Goal: Task Accomplishment & Management: Manage account settings

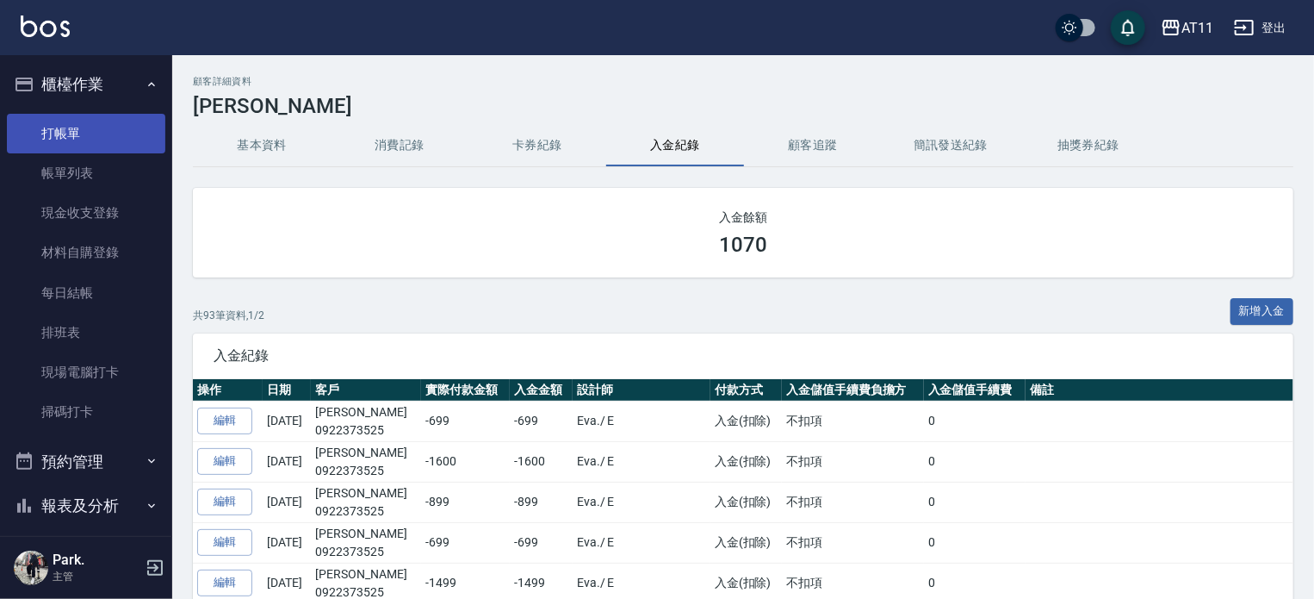
click at [89, 130] on link "打帳單" at bounding box center [86, 134] width 158 height 40
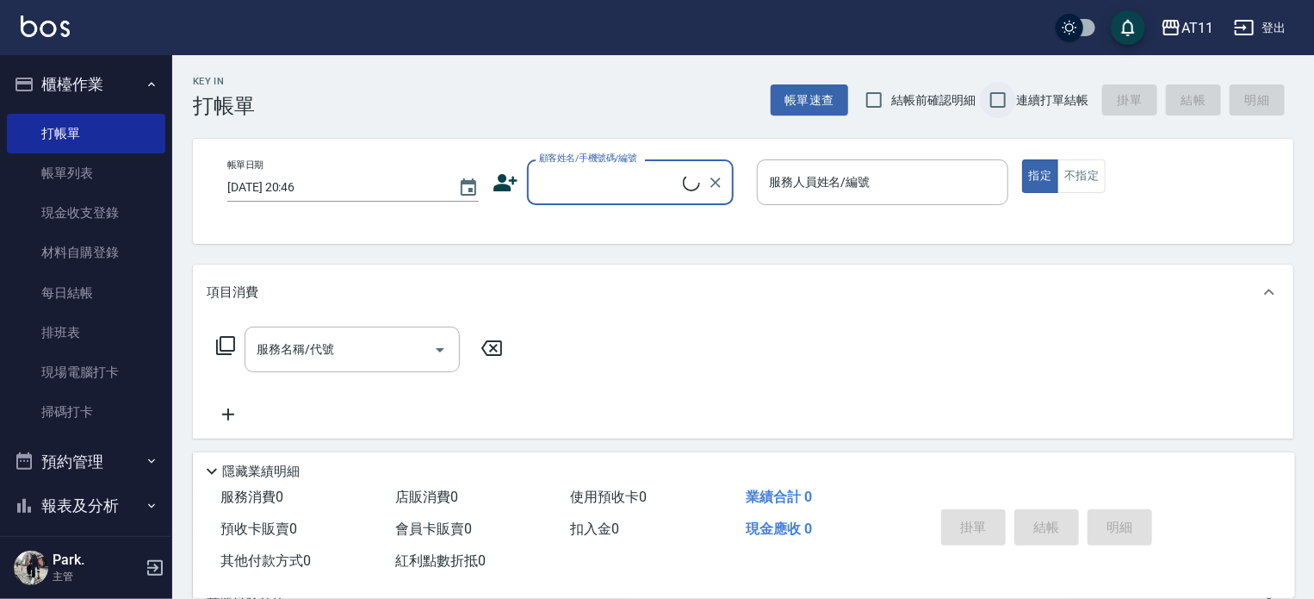
drag, startPoint x: 1003, startPoint y: 96, endPoint x: 1003, endPoint y: 106, distance: 10.3
click at [1003, 96] on input "連續打單結帳" at bounding box center [998, 100] width 36 height 36
checkbox input "true"
click at [541, 225] on div "帳單日期 2025/10/11 20:46 顧客姓名/手機號碼/編號 顧客姓名/手機號碼/編號 服務人員姓名/編號 服務人員姓名/編號 指定 不指定" at bounding box center [743, 191] width 1101 height 105
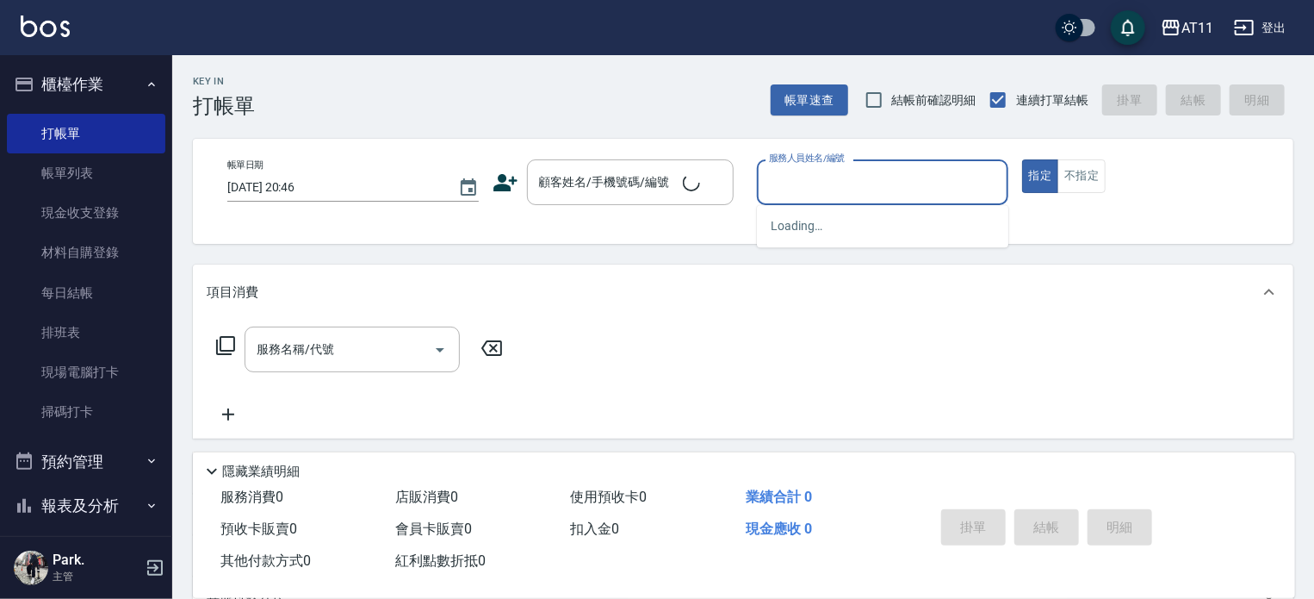
click at [768, 177] on input "服務人員姓名/編號" at bounding box center [883, 182] width 236 height 30
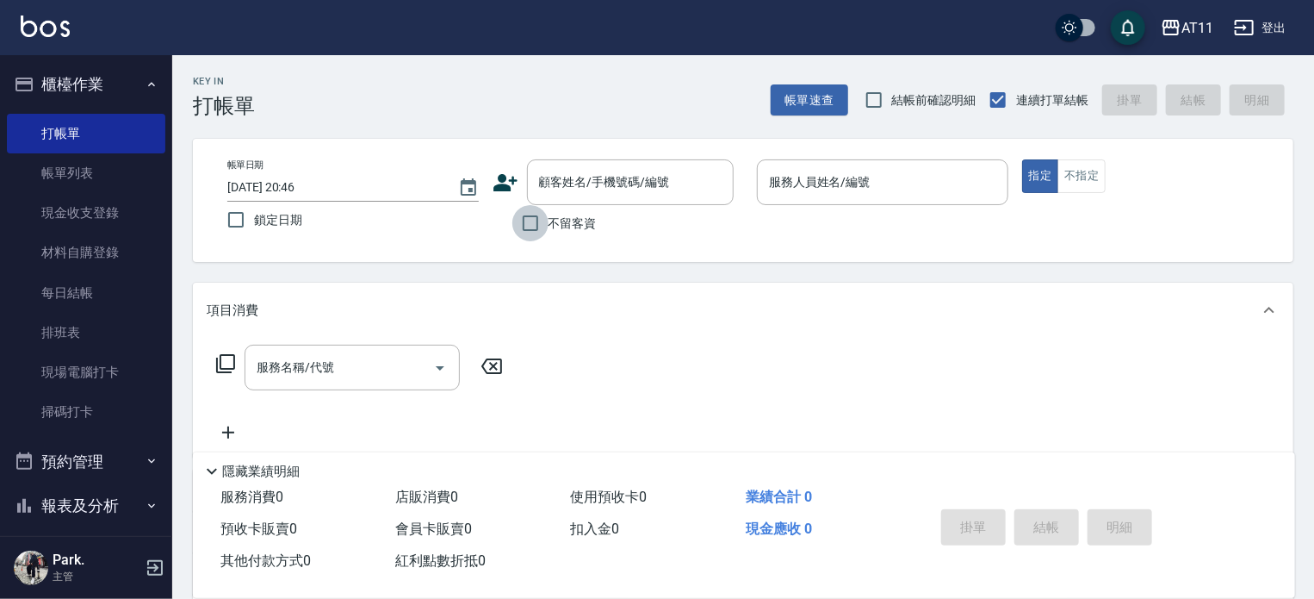
click at [531, 228] on input "不留客資" at bounding box center [530, 223] width 36 height 36
checkbox input "true"
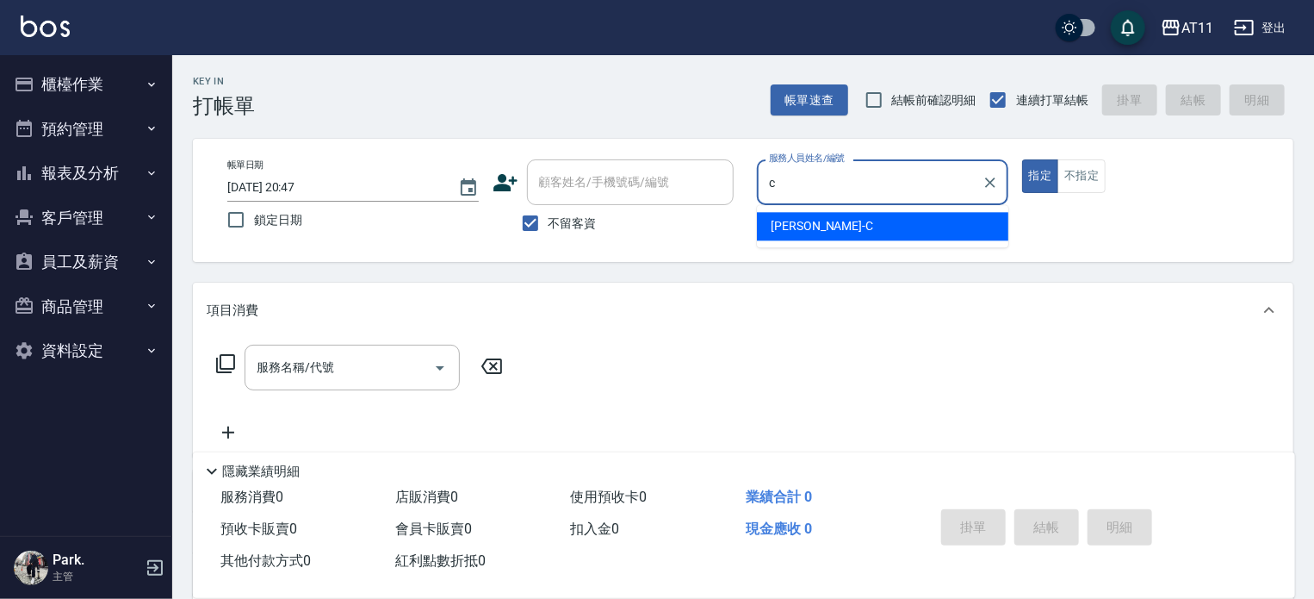
type input "Connie-C"
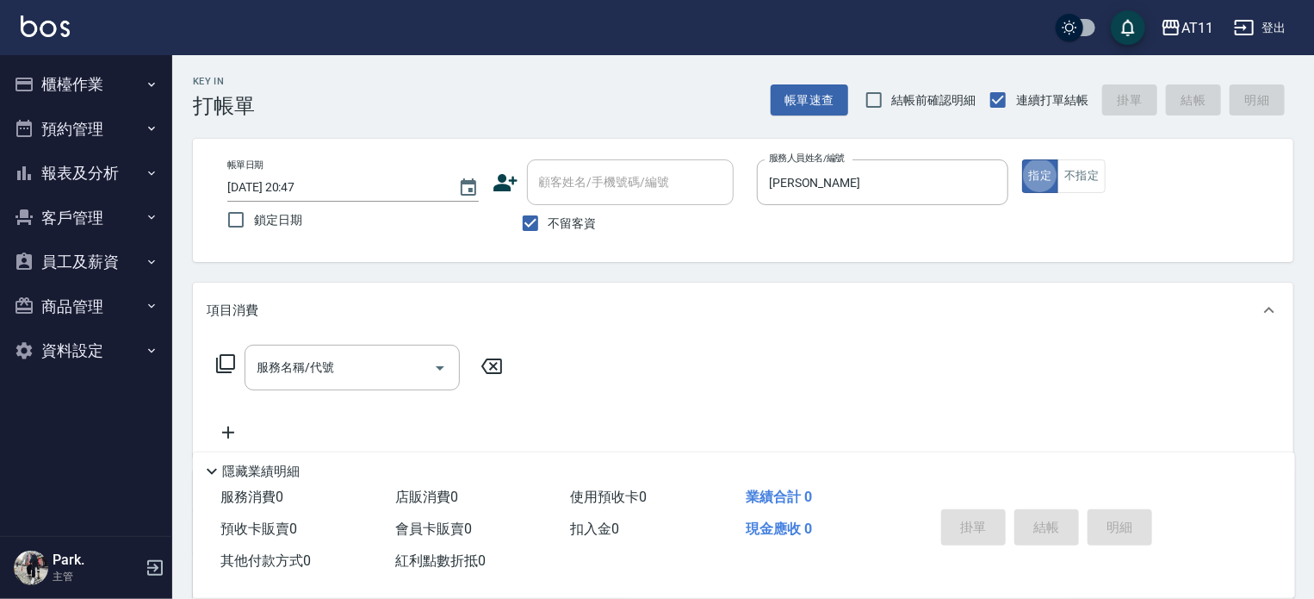
type button "true"
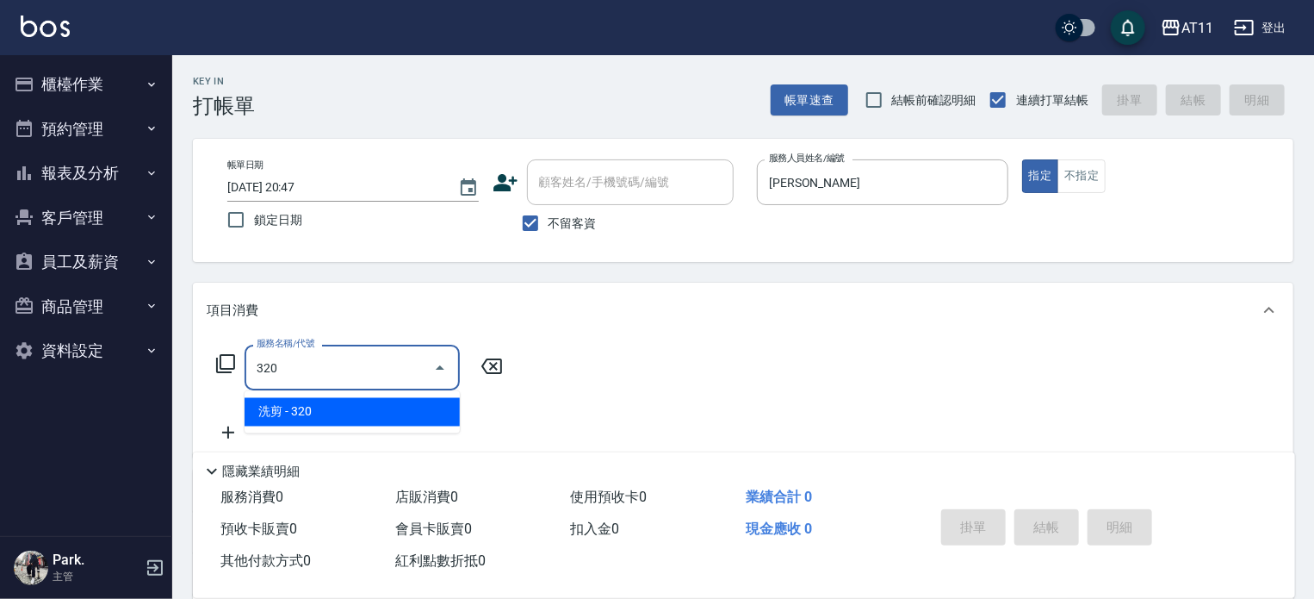
type input "洗剪(320)"
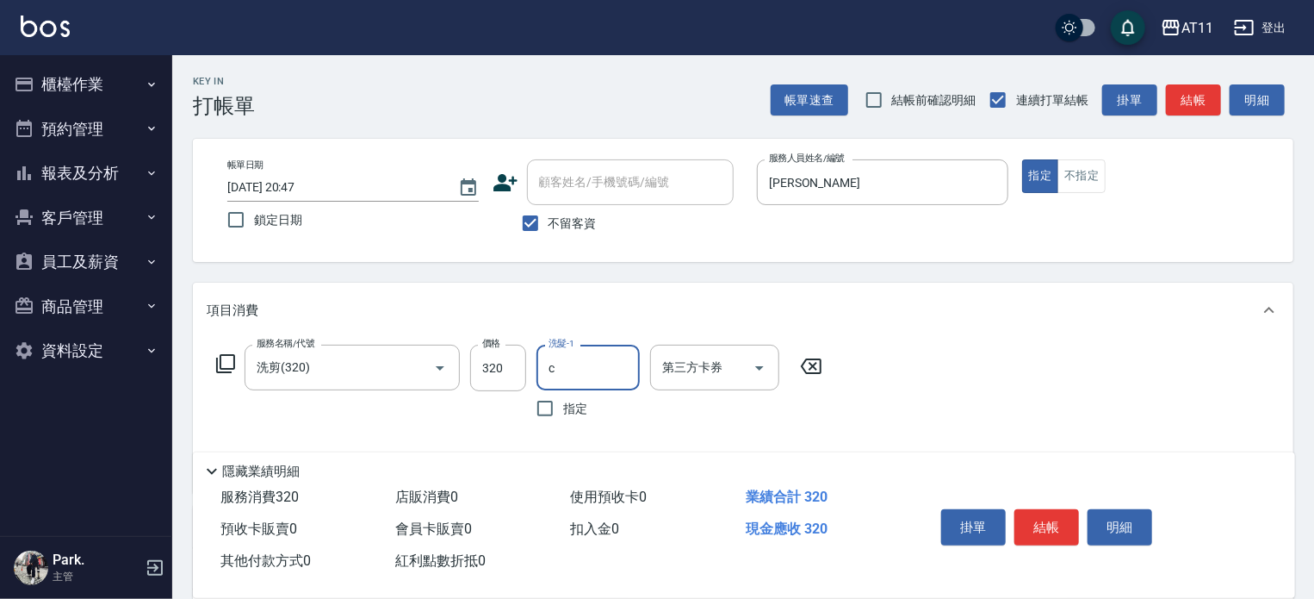
type input "Connie-C"
click at [1046, 509] on button "結帳" at bounding box center [1047, 527] width 65 height 36
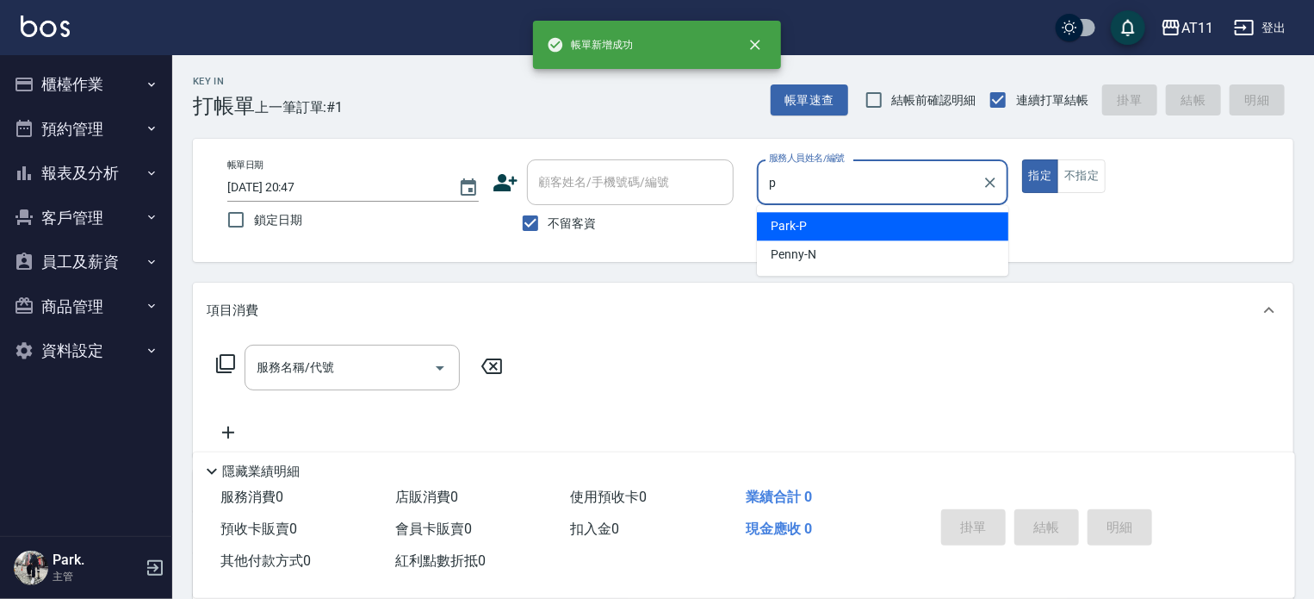
type input "Park-P"
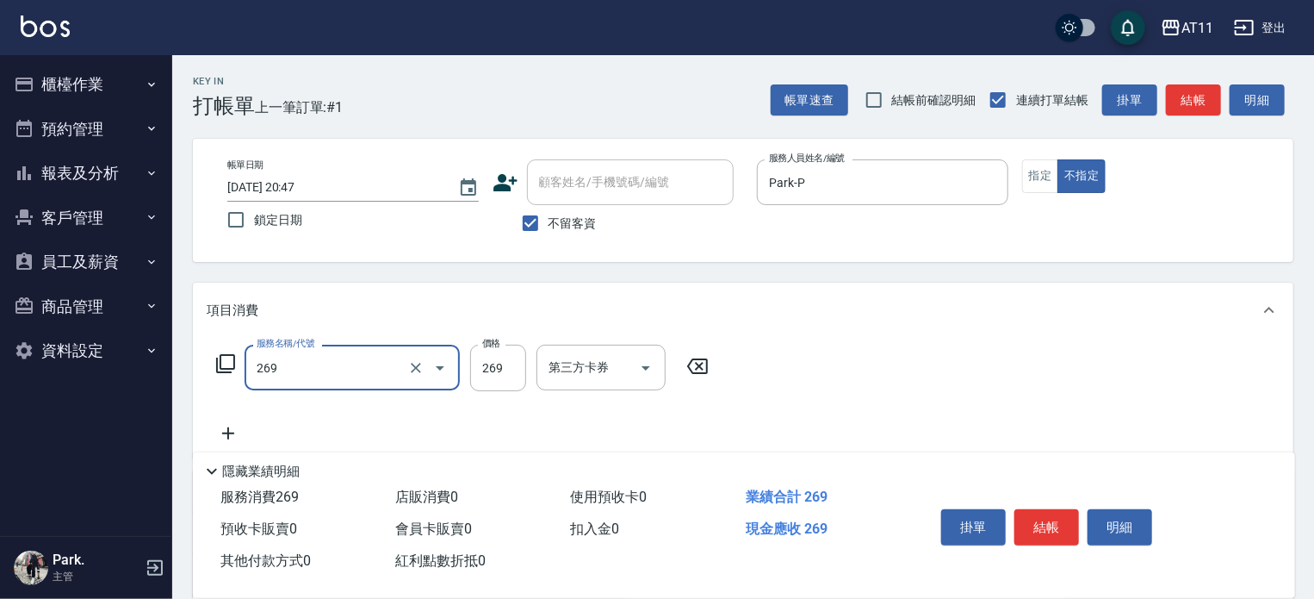
type input "一般洗剪(269)"
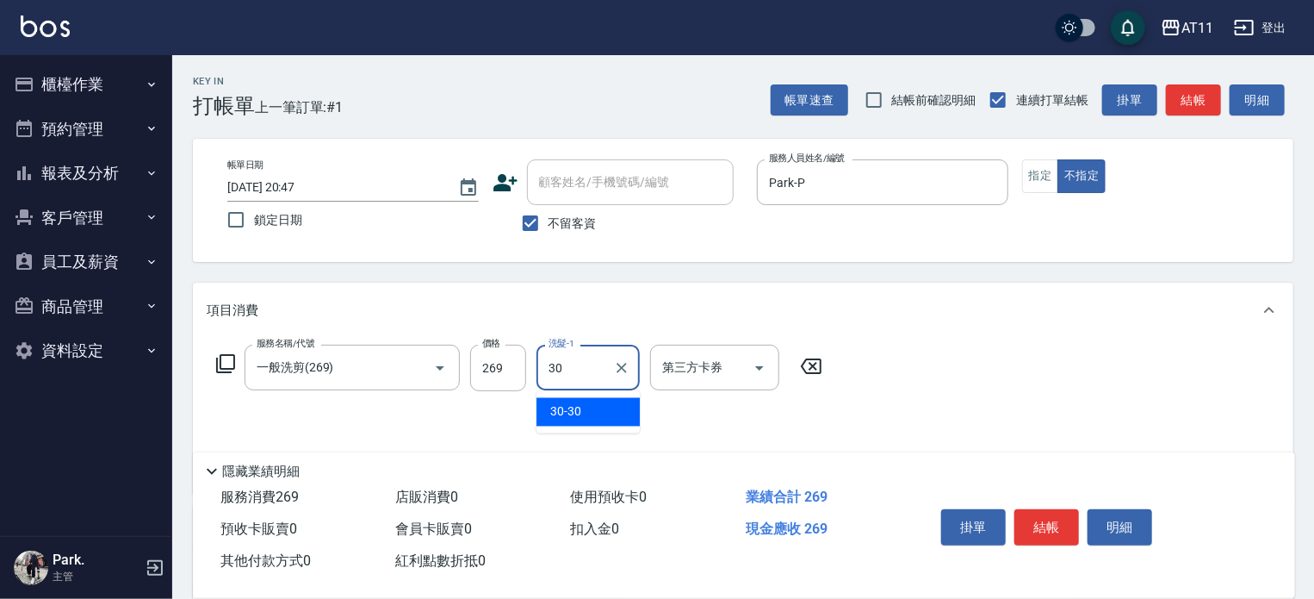
type input "30-30"
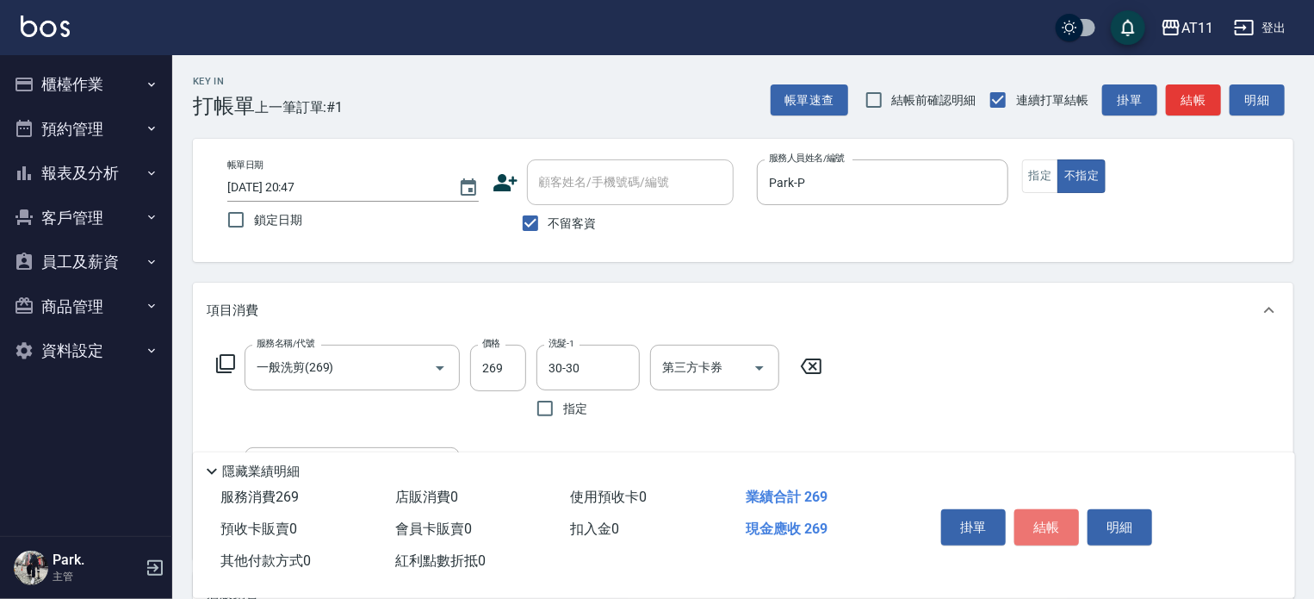
click at [1046, 509] on button "結帳" at bounding box center [1047, 527] width 65 height 36
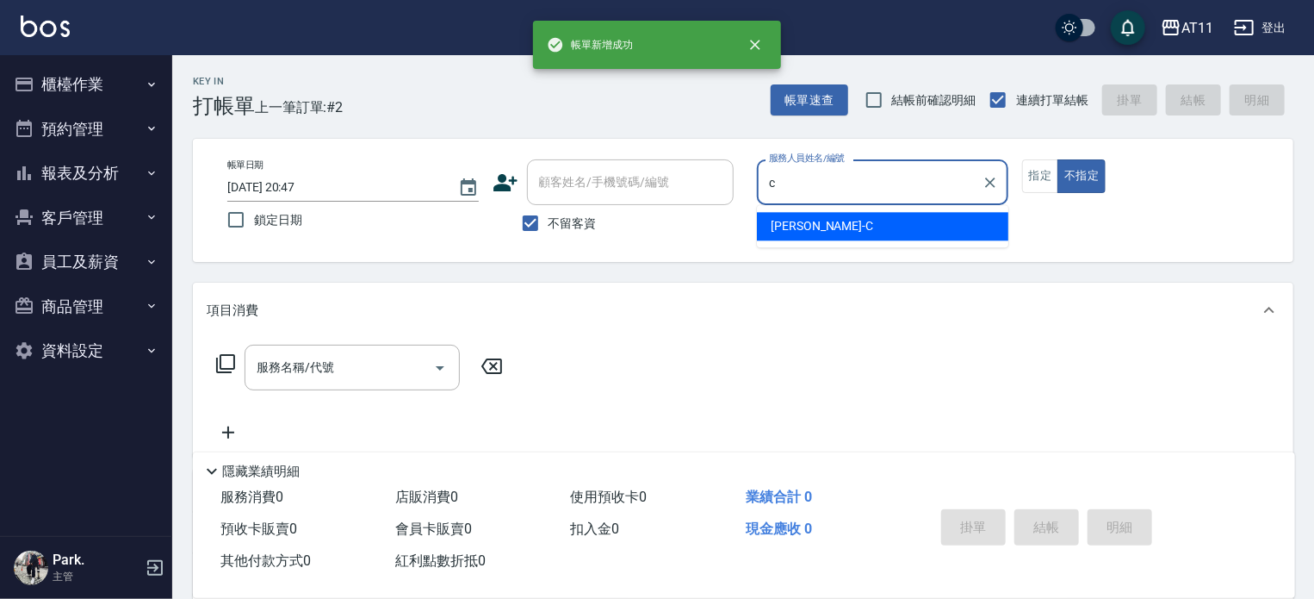
type input "Connie-C"
type button "false"
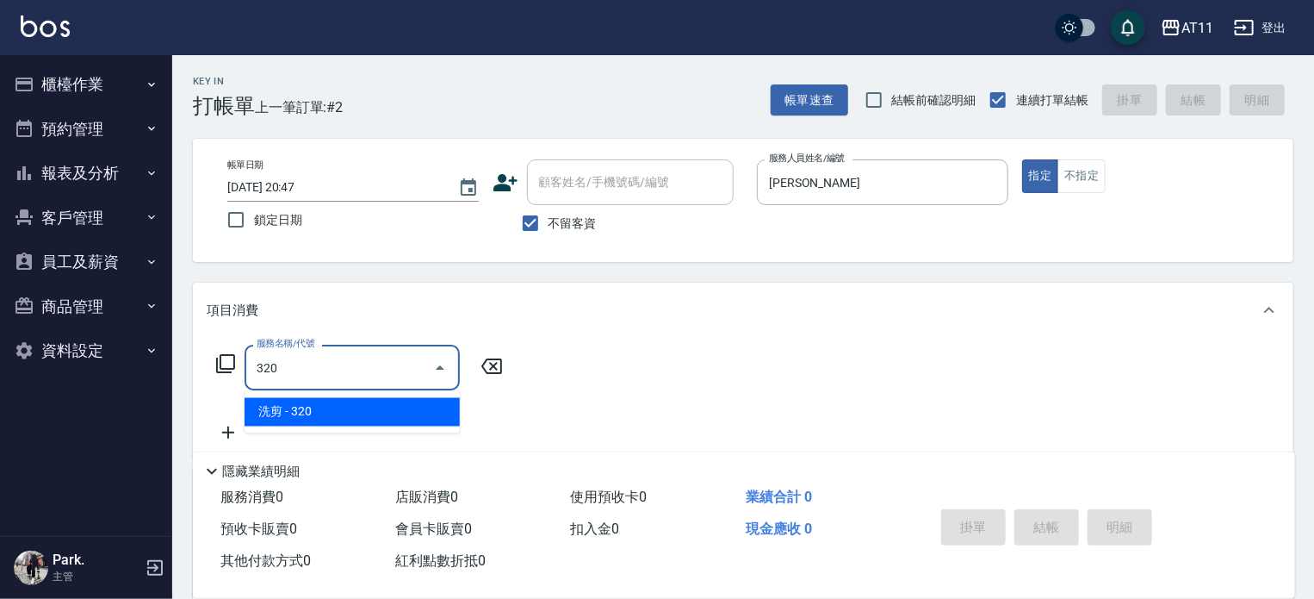
type input "洗剪(320)"
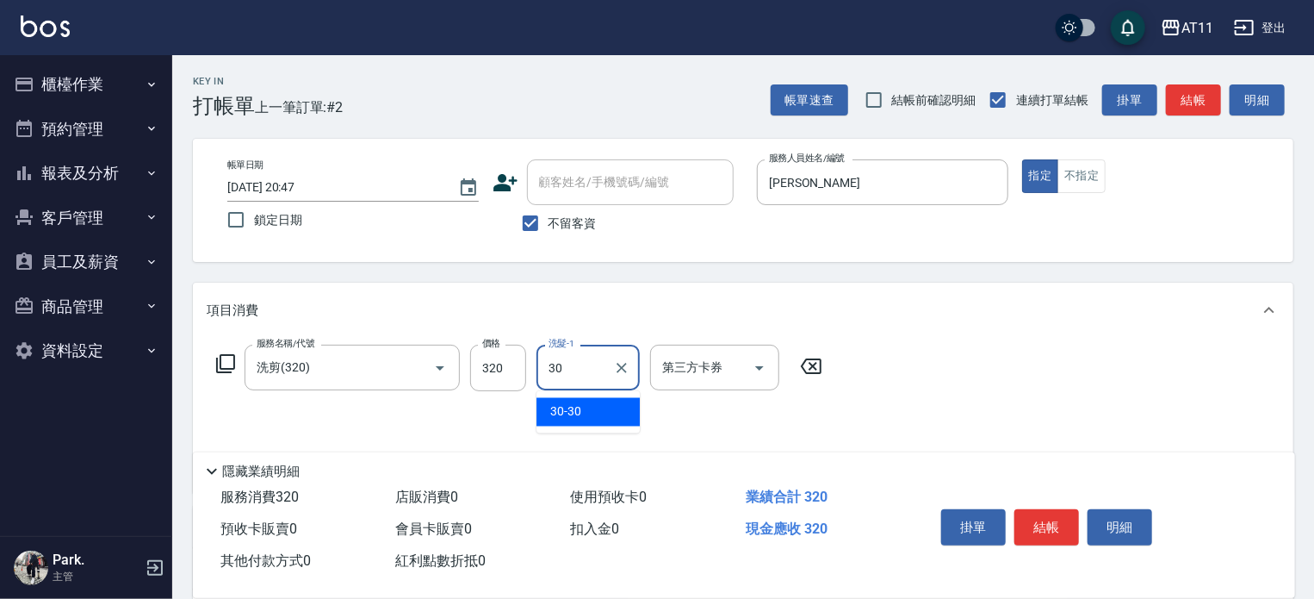
type input "30-30"
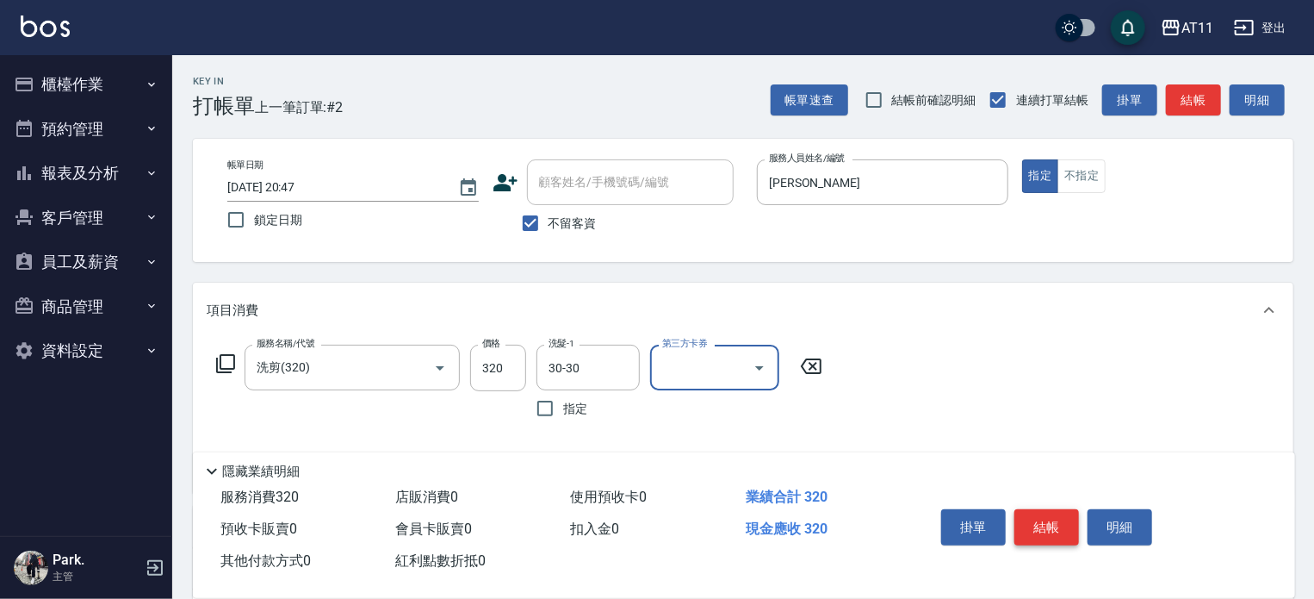
click at [1044, 509] on button "結帳" at bounding box center [1047, 527] width 65 height 36
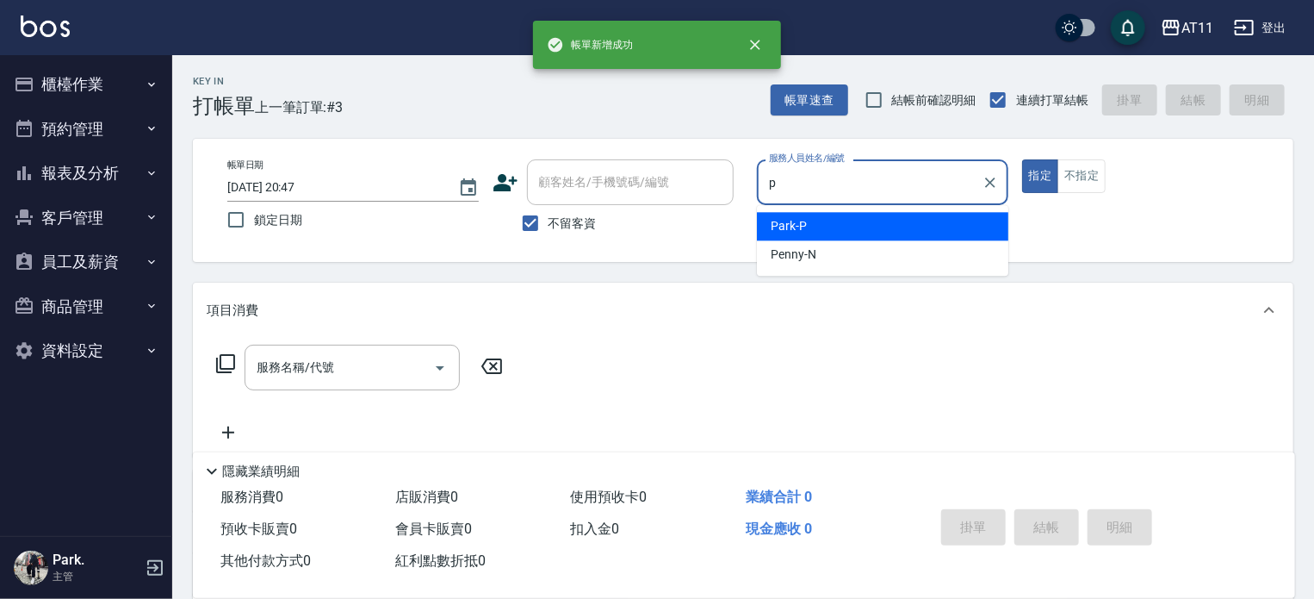
type input "Park-P"
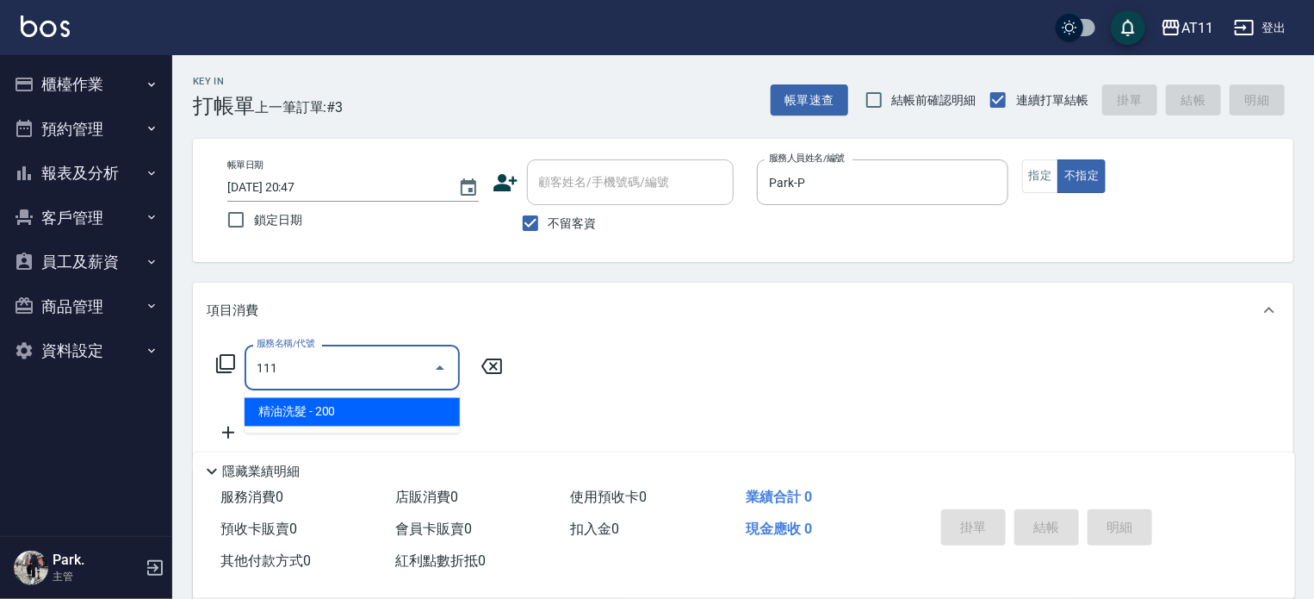
type input "精油洗髮(111)"
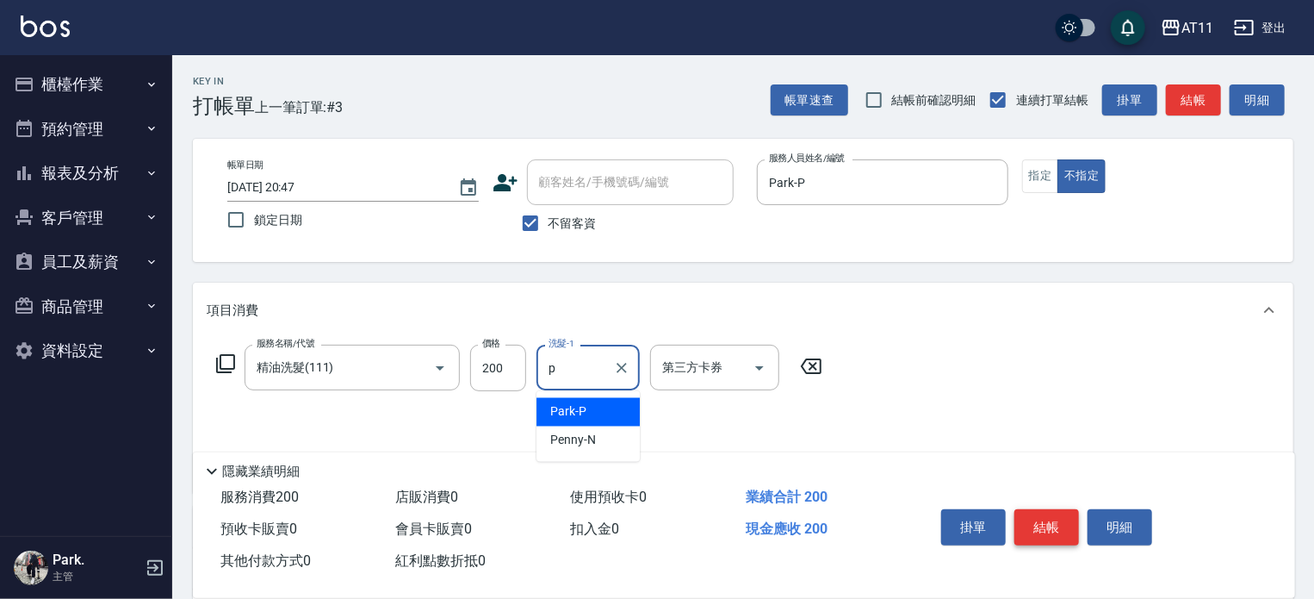
type input "Park-P"
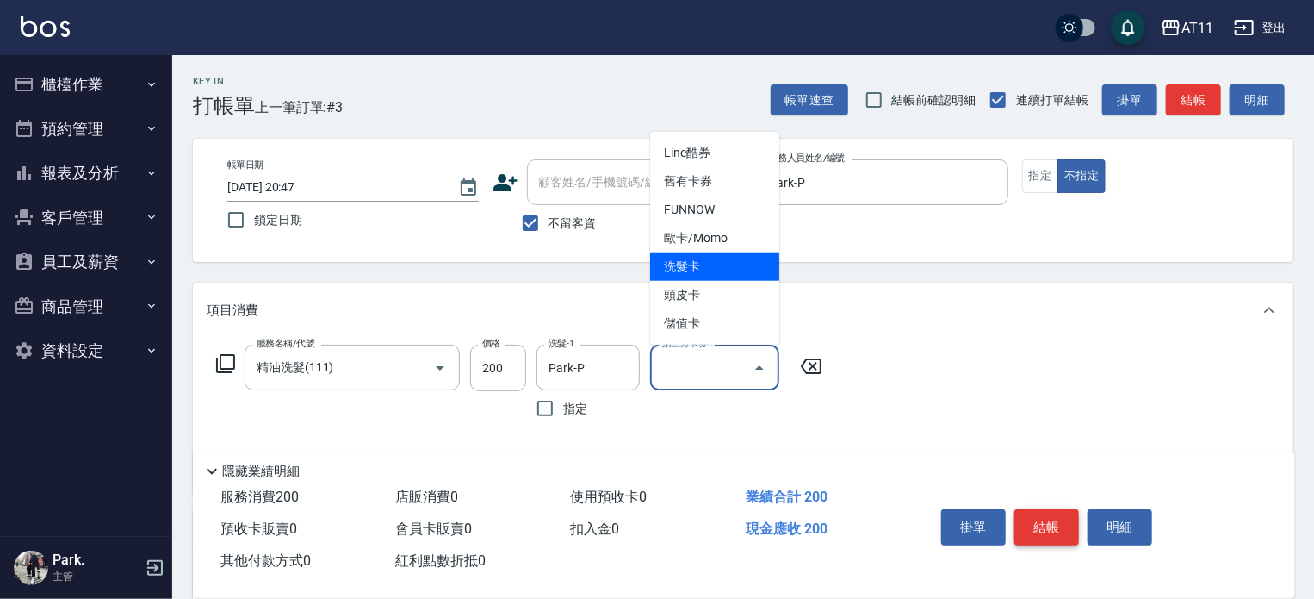
type input "洗髮卡"
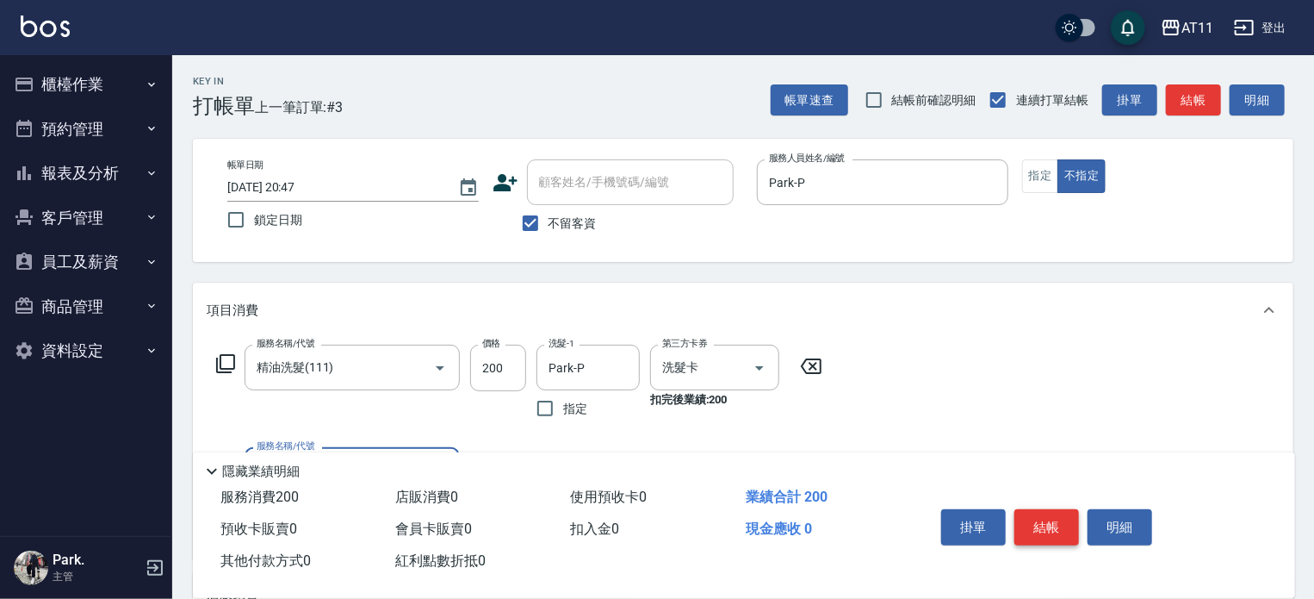
click at [1044, 509] on button "結帳" at bounding box center [1047, 527] width 65 height 36
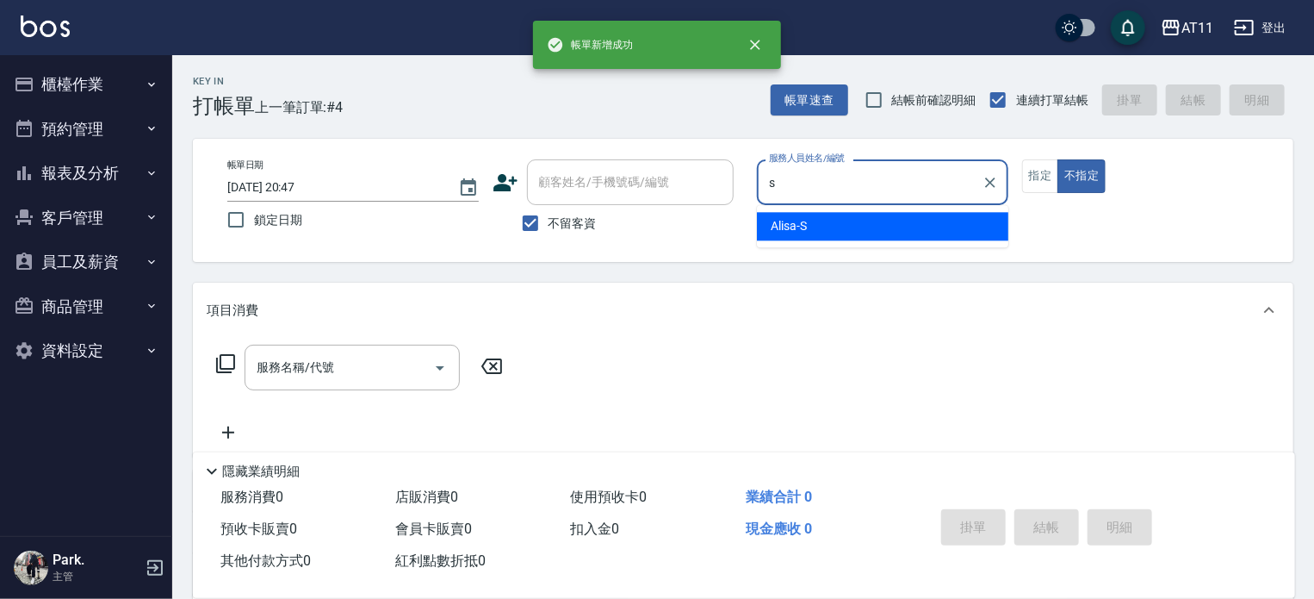
type input "Alisa-S"
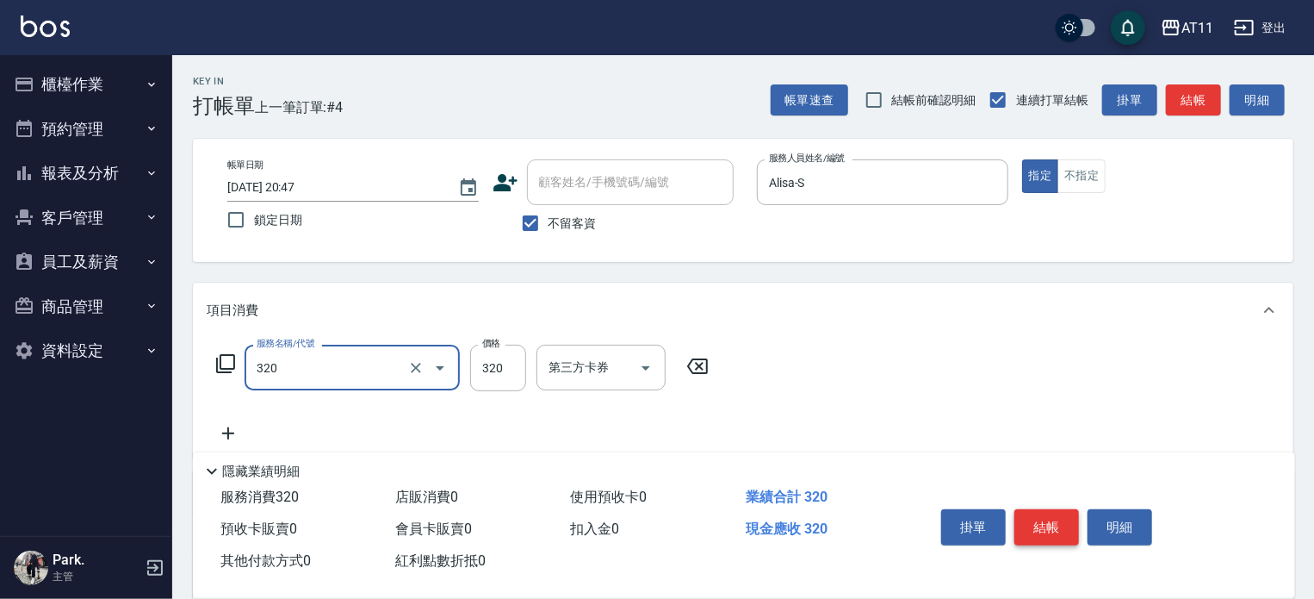
type input "洗剪(320)"
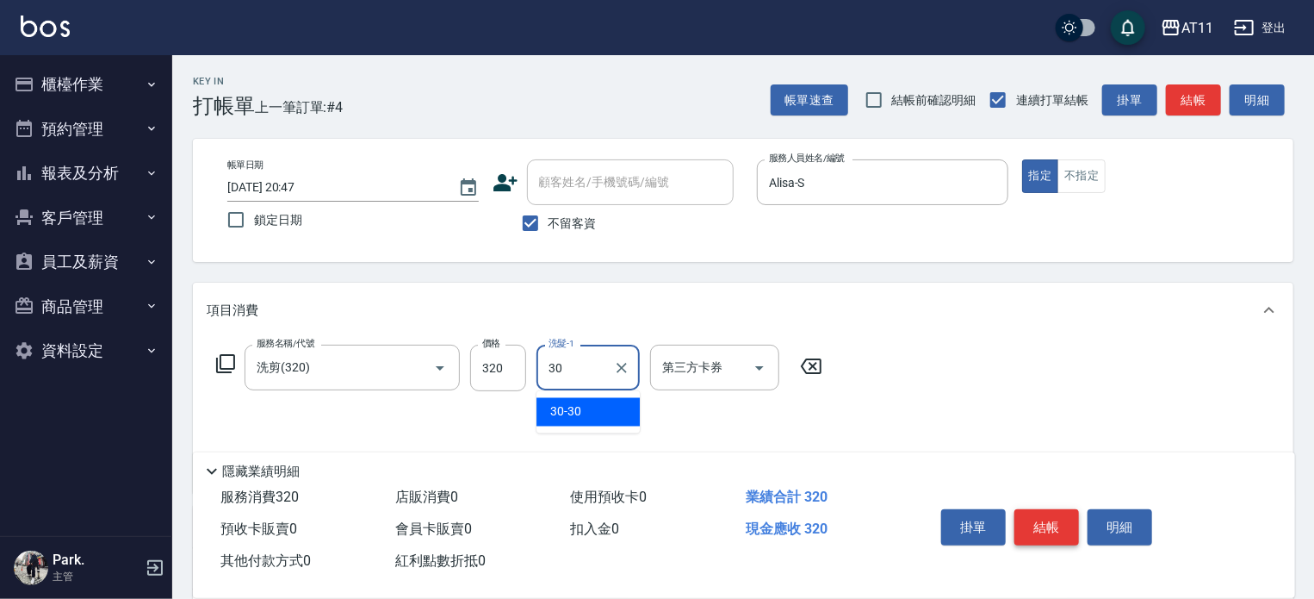
type input "30-30"
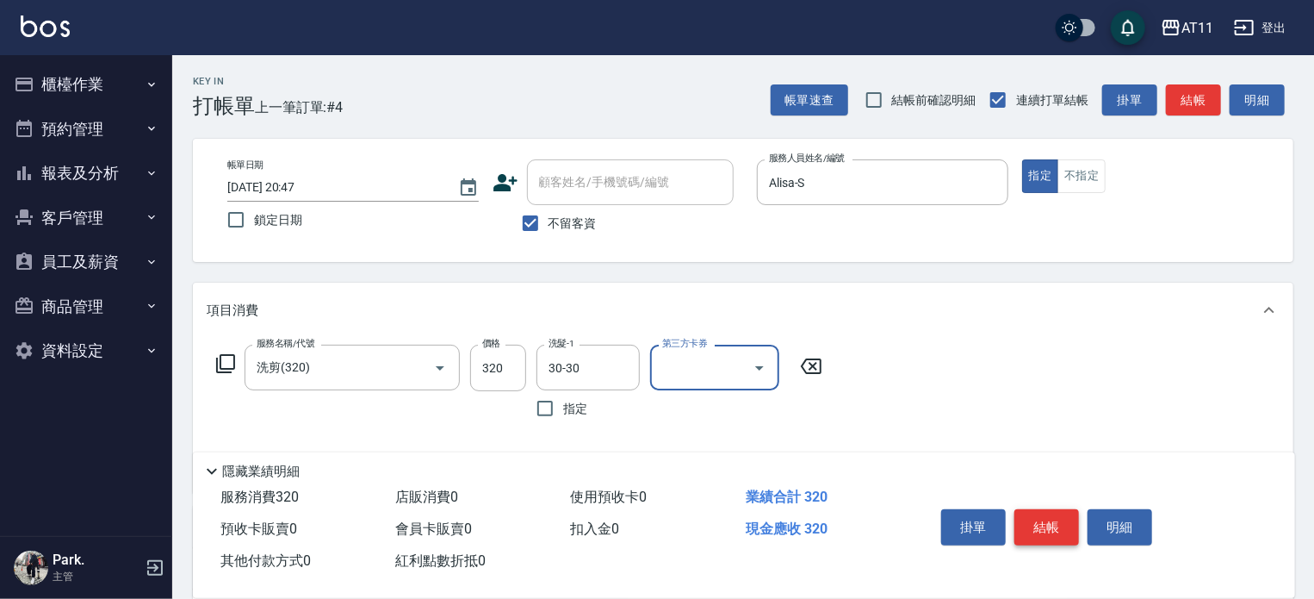
click at [1044, 509] on button "結帳" at bounding box center [1047, 527] width 65 height 36
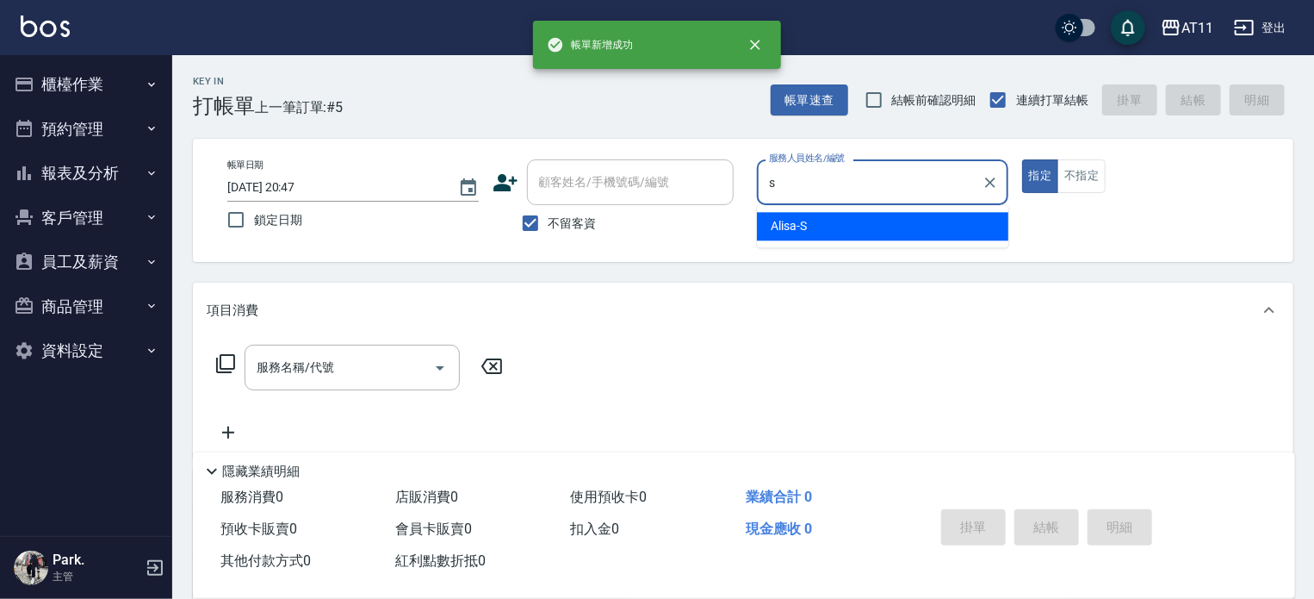
type input "Alisa-S"
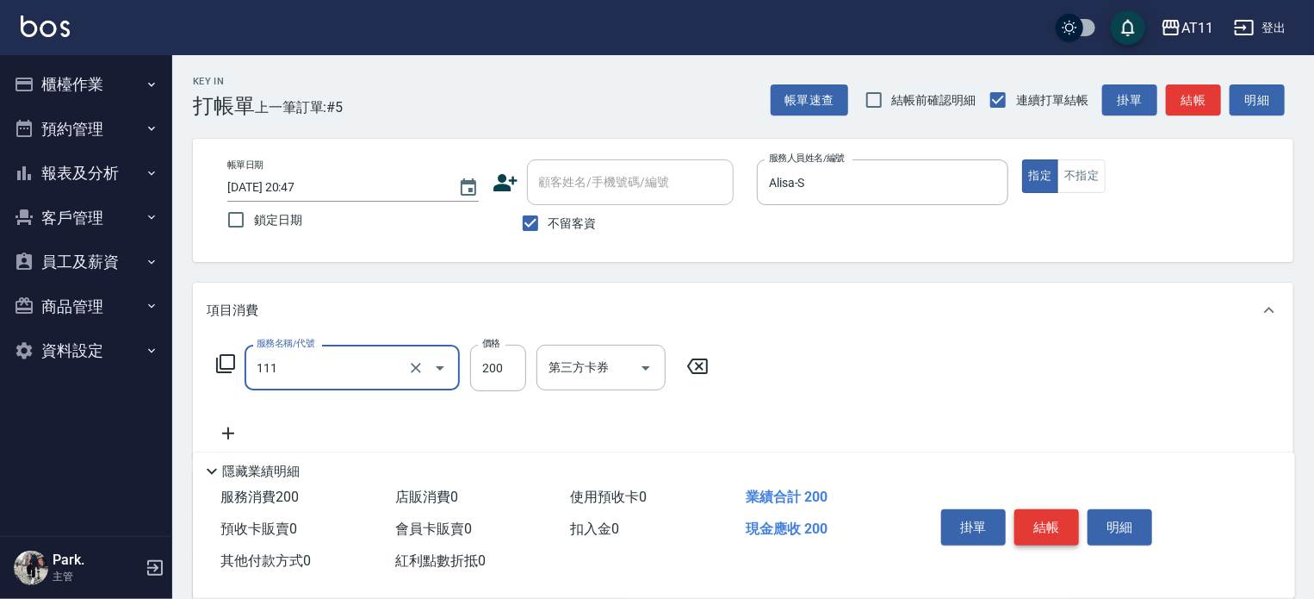
type input "精油洗髮(111)"
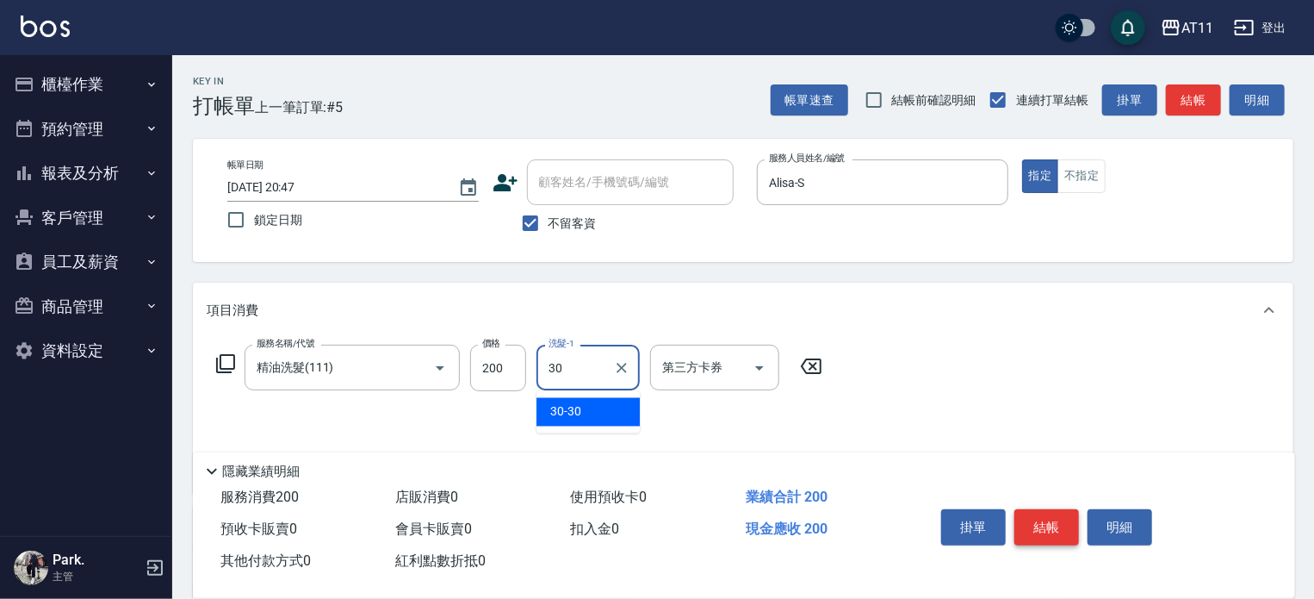
type input "30-30"
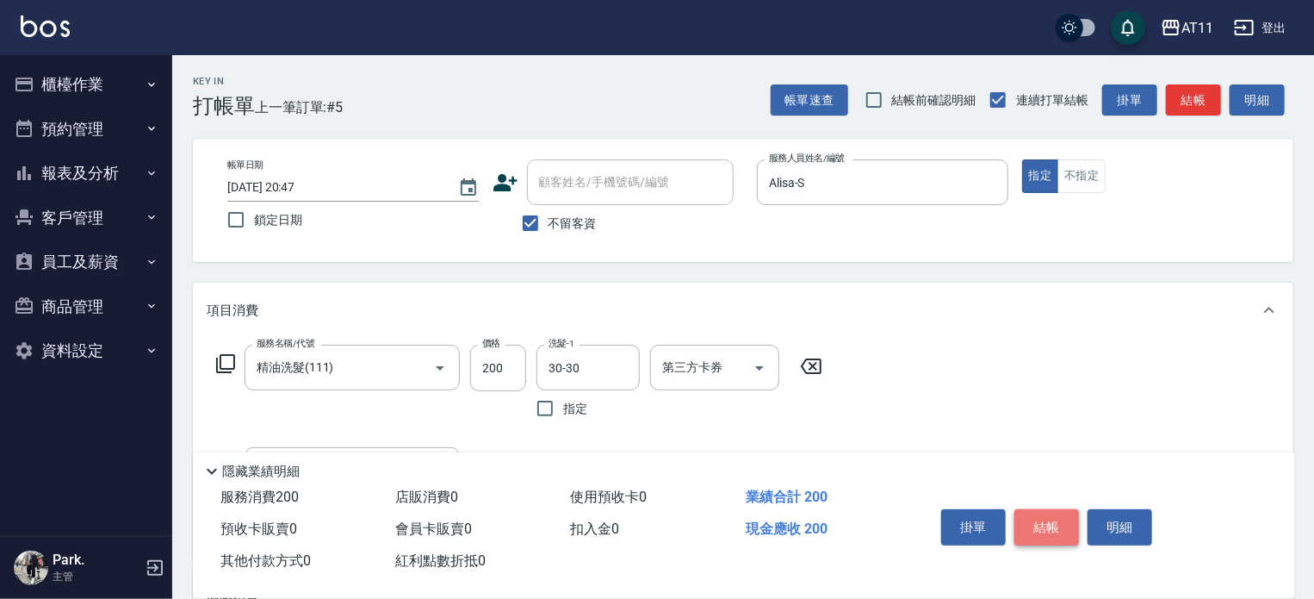
click at [1044, 509] on button "結帳" at bounding box center [1047, 527] width 65 height 36
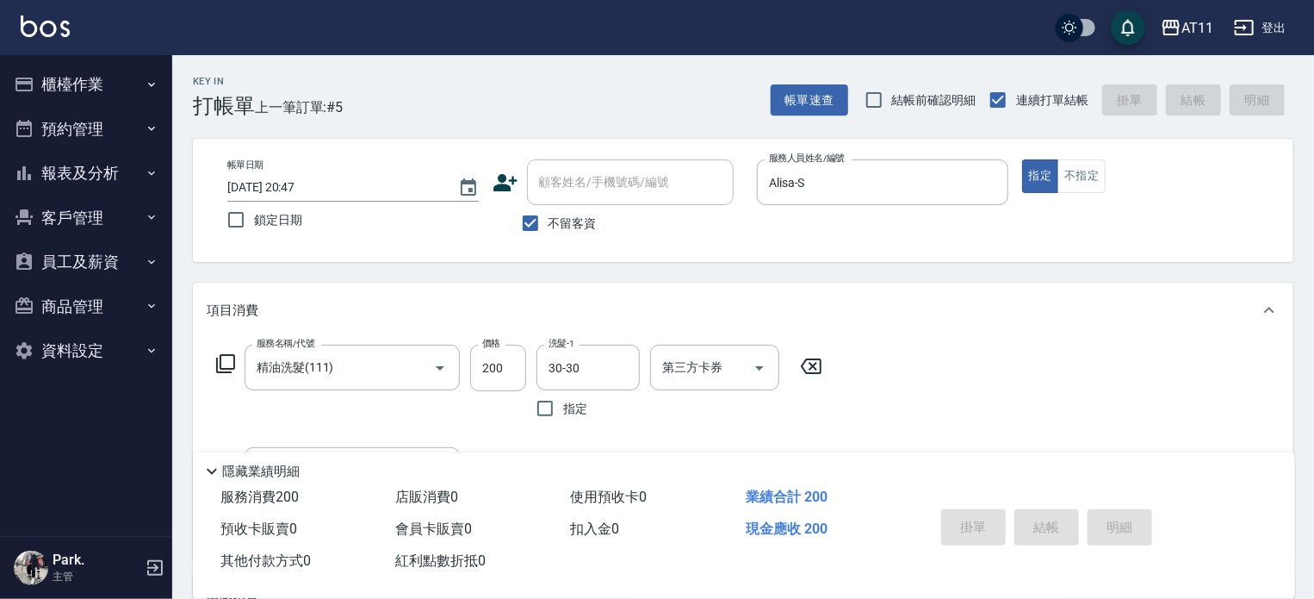
type input "2025/10/11 20:48"
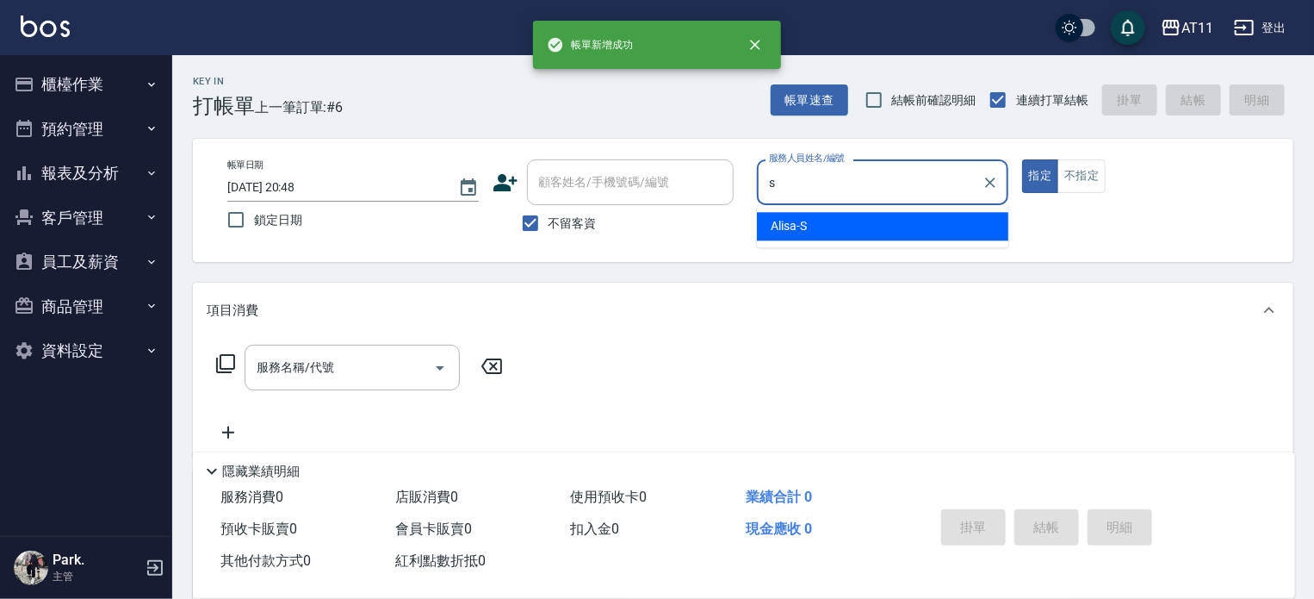
type input "Alisa-S"
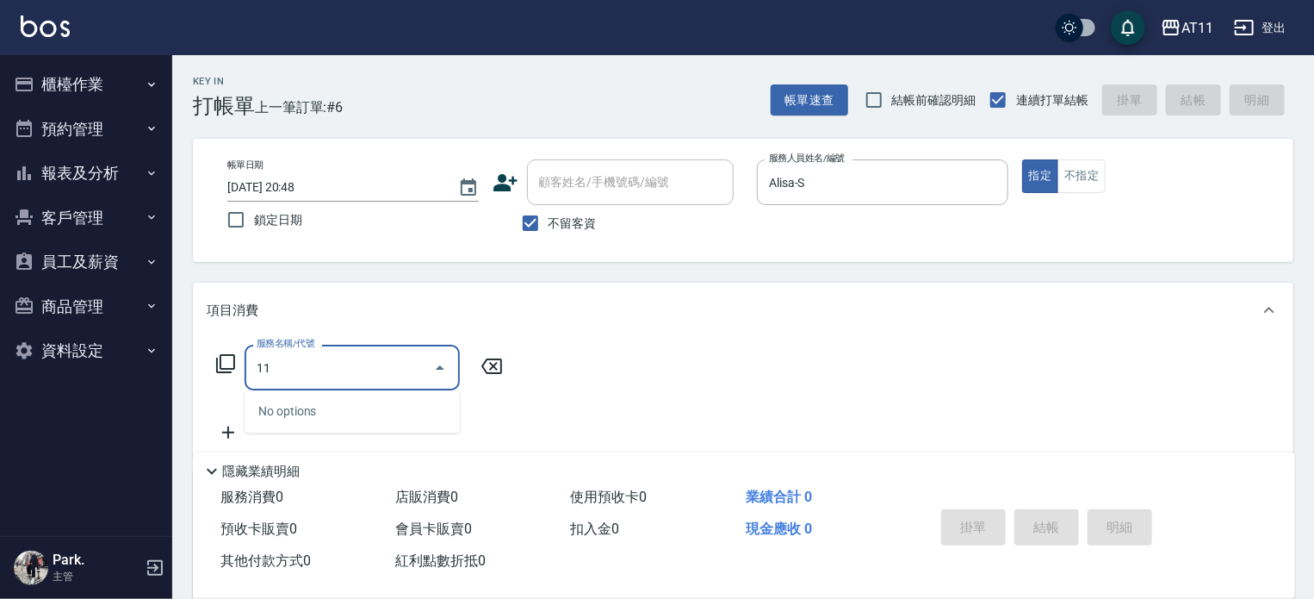
type input "1"
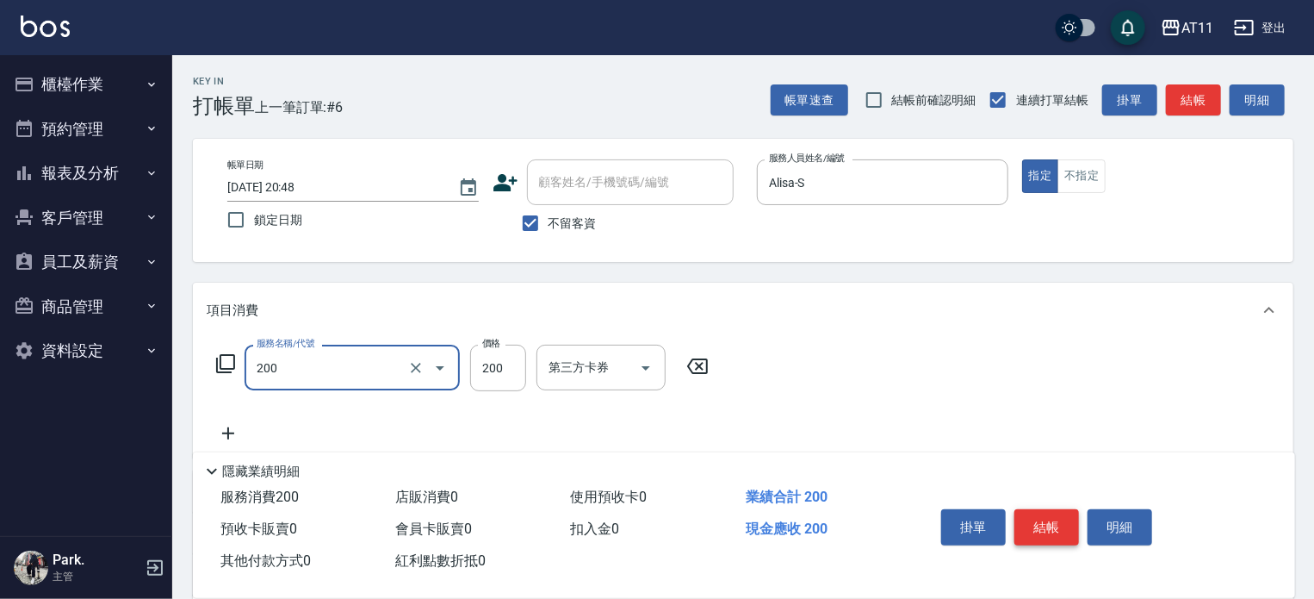
type input "剪髮(200)"
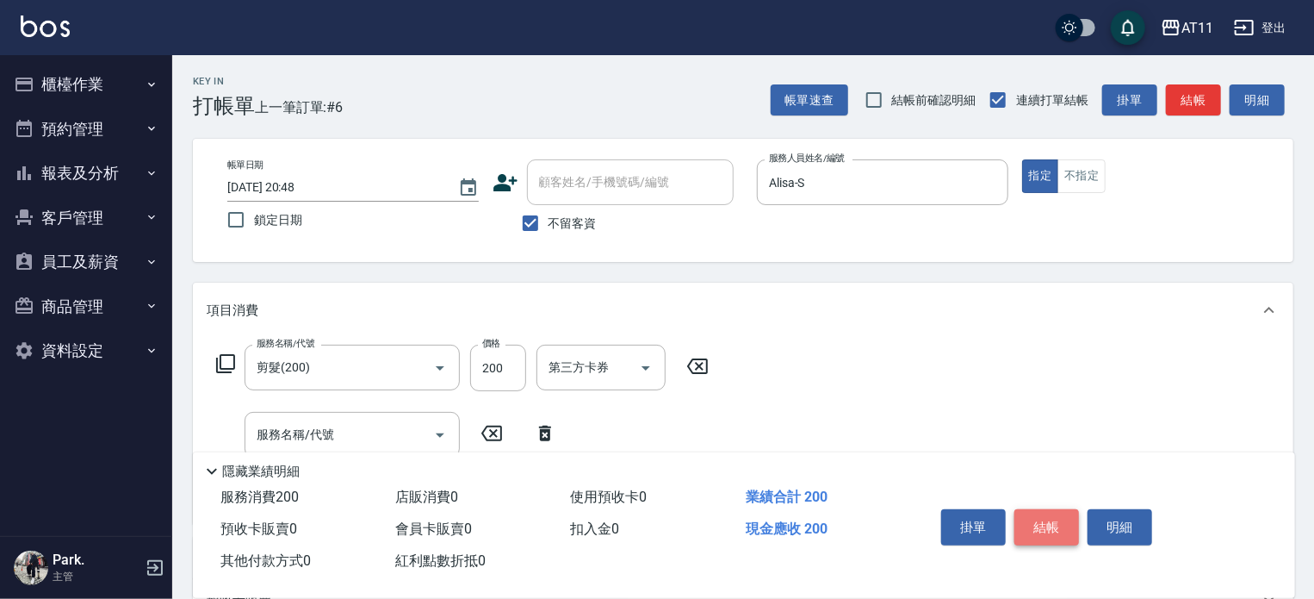
click at [1044, 509] on button "結帳" at bounding box center [1047, 527] width 65 height 36
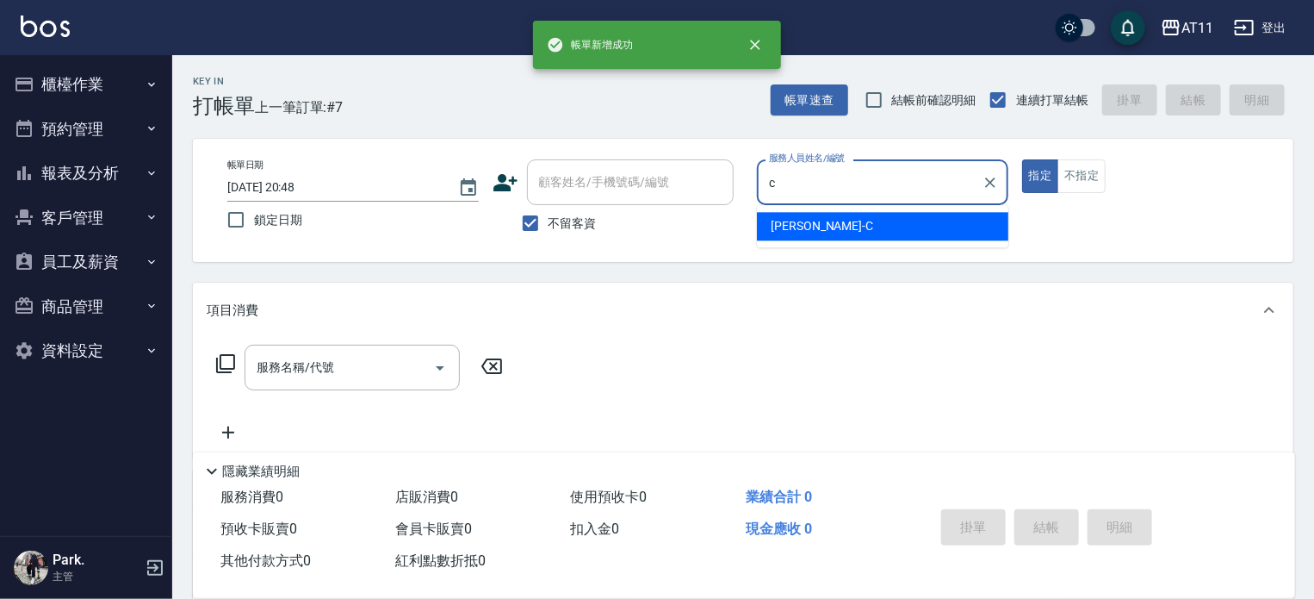
type input "Connie-C"
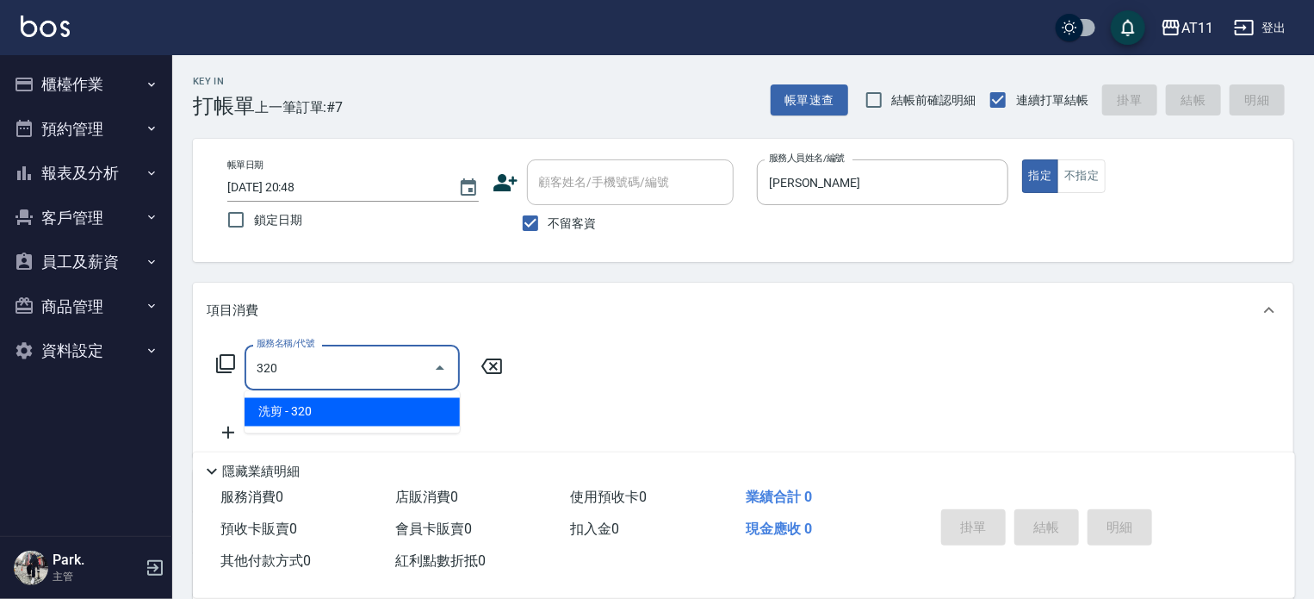
type input "洗剪(320)"
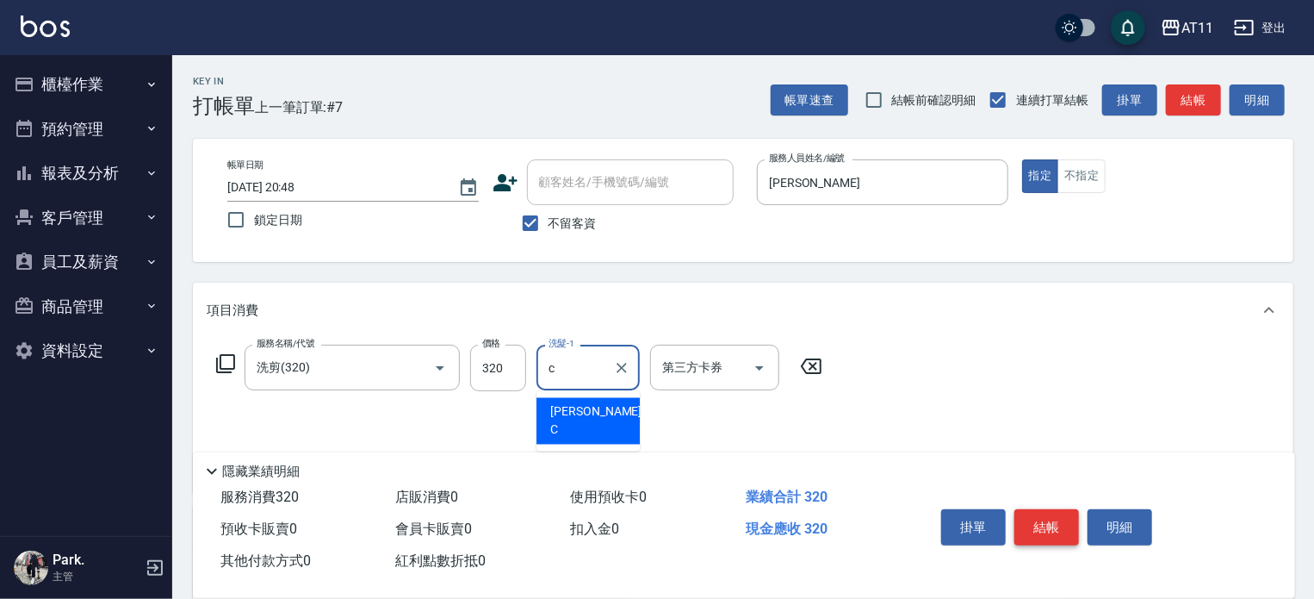
type input "Connie-C"
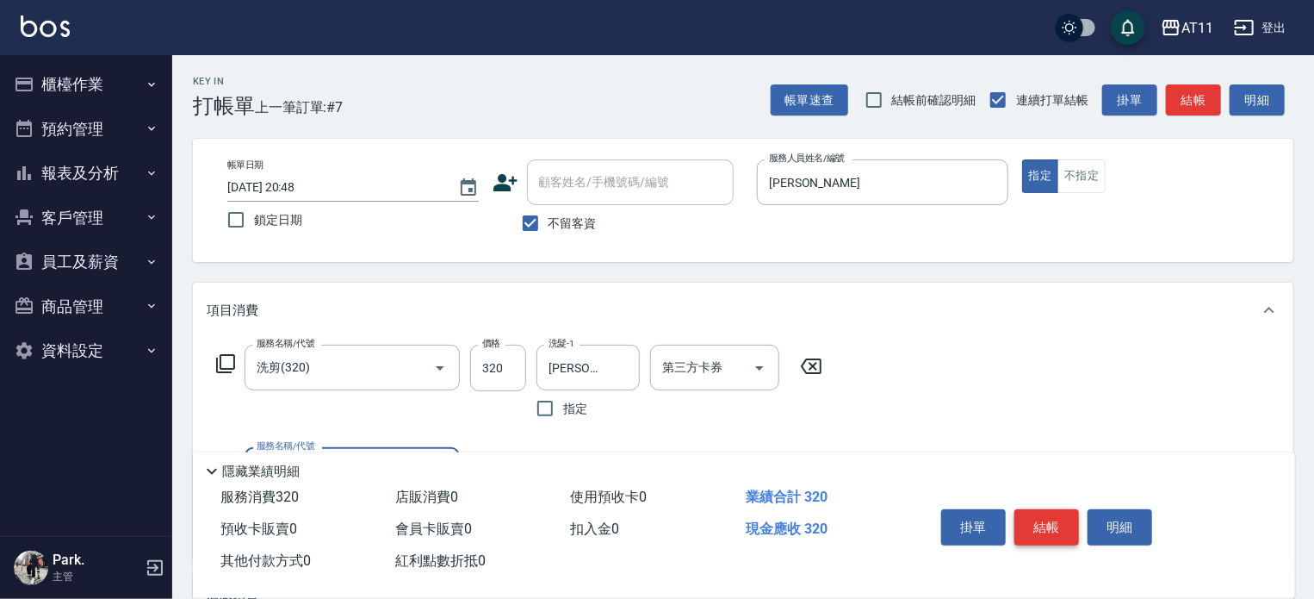
click at [1044, 509] on button "結帳" at bounding box center [1047, 527] width 65 height 36
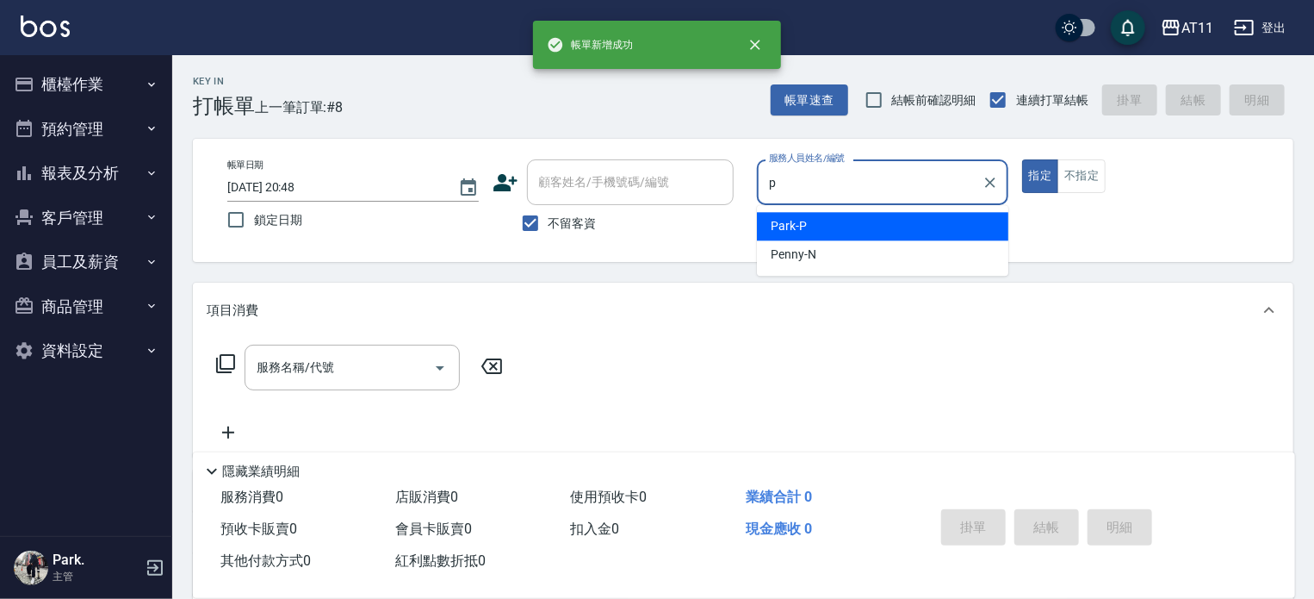
type input "Park-P"
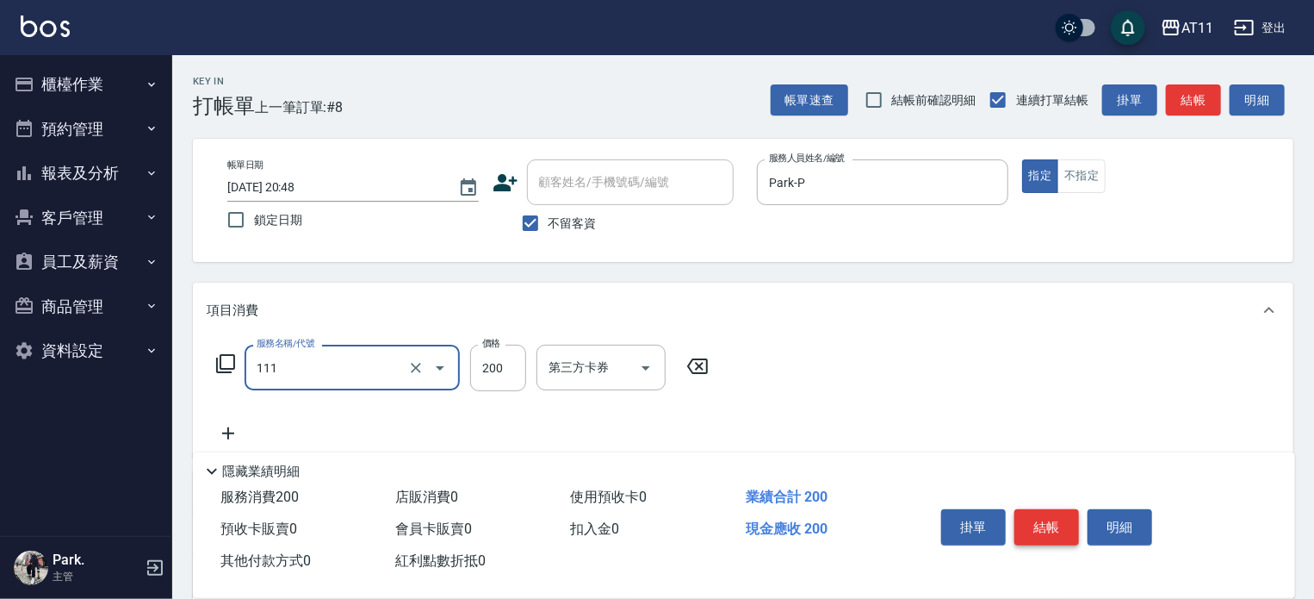
type input "精油洗髮(111)"
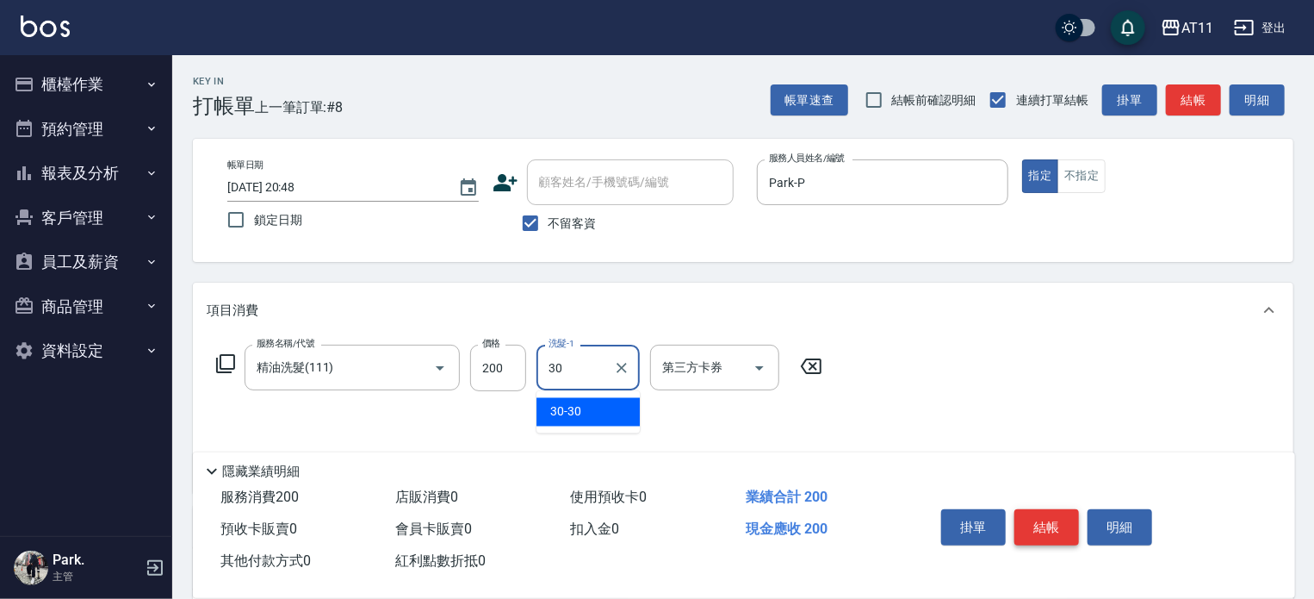
type input "30-30"
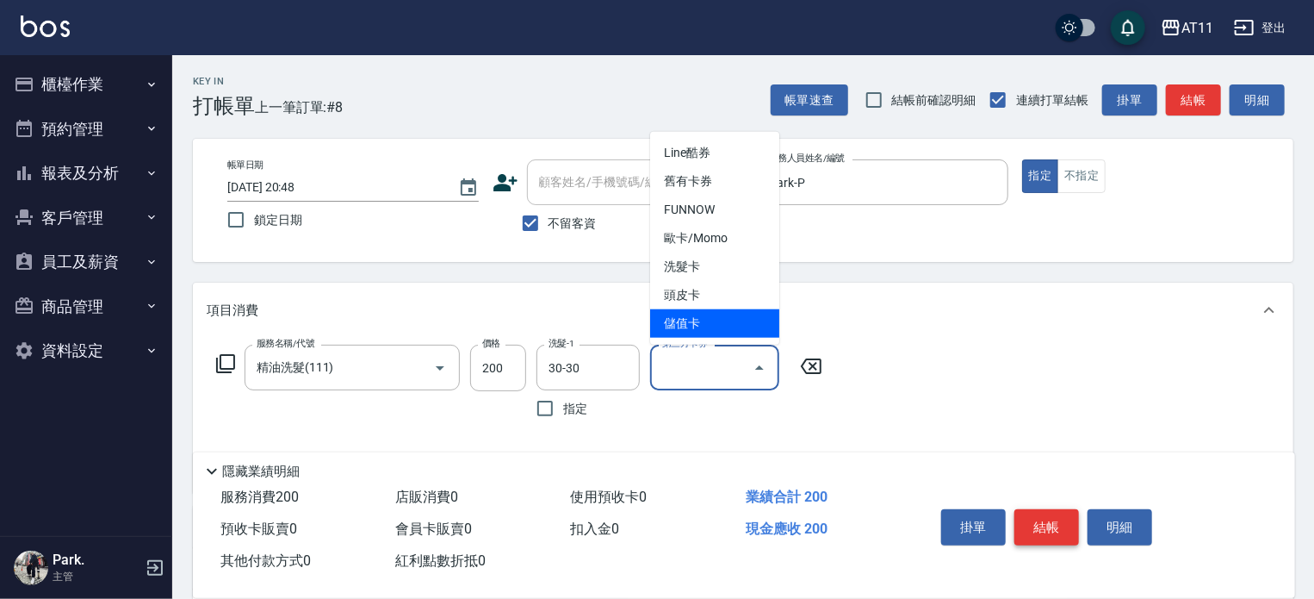
type input "儲值卡"
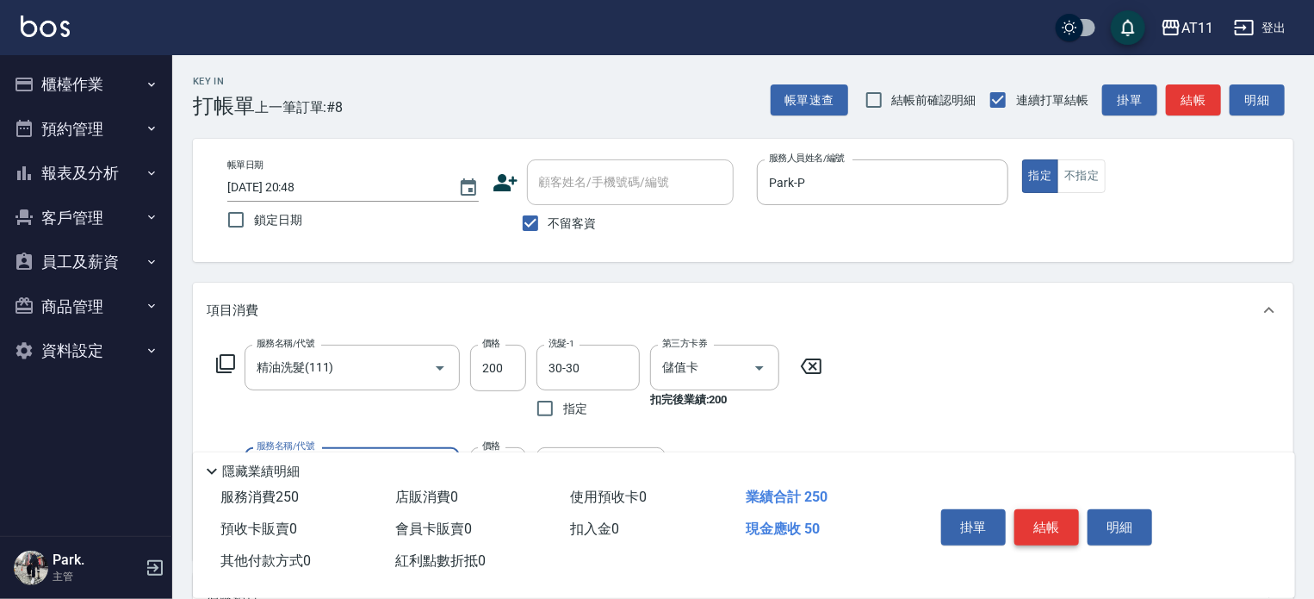
type input "洗髮精+50(50)"
type input "30-30"
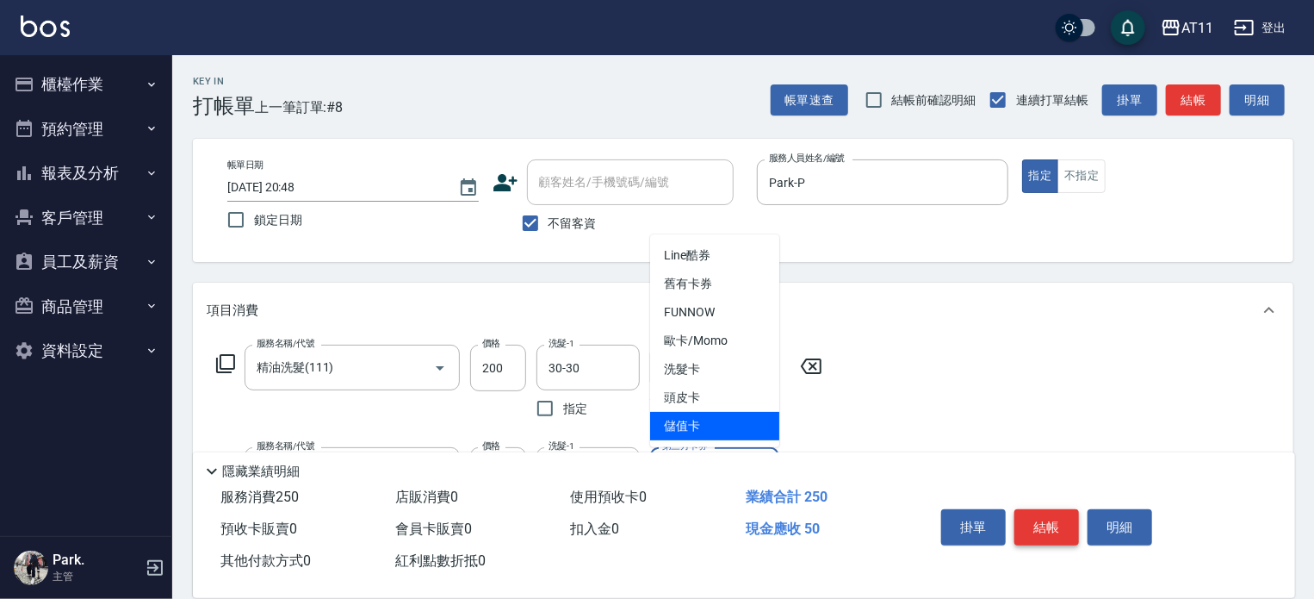
type input "儲值卡"
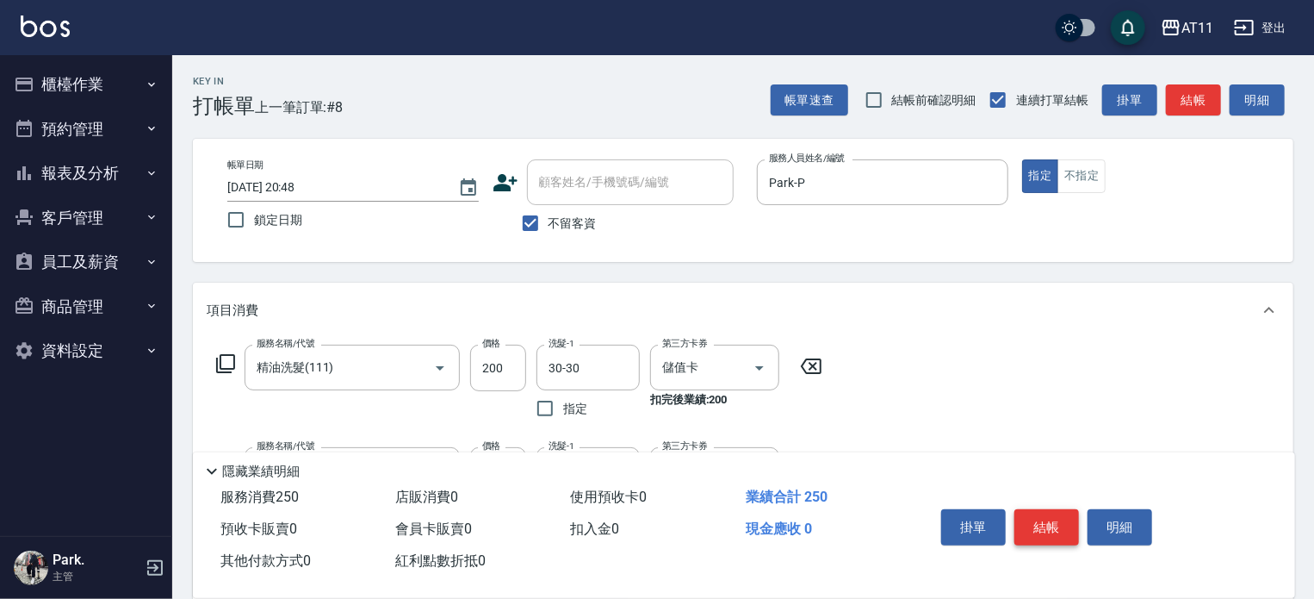
click at [1044, 509] on button "結帳" at bounding box center [1047, 527] width 65 height 36
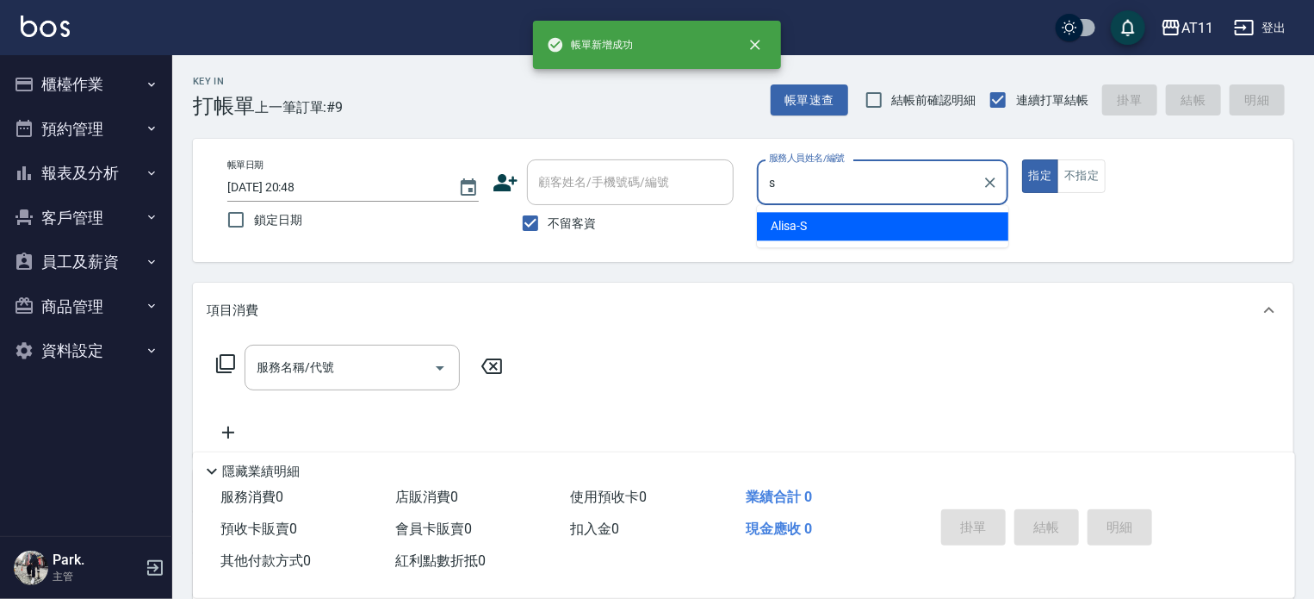
type input "Alisa-S"
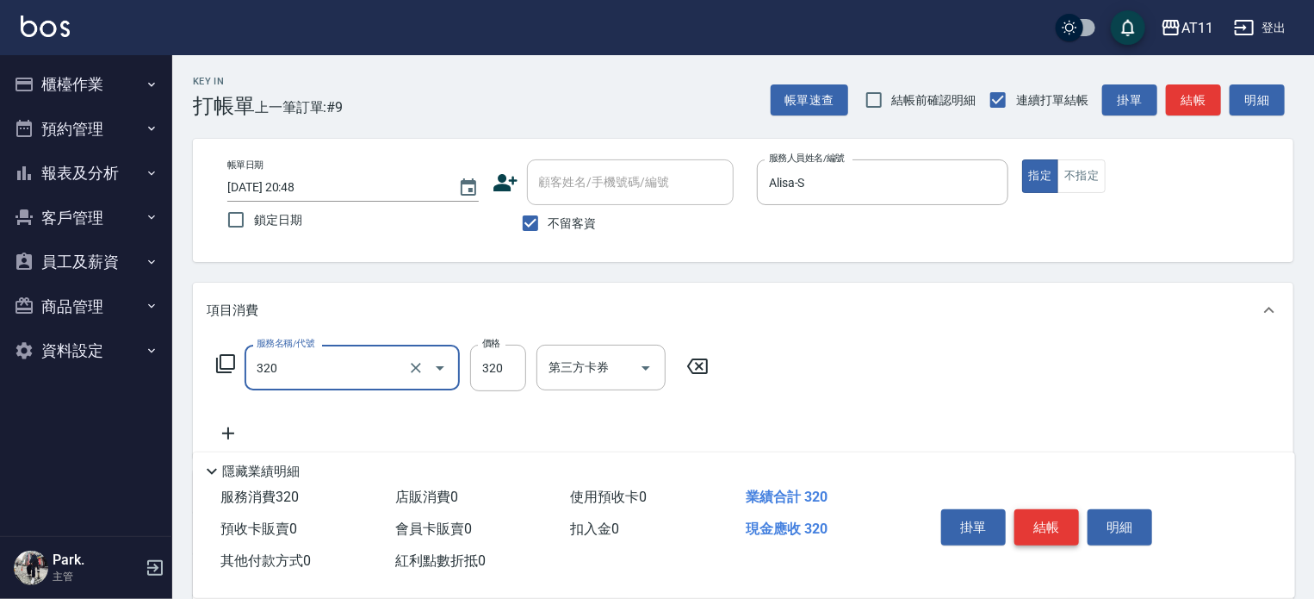
type input "洗剪(320)"
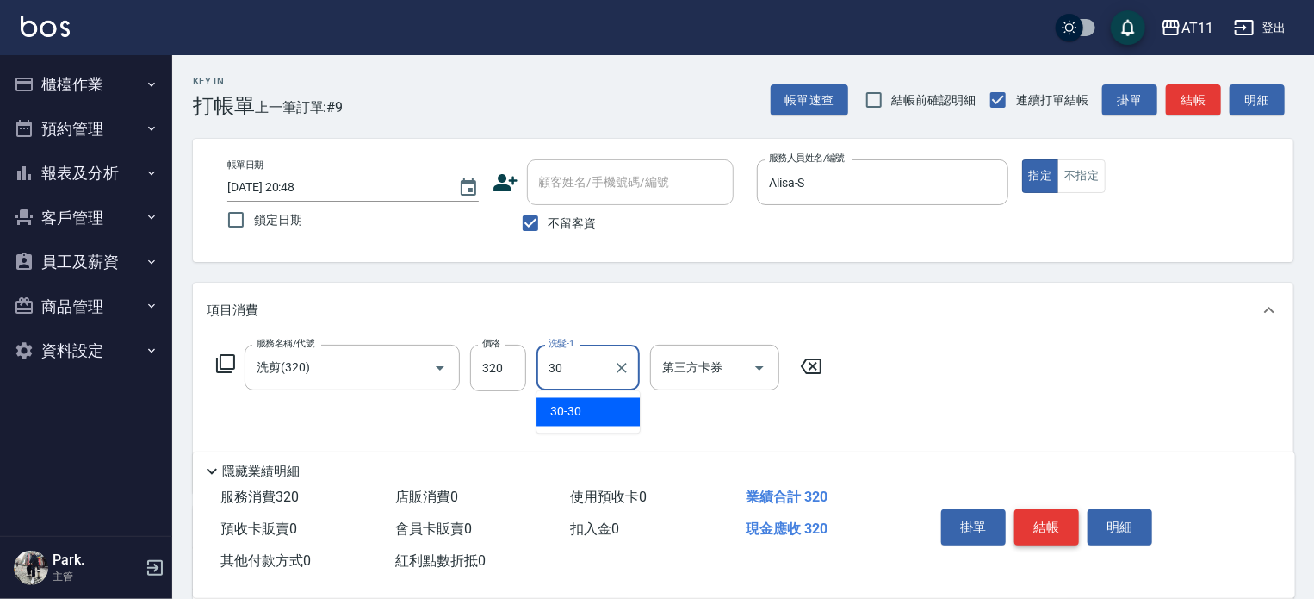
type input "30-30"
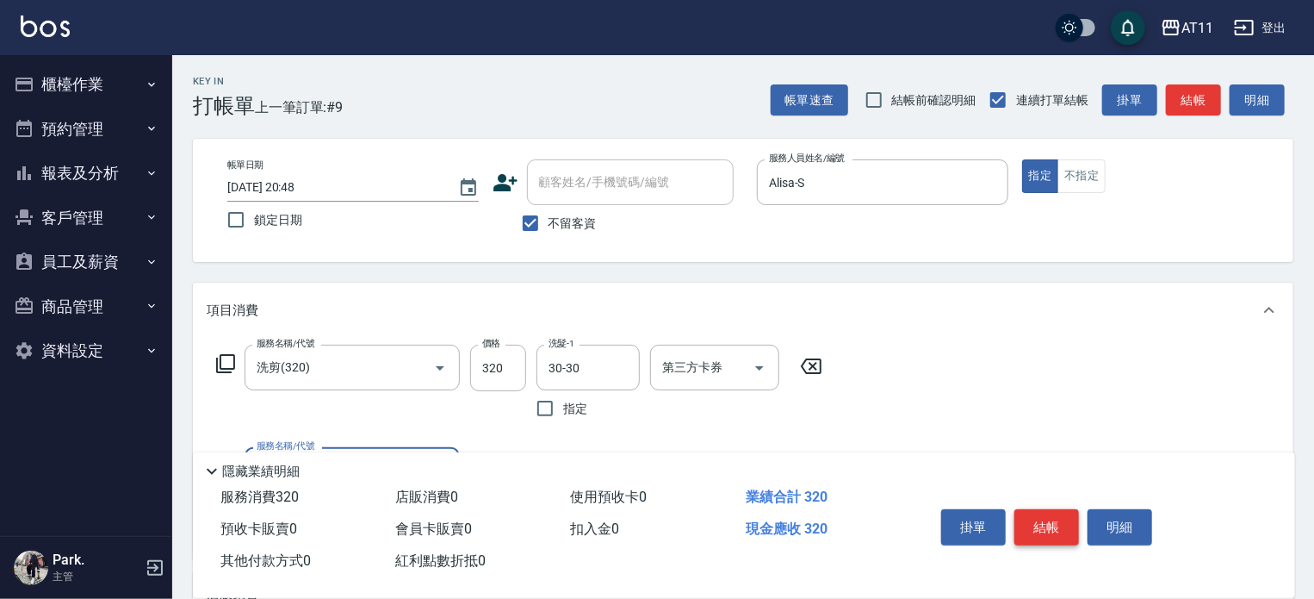
click at [1044, 509] on button "結帳" at bounding box center [1047, 527] width 65 height 36
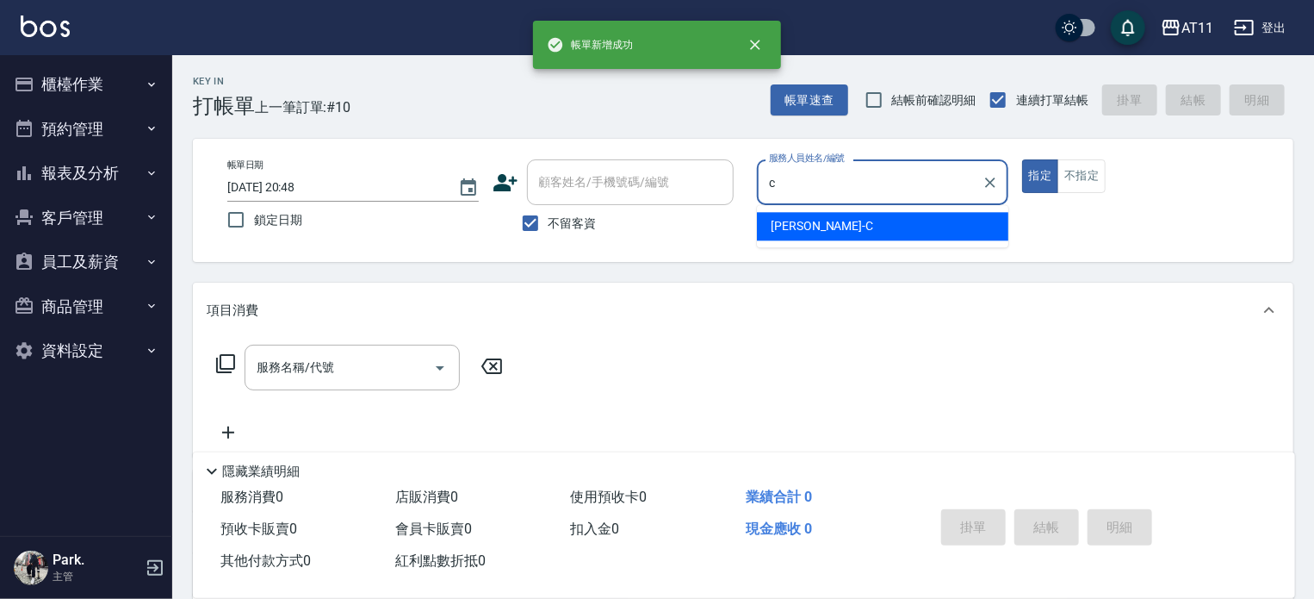
type input "Connie-C"
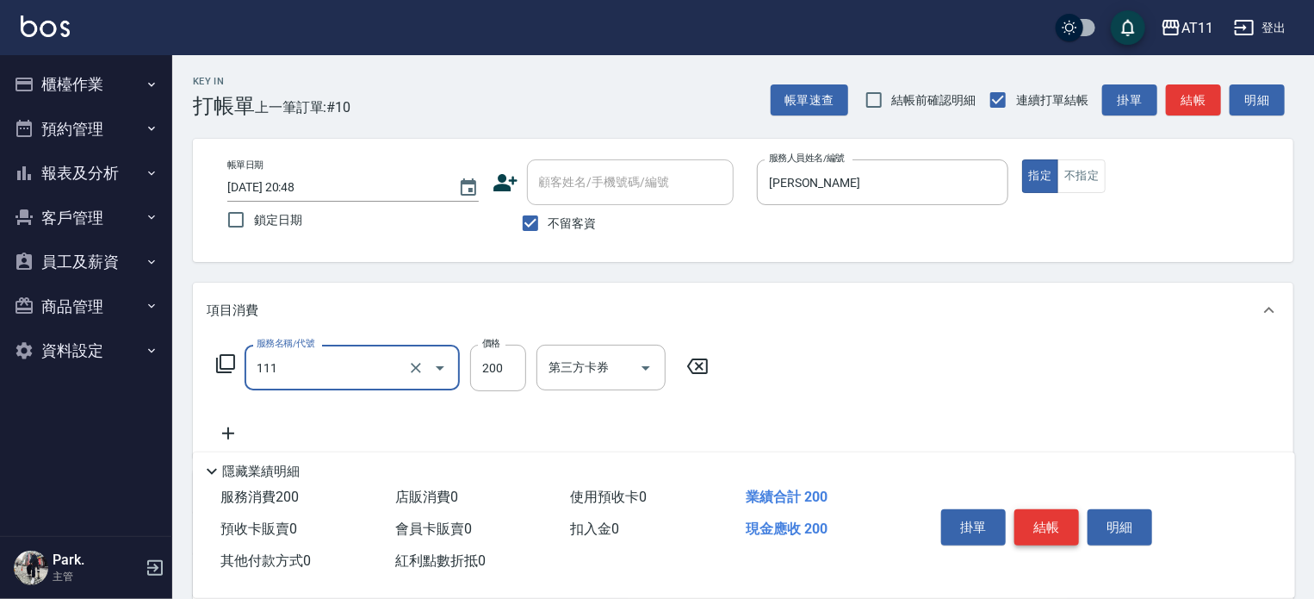
type input "精油洗髮(111)"
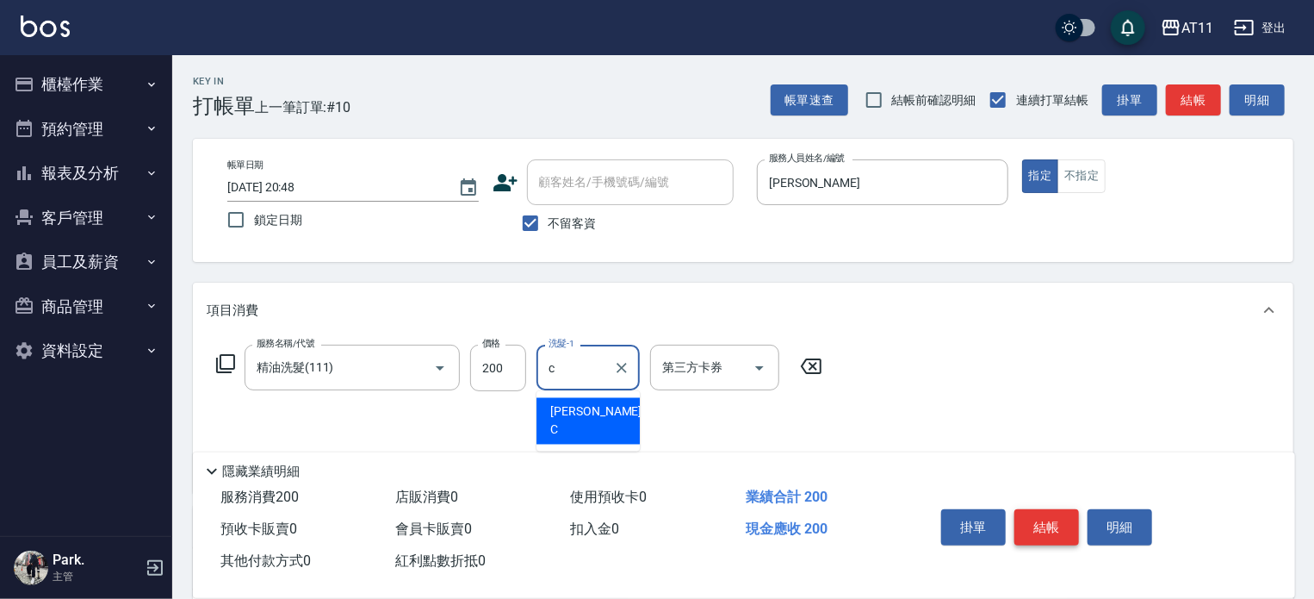
type input "Connie-C"
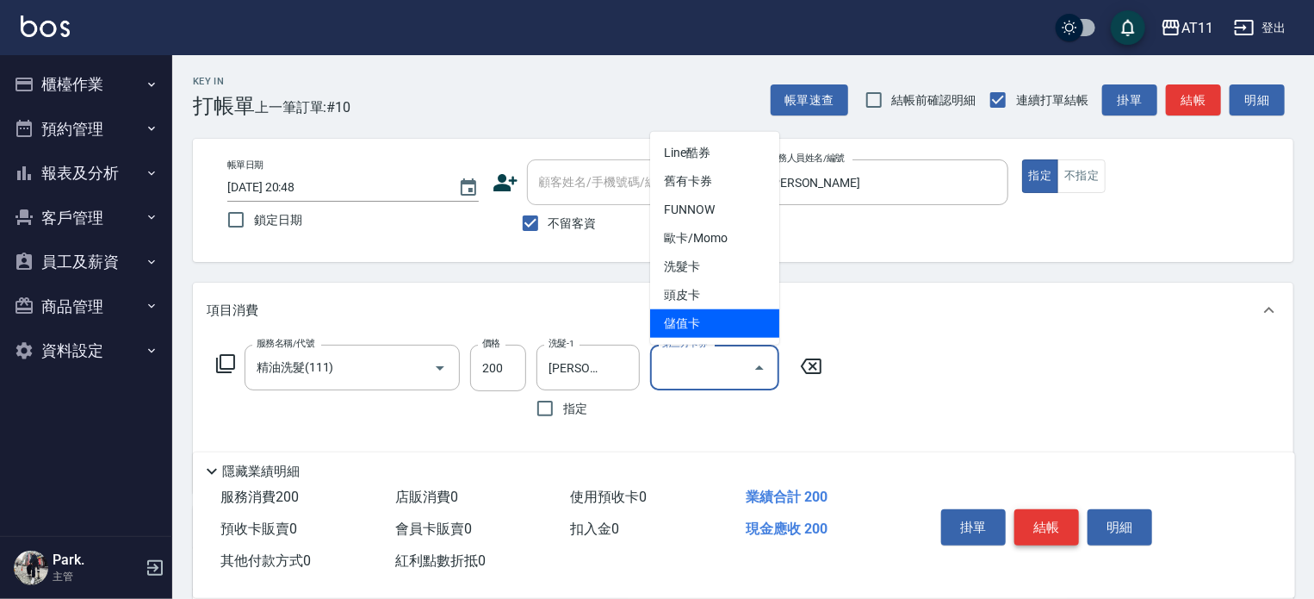
type input "儲值卡"
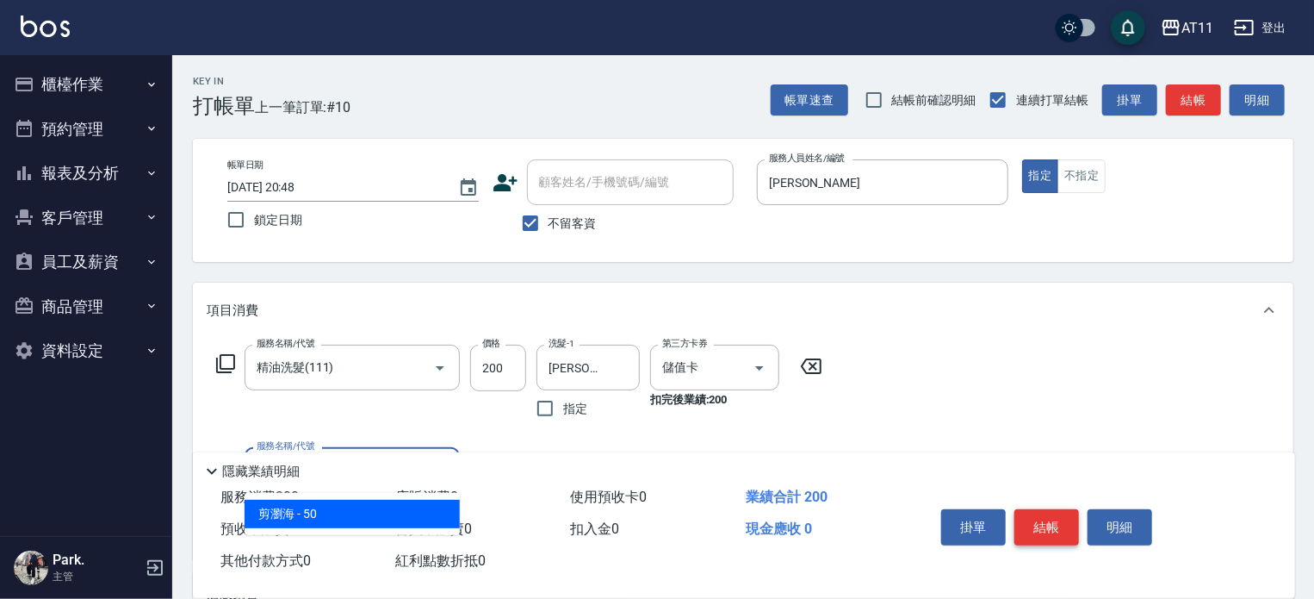
type input "剪瀏海(0050)"
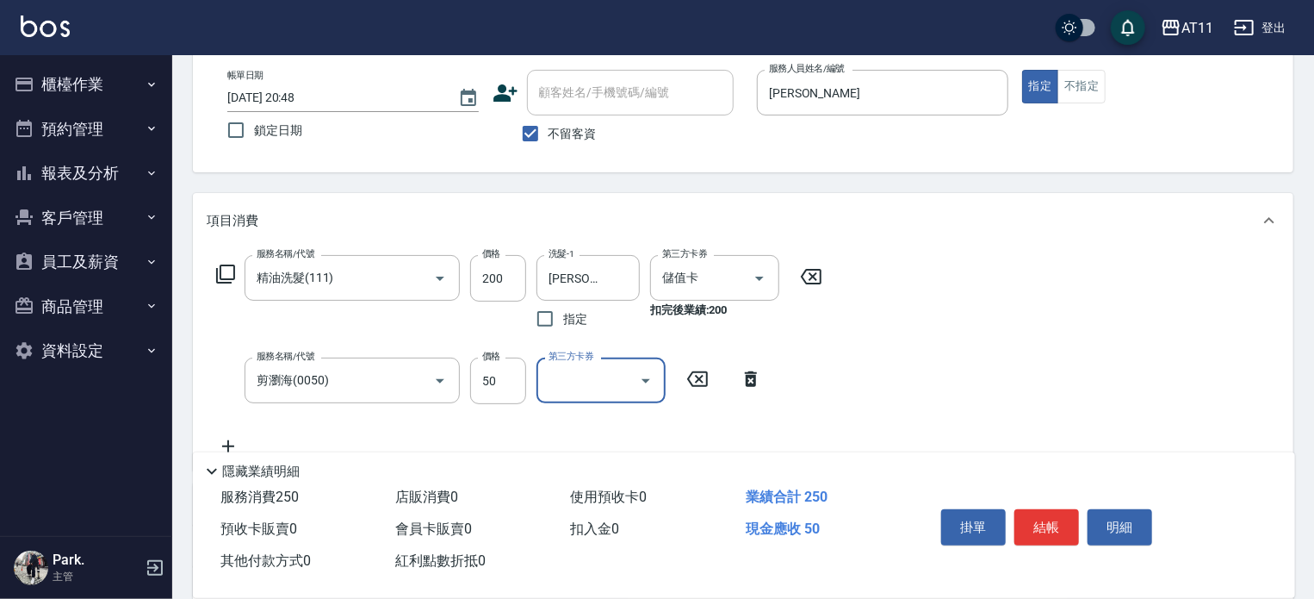
scroll to position [172, 0]
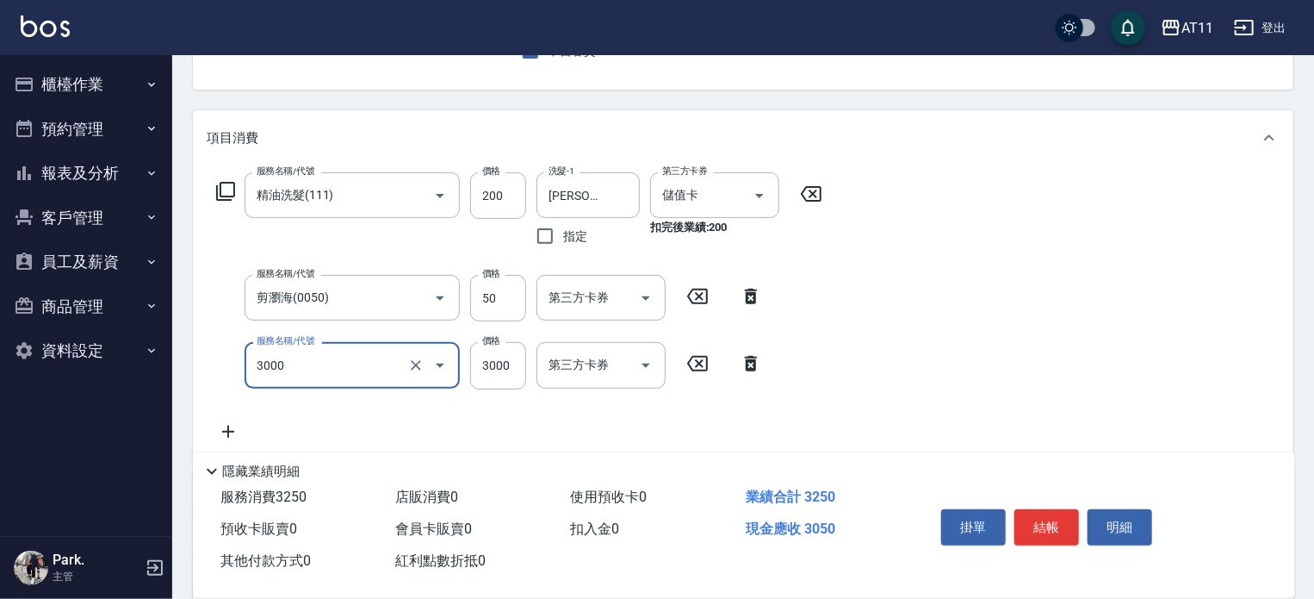
type input "頂級豪華OVC3(3000)"
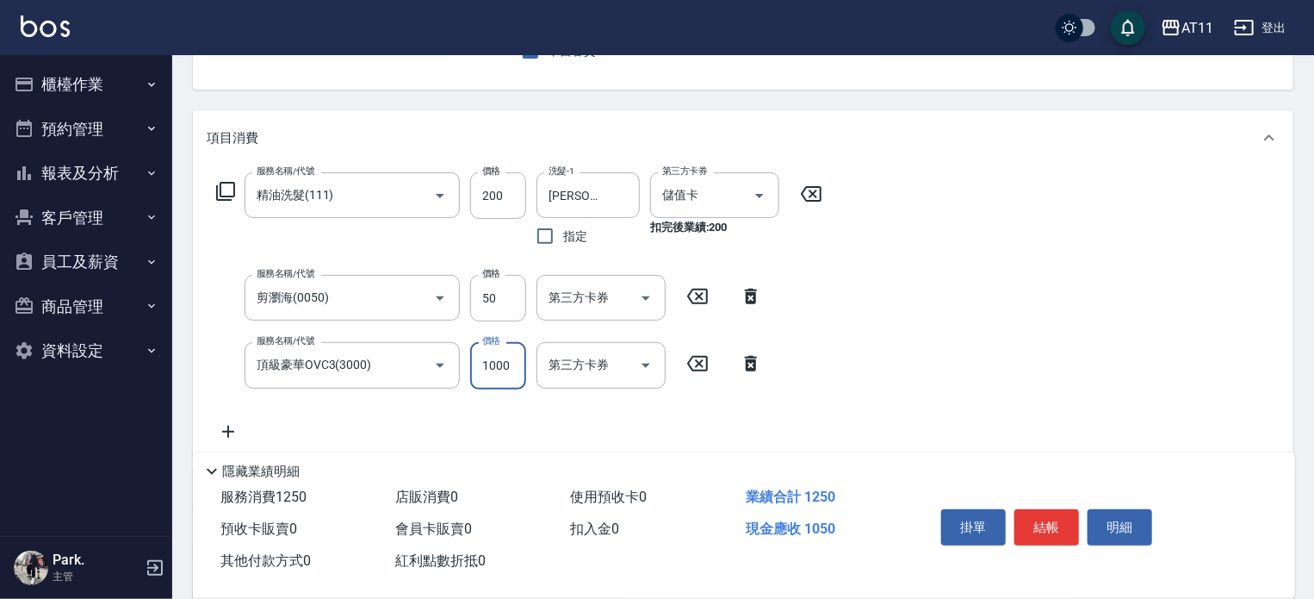
type input "1000"
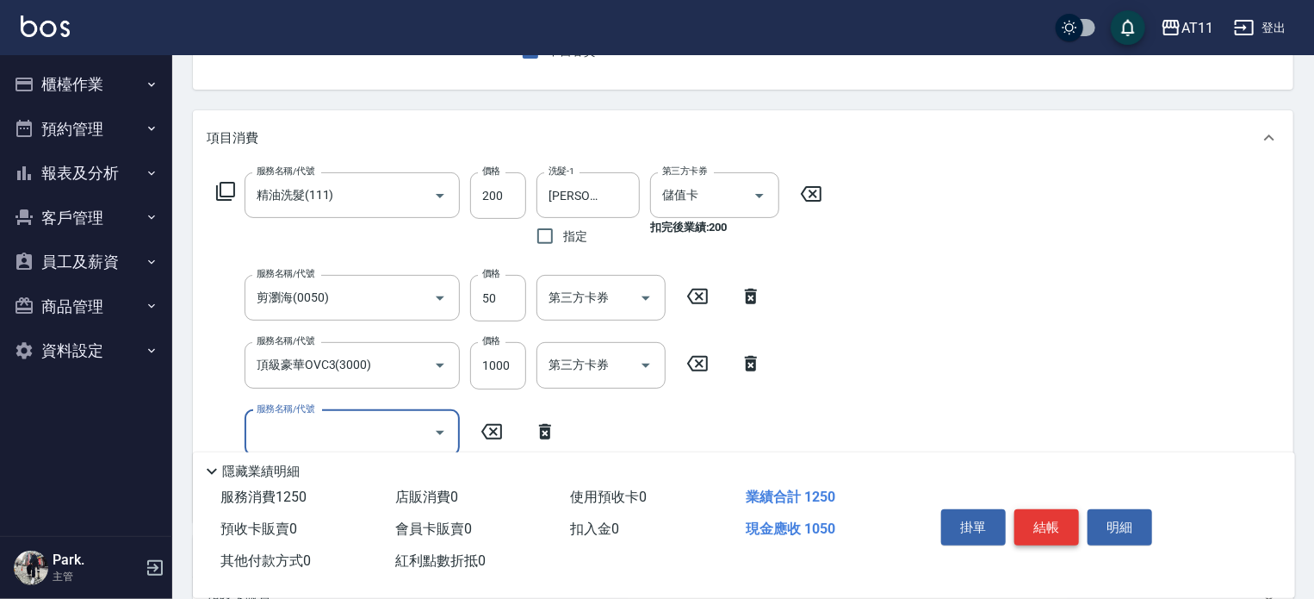
click at [1038, 521] on button "結帳" at bounding box center [1047, 527] width 65 height 36
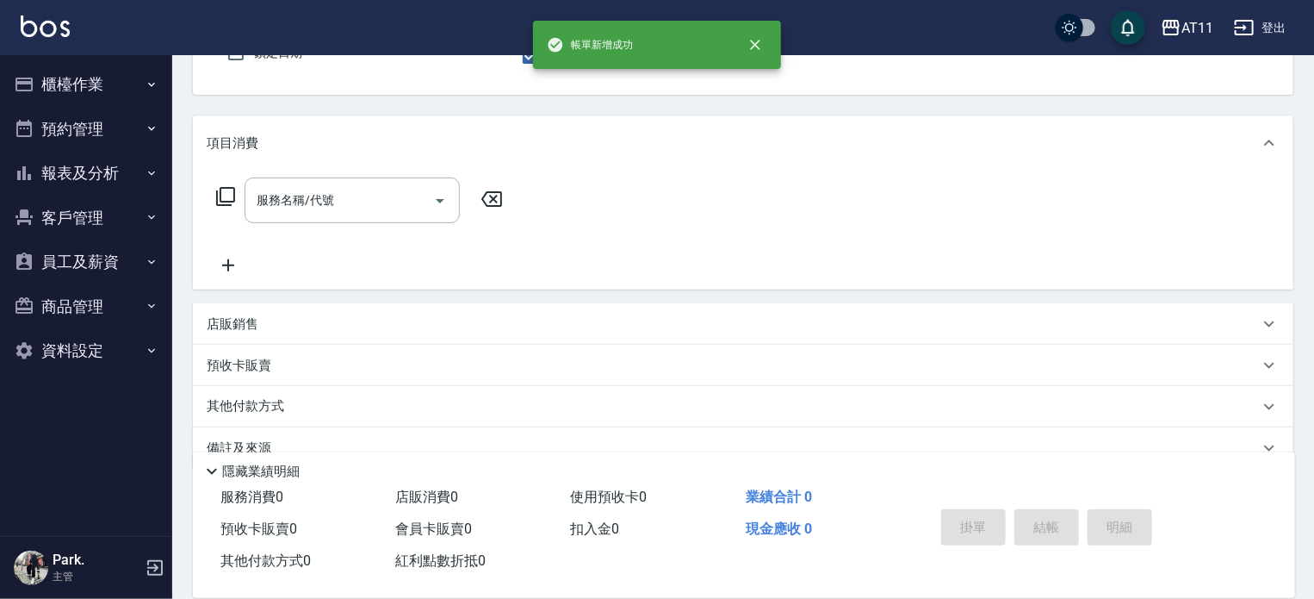
scroll to position [0, 0]
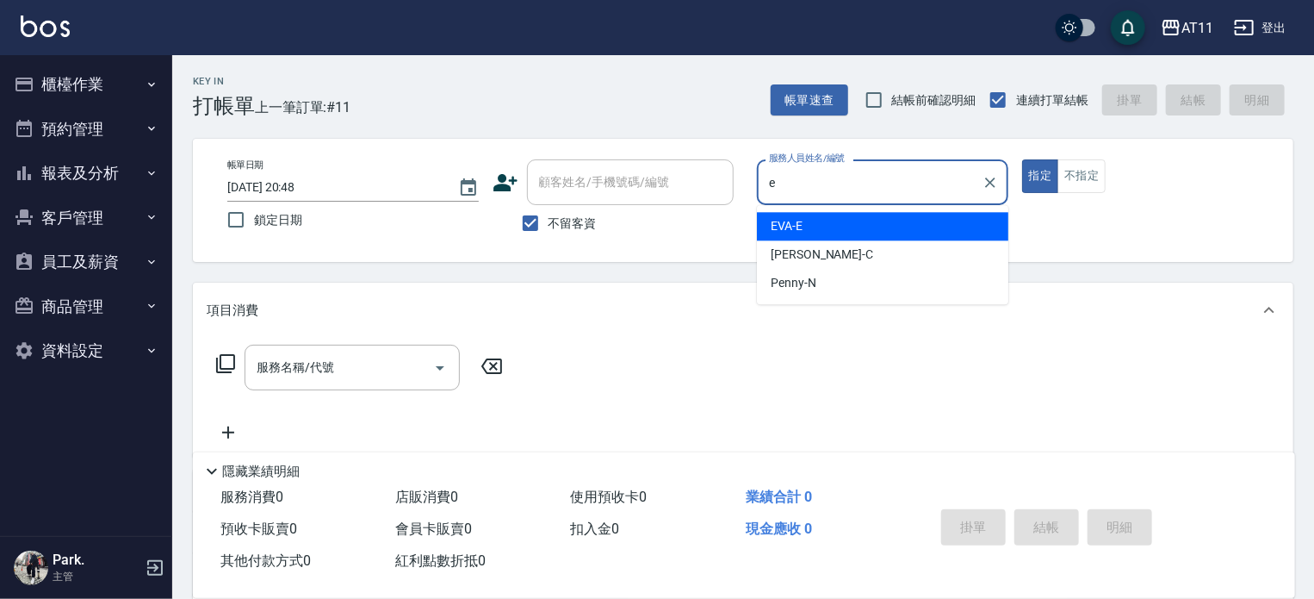
type input "EVA-E"
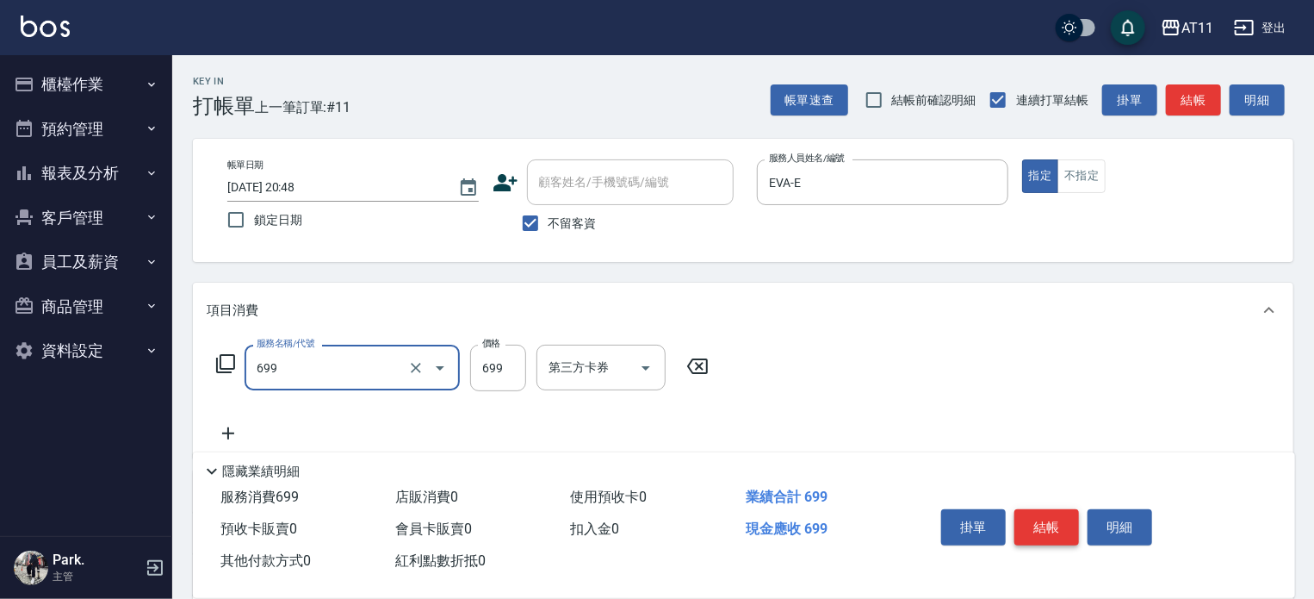
type input "SPA699(699)"
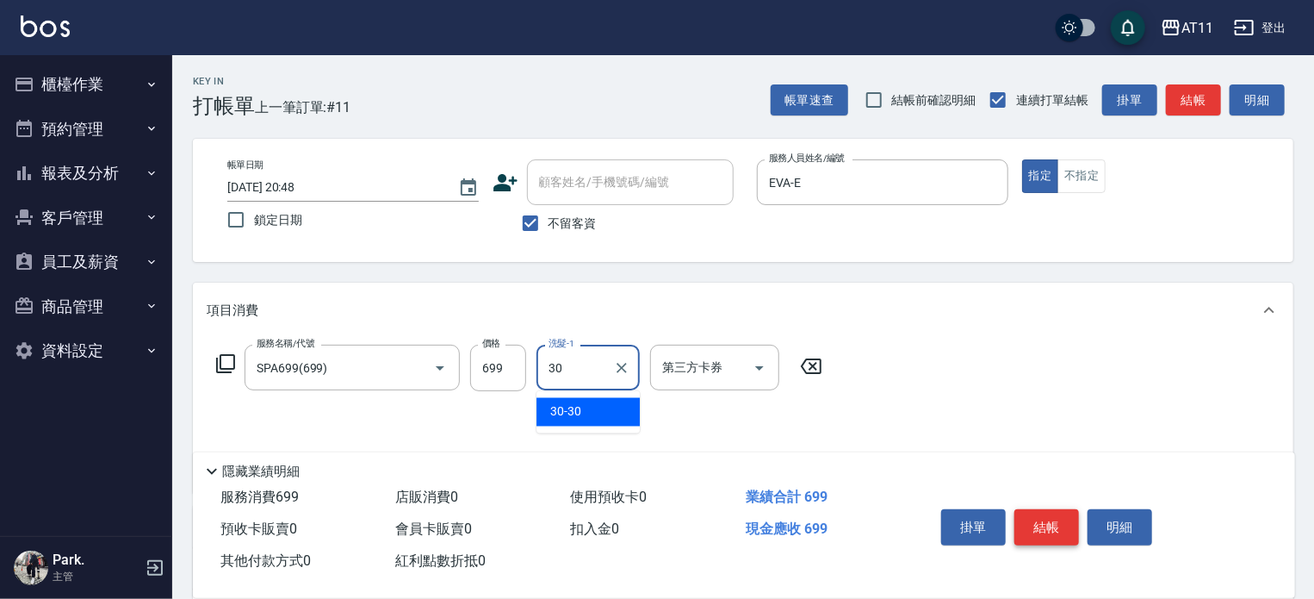
type input "30-30"
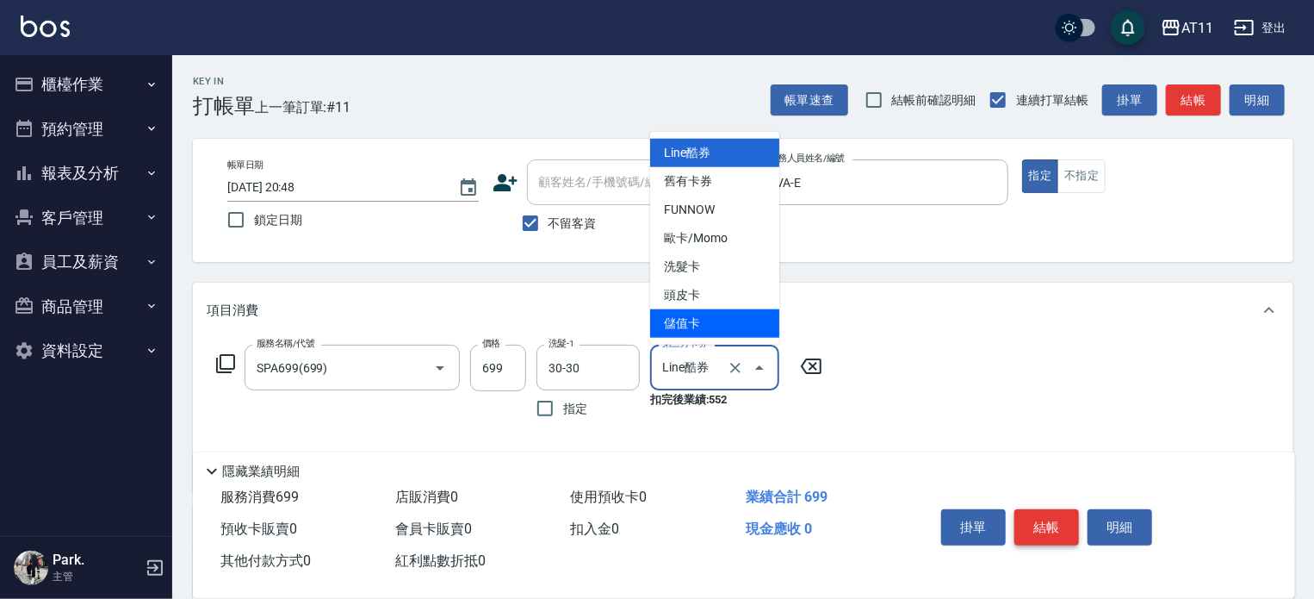
type input "儲值卡"
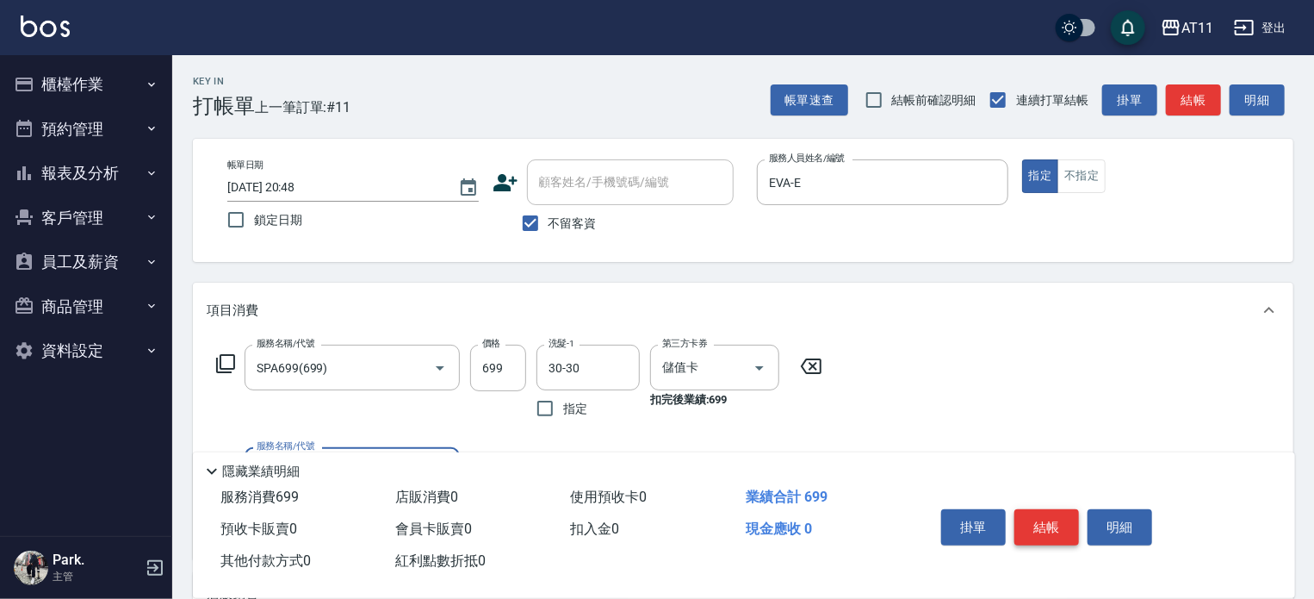
click at [1038, 521] on button "結帳" at bounding box center [1047, 527] width 65 height 36
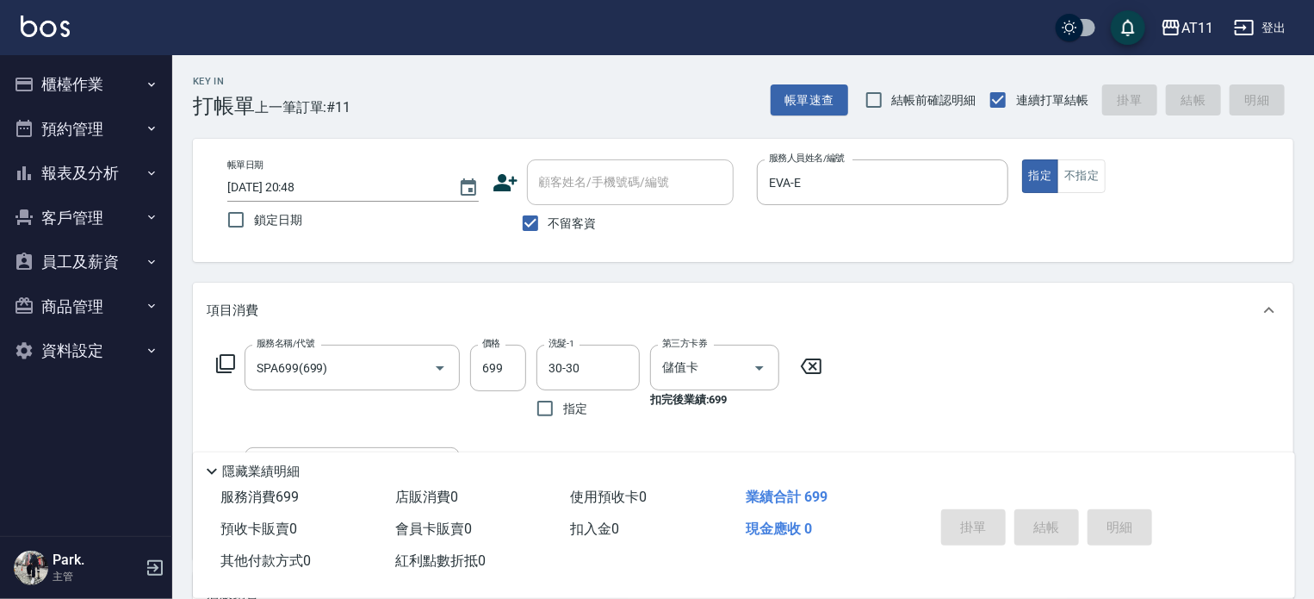
type input "2025/10/11 20:49"
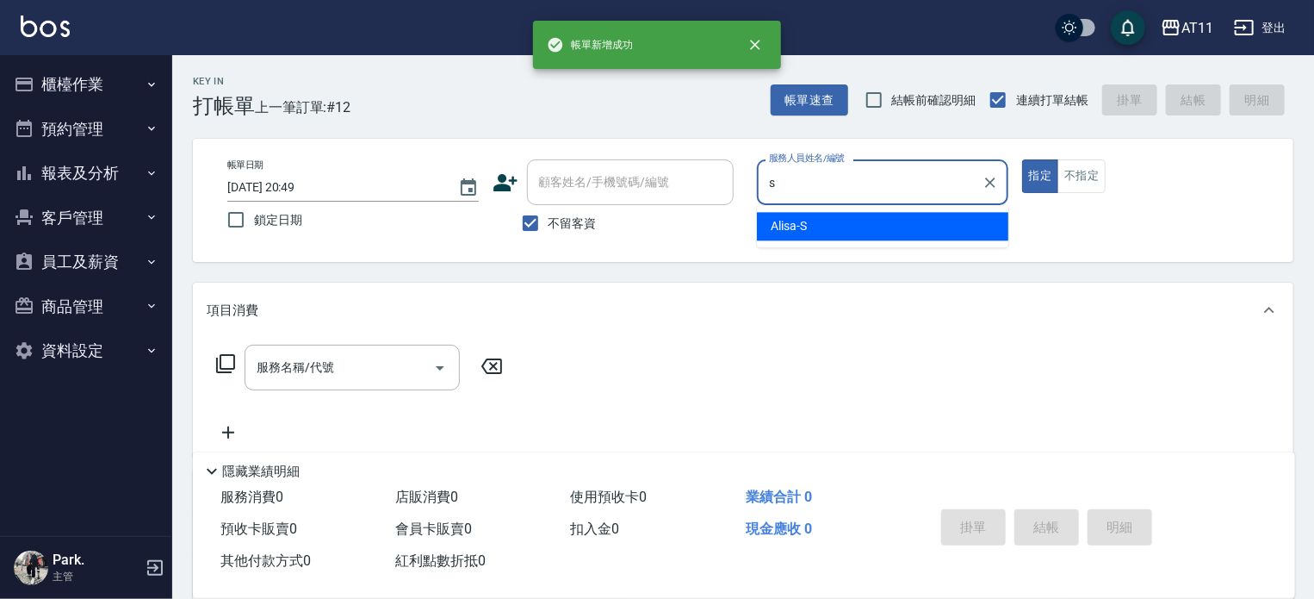
type input "Alisa-S"
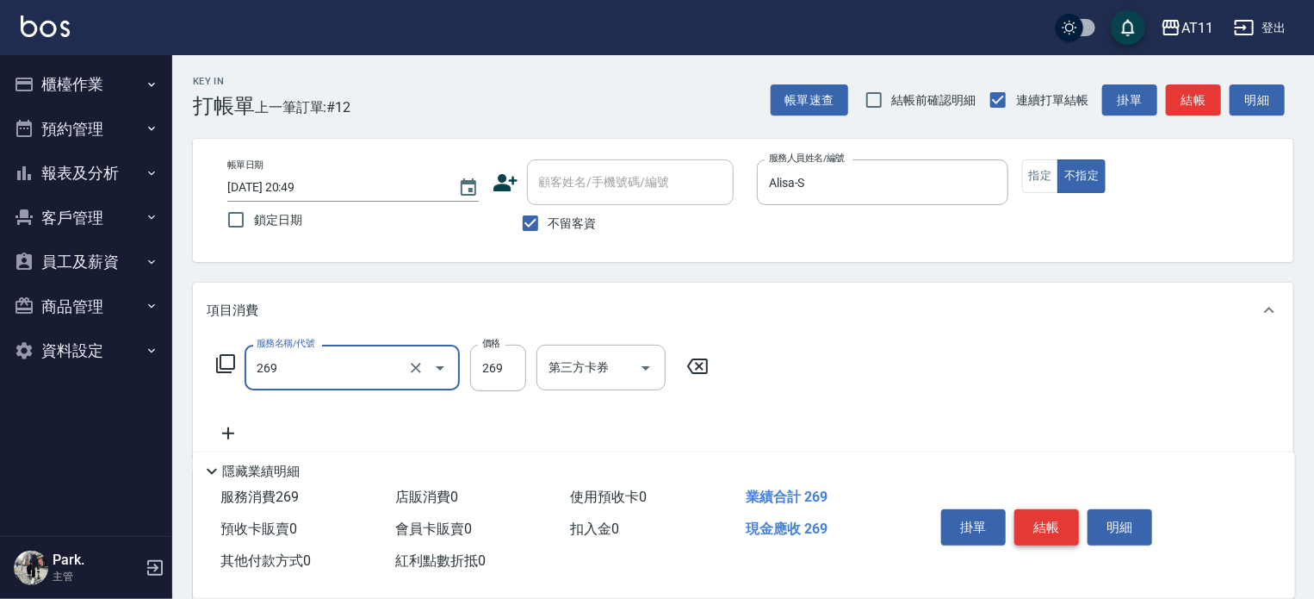
type input "一般洗剪(269)"
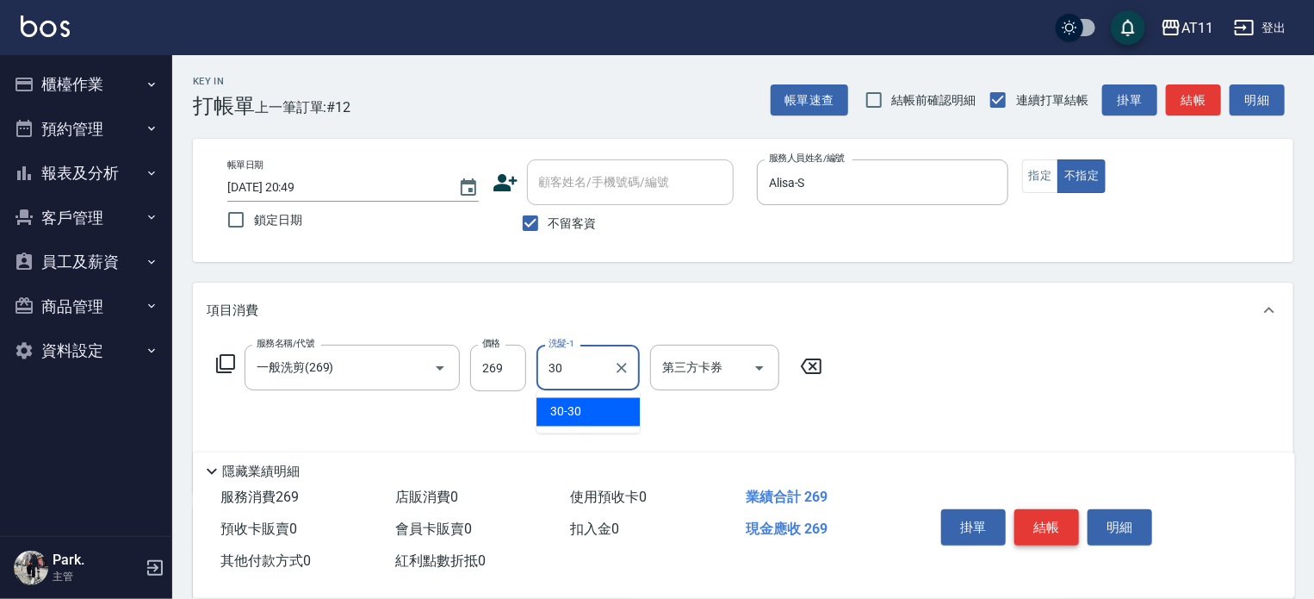
type input "30-30"
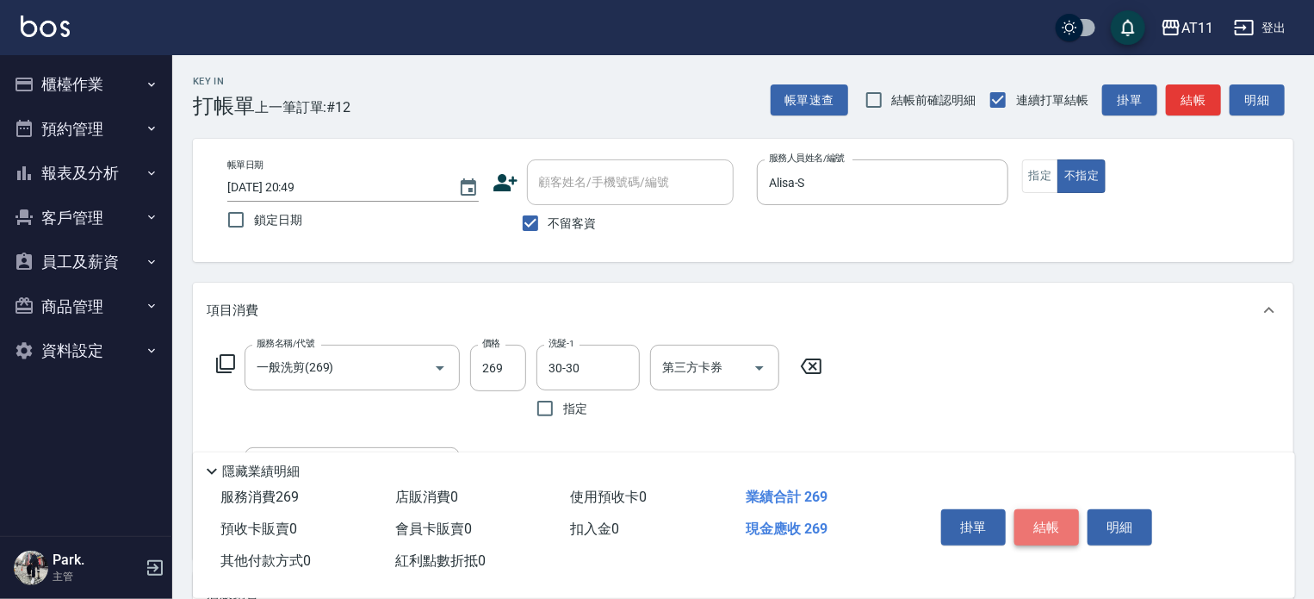
click at [1038, 521] on button "結帳" at bounding box center [1047, 527] width 65 height 36
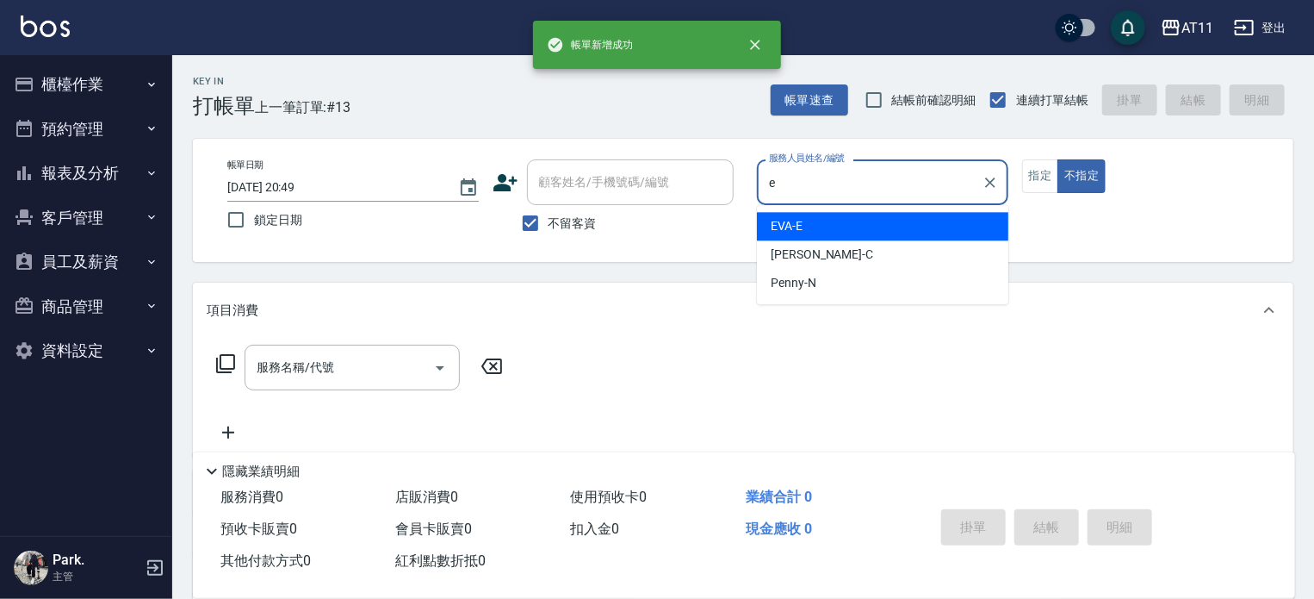
type input "EVA-E"
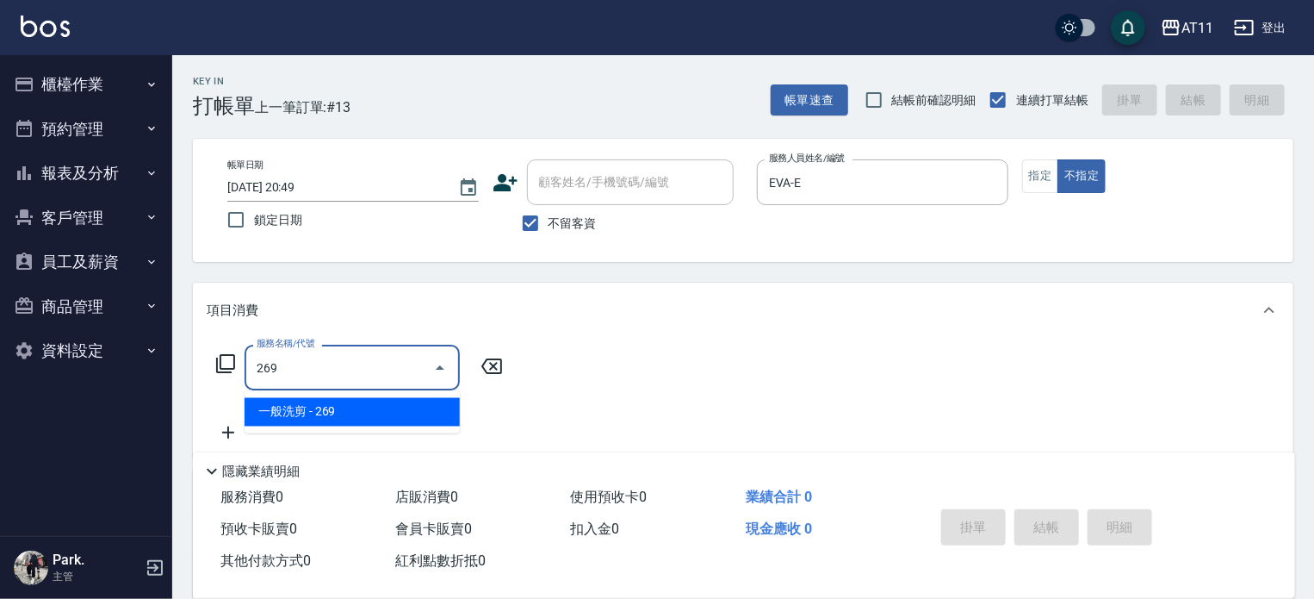
type input "一般洗剪(269)"
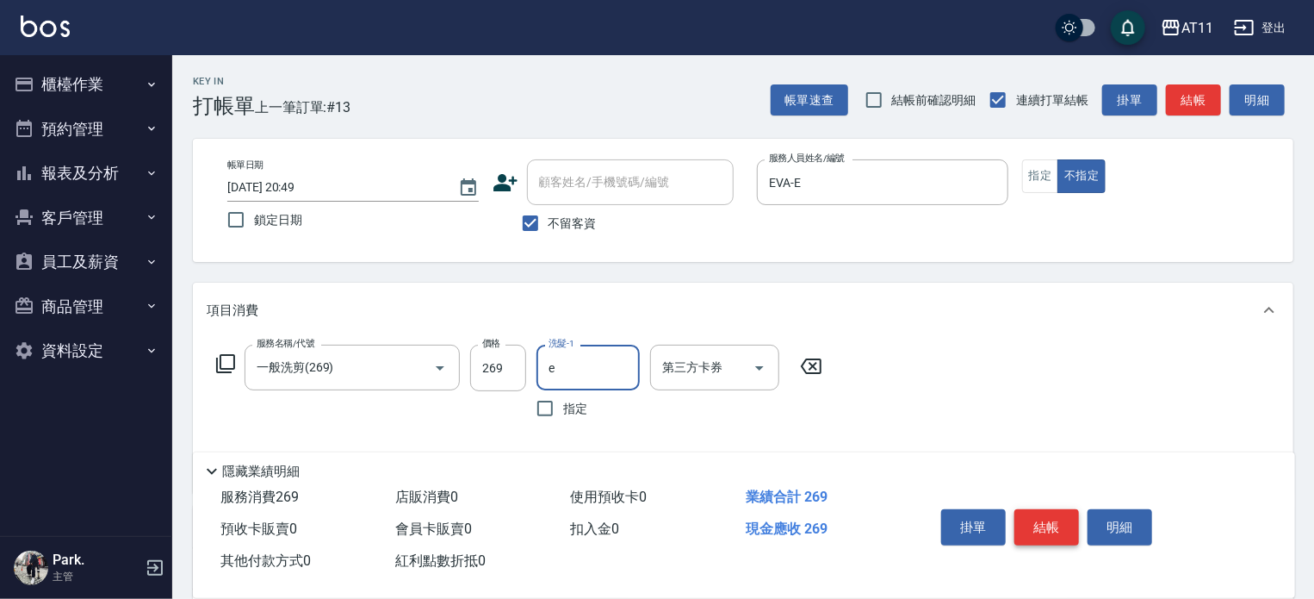
type input "EVA-E"
click at [1038, 521] on button "結帳" at bounding box center [1047, 527] width 65 height 36
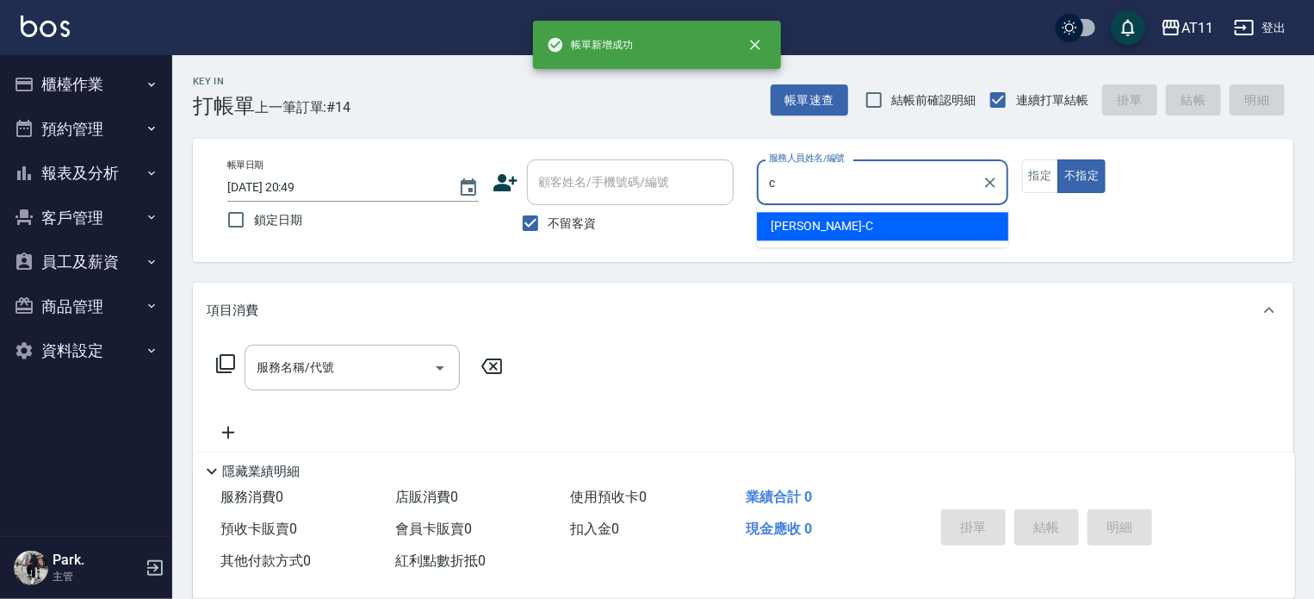
type input "Connie-C"
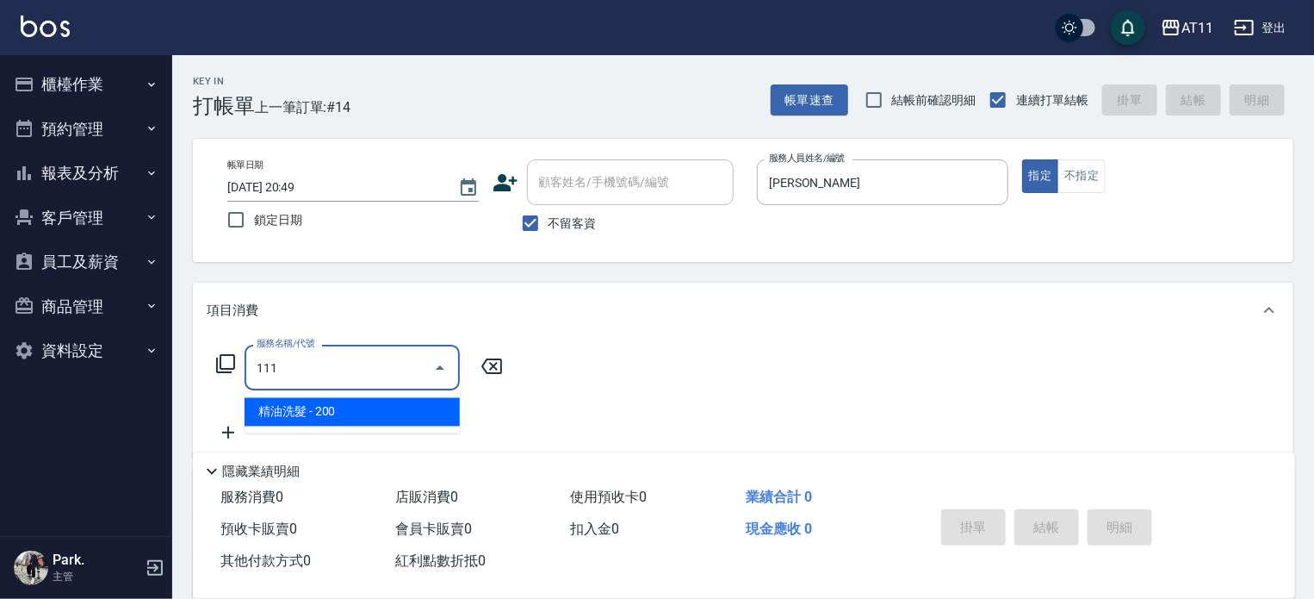
type input "精油洗髮(111)"
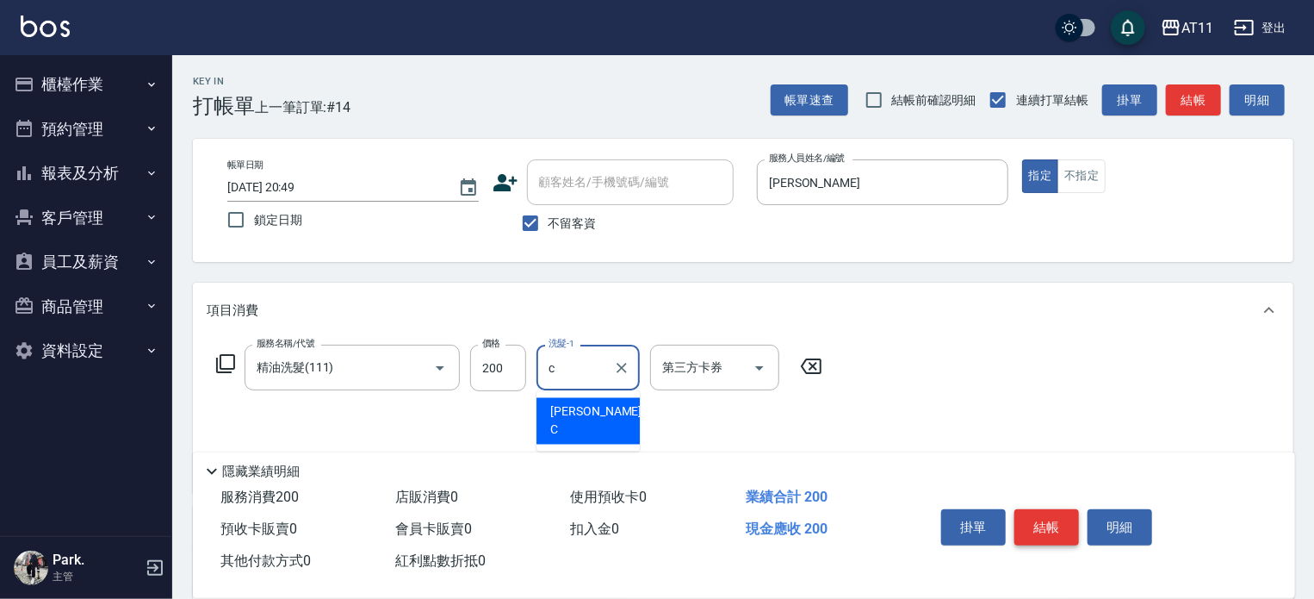
type input "Connie-C"
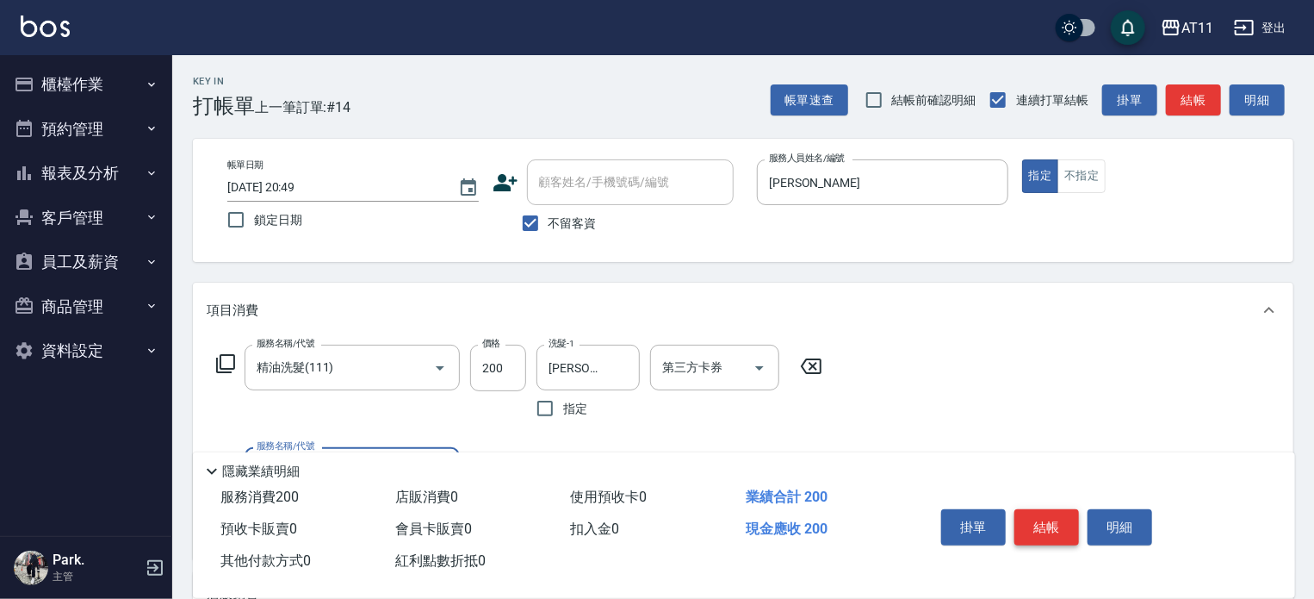
click at [1038, 521] on button "結帳" at bounding box center [1047, 527] width 65 height 36
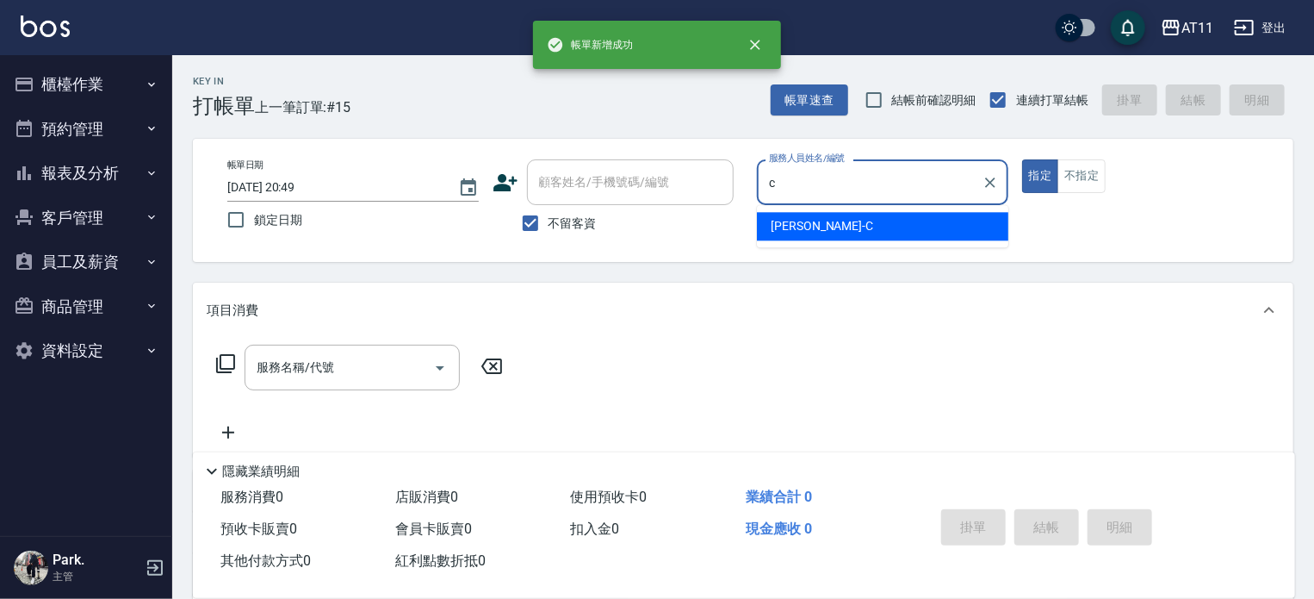
type input "Connie-C"
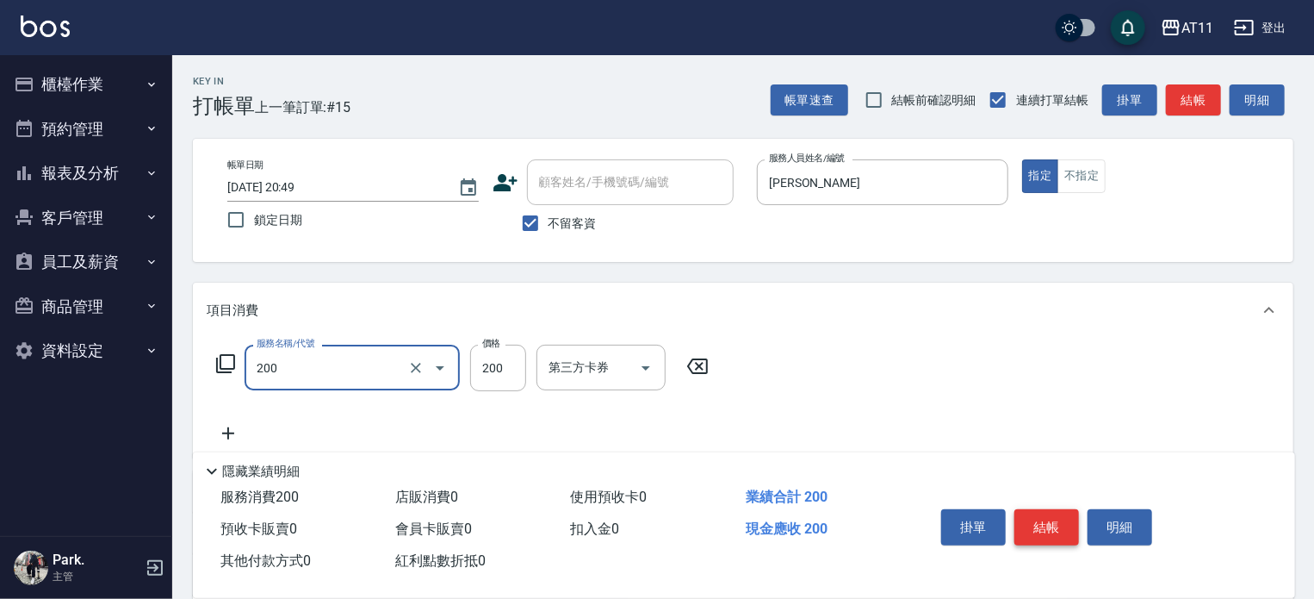
type input "剪髮(200)"
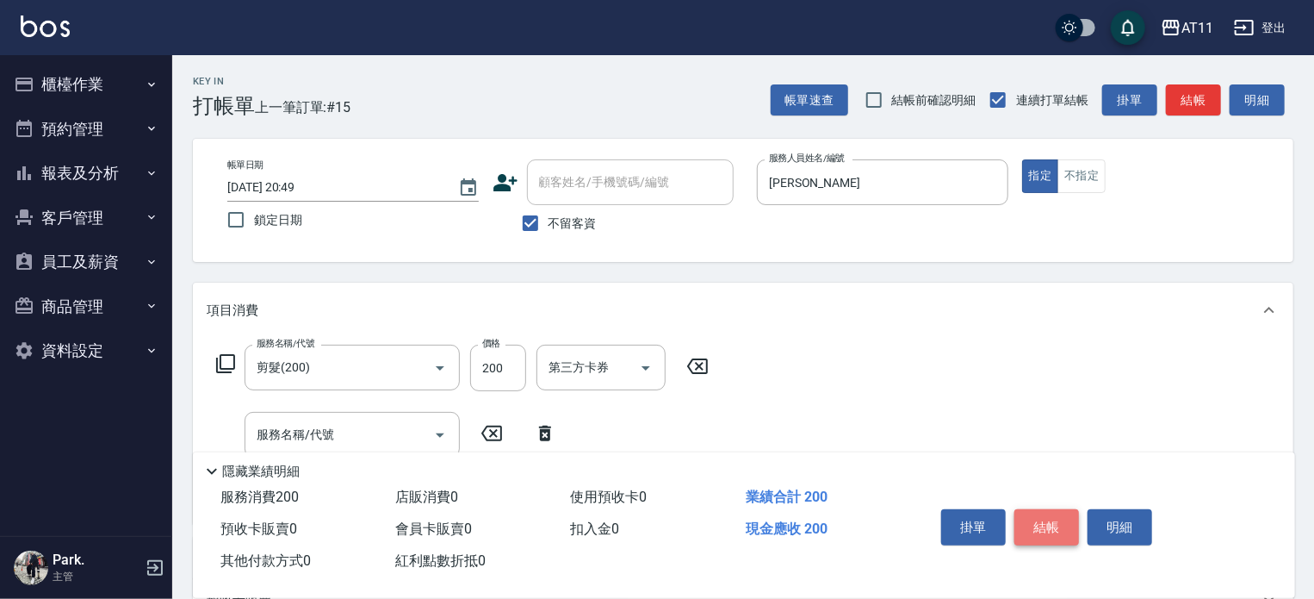
click at [1038, 522] on button "結帳" at bounding box center [1047, 527] width 65 height 36
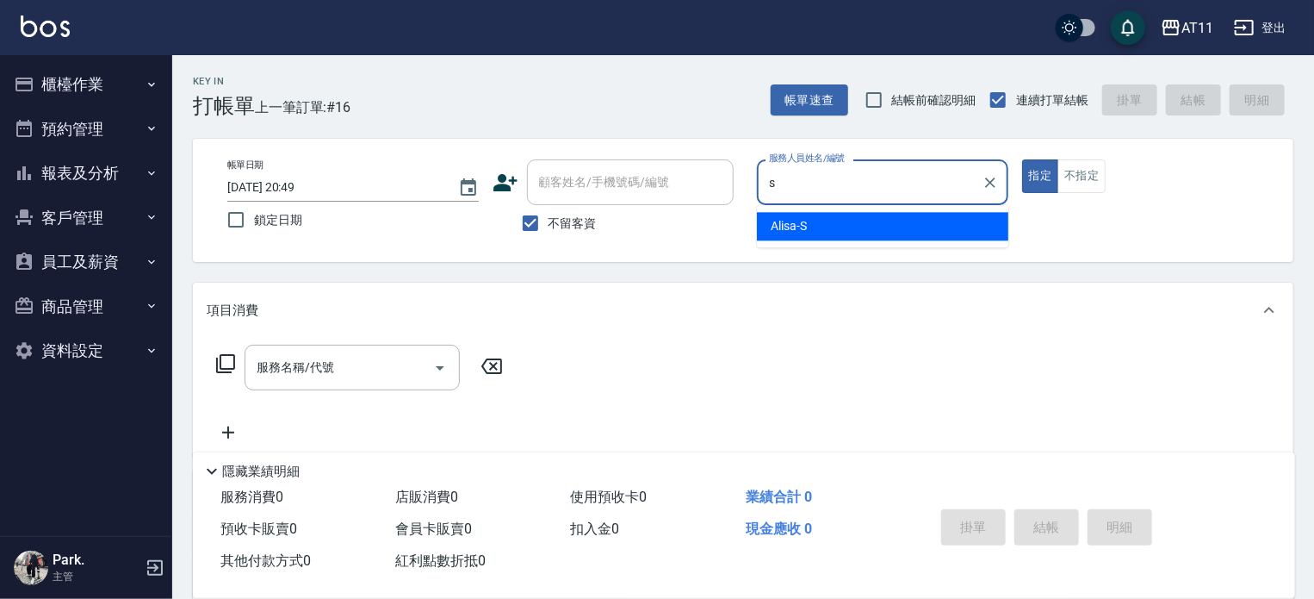
type input "Alisa-S"
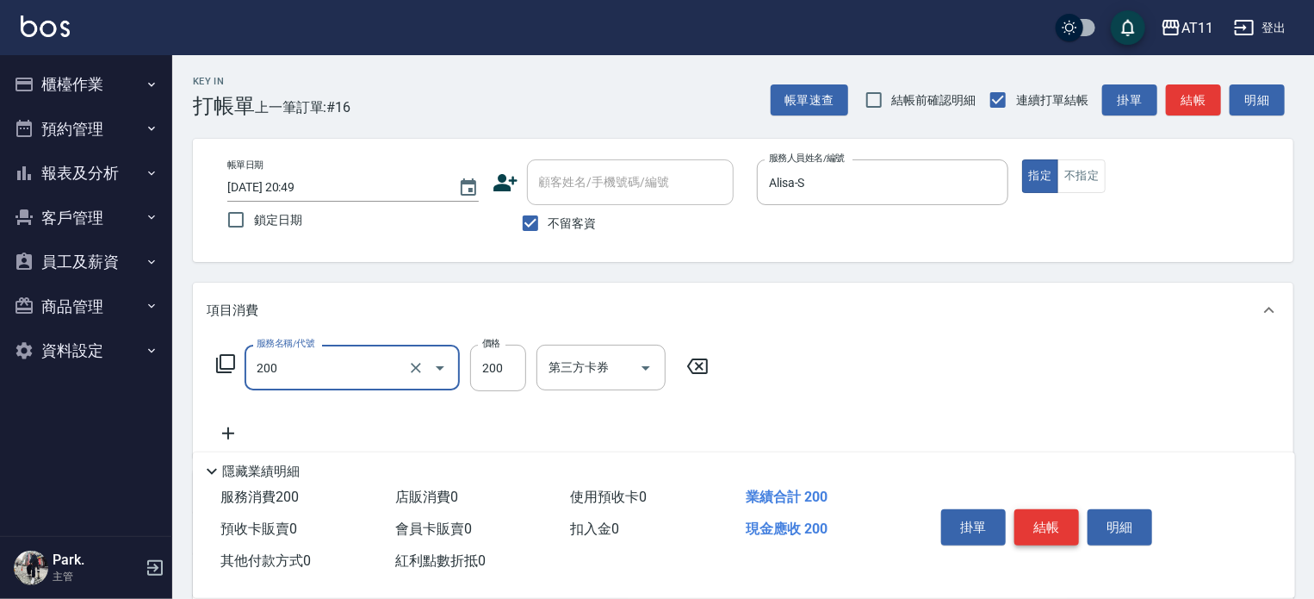
type input "剪髮(200)"
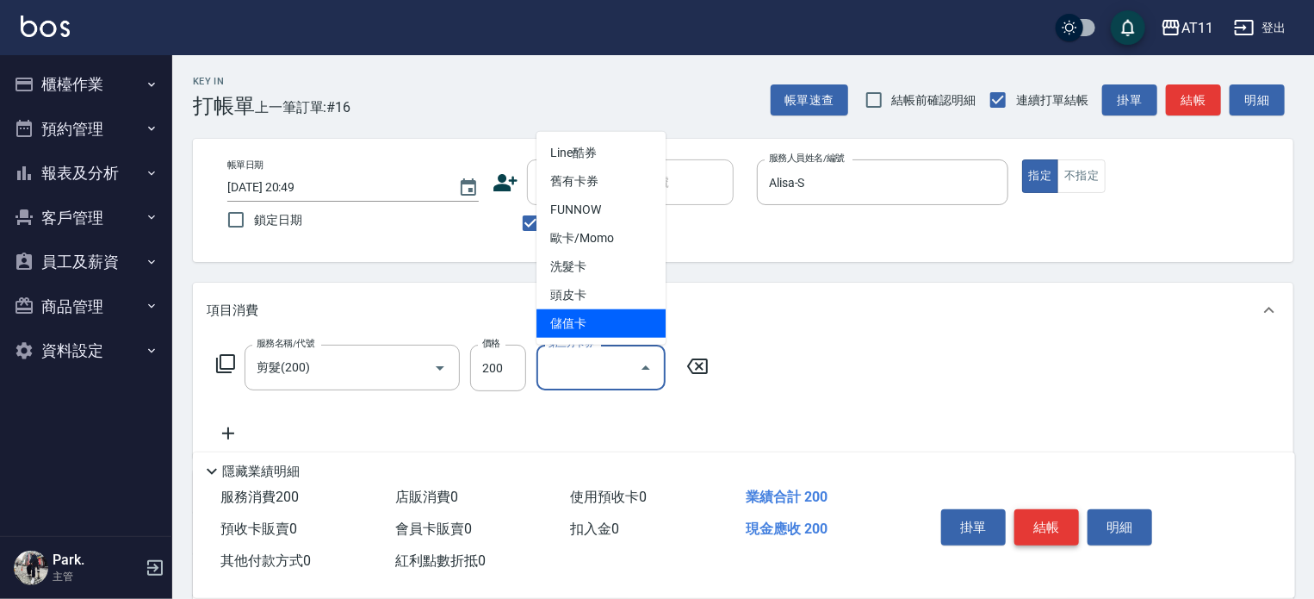
type input "儲值卡"
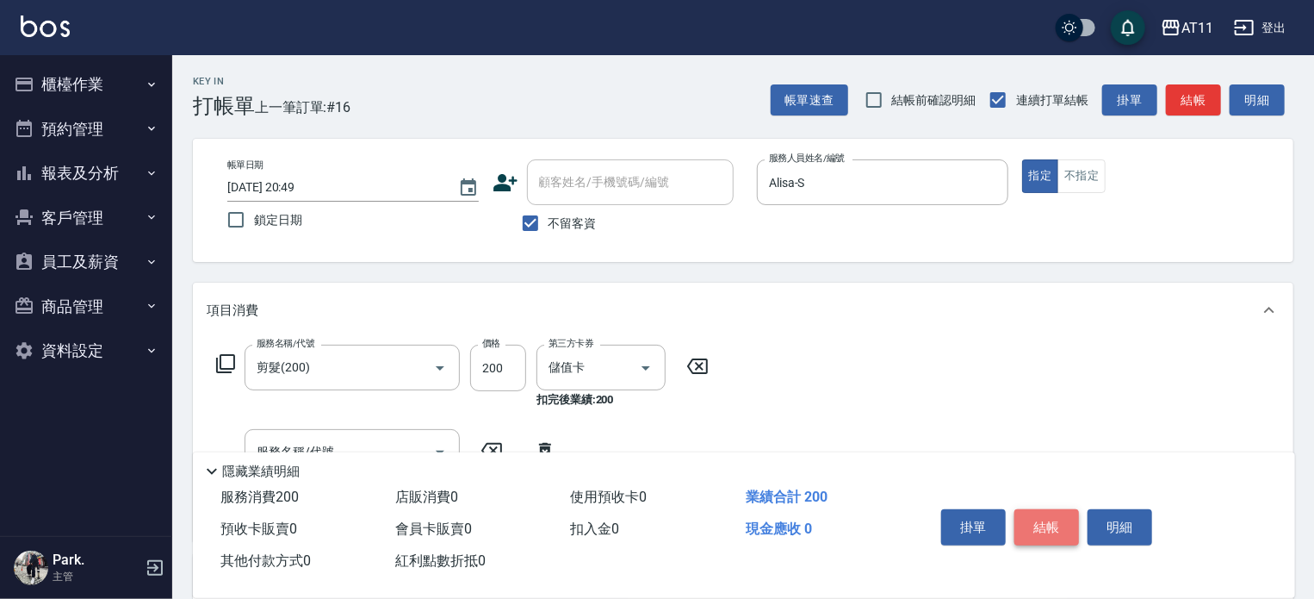
click at [1038, 522] on button "結帳" at bounding box center [1047, 527] width 65 height 36
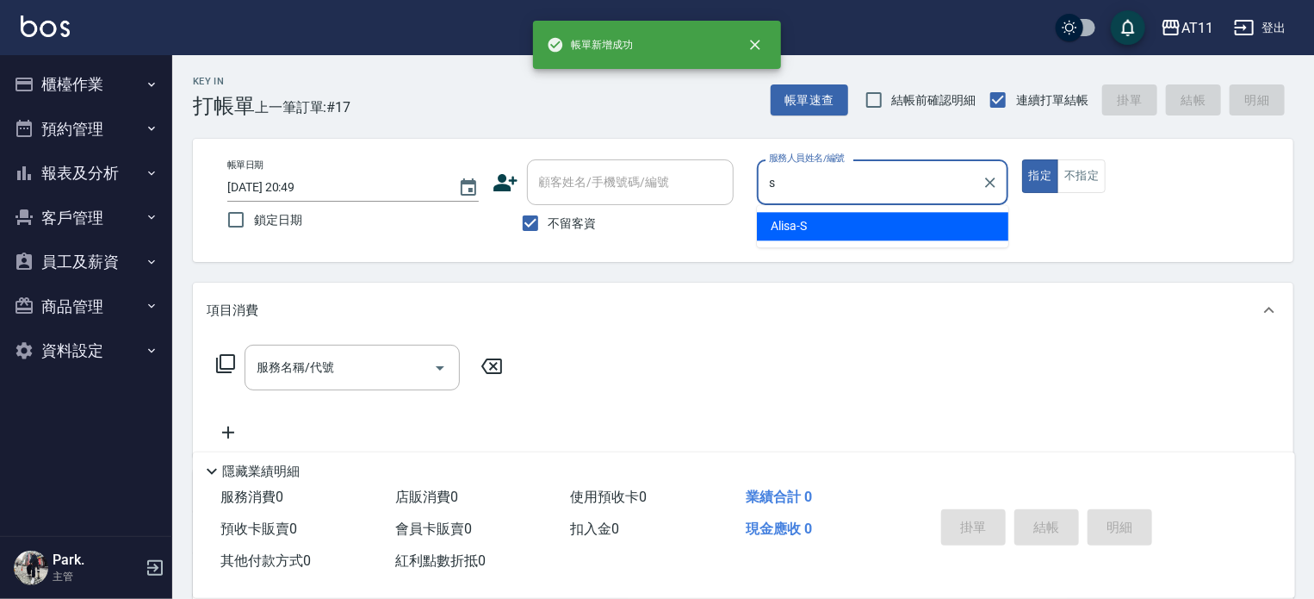
type input "Alisa-S"
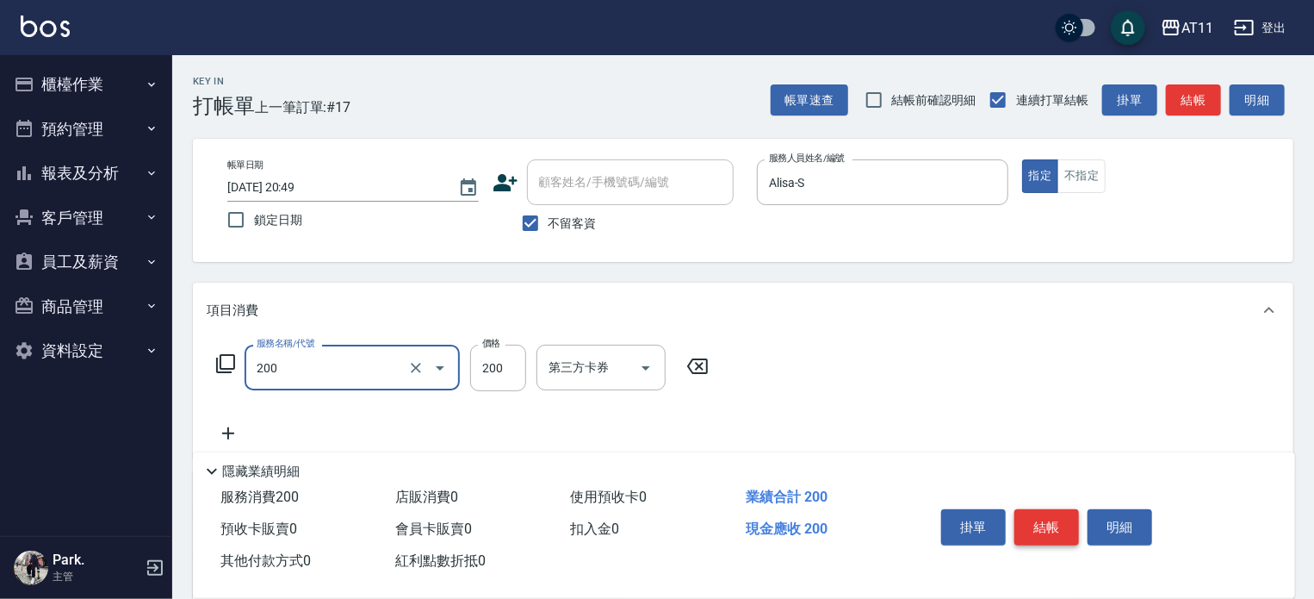
type input "剪髮(200)"
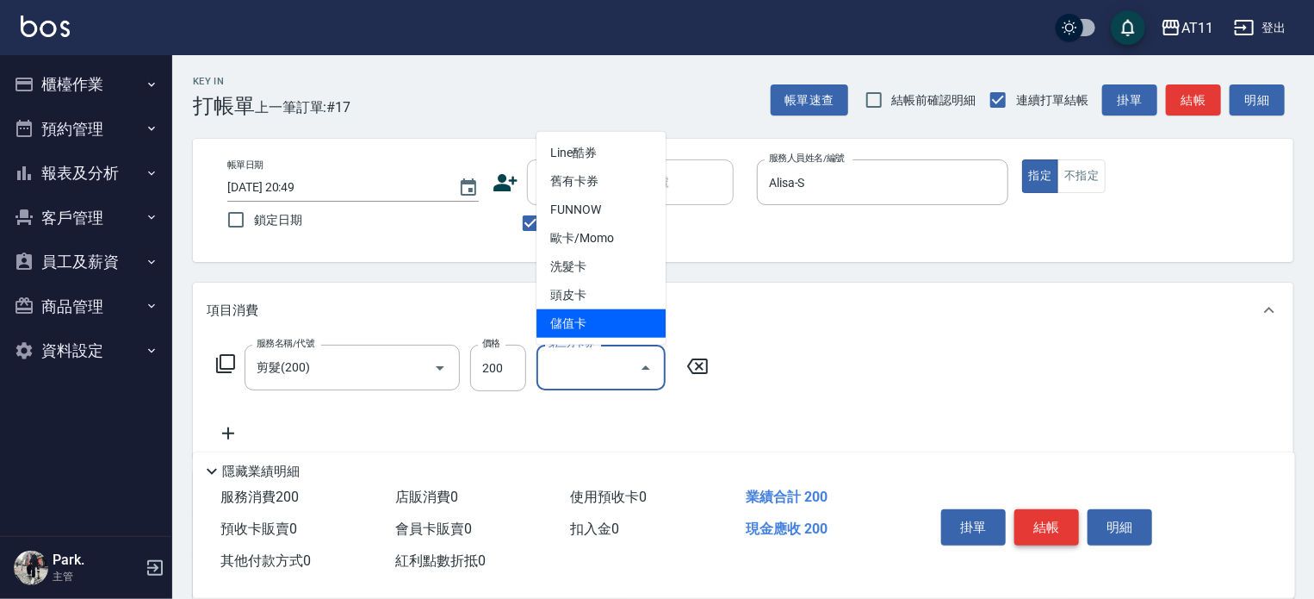
type input "儲值卡"
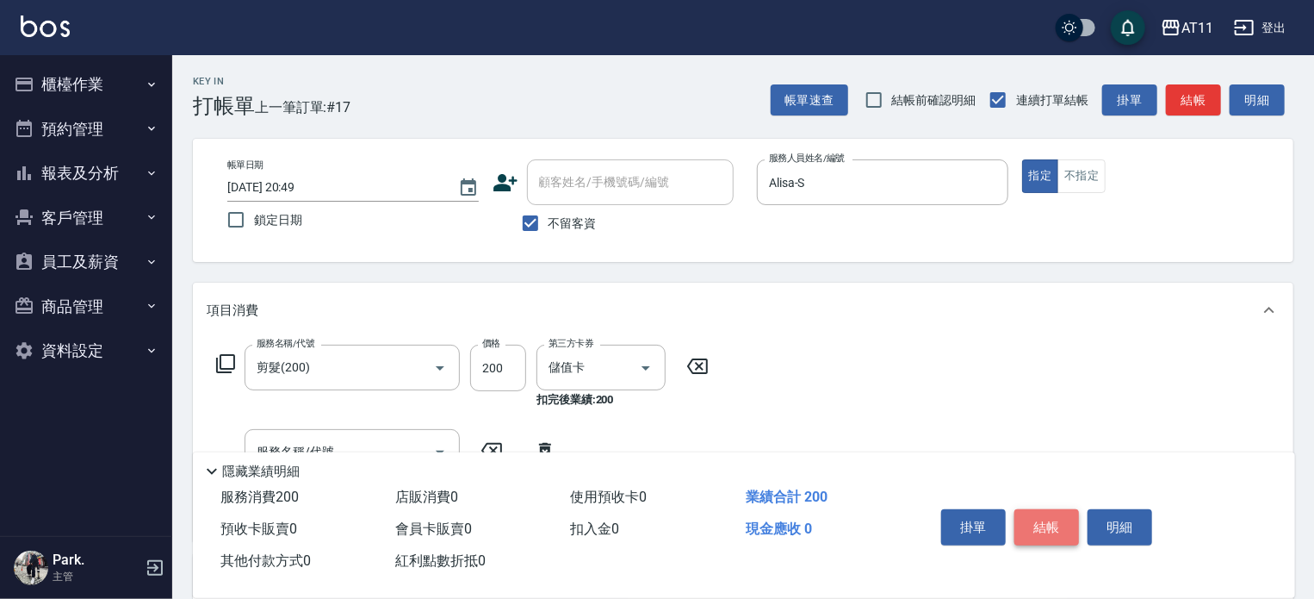
click at [1050, 515] on button "結帳" at bounding box center [1047, 527] width 65 height 36
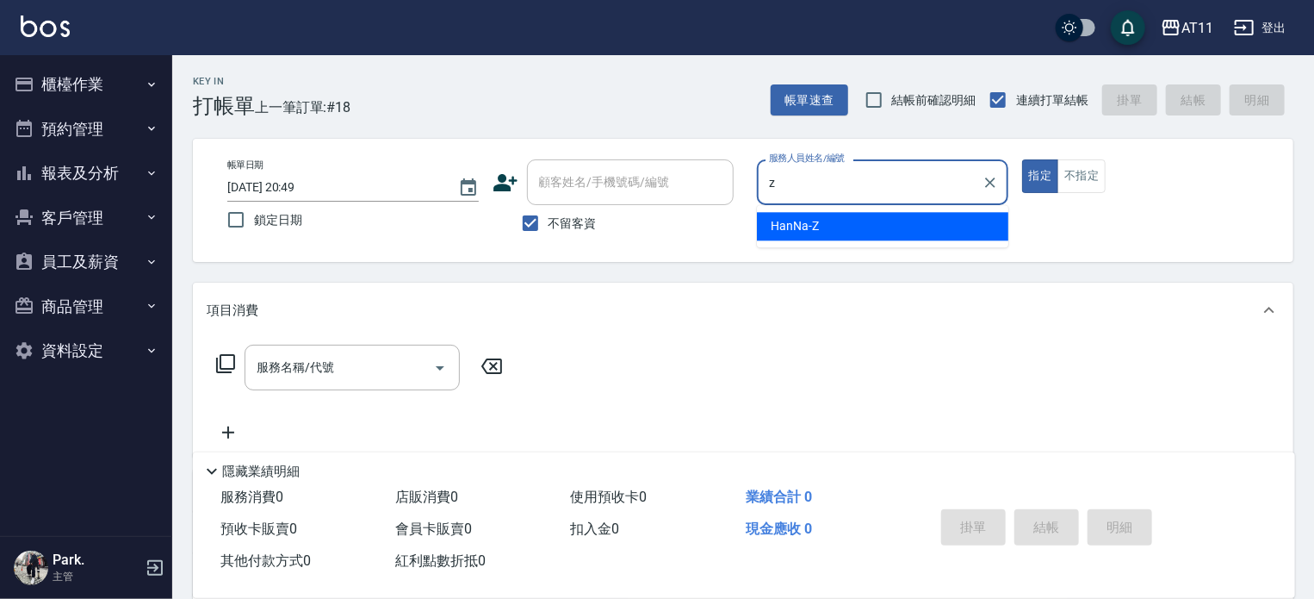
type input "HanNa-Z"
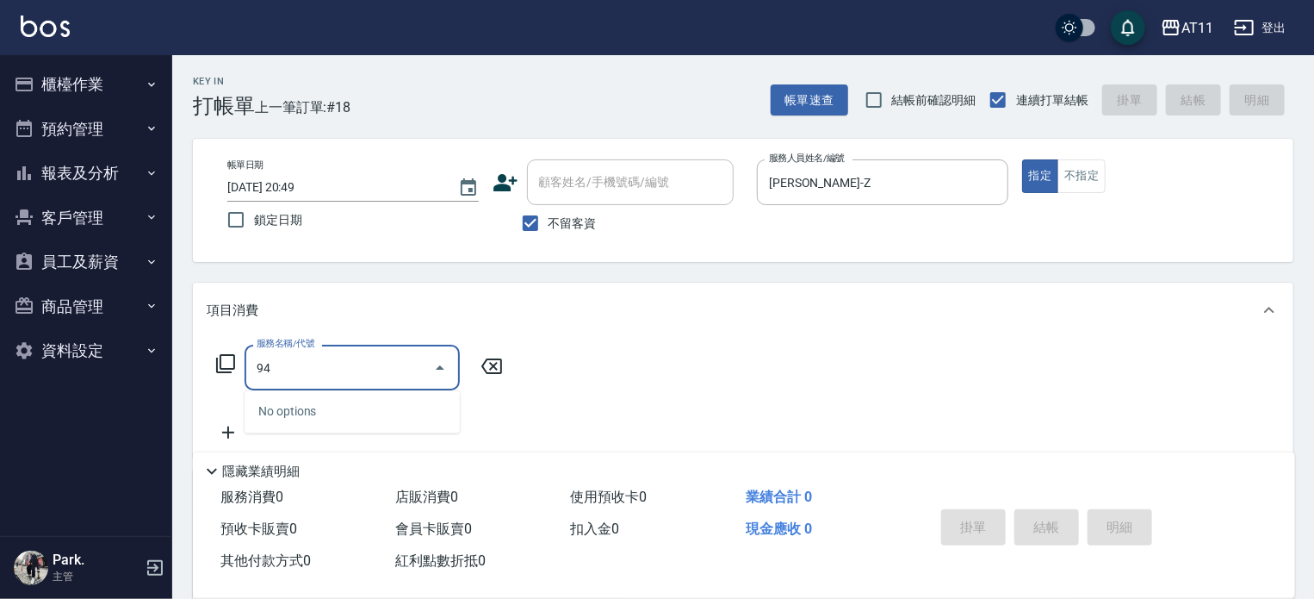
type input "9"
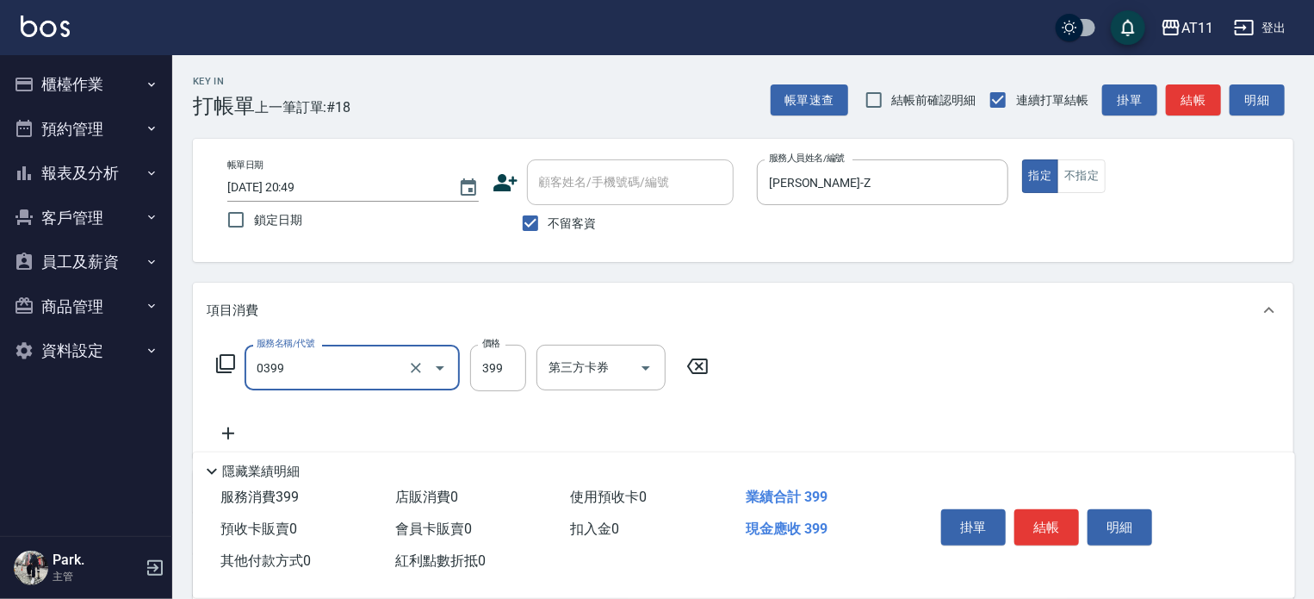
type input "SPA399(0399)"
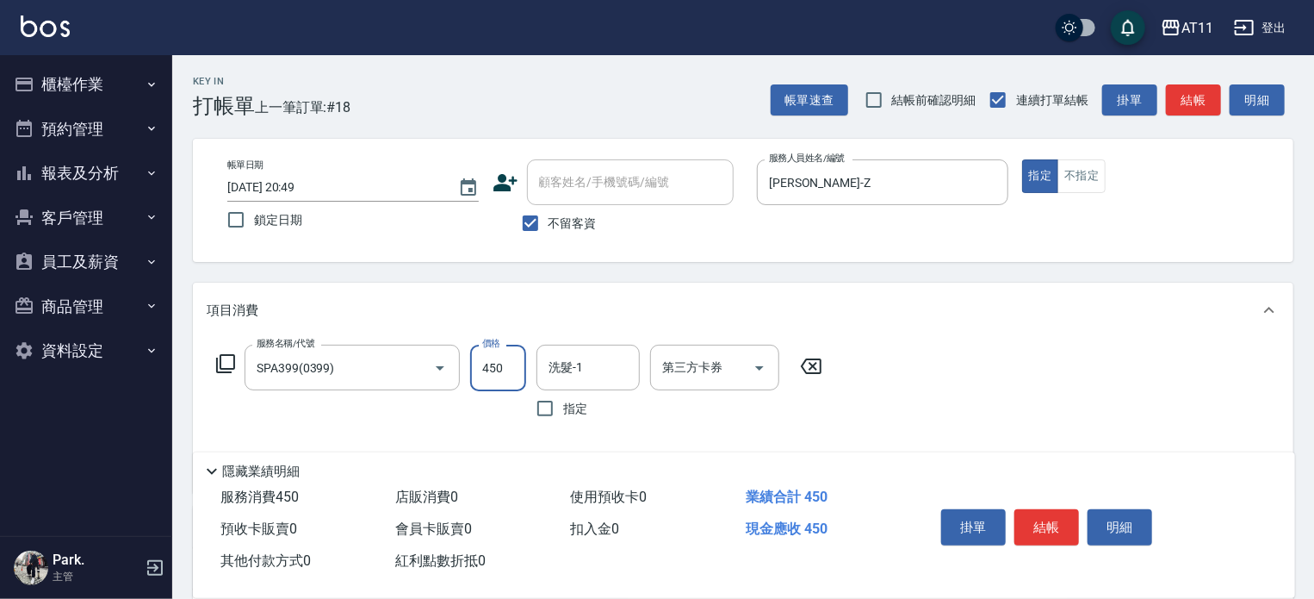
type input "450"
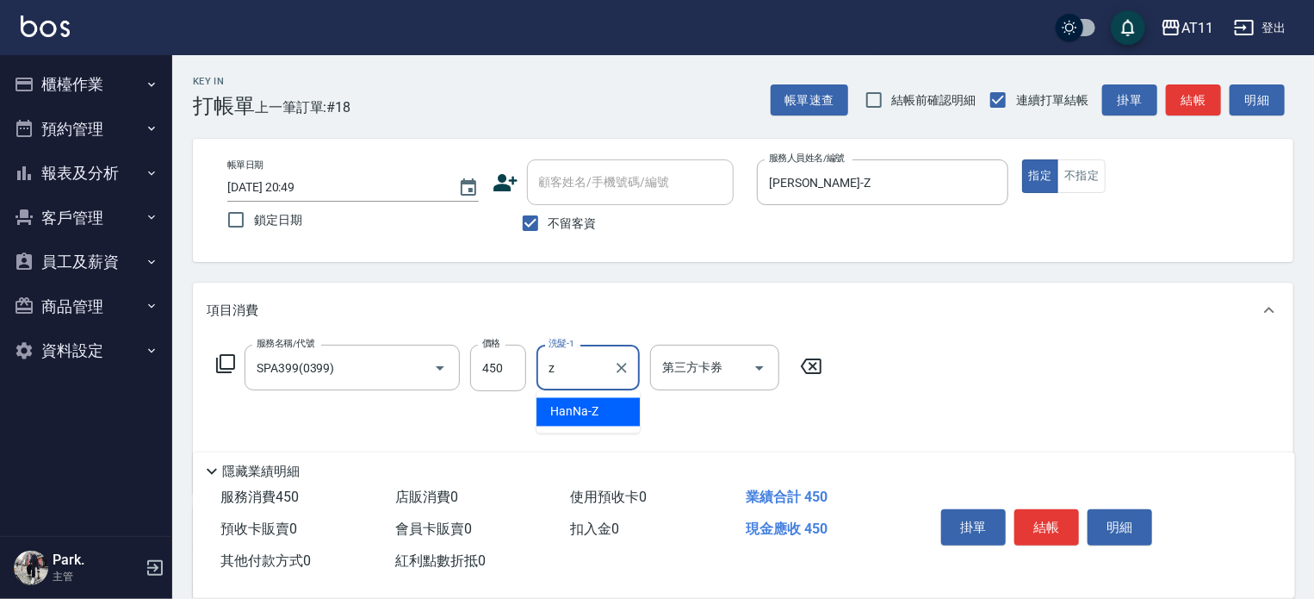
type input "HanNa-Z"
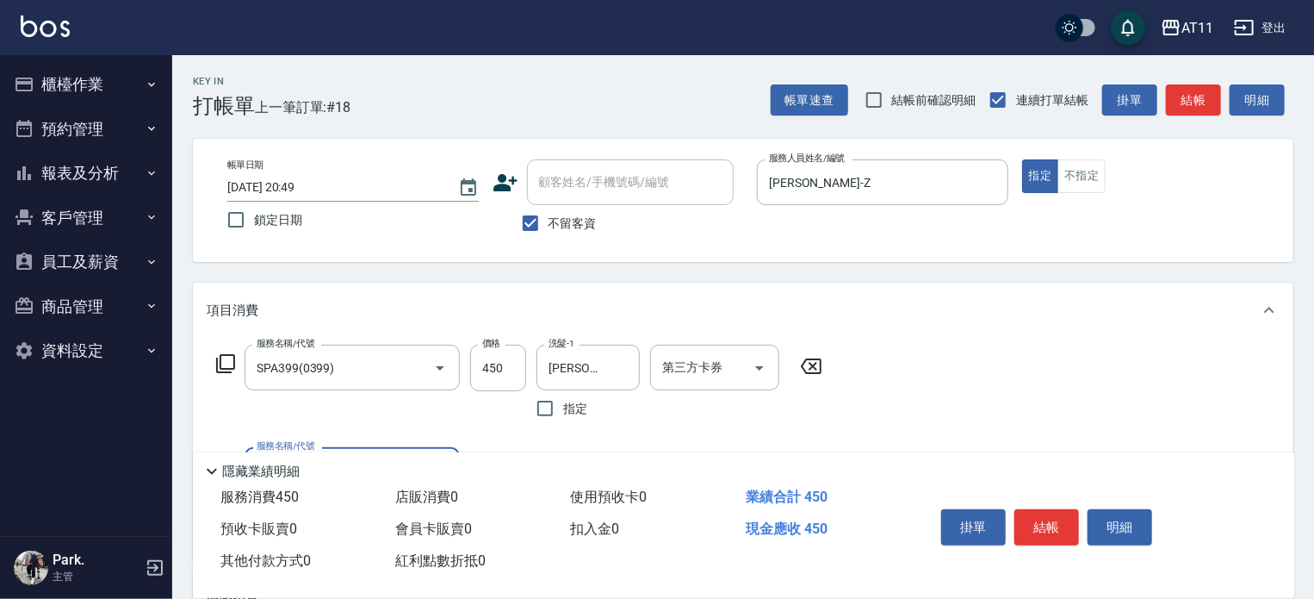
click at [1051, 512] on button "結帳" at bounding box center [1047, 527] width 65 height 36
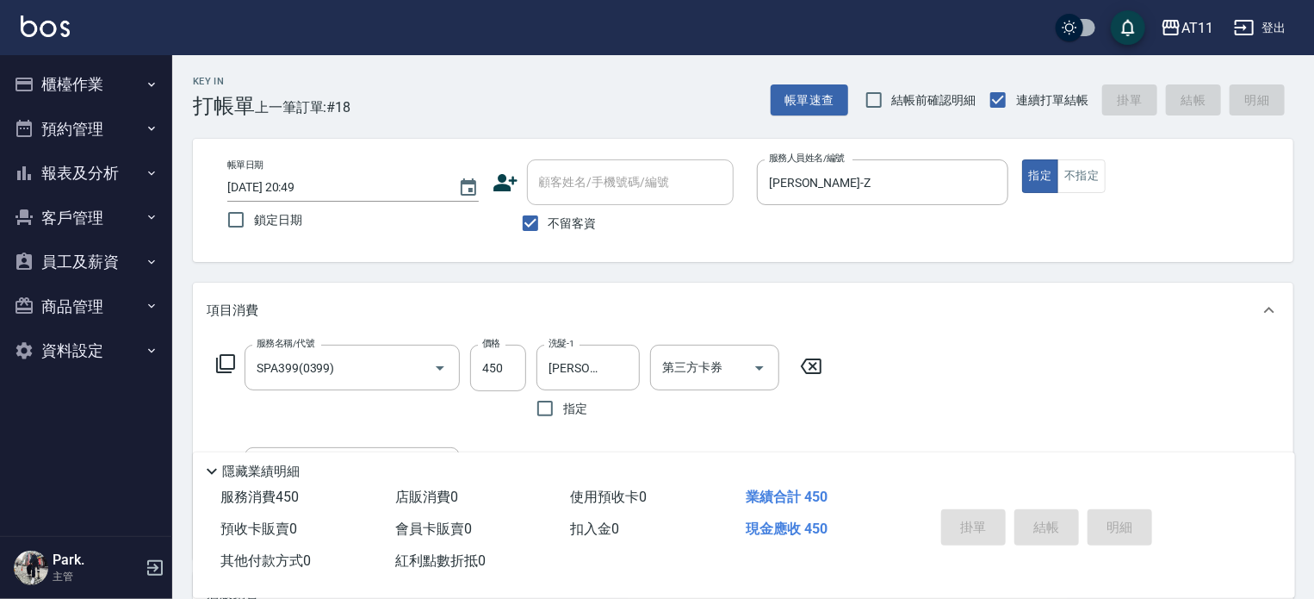
type input "2025/10/11 20:50"
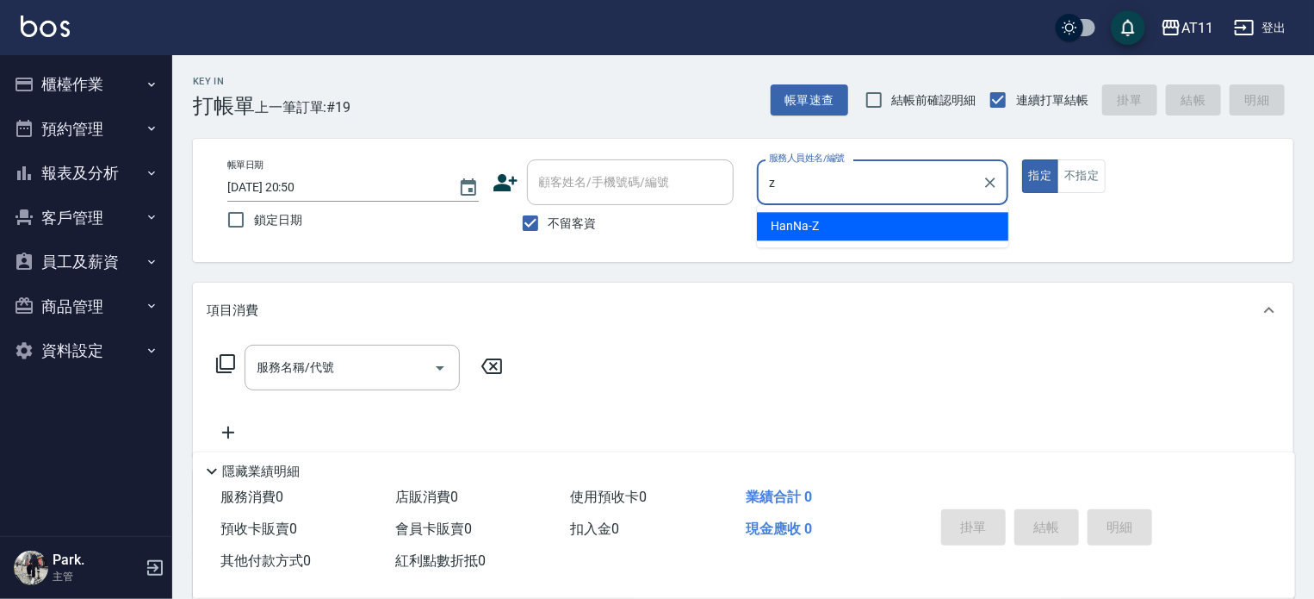
type input "HanNa-Z"
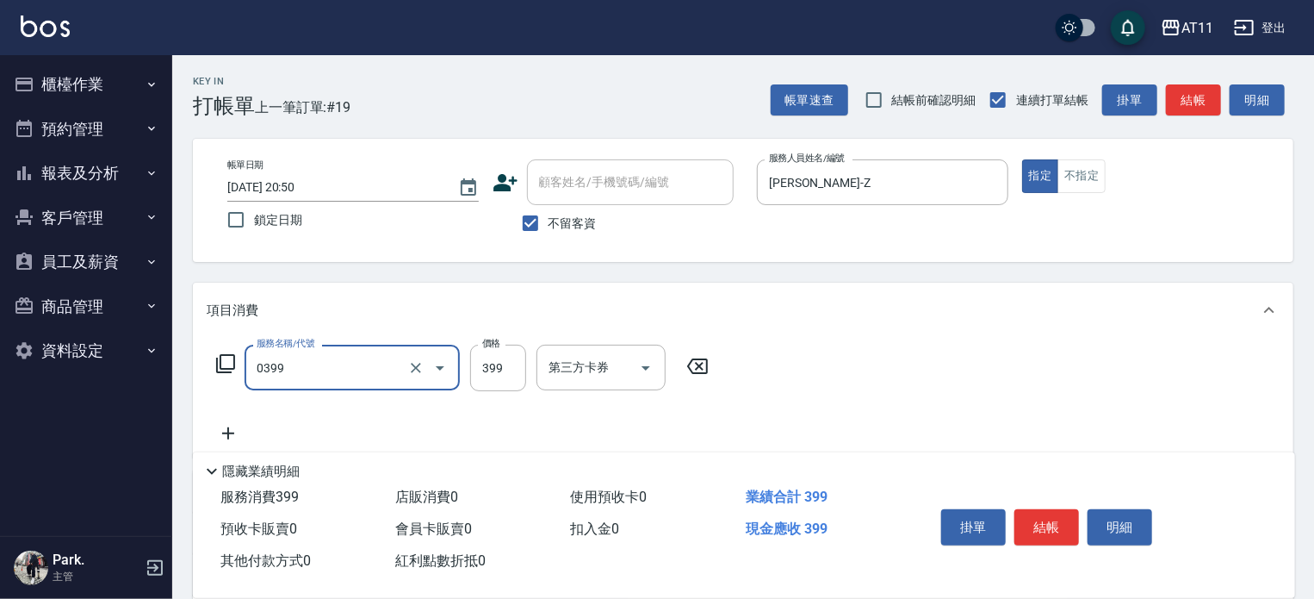
type input "SPA399(0399)"
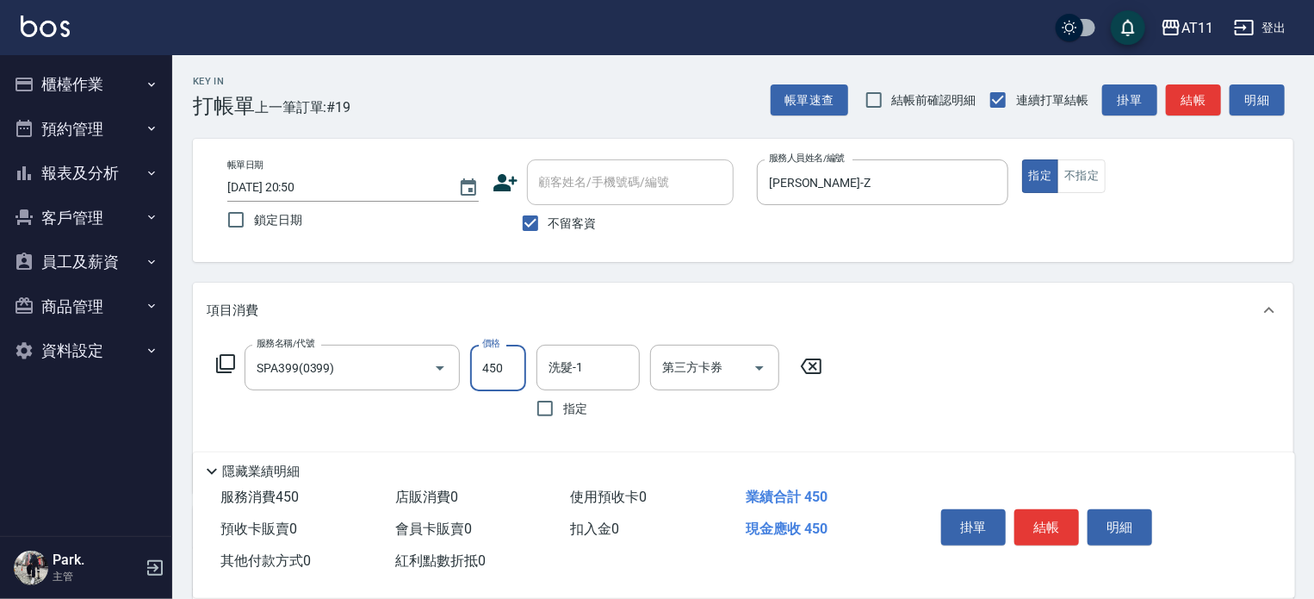
type input "450"
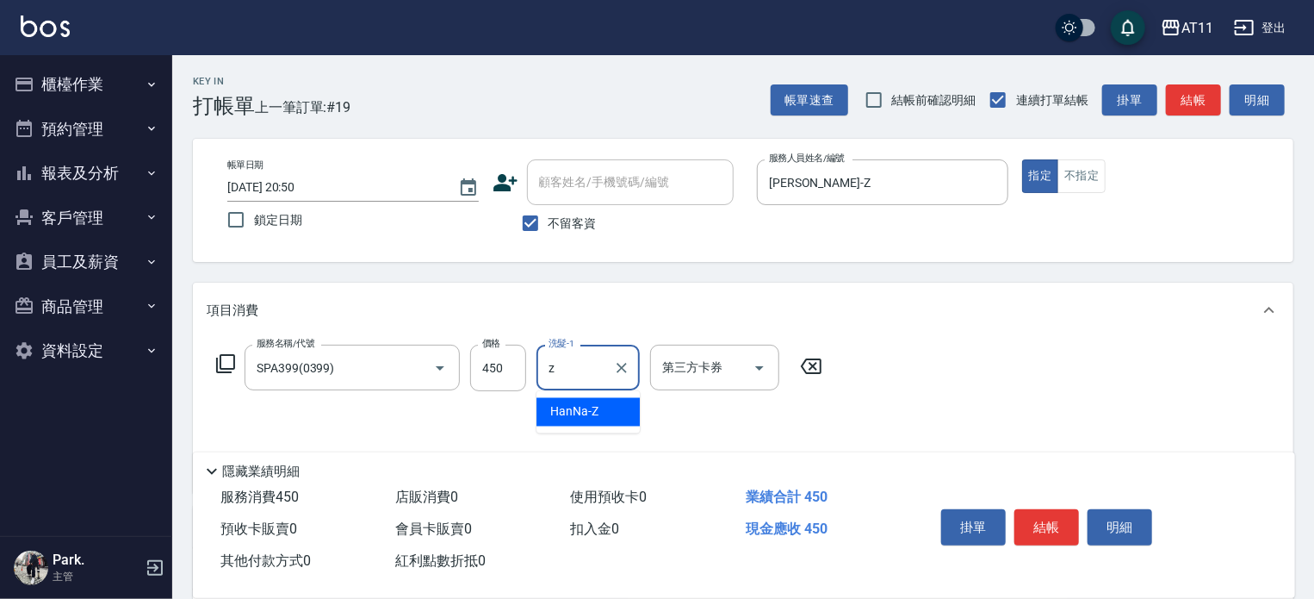
type input "HanNa-Z"
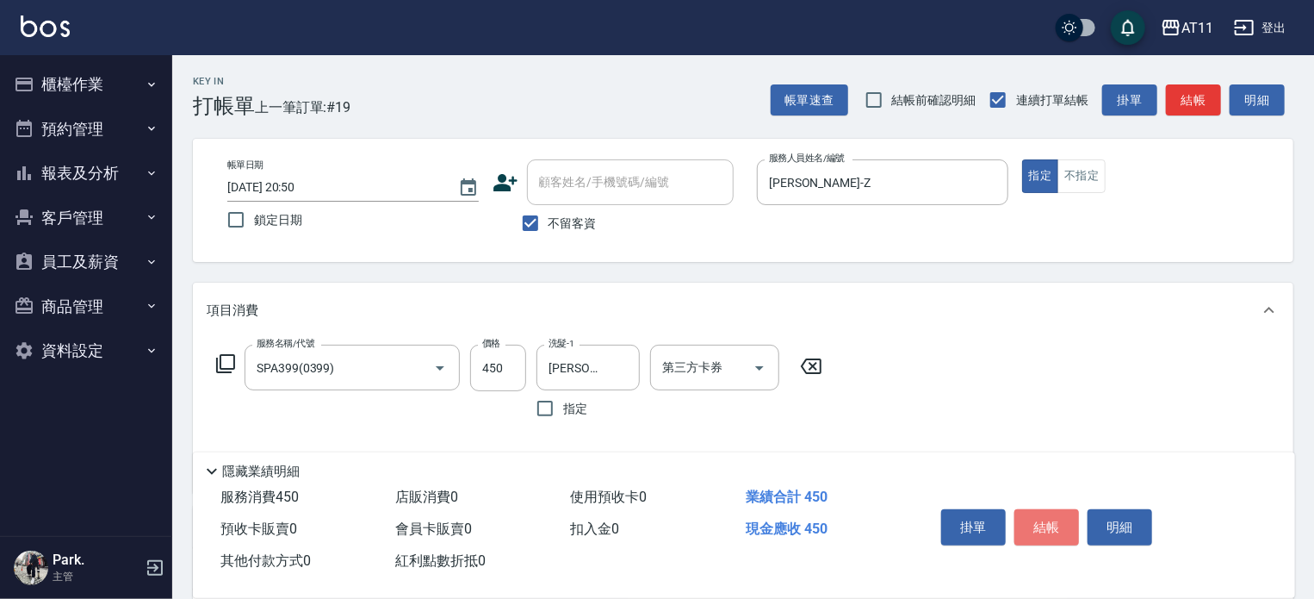
click at [1051, 512] on button "結帳" at bounding box center [1047, 527] width 65 height 36
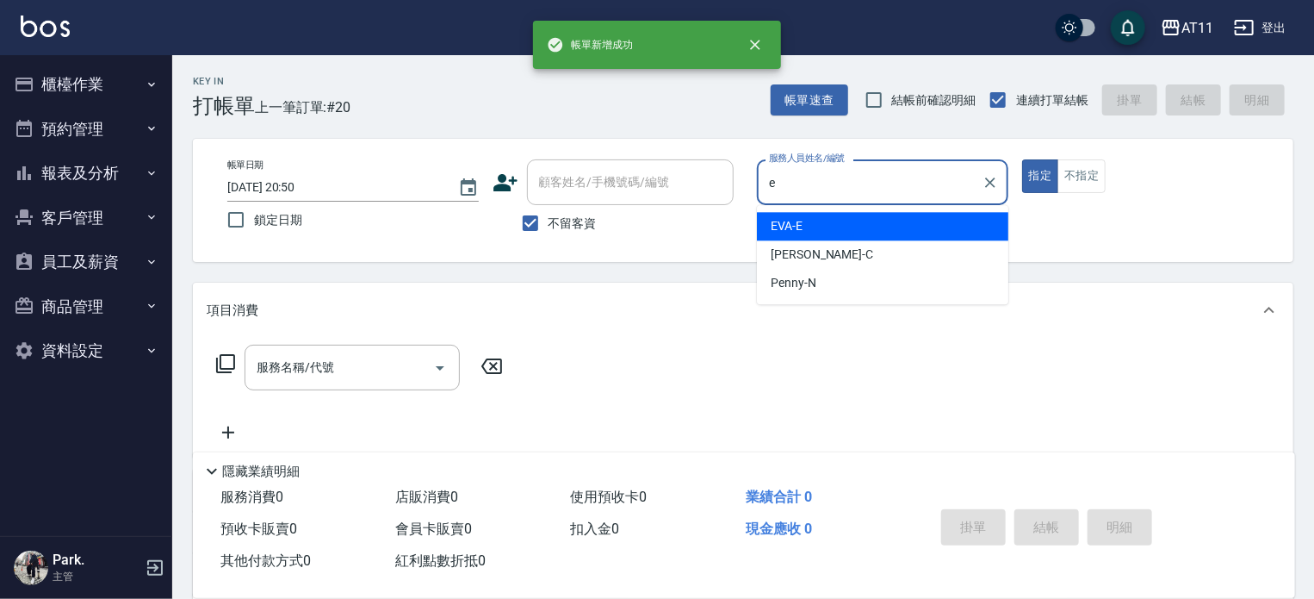
type input "EVA-E"
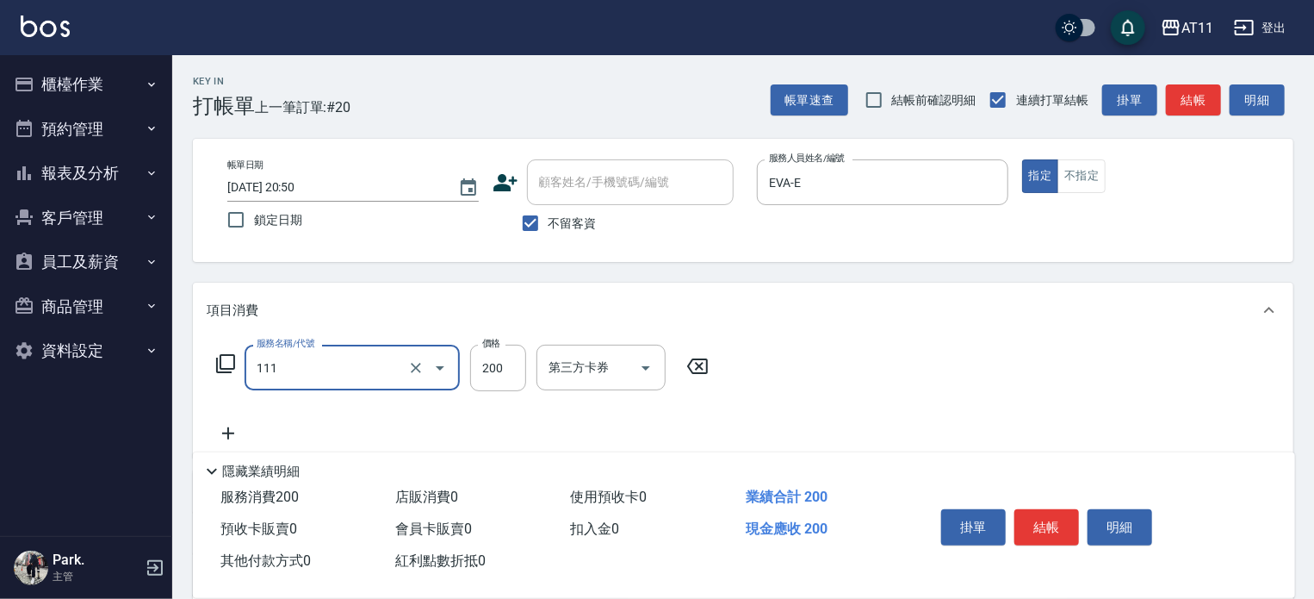
type input "精油洗髮(111)"
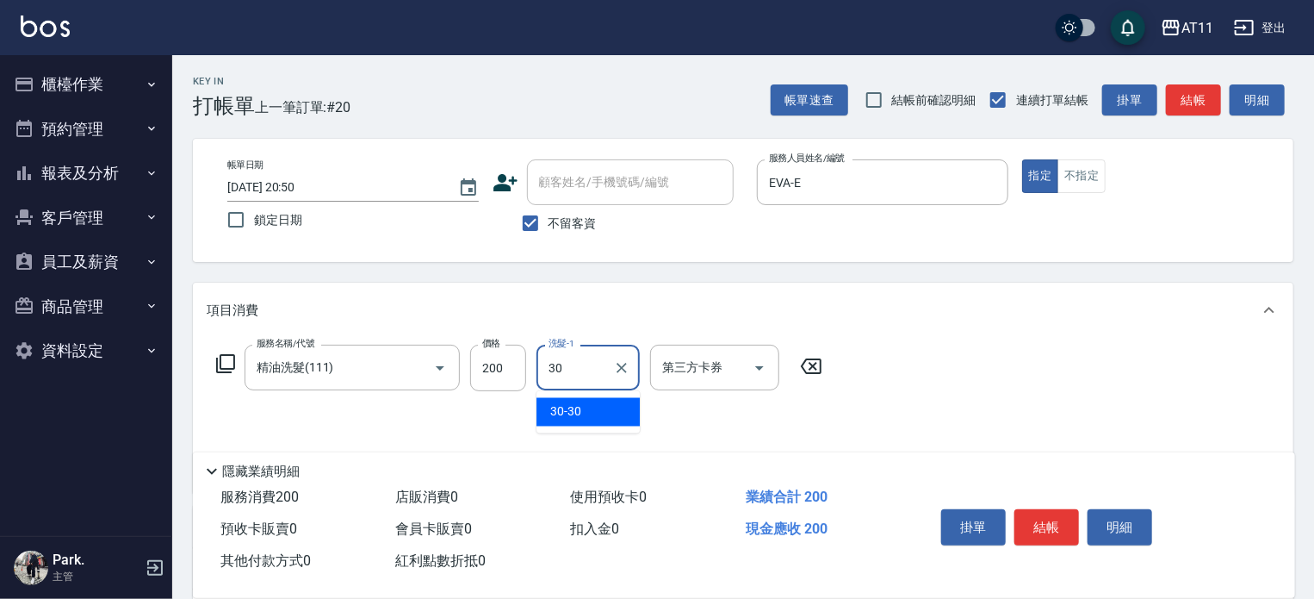
type input "30-30"
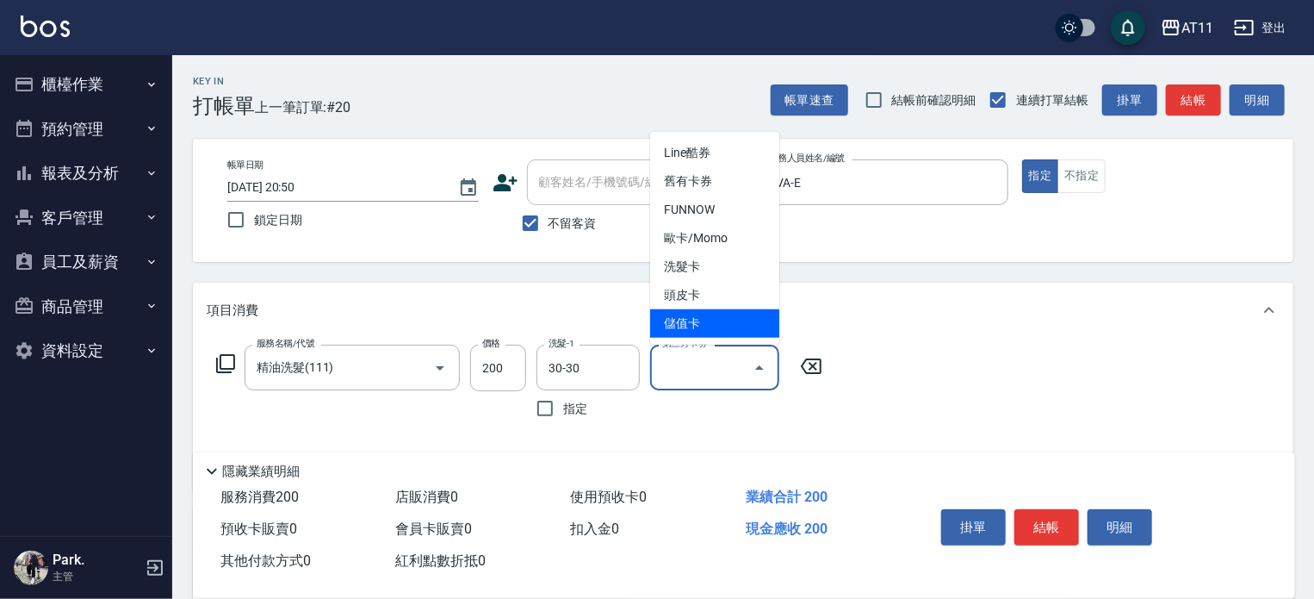
type input "儲值卡"
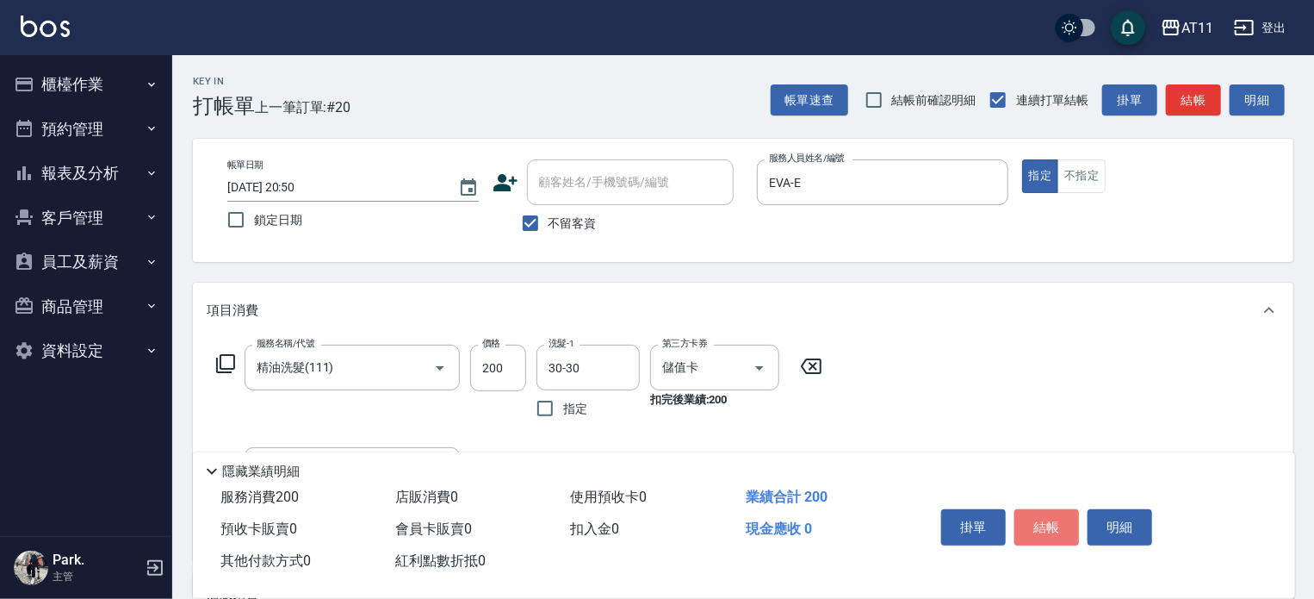
click at [1051, 512] on button "結帳" at bounding box center [1047, 527] width 65 height 36
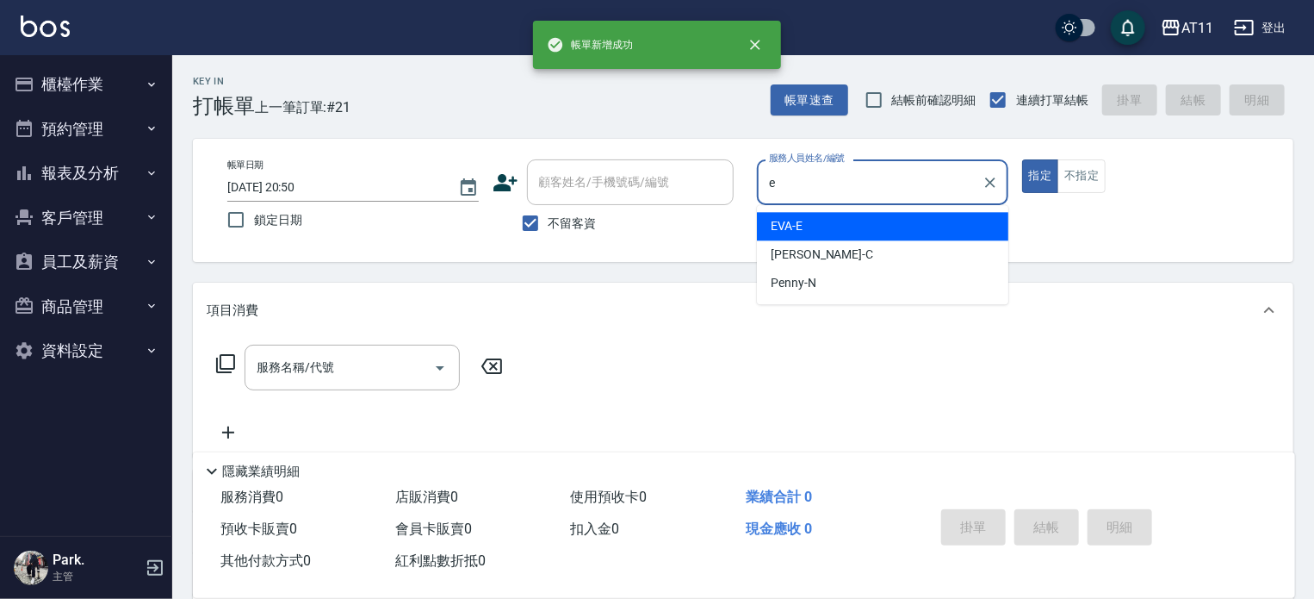
type input "EVA-E"
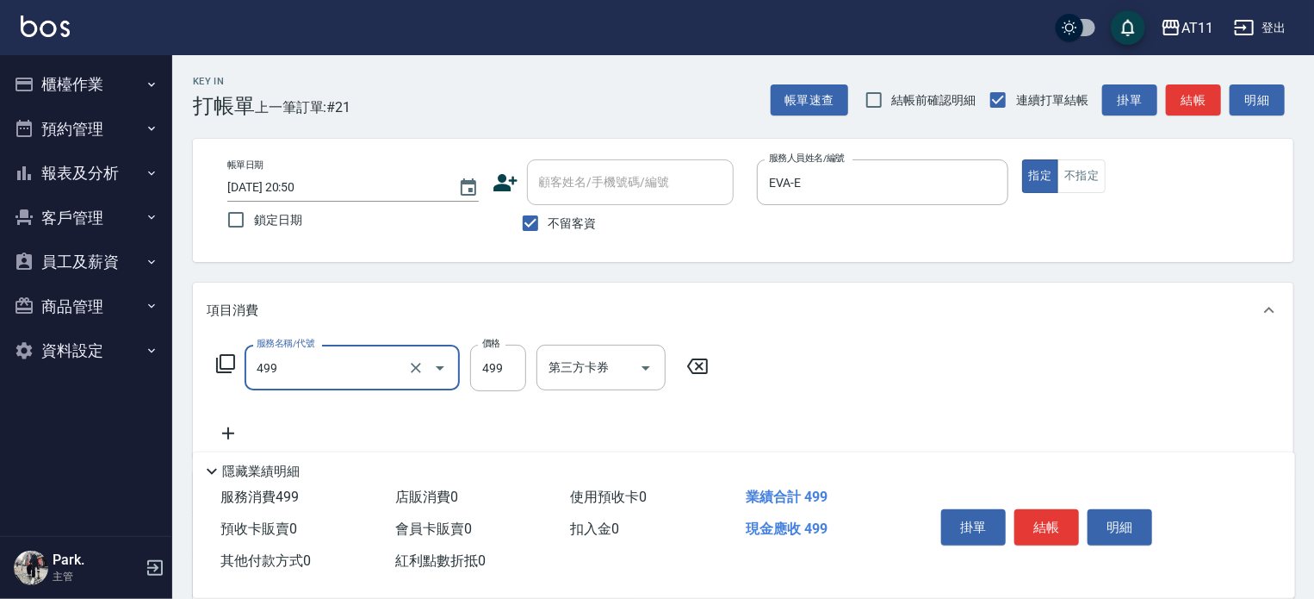
type input "SPA499(499)"
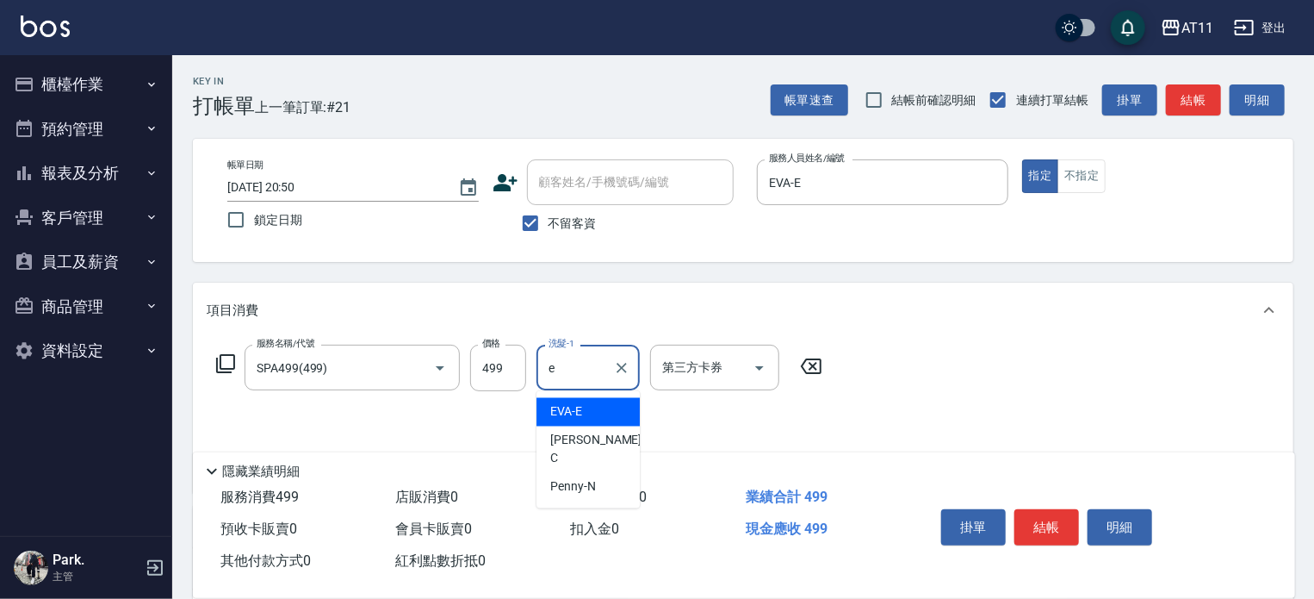
type input "EVA-E"
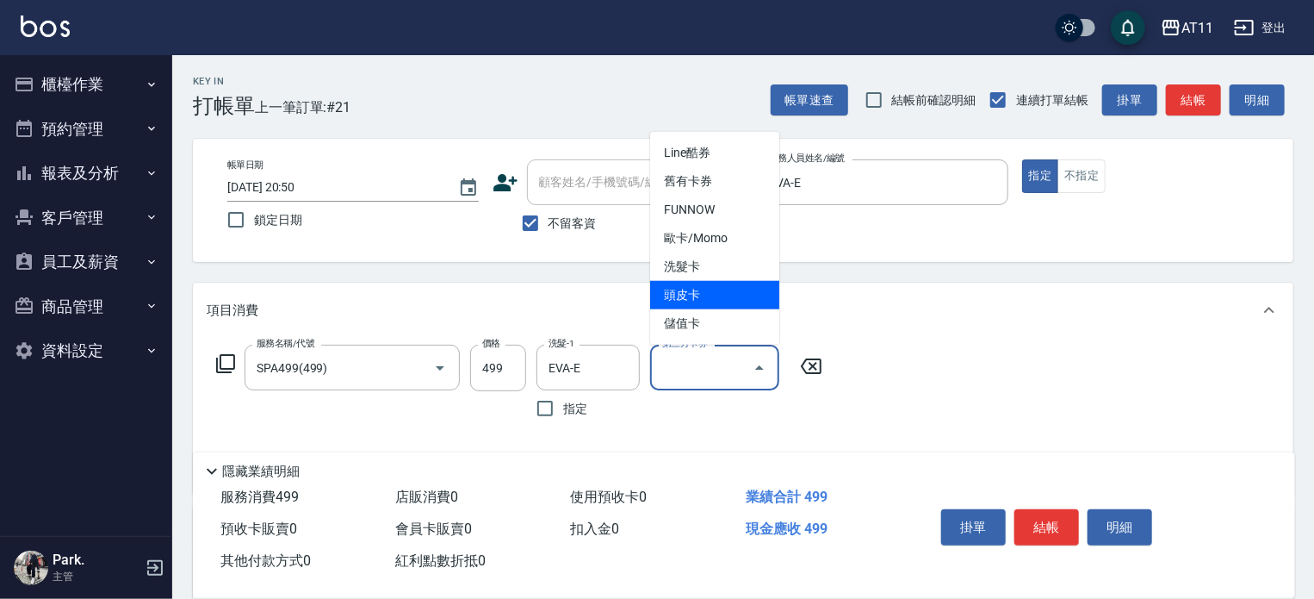
type input "頭皮卡"
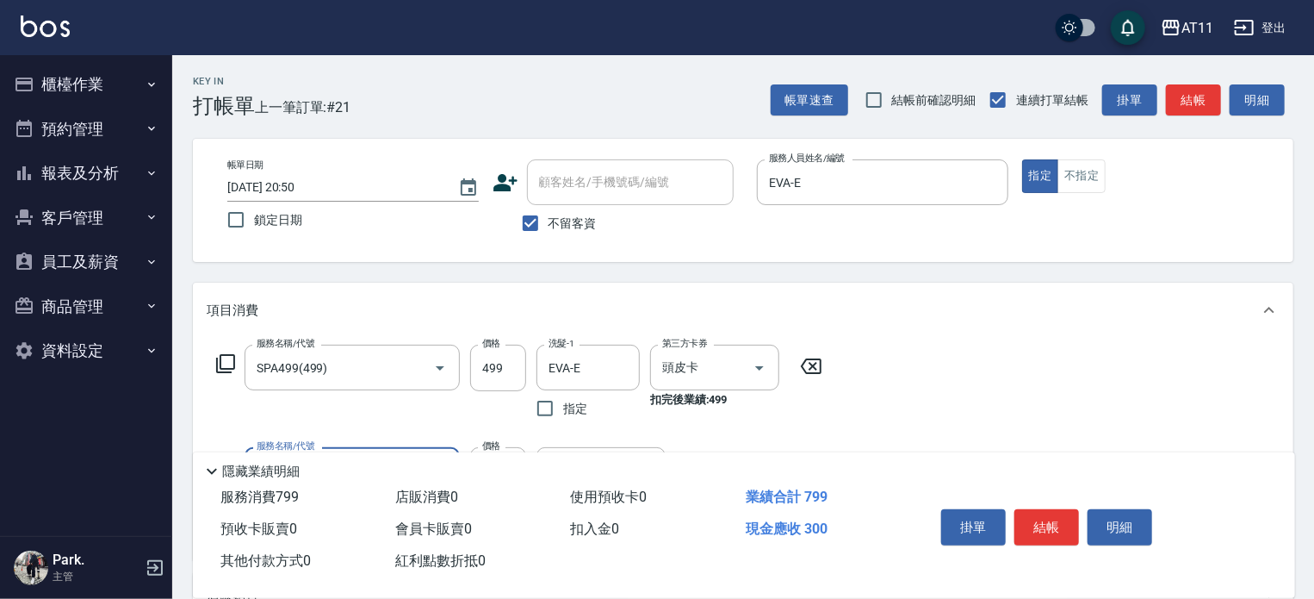
type input "A級剪髮(300)"
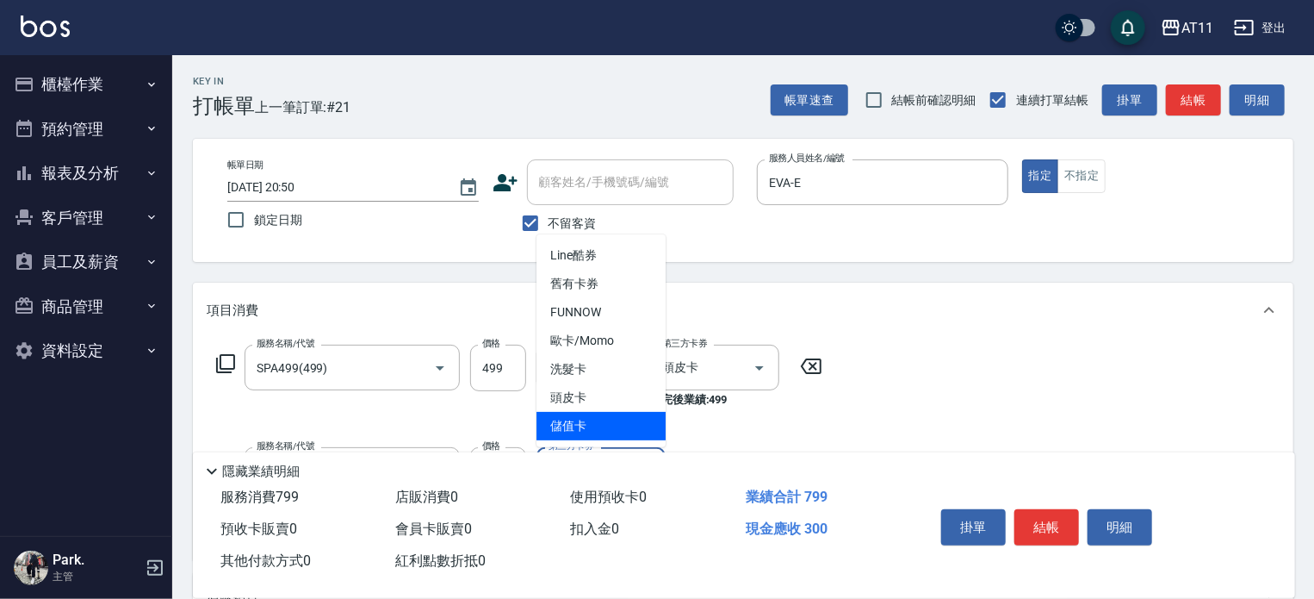
type input "儲值卡"
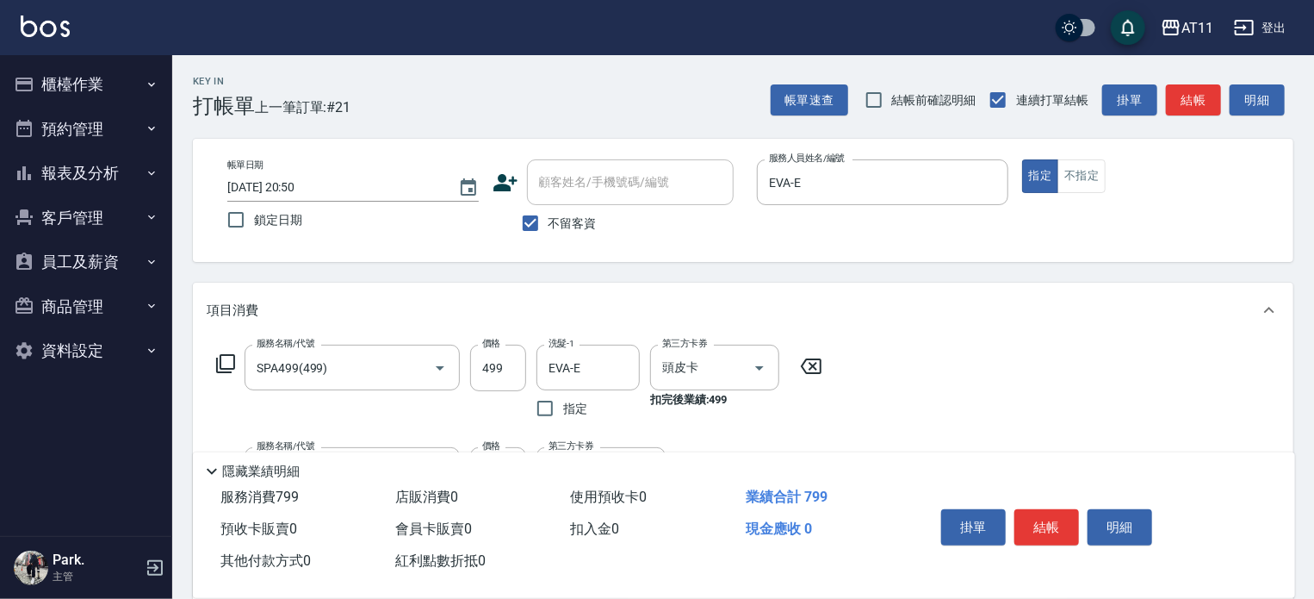
click at [1051, 512] on button "結帳" at bounding box center [1047, 527] width 65 height 36
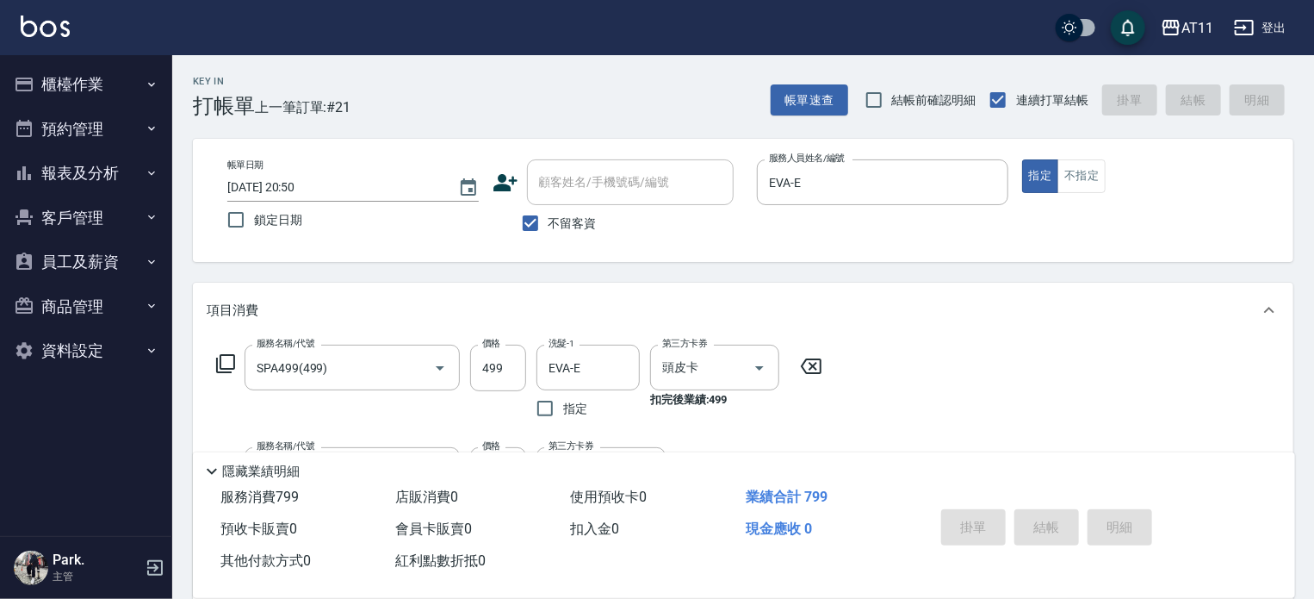
type input "2025/10/11 20:51"
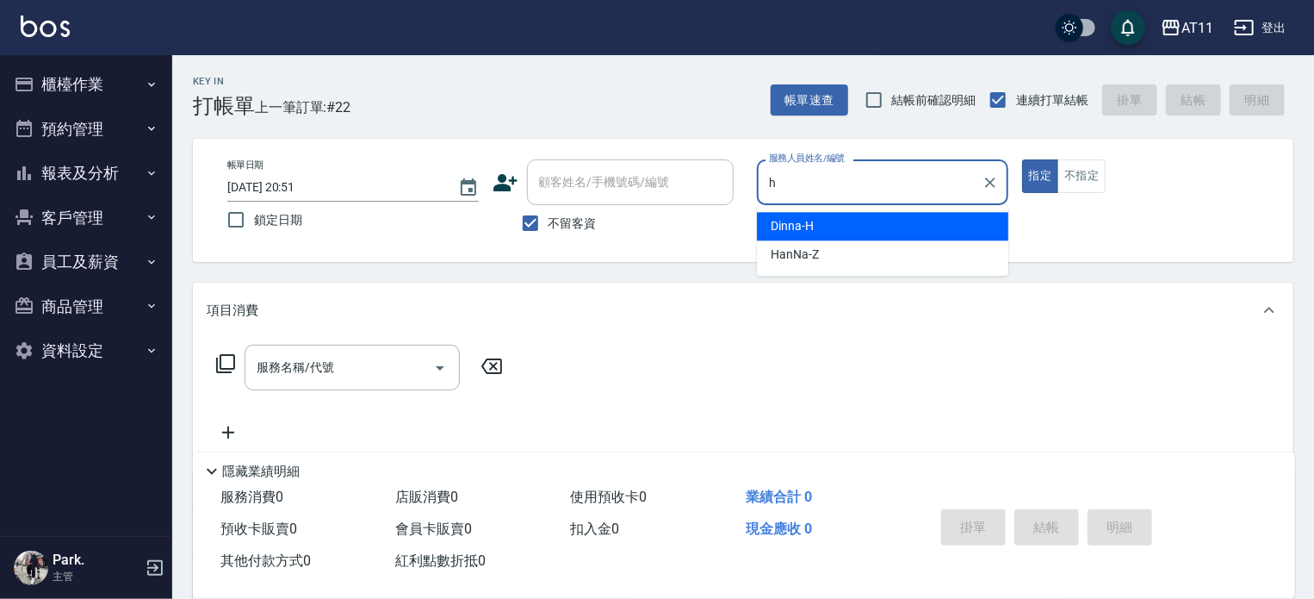
type input "Dinna-H"
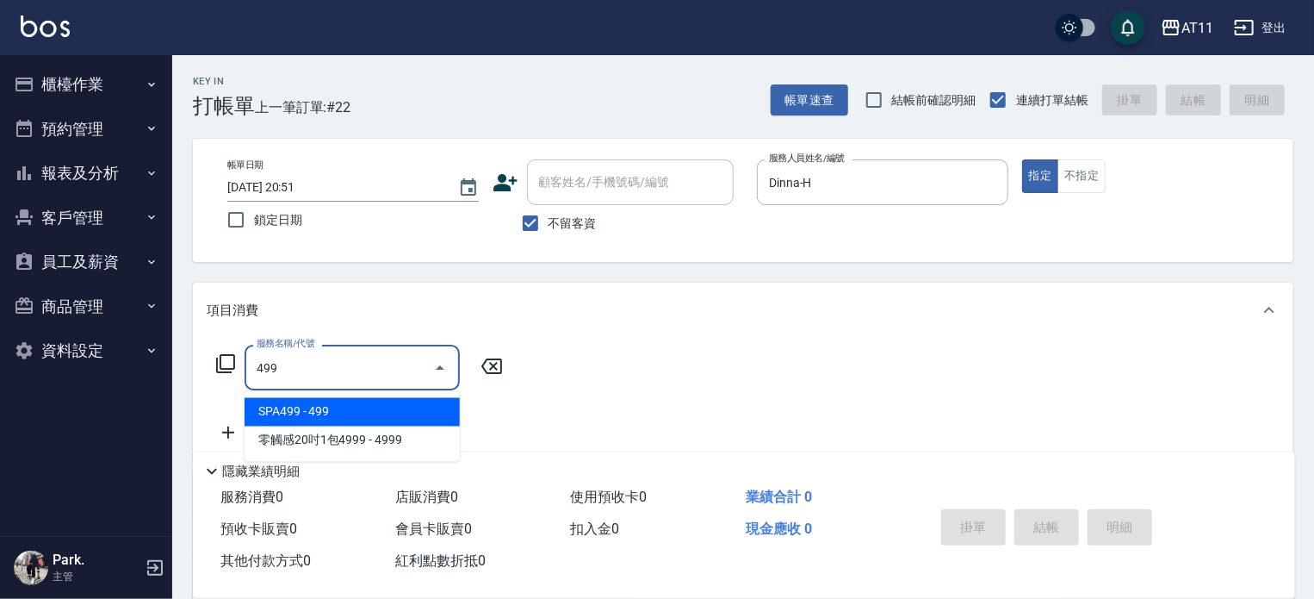
type input "SPA499(499)"
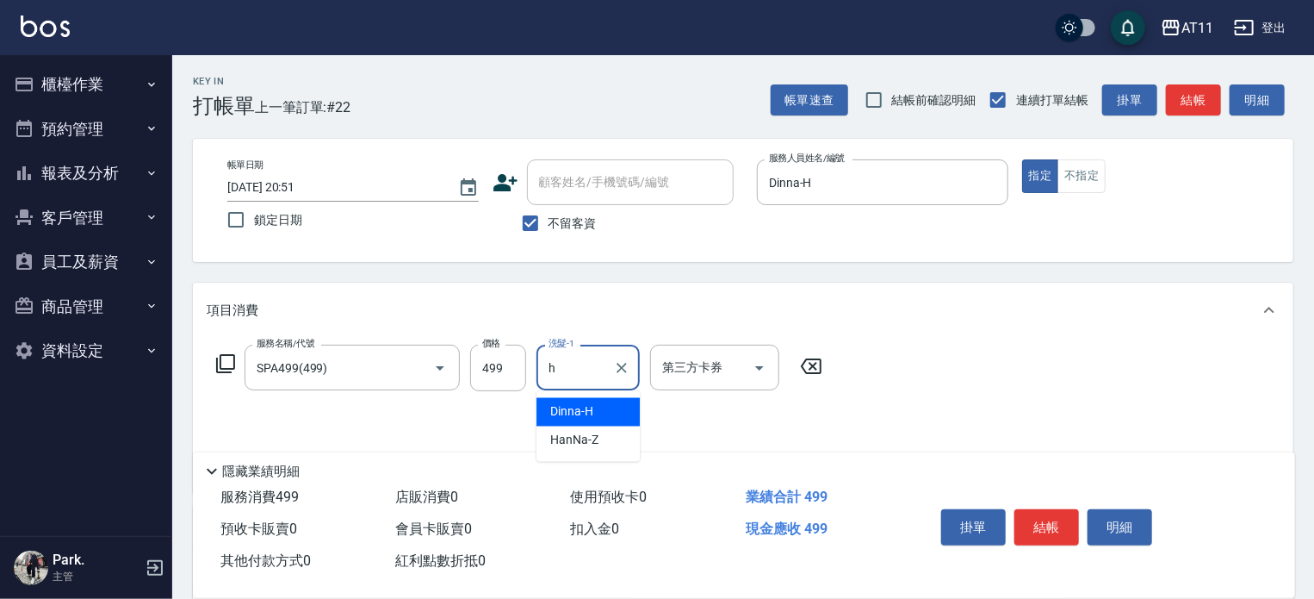
type input "Dinna-H"
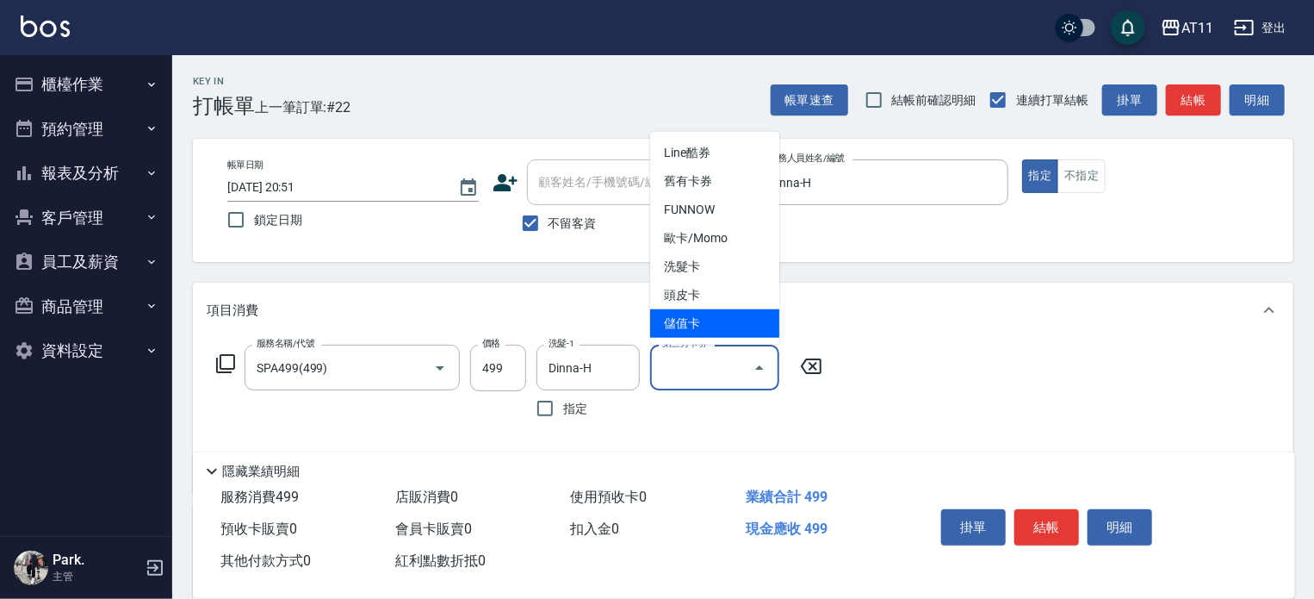
type input "儲值卡"
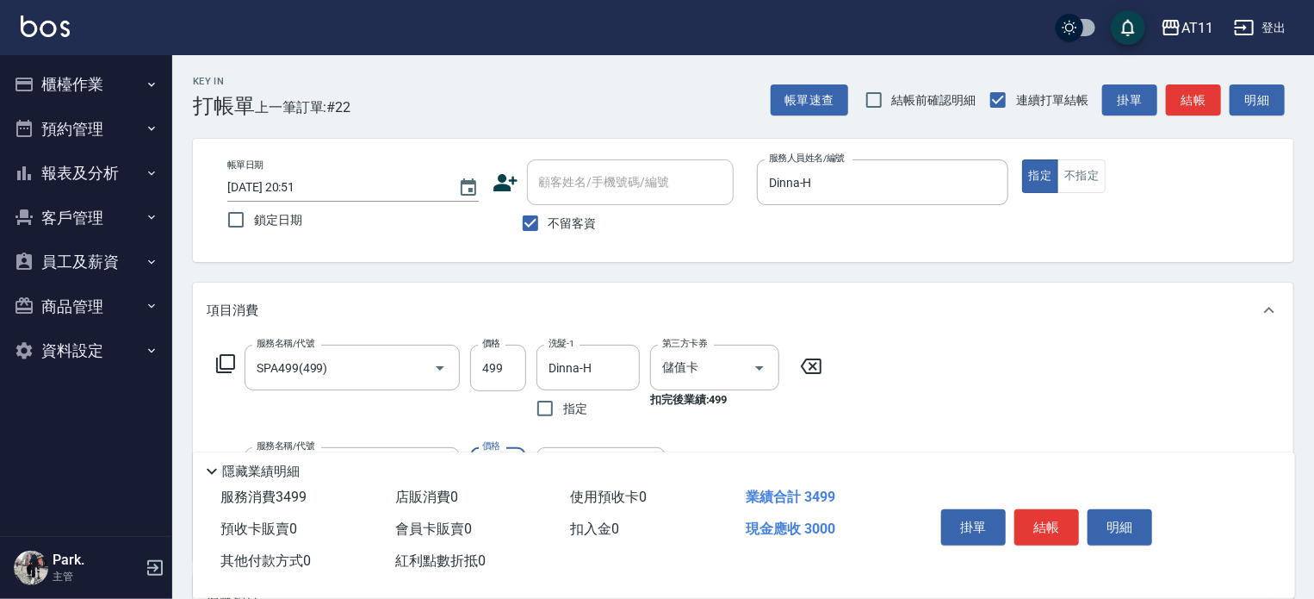
type input "頂級豪華OVC3(3000)"
type input "98"
click at [1051, 512] on button "結帳" at bounding box center [1047, 527] width 65 height 36
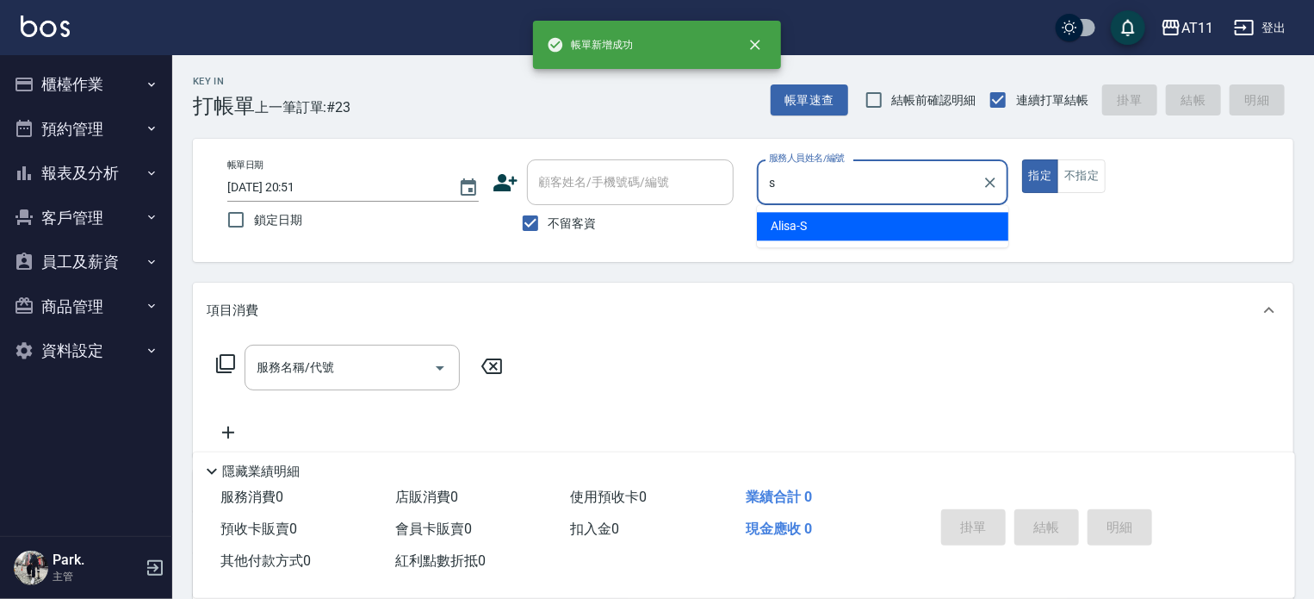
type input "Alisa-S"
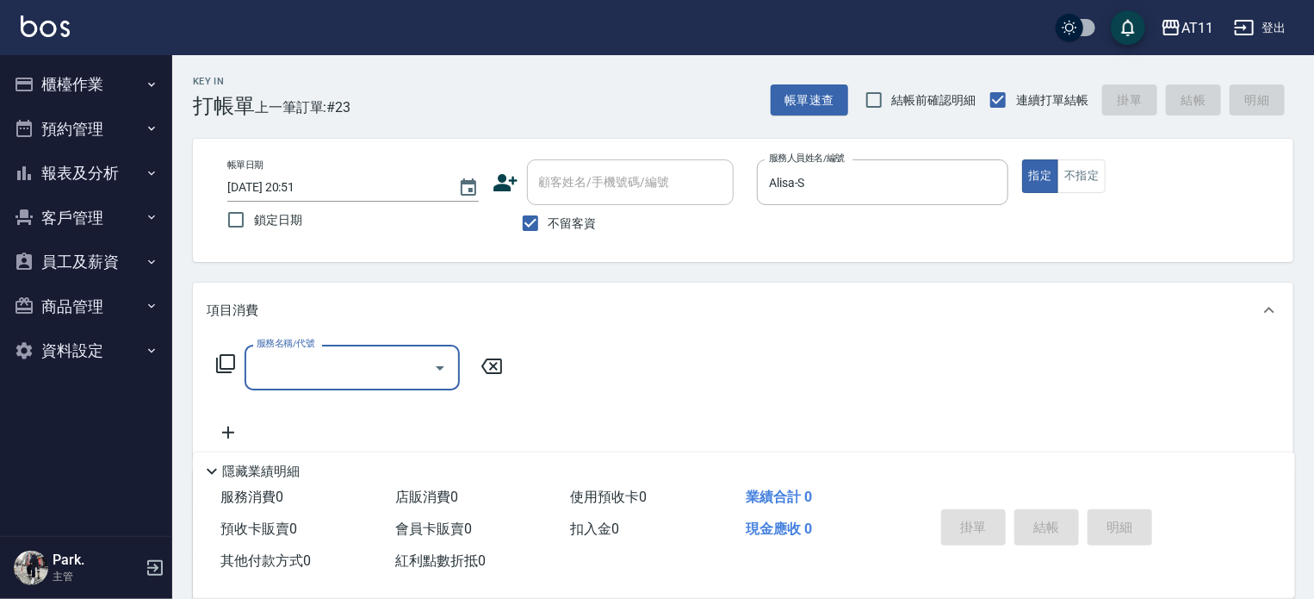
type input "0"
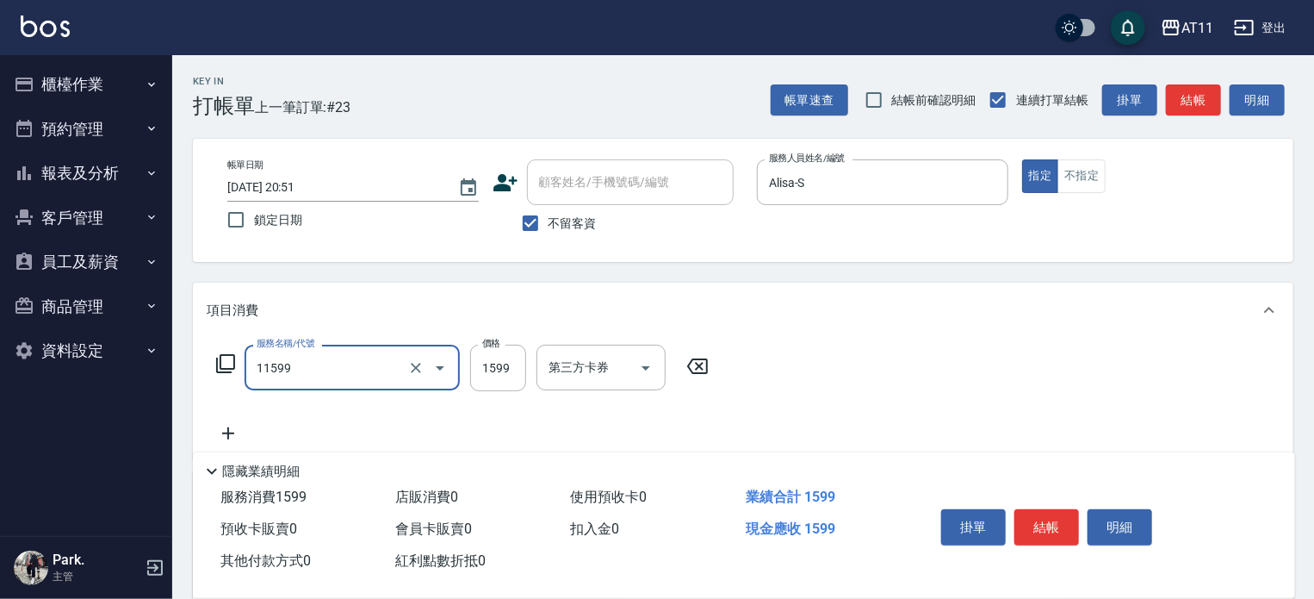
type input "SPA套餐(11599)"
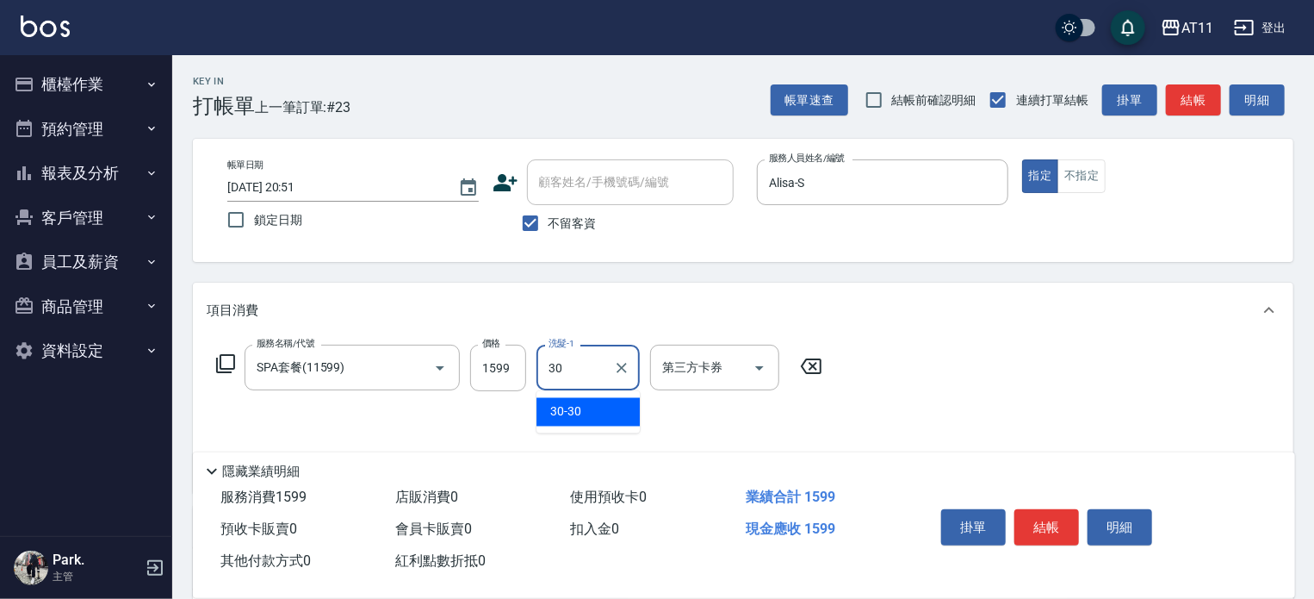
type input "30-30"
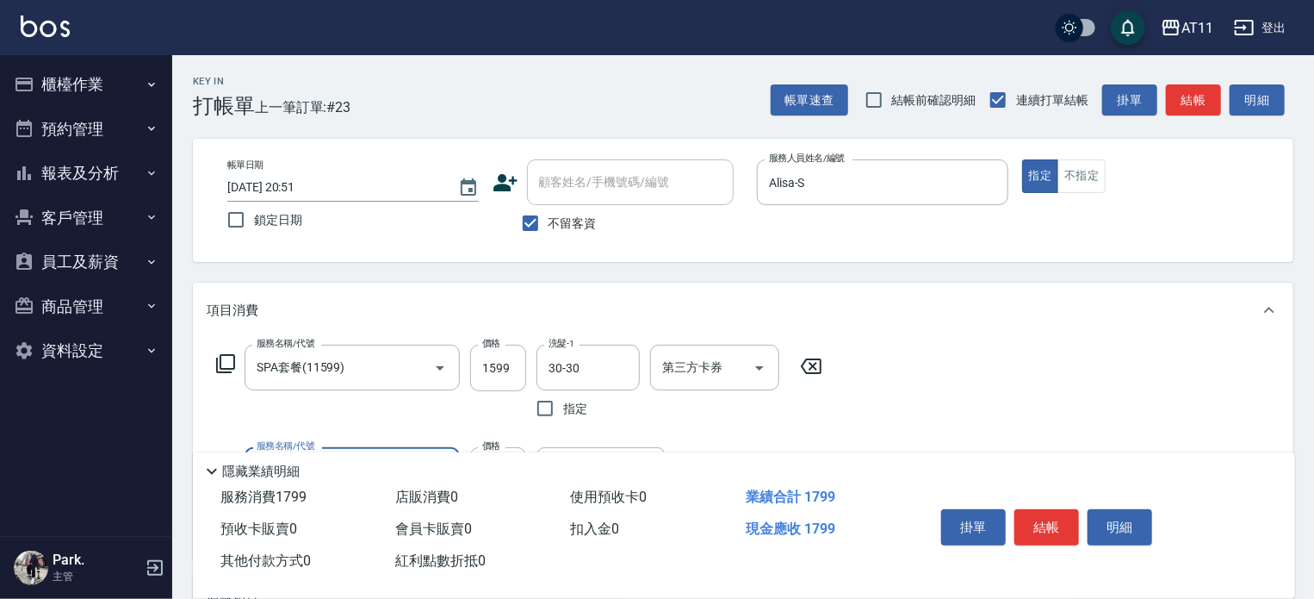
type input "剪髮(200)"
click at [1051, 512] on button "結帳" at bounding box center [1047, 527] width 65 height 36
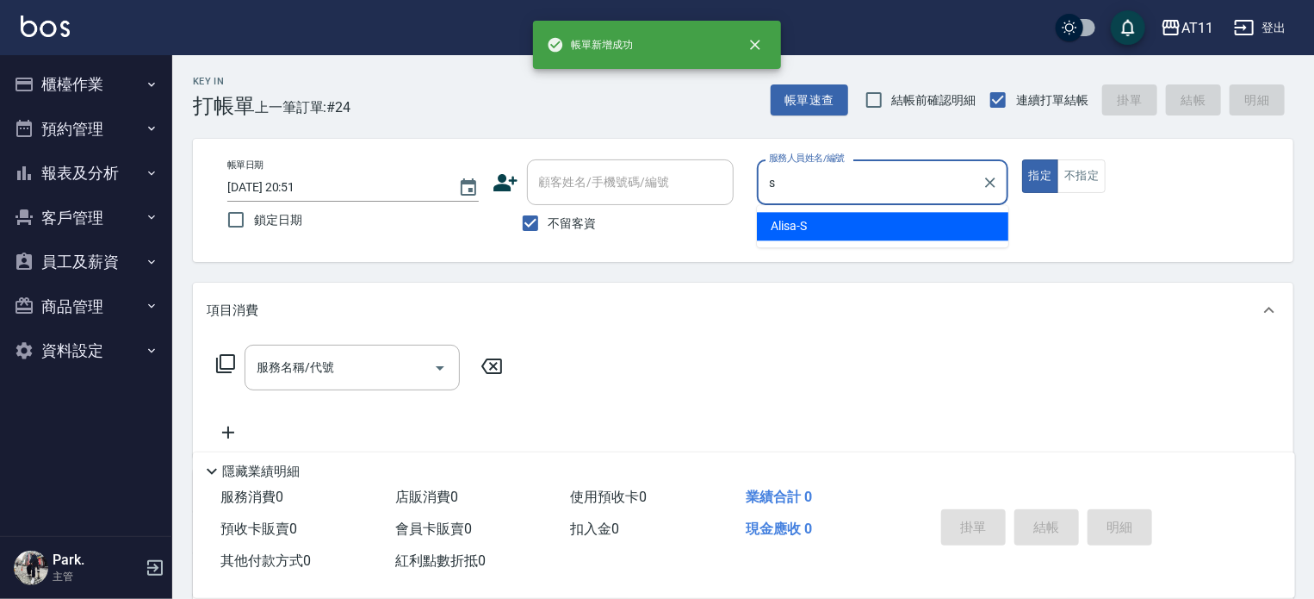
type input "Alisa-S"
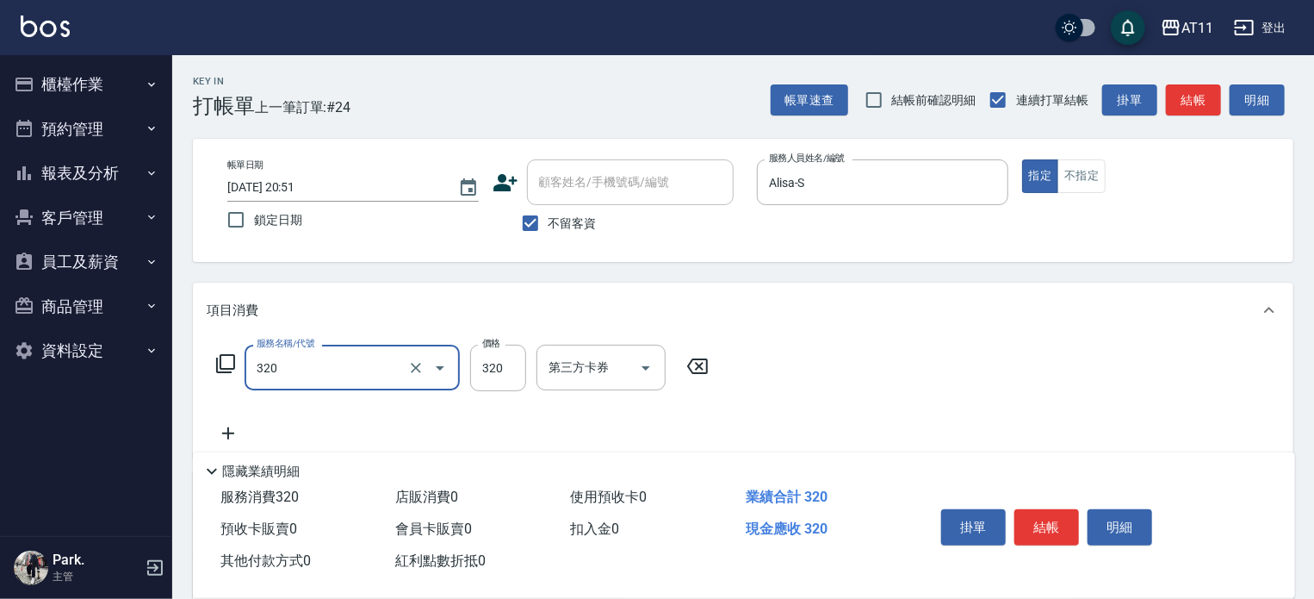
type input "洗剪(320)"
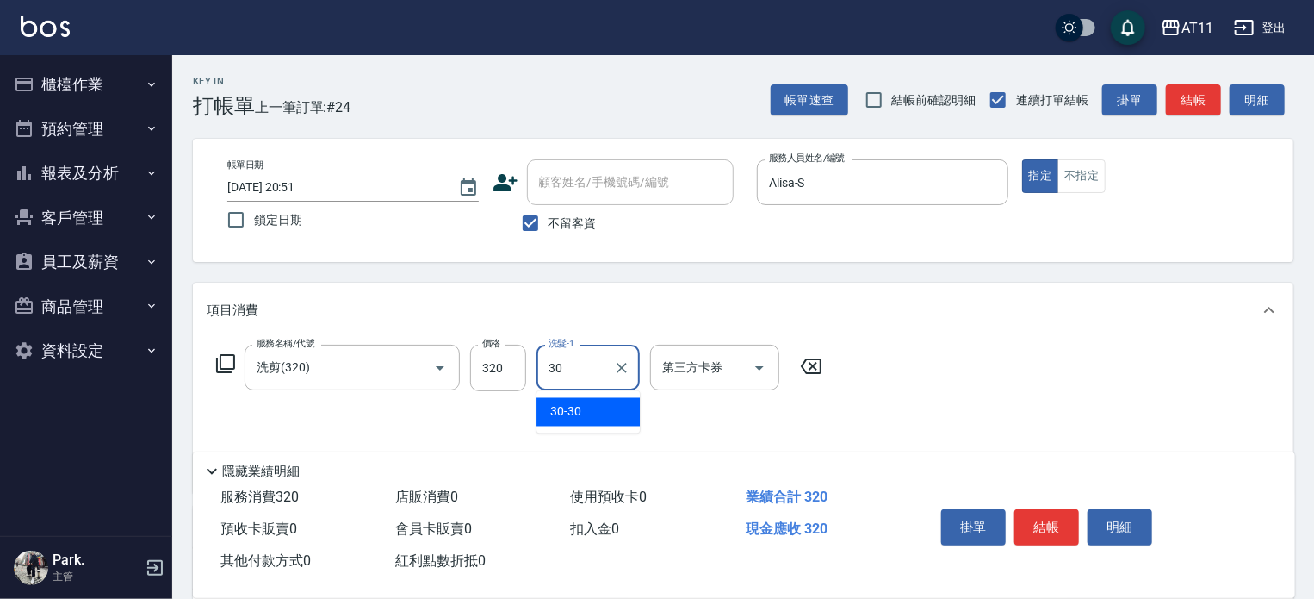
type input "30-30"
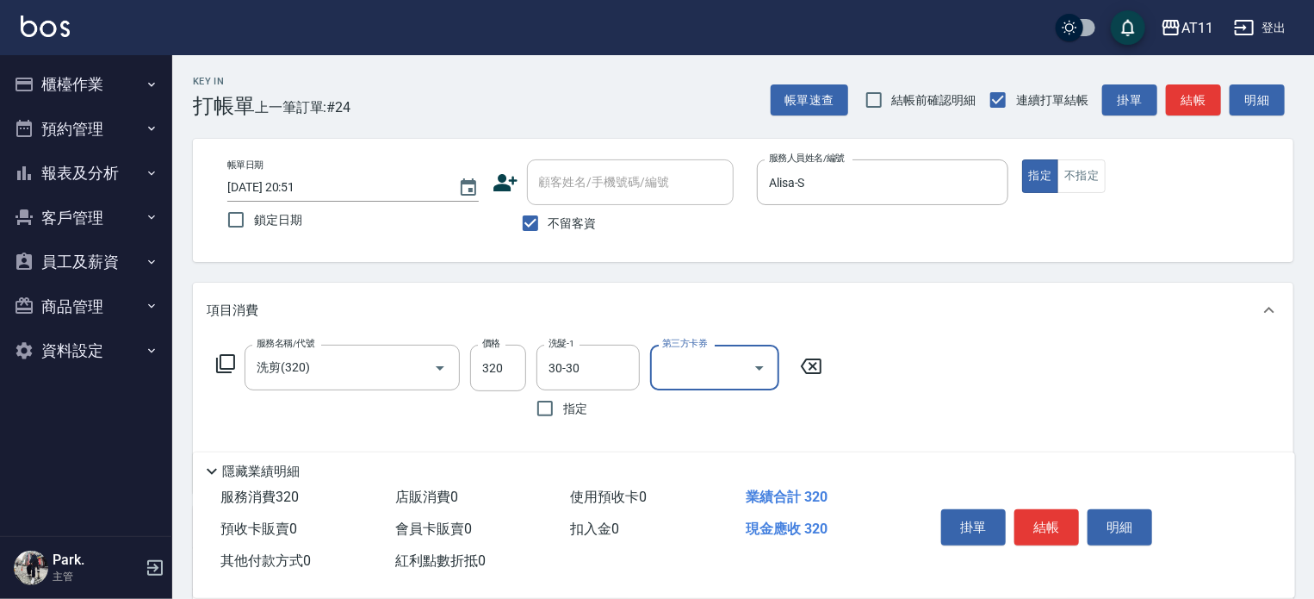
click at [1051, 512] on button "結帳" at bounding box center [1047, 527] width 65 height 36
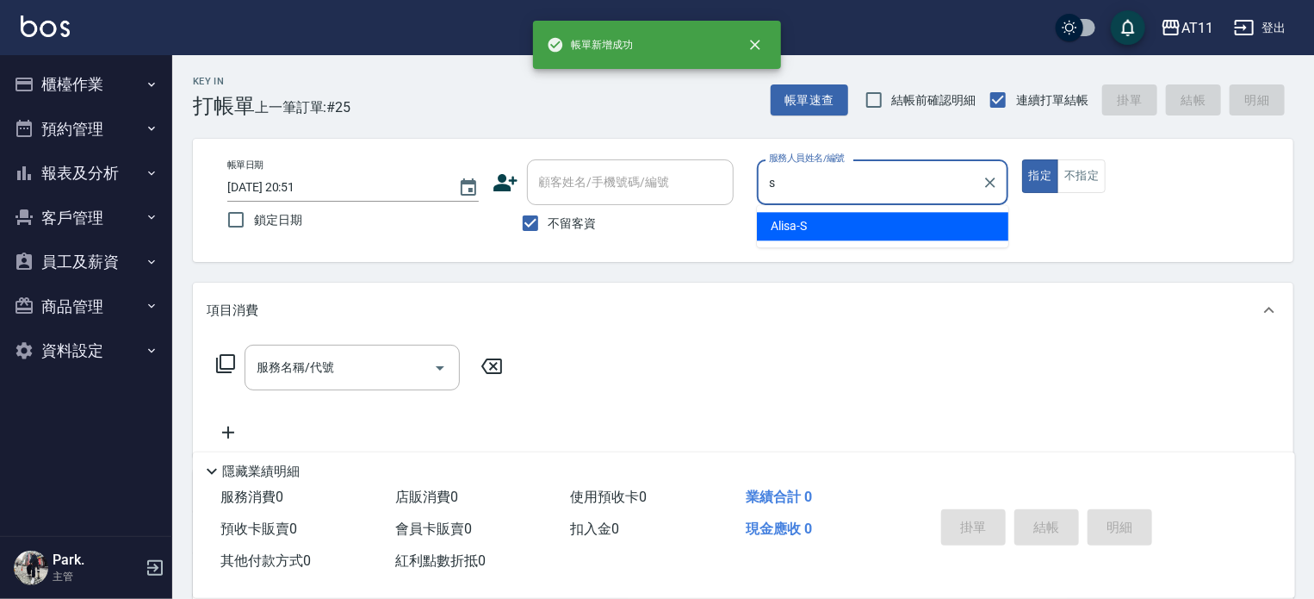
type input "Alisa-S"
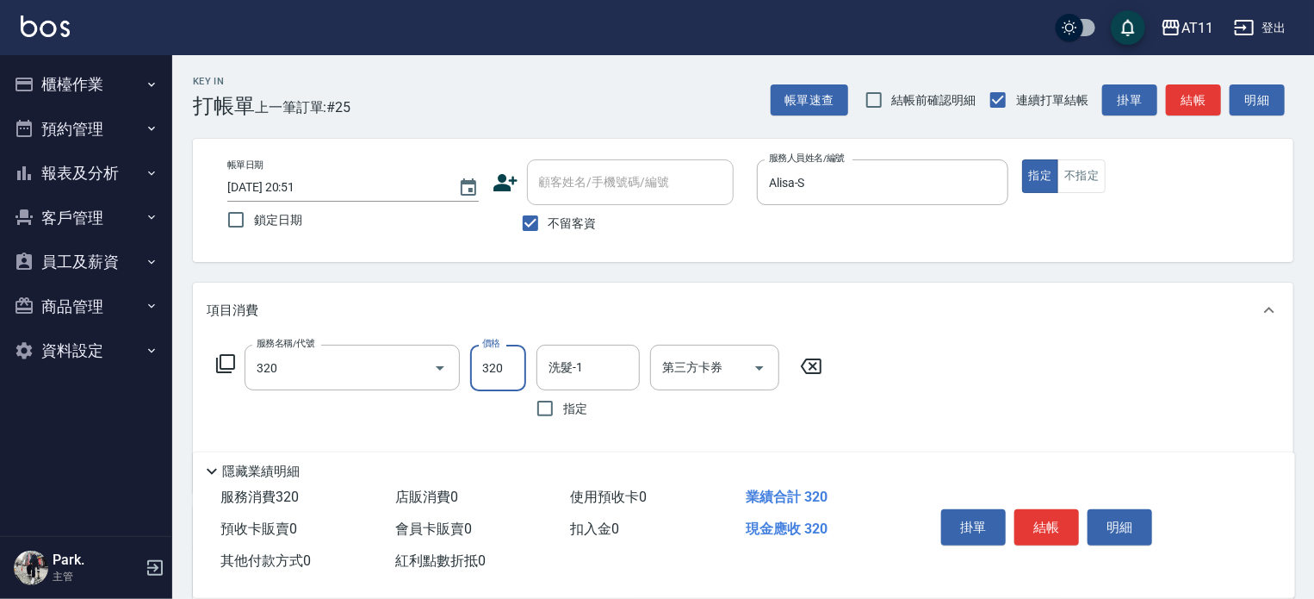
type input "洗剪(320)"
type input "Alisa-S"
click at [1051, 512] on button "結帳" at bounding box center [1047, 527] width 65 height 36
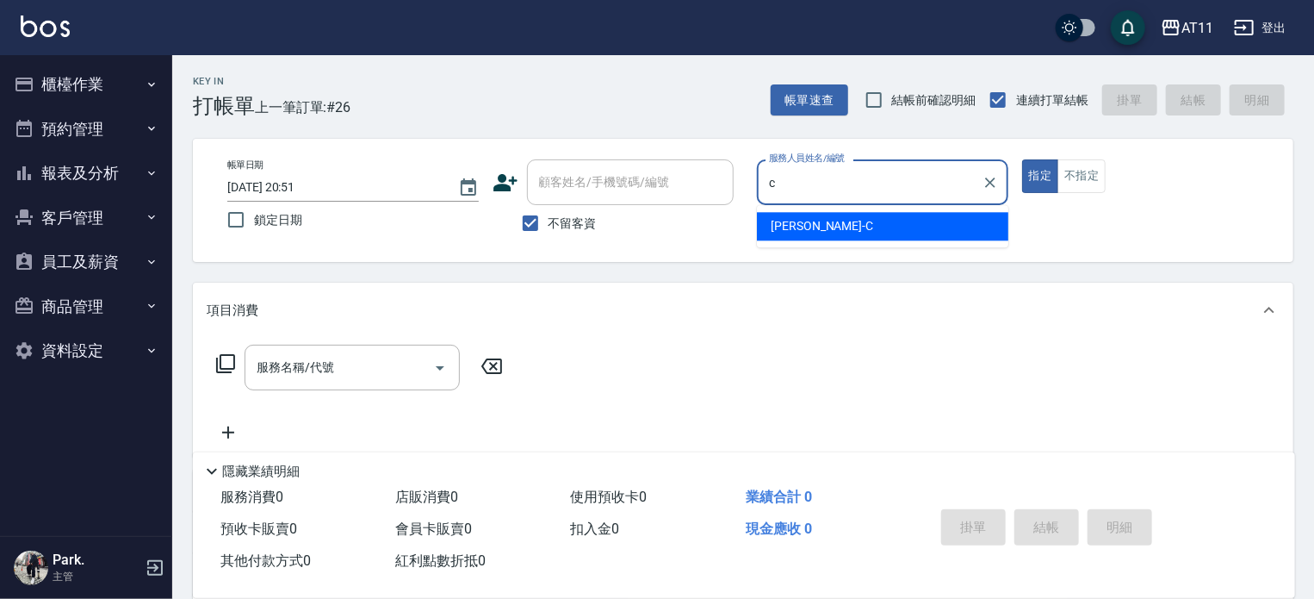
type input "Connie-C"
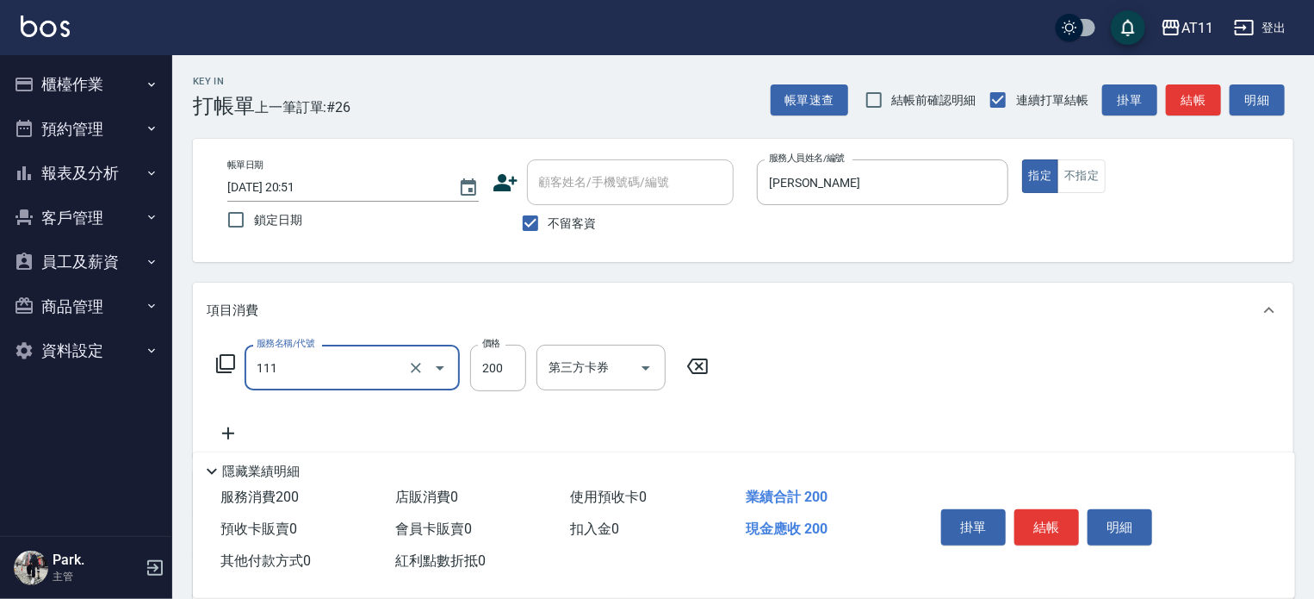
type input "精油洗髮(111)"
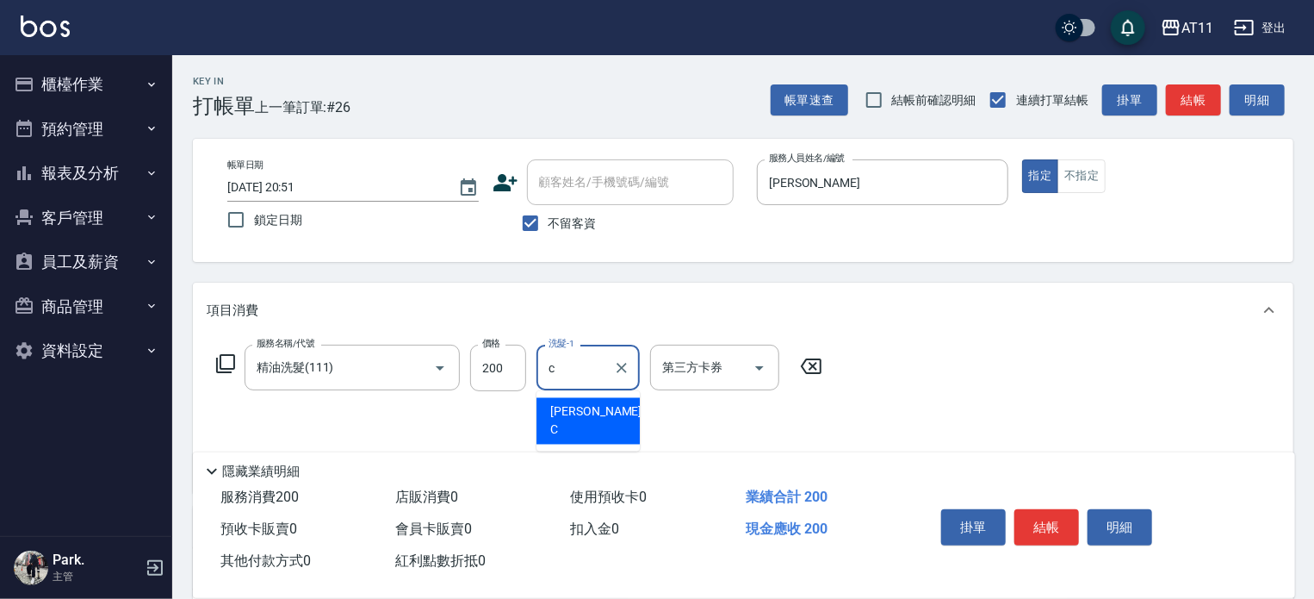
type input "Connie-C"
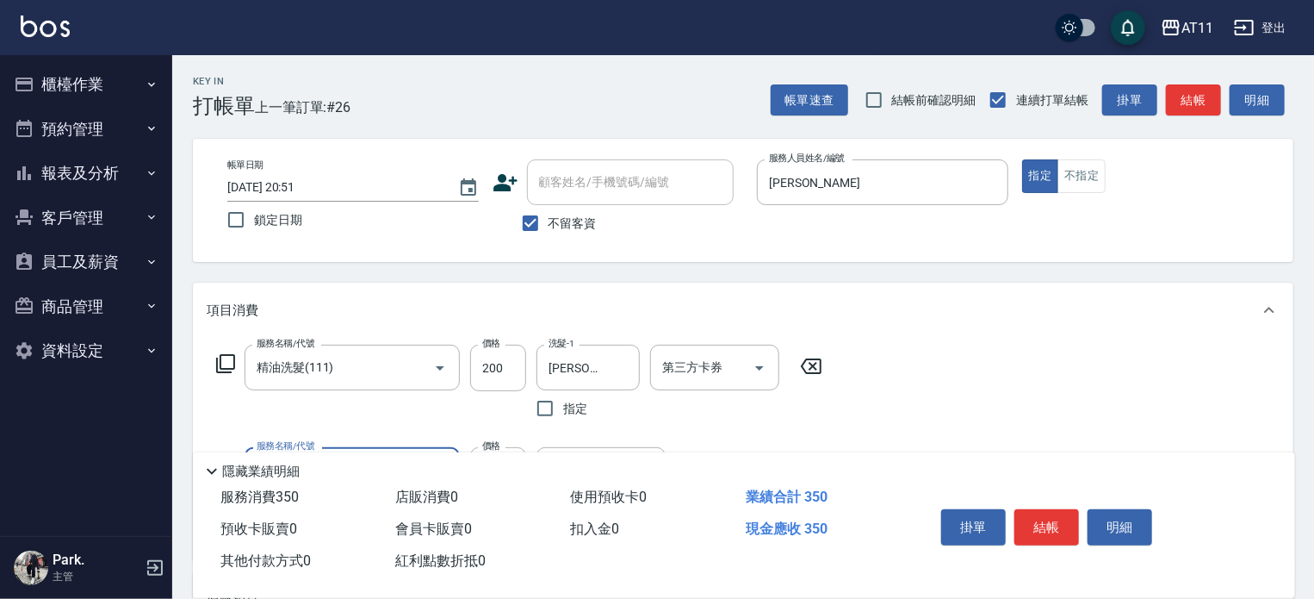
type input "天天瞬護(4150)"
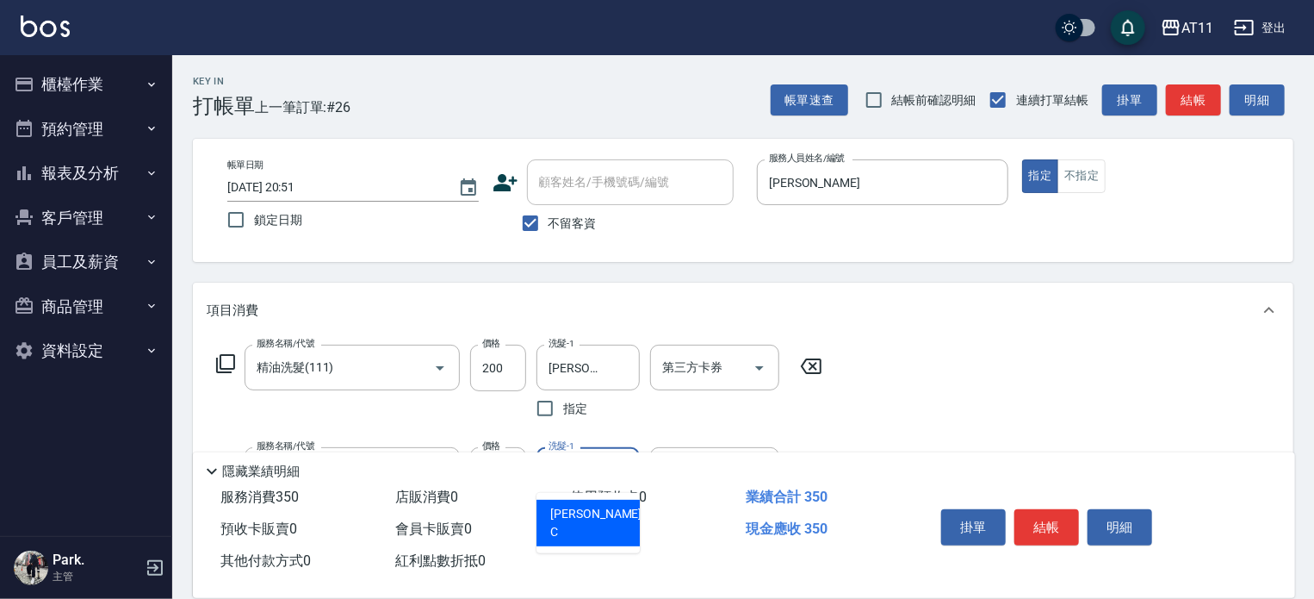
type input "Connie-C"
click at [1051, 512] on button "結帳" at bounding box center [1047, 527] width 65 height 36
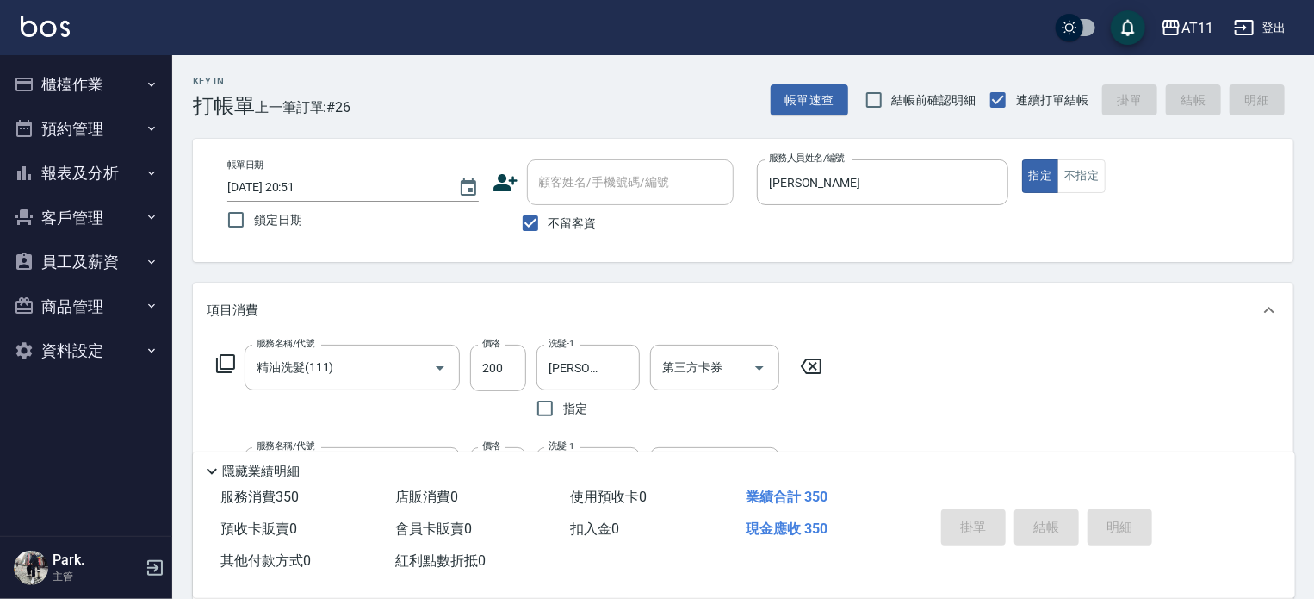
type input "2025/10/11 20:52"
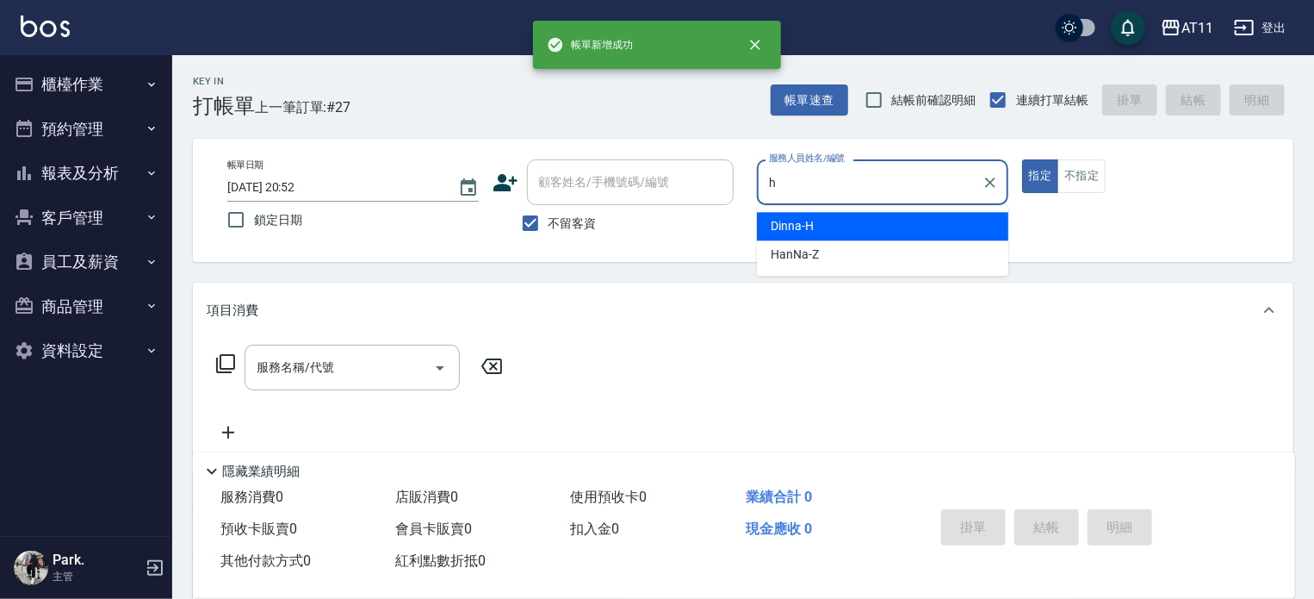
type input "Dinna-H"
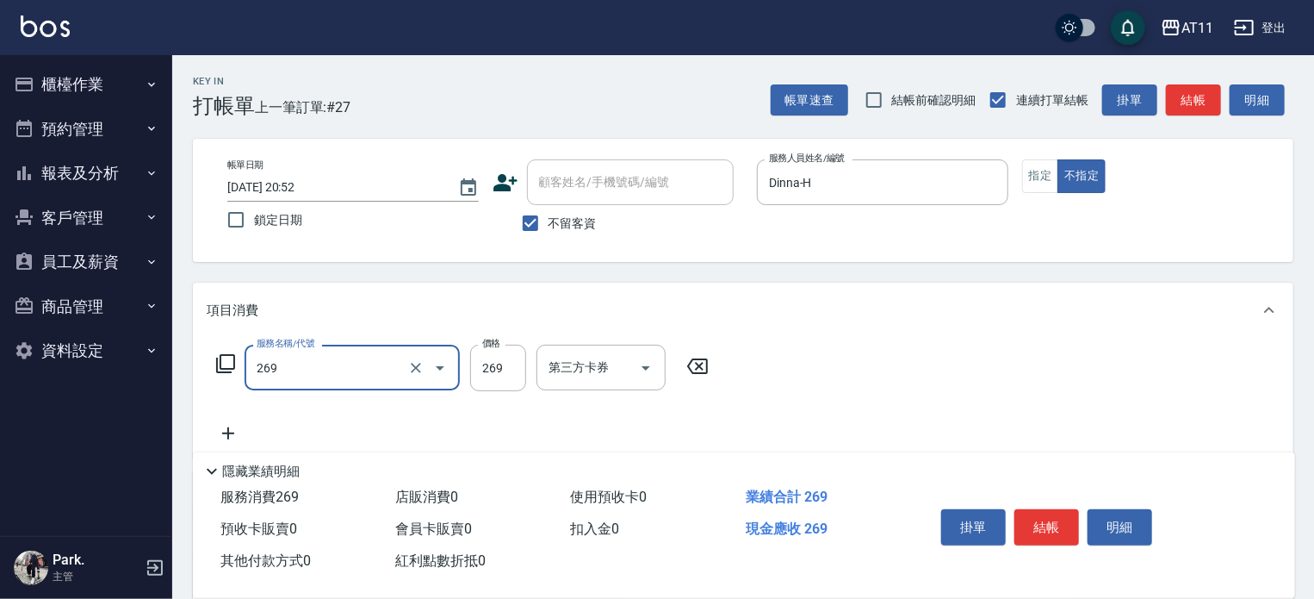
type input "一般洗剪(269)"
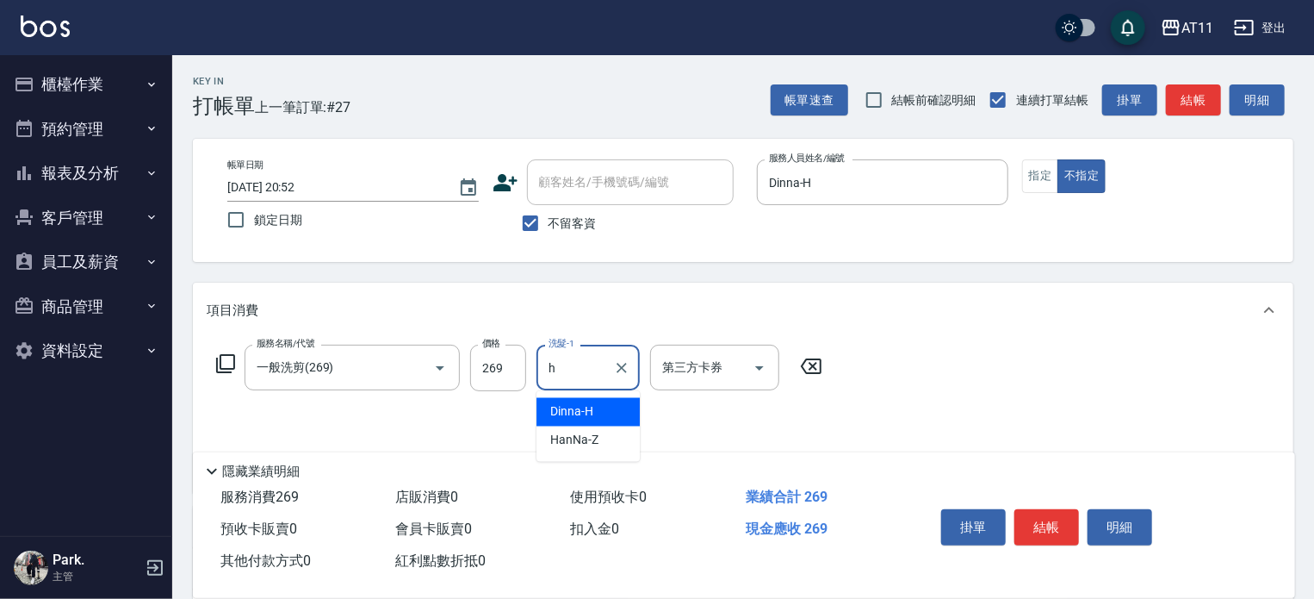
type input "Dinna-H"
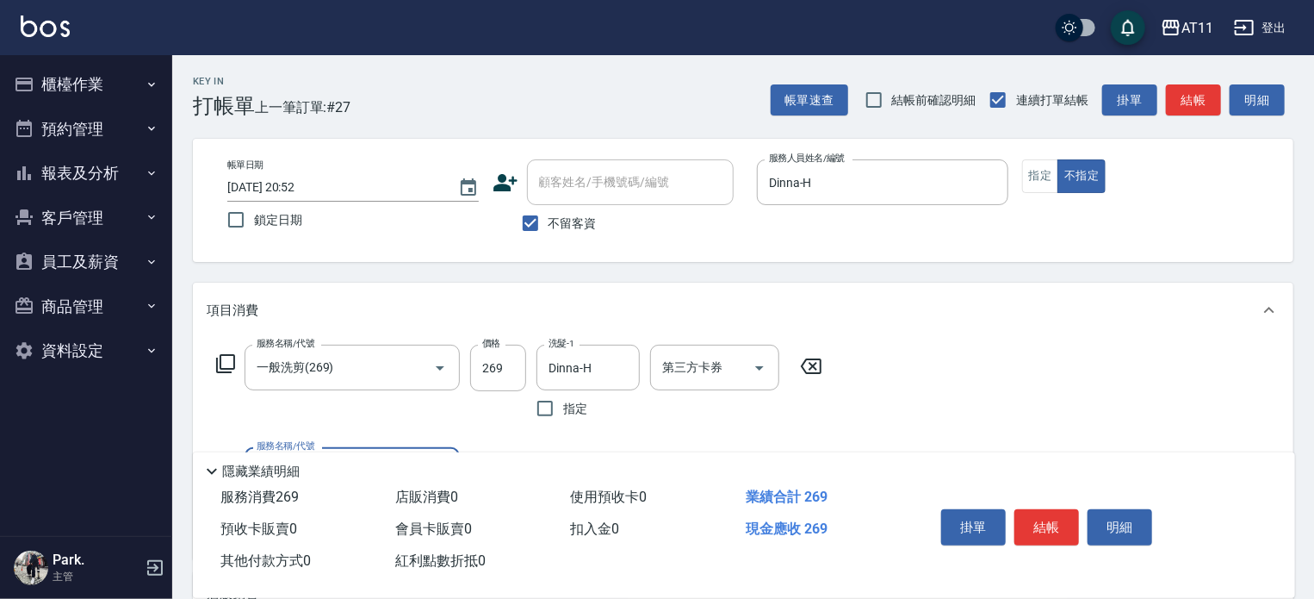
click at [1051, 512] on button "結帳" at bounding box center [1047, 527] width 65 height 36
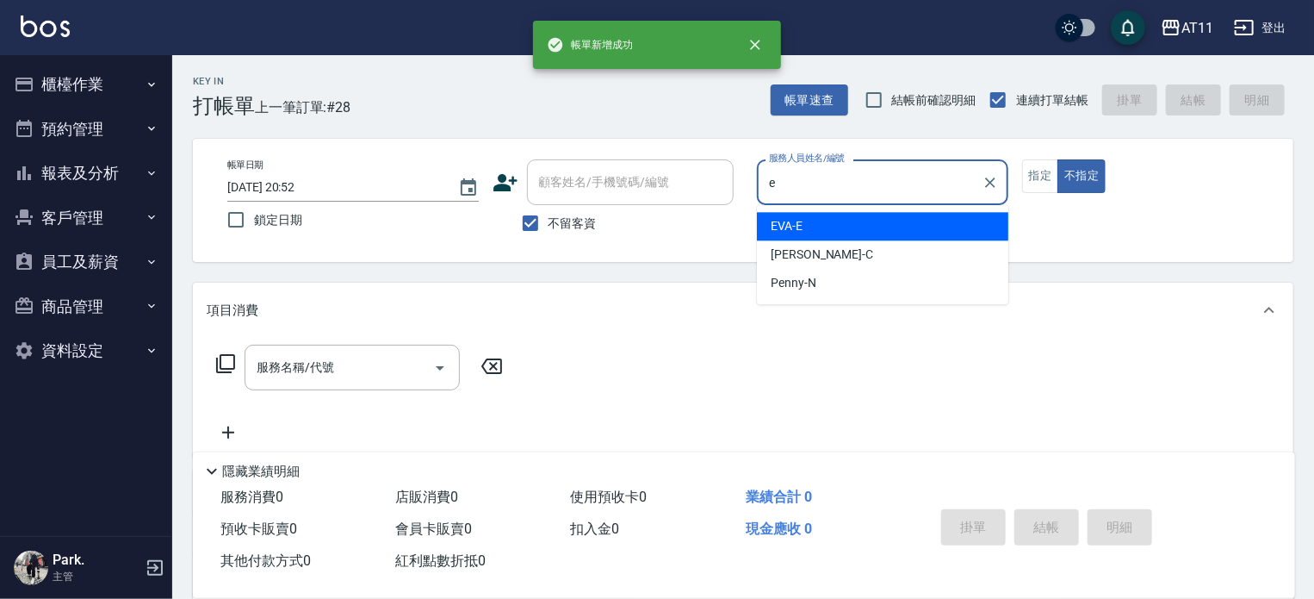
type input "EVA-E"
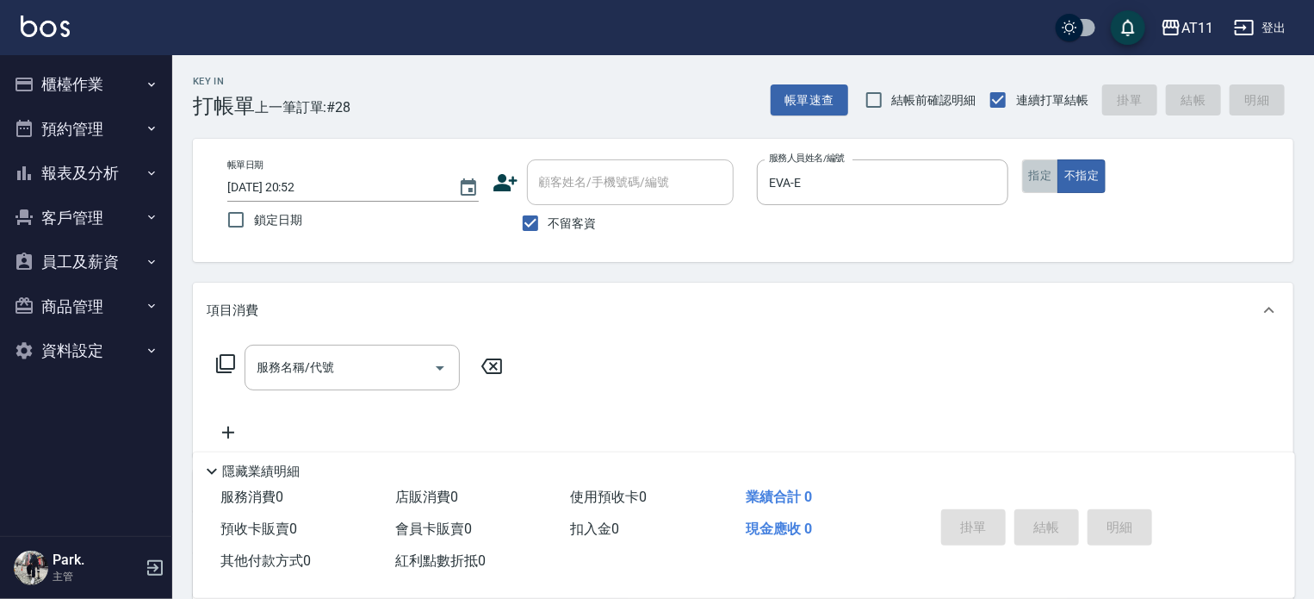
click at [1038, 181] on button "指定" at bounding box center [1040, 176] width 37 height 34
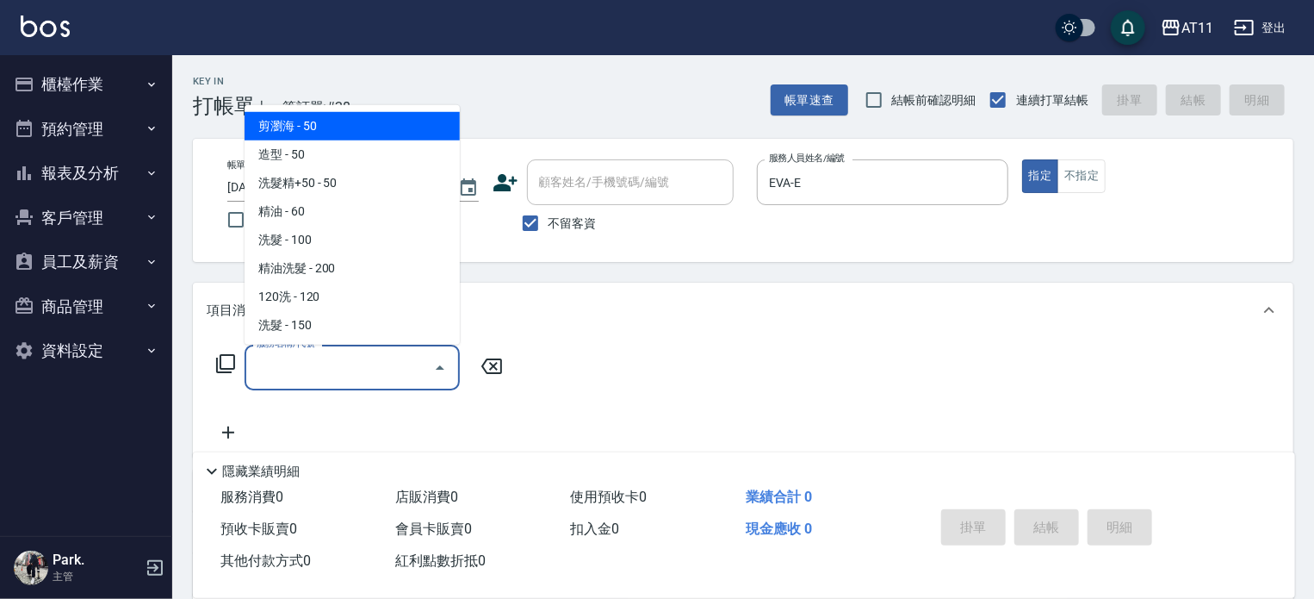
click at [288, 371] on input "服務名稱/代號" at bounding box center [339, 367] width 174 height 30
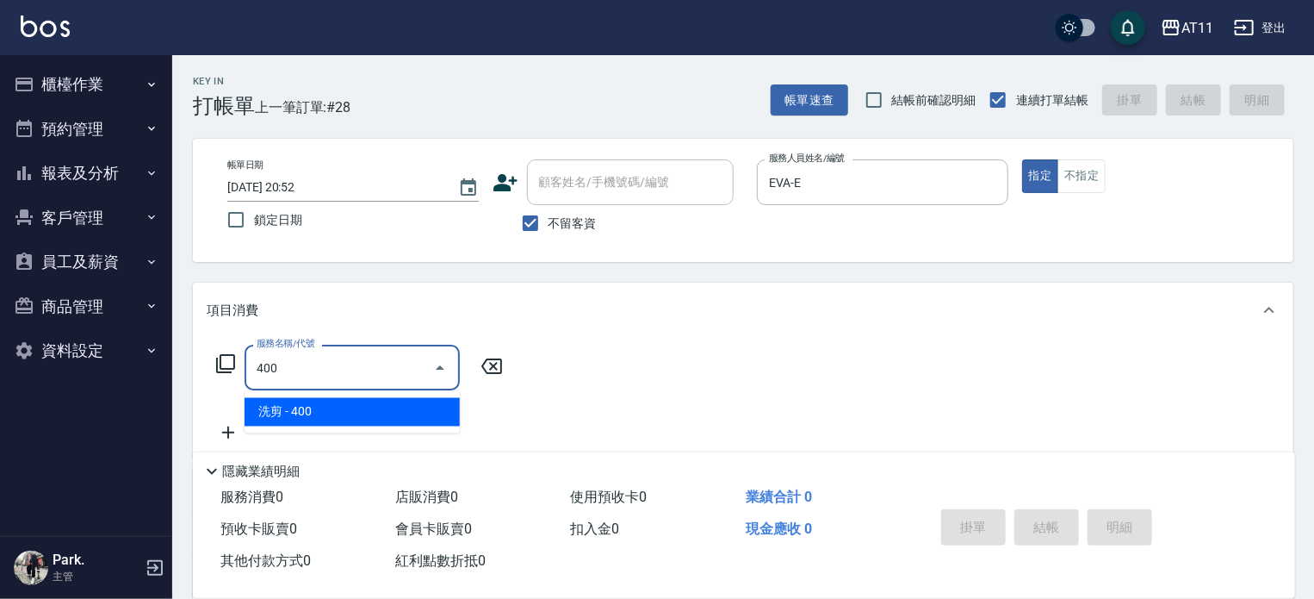
type input "洗剪(400)"
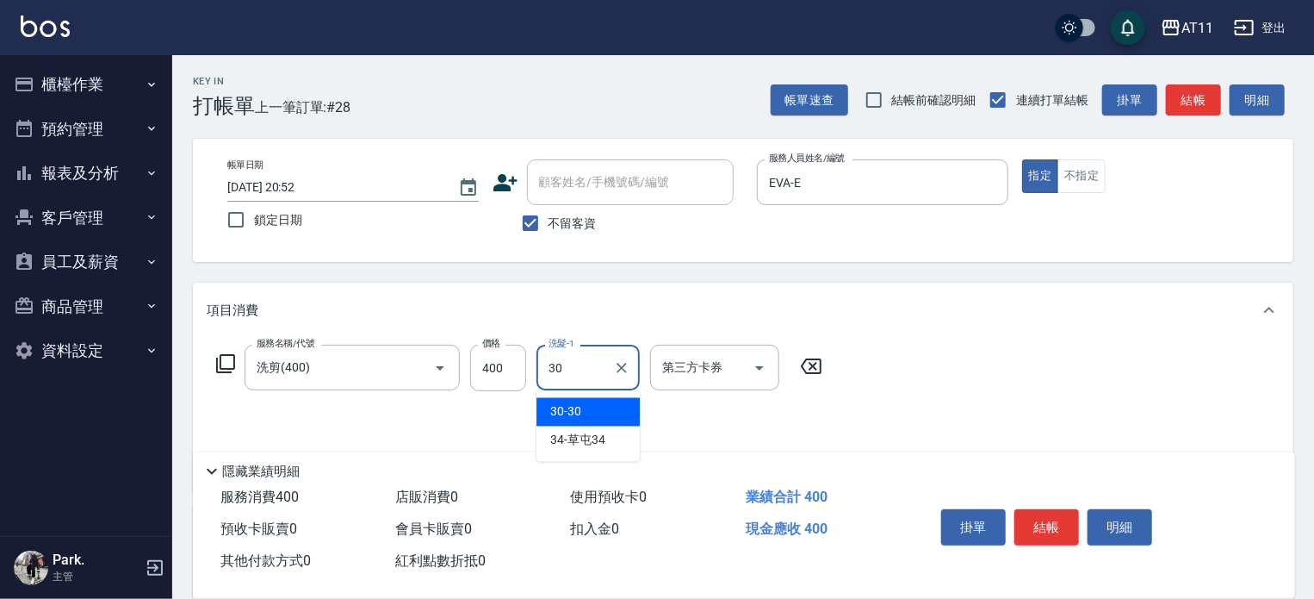
type input "30-30"
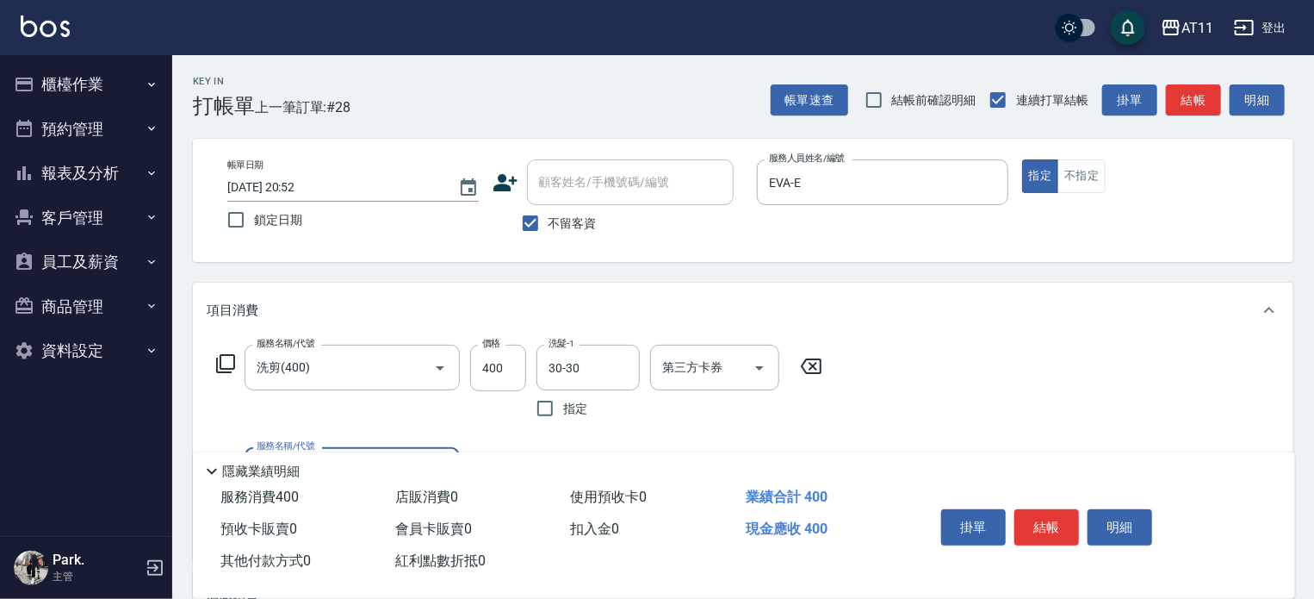
click at [1037, 519] on button "結帳" at bounding box center [1047, 527] width 65 height 36
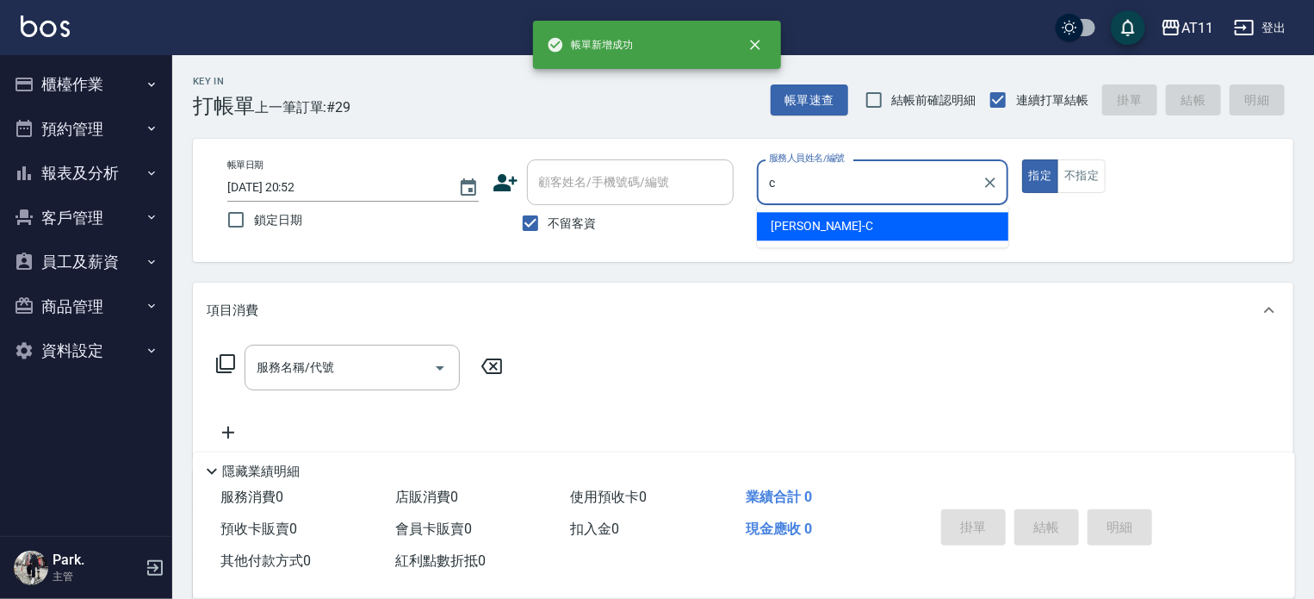
type input "Connie-C"
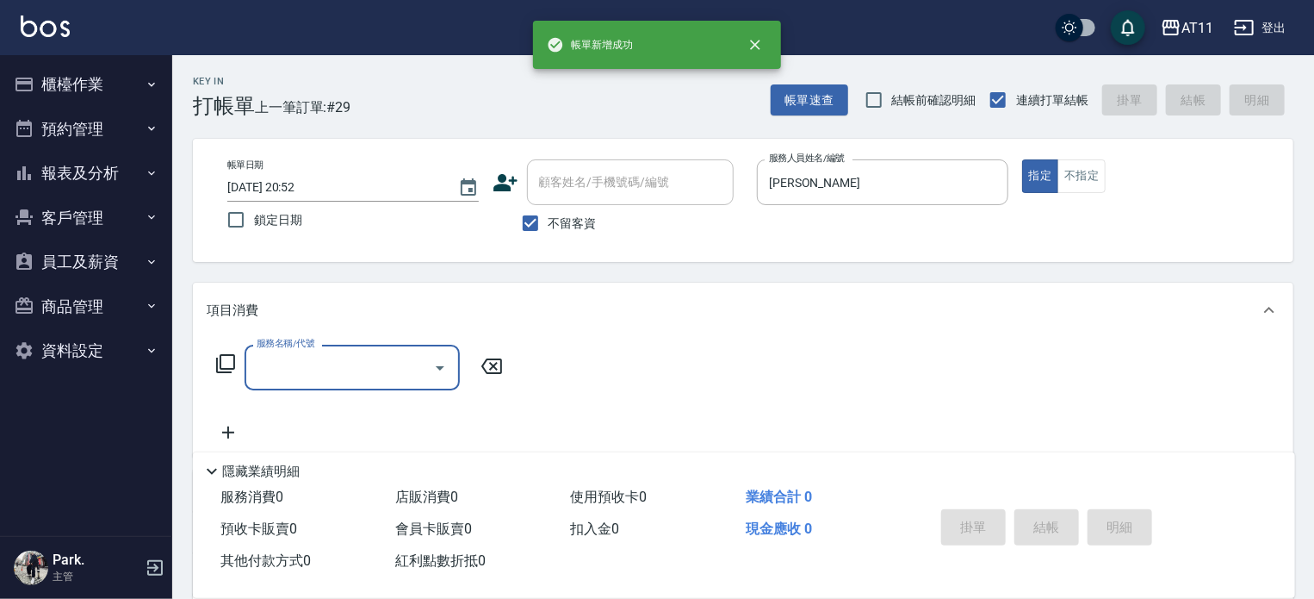
type input "2"
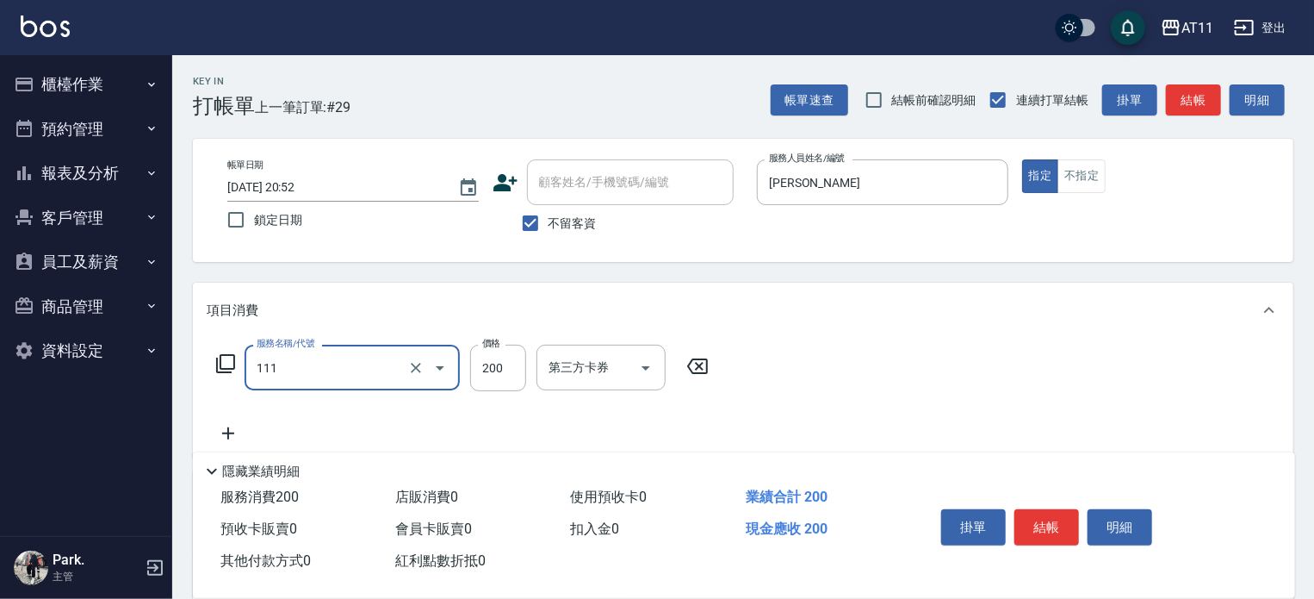
type input "精油洗髮(111)"
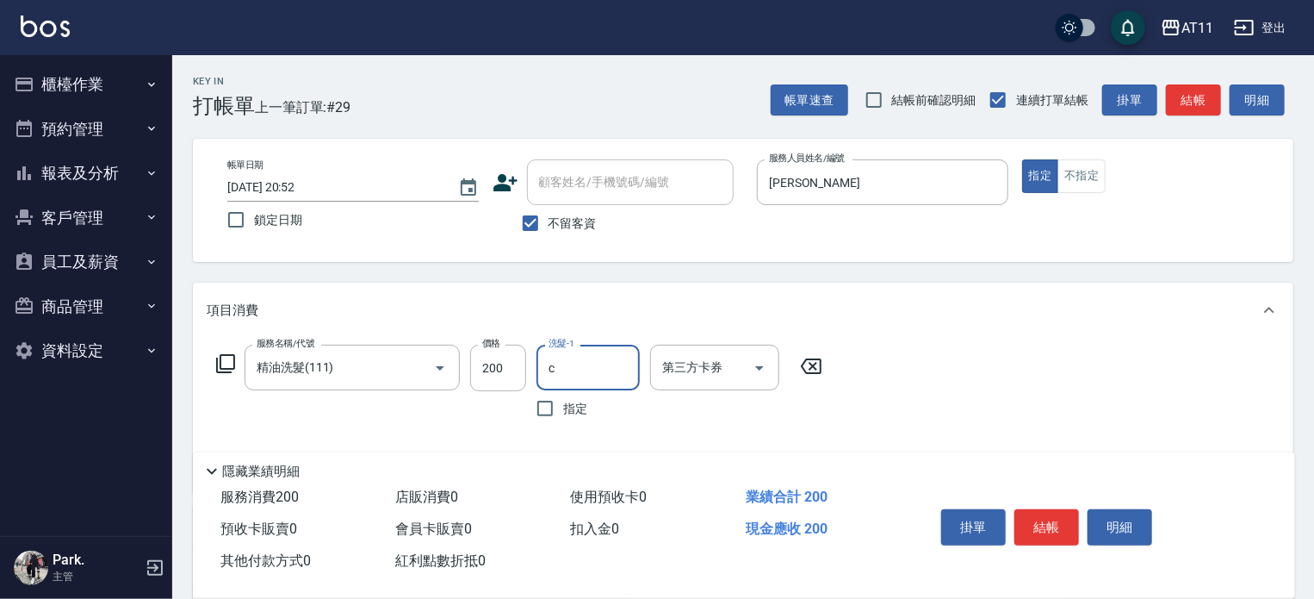
type input "Connie-C"
click at [1037, 519] on button "結帳" at bounding box center [1047, 527] width 65 height 36
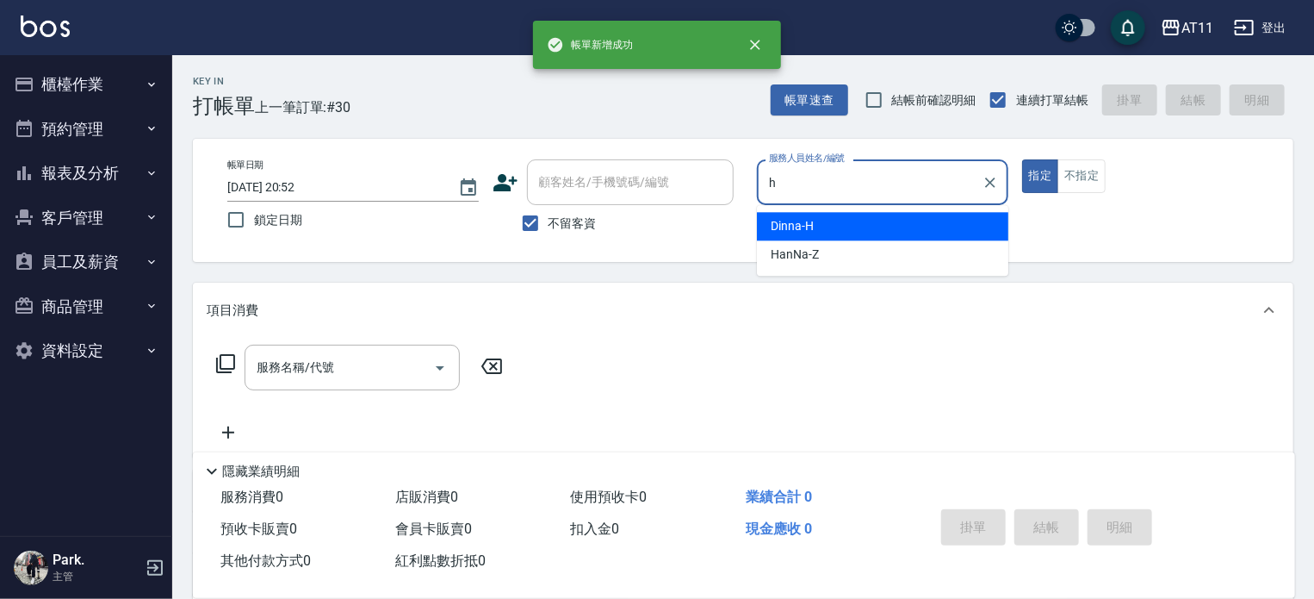
type input "Dinna-H"
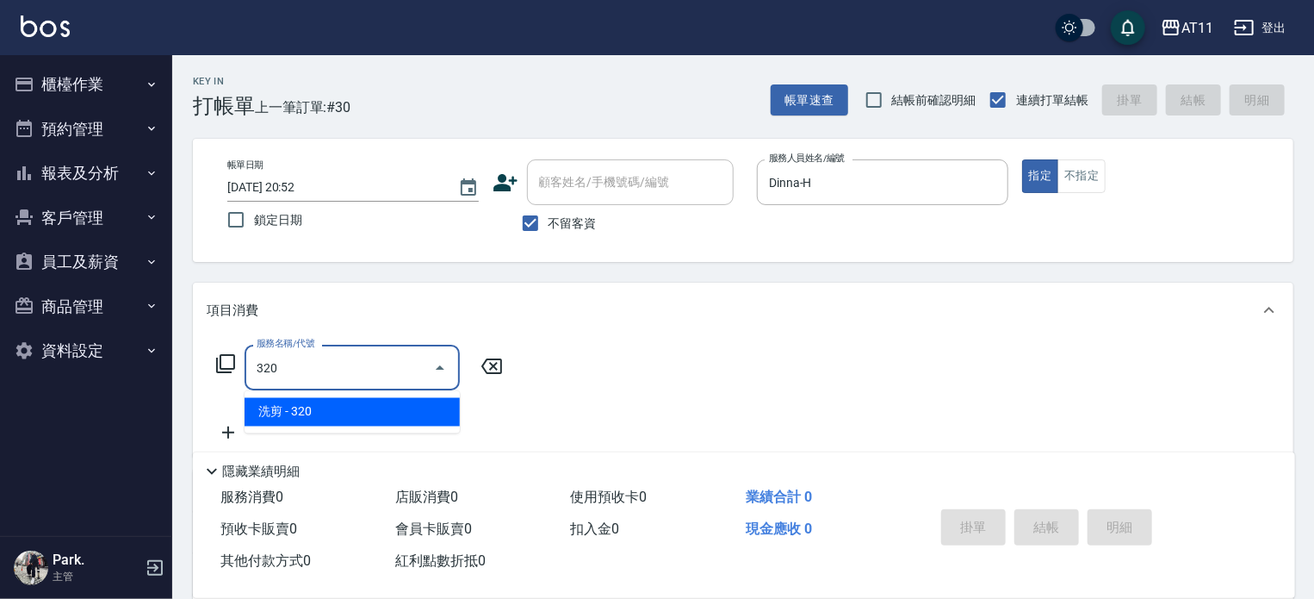
type input "洗剪(320)"
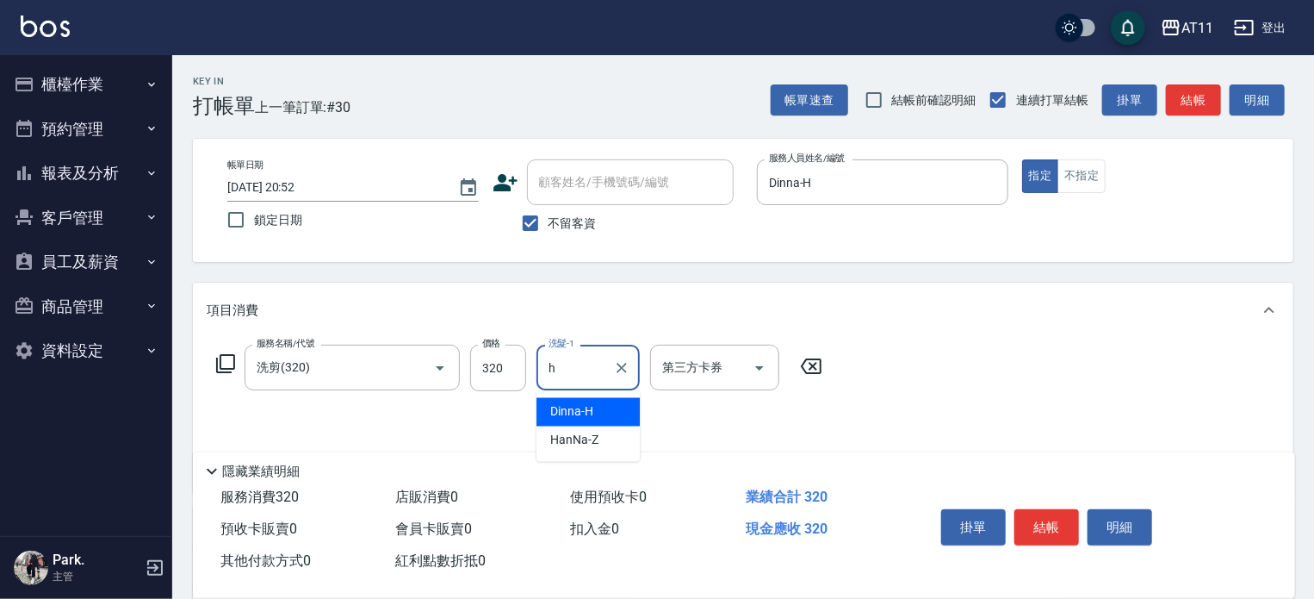
type input "Dinna-H"
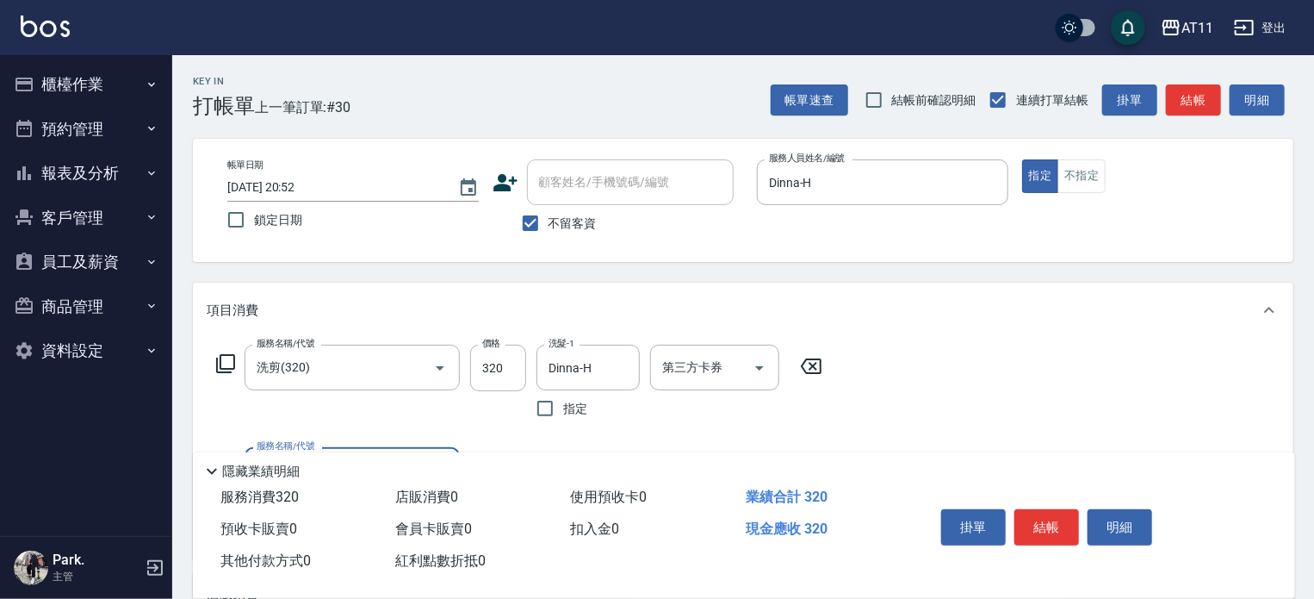
click at [1037, 519] on button "結帳" at bounding box center [1047, 527] width 65 height 36
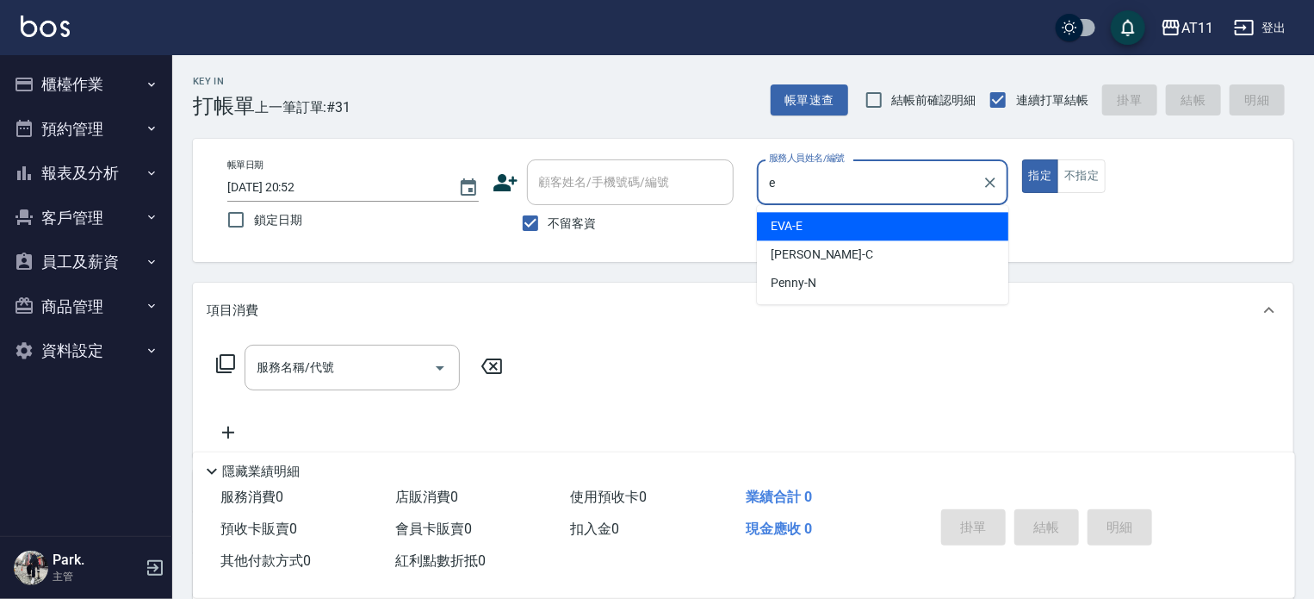
type input "EVA-E"
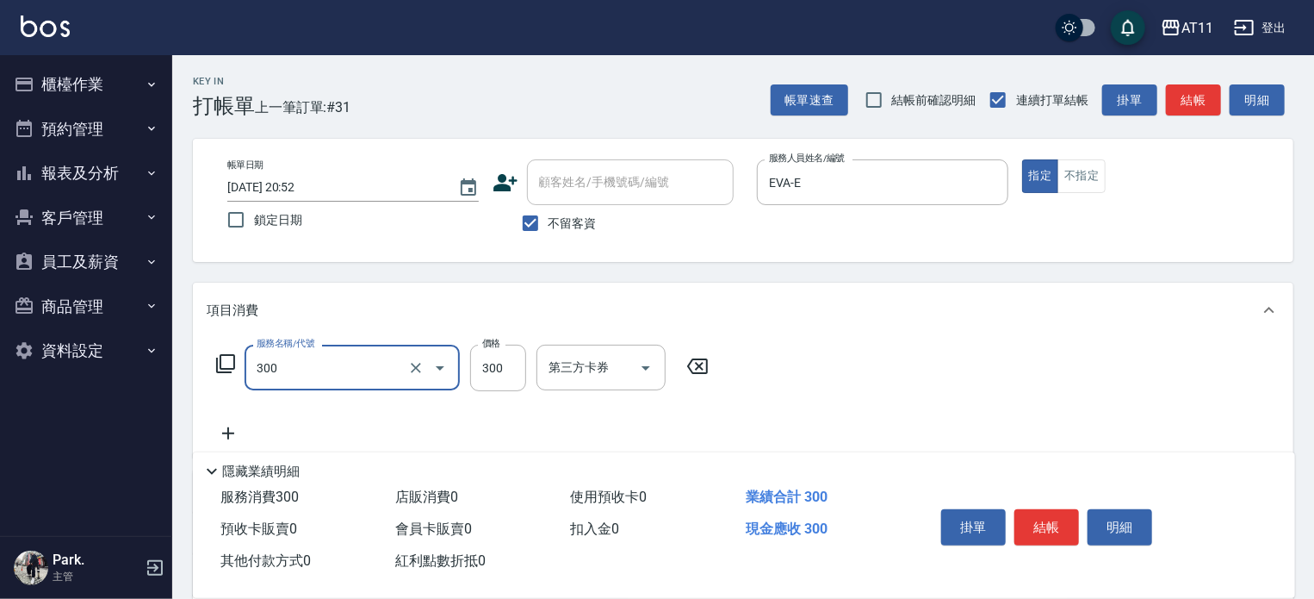
type input "A級剪髮(300)"
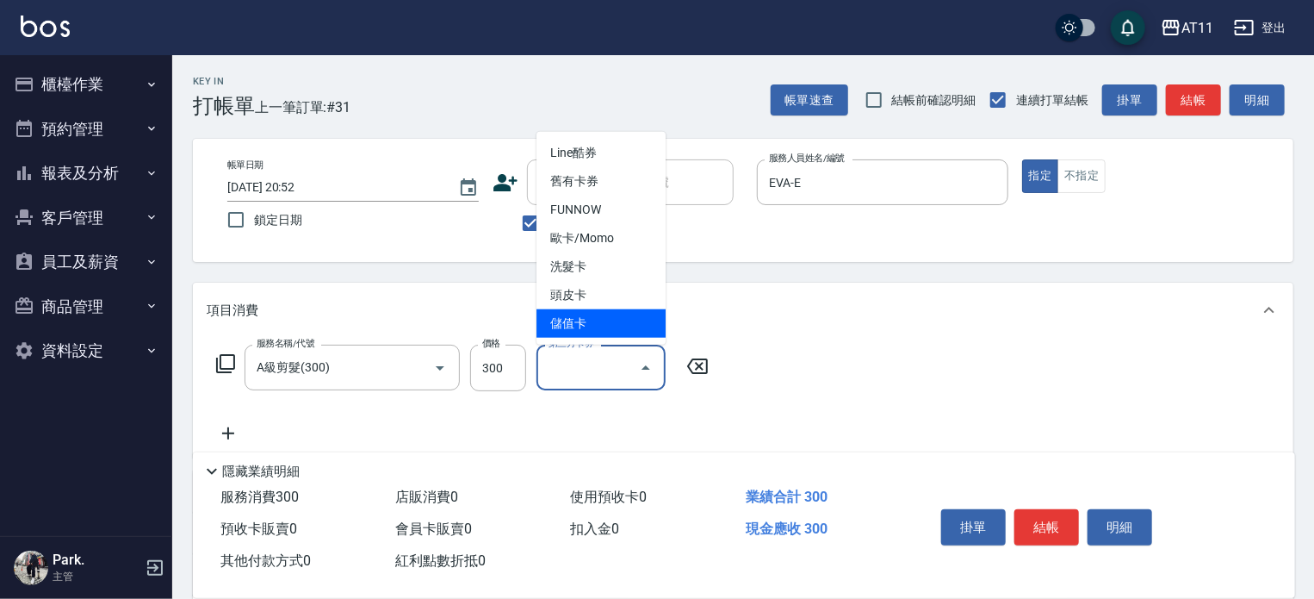
type input "儲值卡"
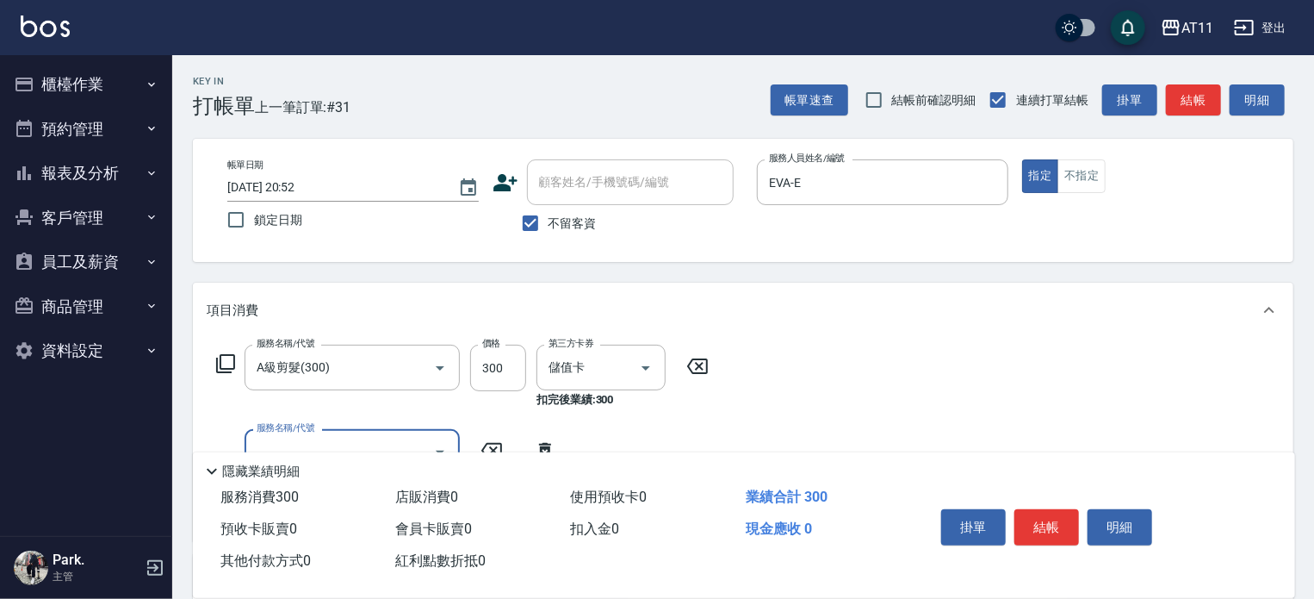
click at [1037, 519] on button "結帳" at bounding box center [1047, 527] width 65 height 36
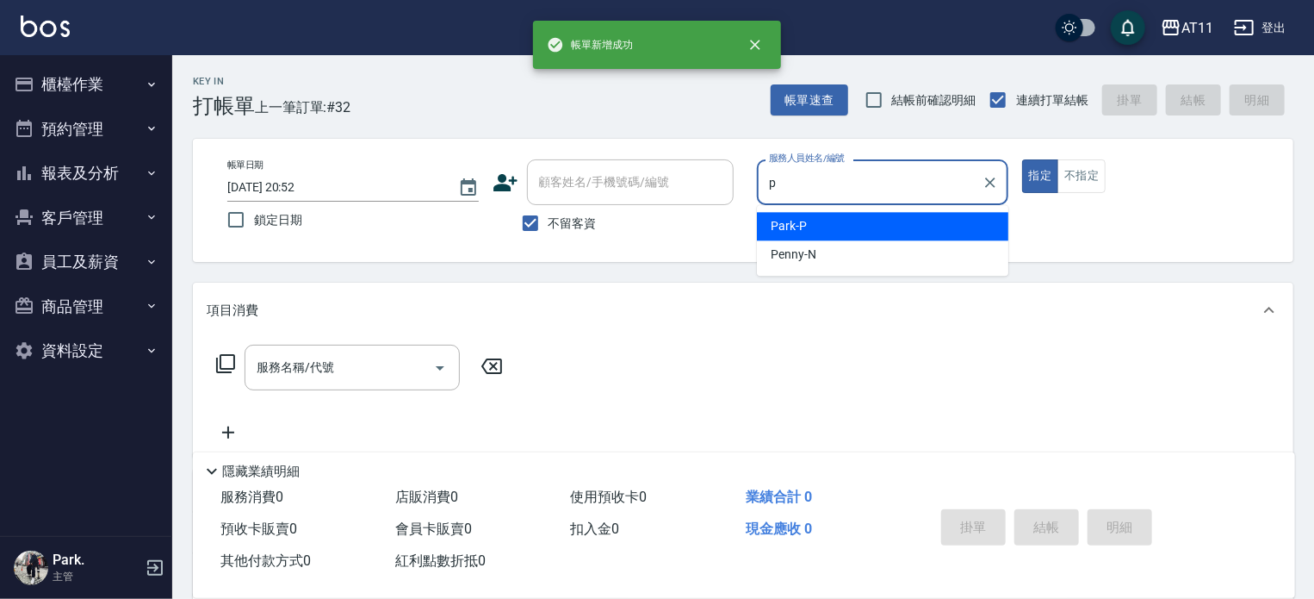
type input "Park-P"
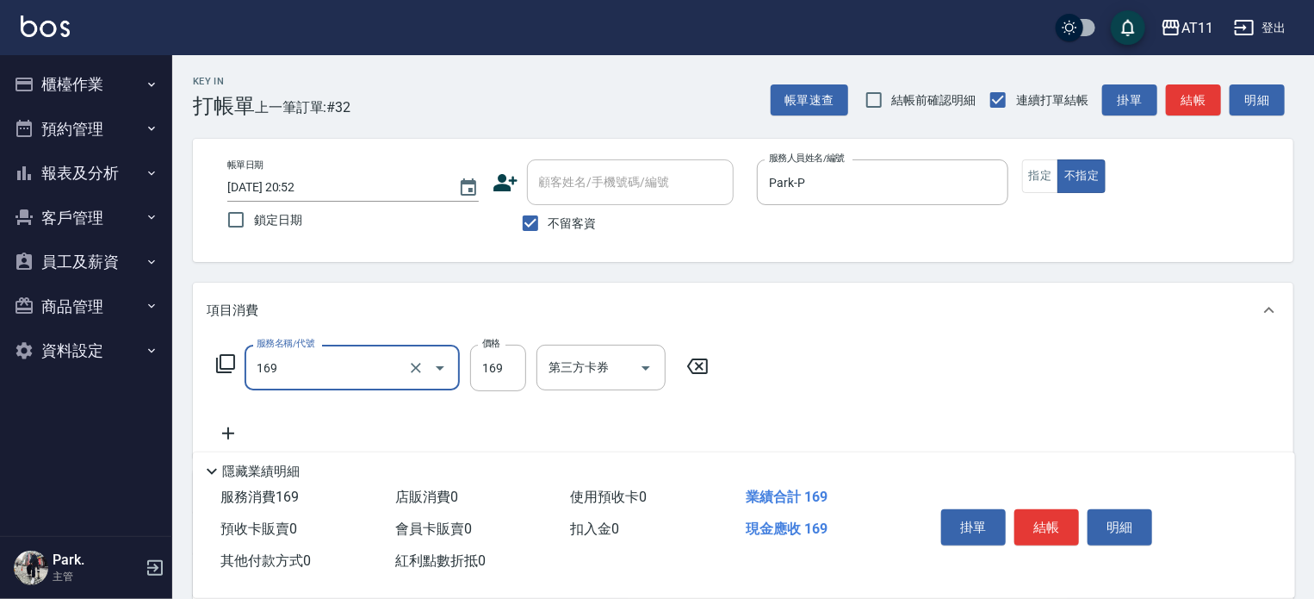
type input "單剪(169)"
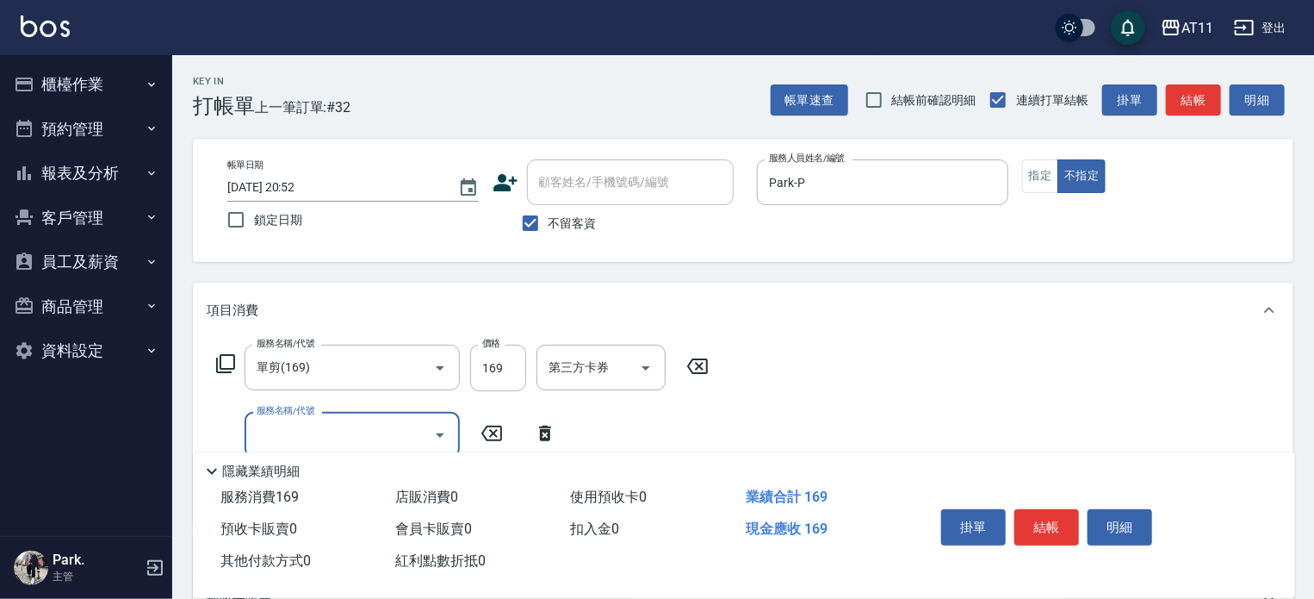
click at [1037, 519] on button "結帳" at bounding box center [1047, 527] width 65 height 36
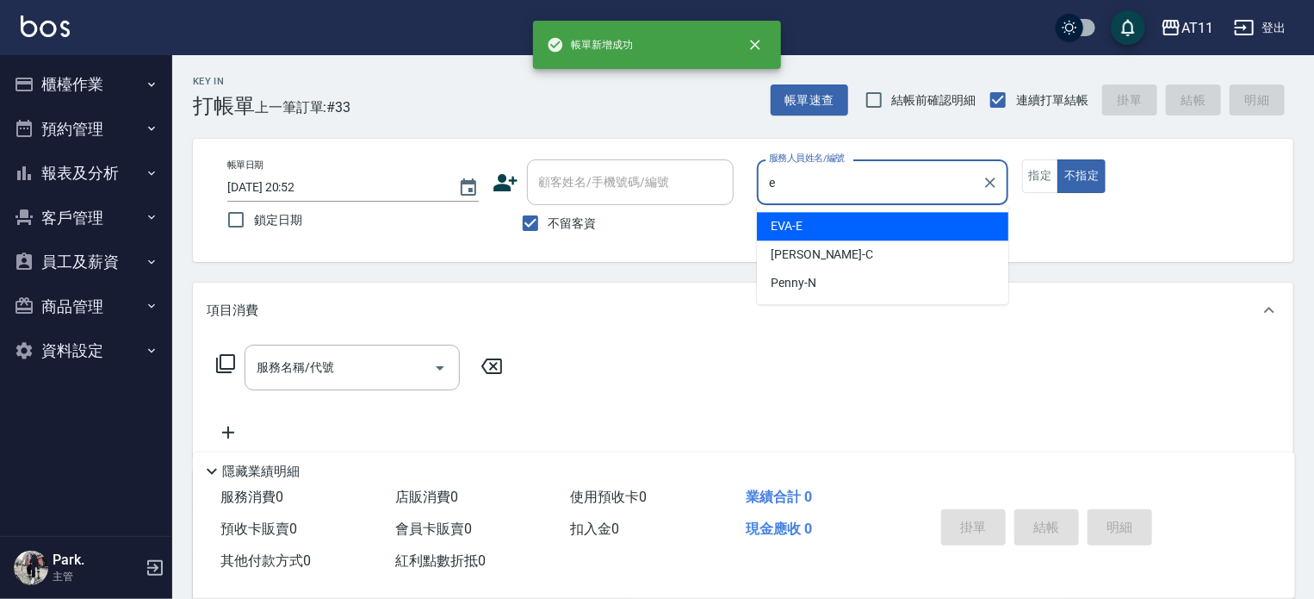
type input "EVA-E"
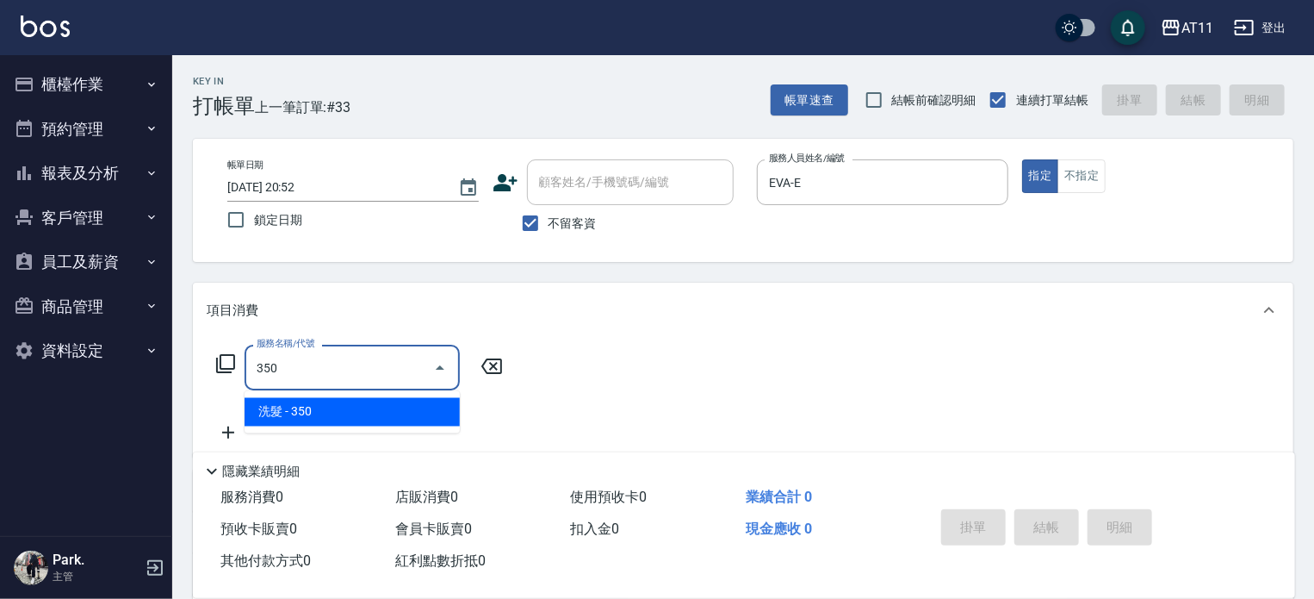
type input "洗髮(350)"
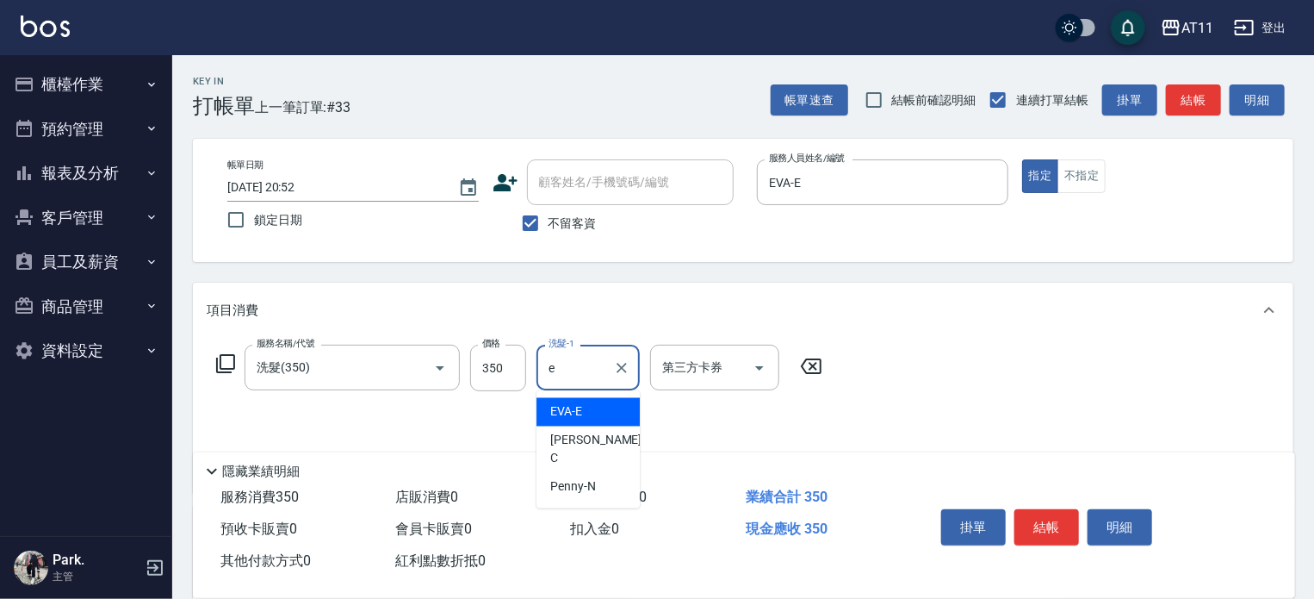
type input "EVA-E"
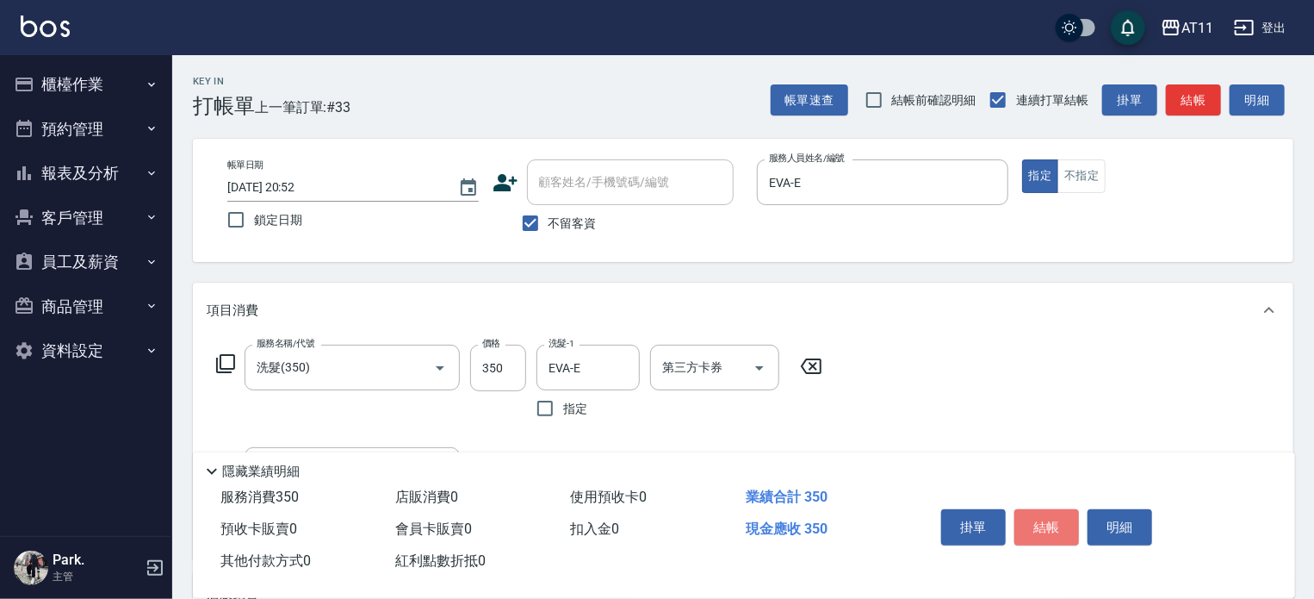
click at [1037, 519] on button "結帳" at bounding box center [1047, 527] width 65 height 36
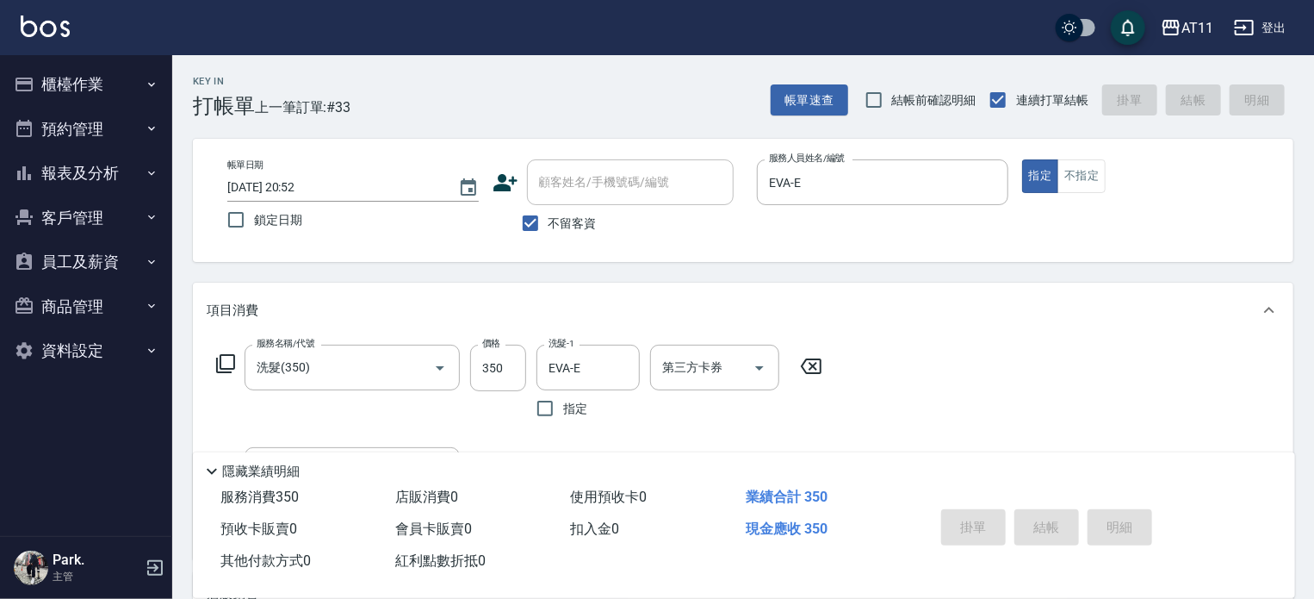
type input "2025/10/11 20:53"
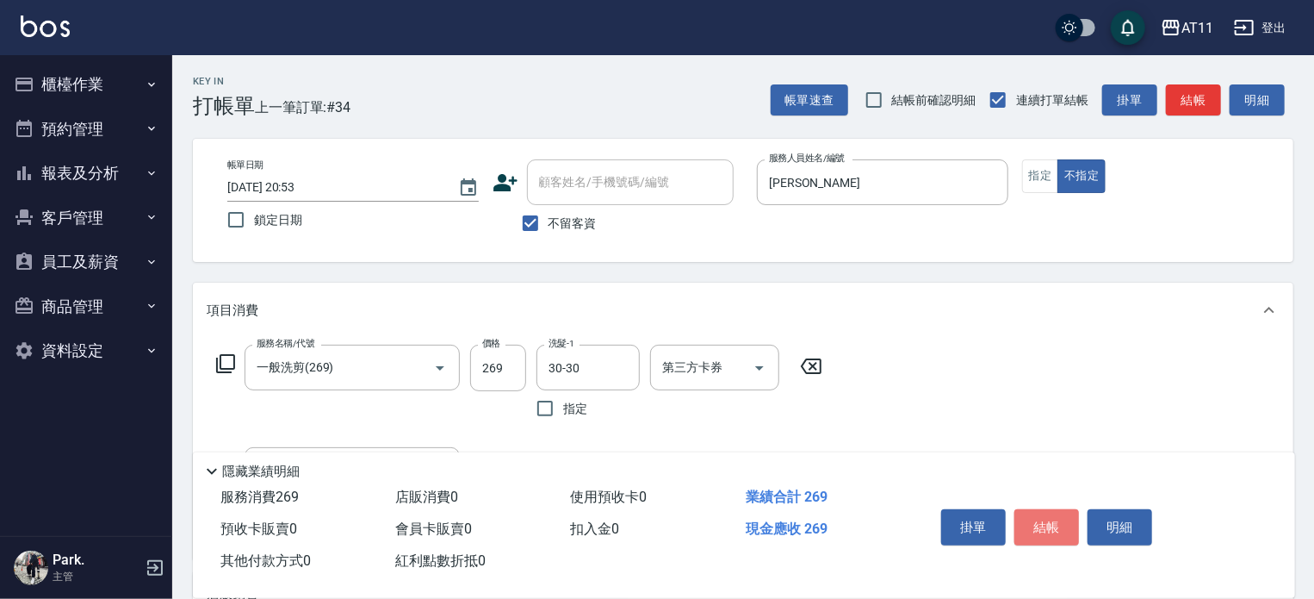
click at [1037, 519] on button "結帳" at bounding box center [1047, 527] width 65 height 36
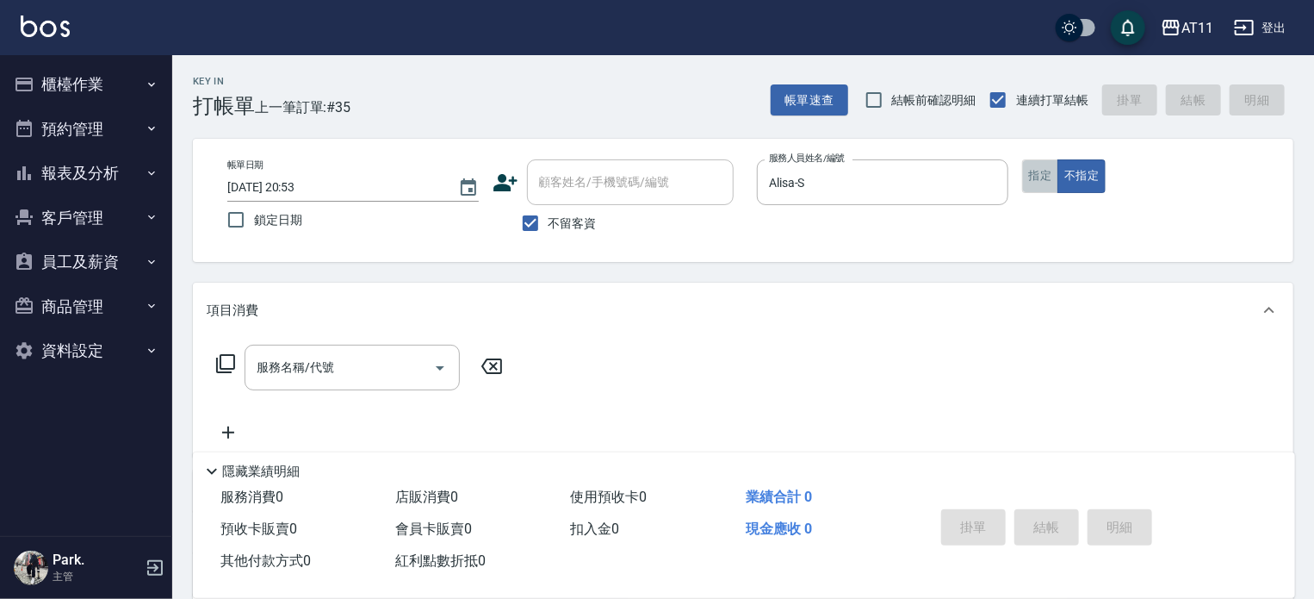
click at [1030, 175] on button "指定" at bounding box center [1040, 176] width 37 height 34
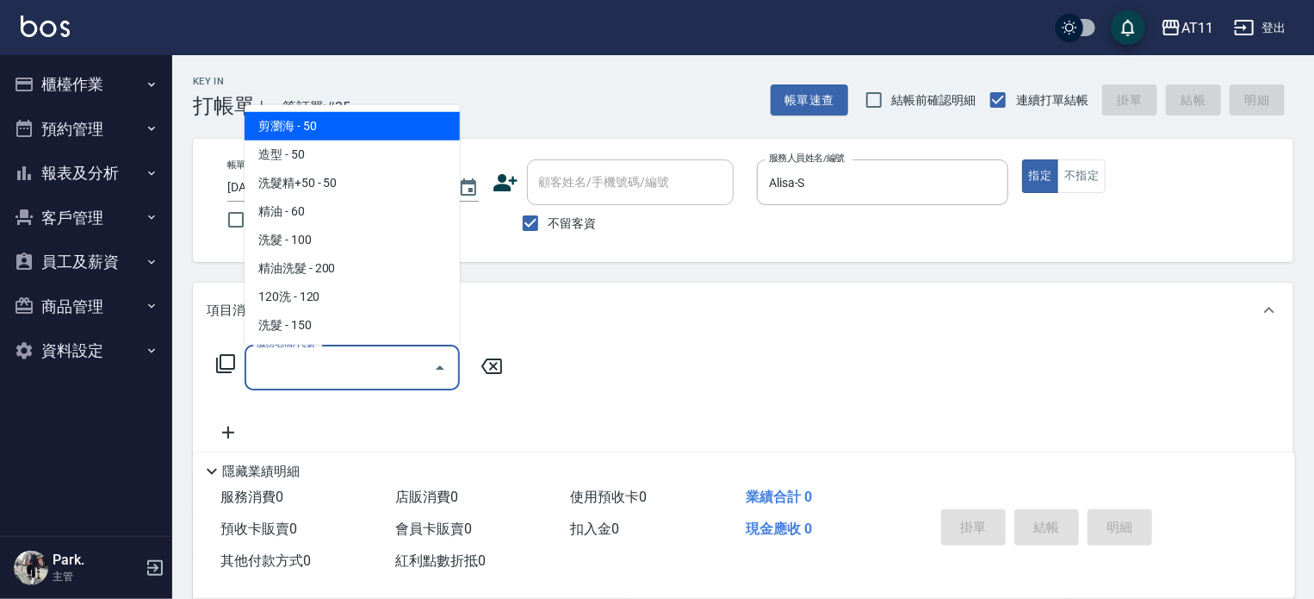
click at [363, 364] on input "服務名稱/代號" at bounding box center [339, 367] width 174 height 30
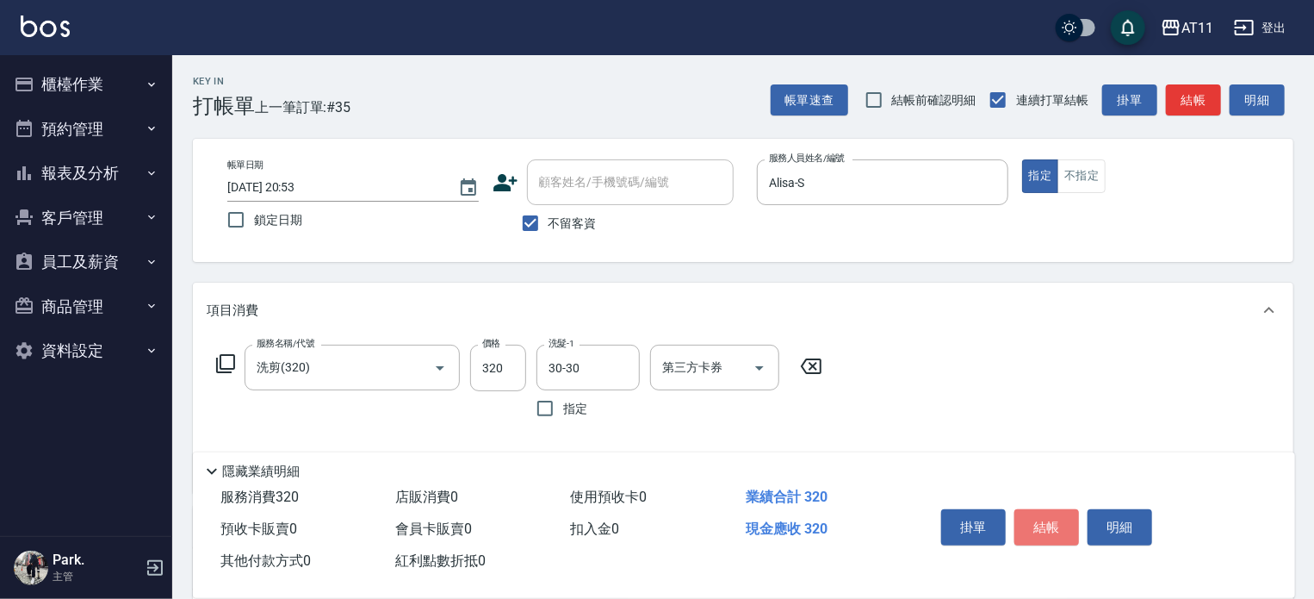
click at [1043, 534] on button "結帳" at bounding box center [1047, 527] width 65 height 36
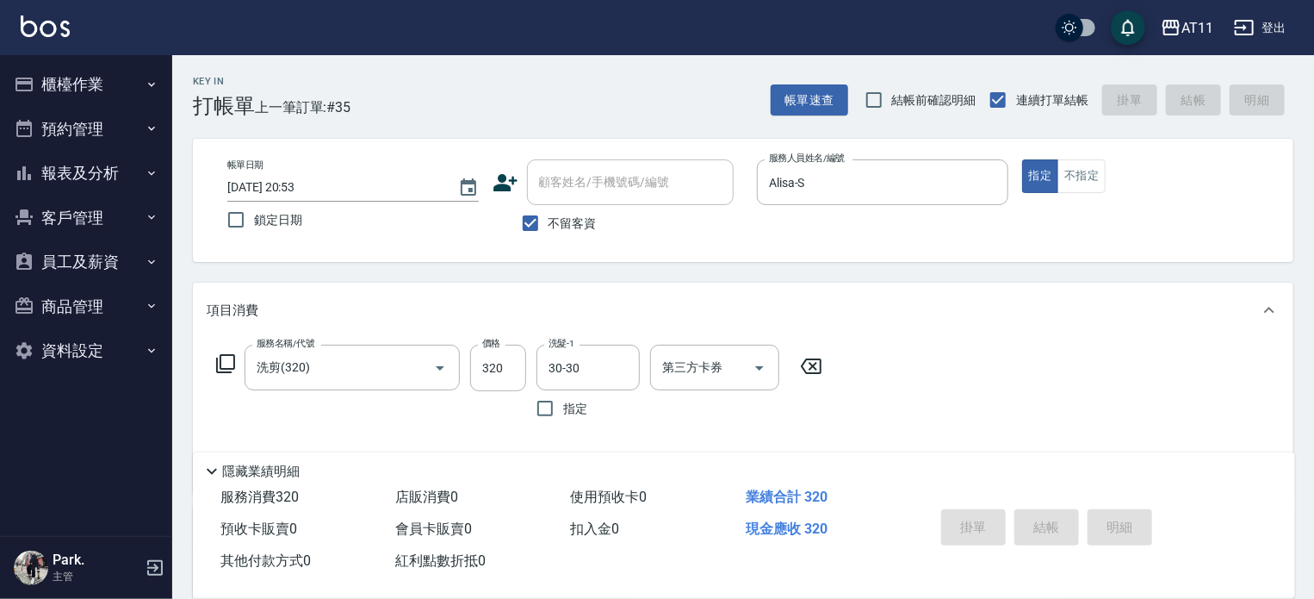
click at [1030, 522] on div "掛單 結帳 明細" at bounding box center [1047, 529] width 225 height 54
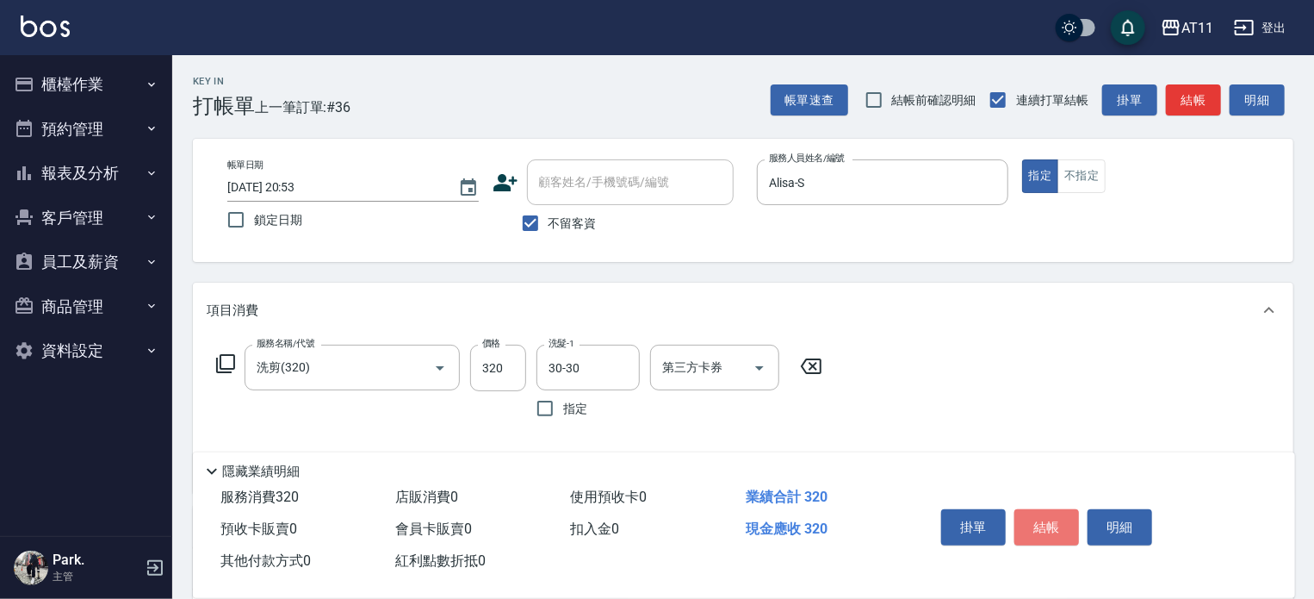
click at [1030, 522] on button "結帳" at bounding box center [1047, 527] width 65 height 36
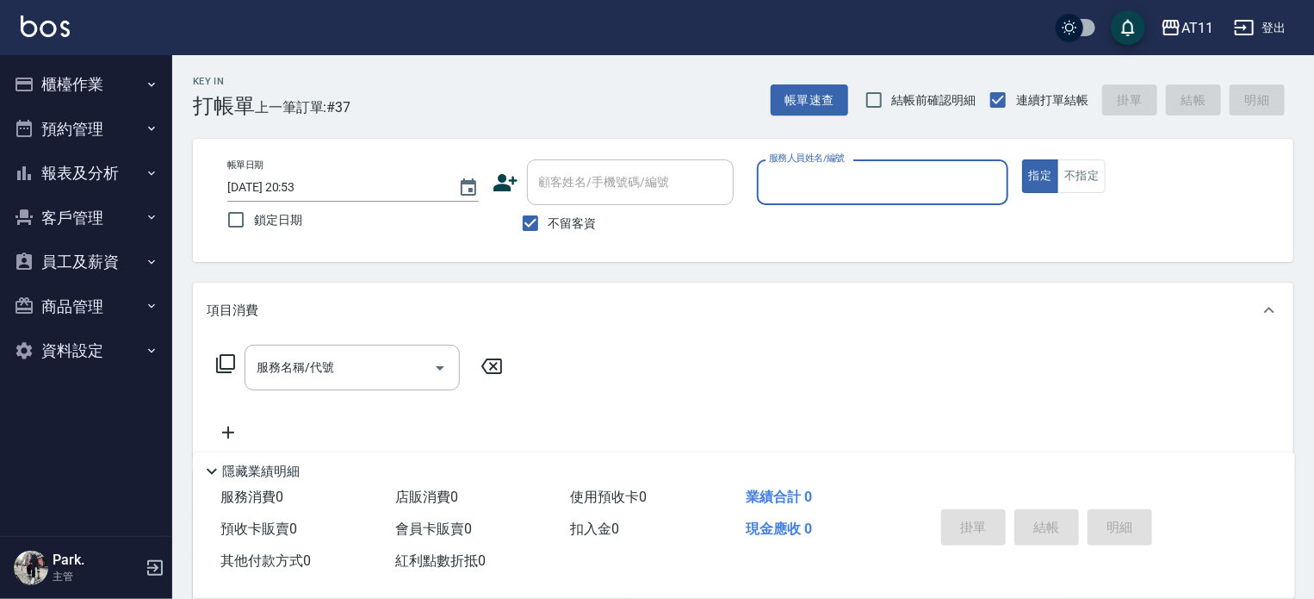
click at [98, 171] on button "報表及分析" at bounding box center [86, 173] width 158 height 45
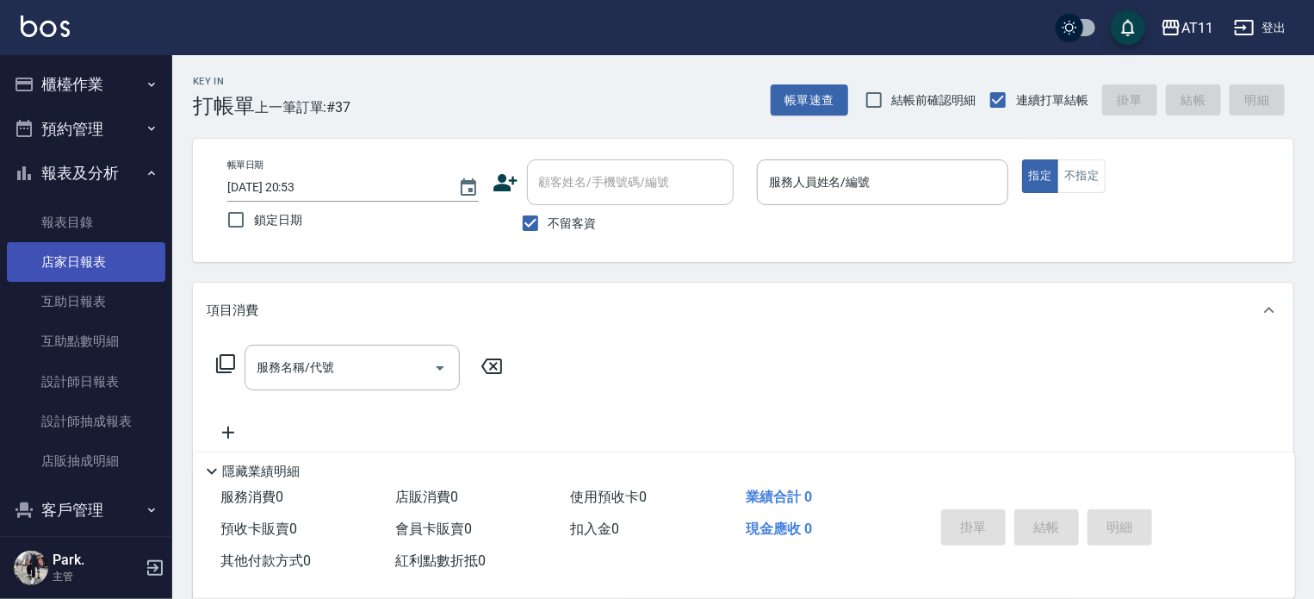
click at [90, 256] on link "店家日報表" at bounding box center [86, 262] width 158 height 40
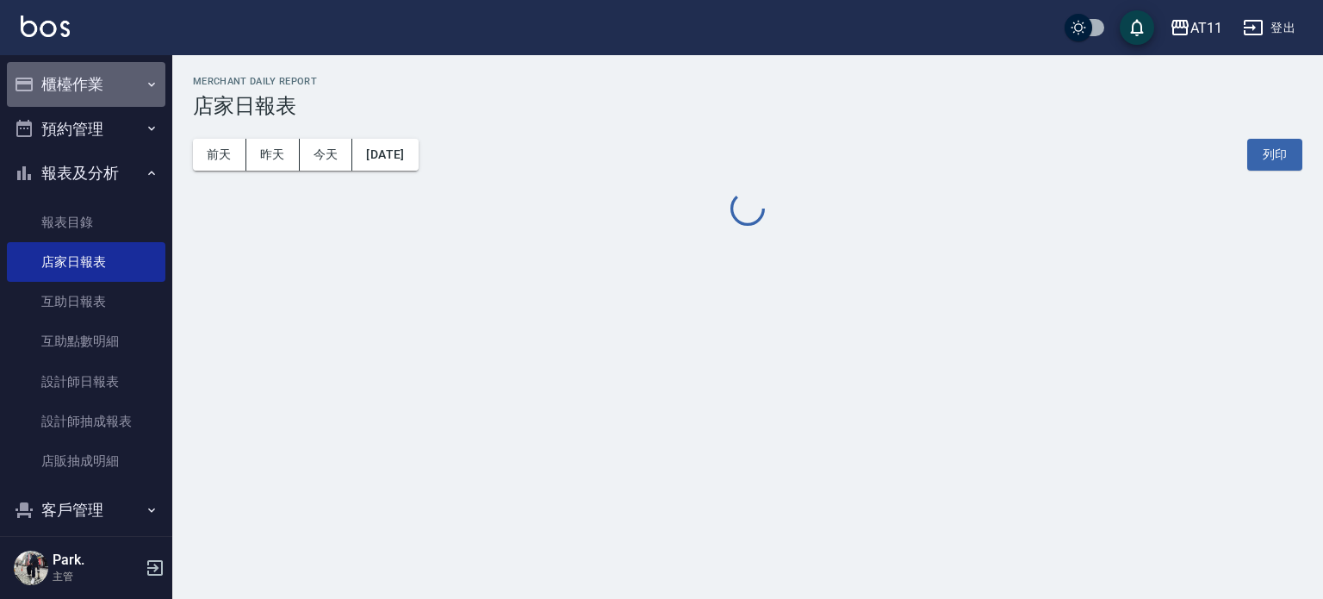
click at [105, 80] on button "櫃檯作業" at bounding box center [86, 84] width 158 height 45
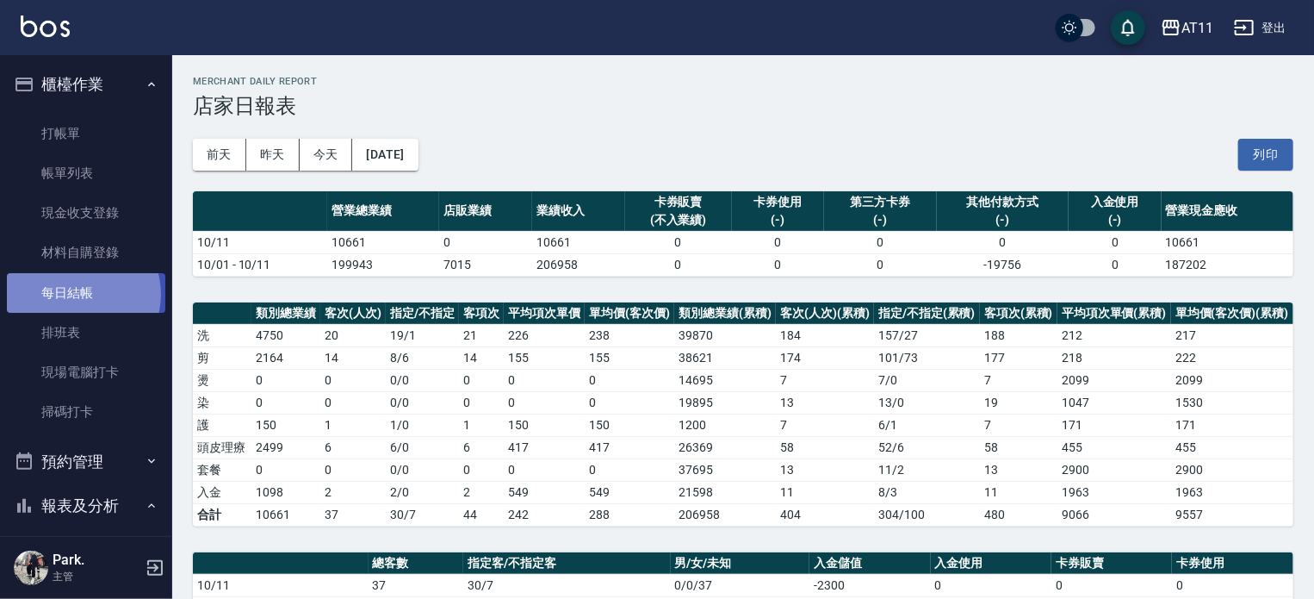
click at [81, 294] on link "每日結帳" at bounding box center [86, 293] width 158 height 40
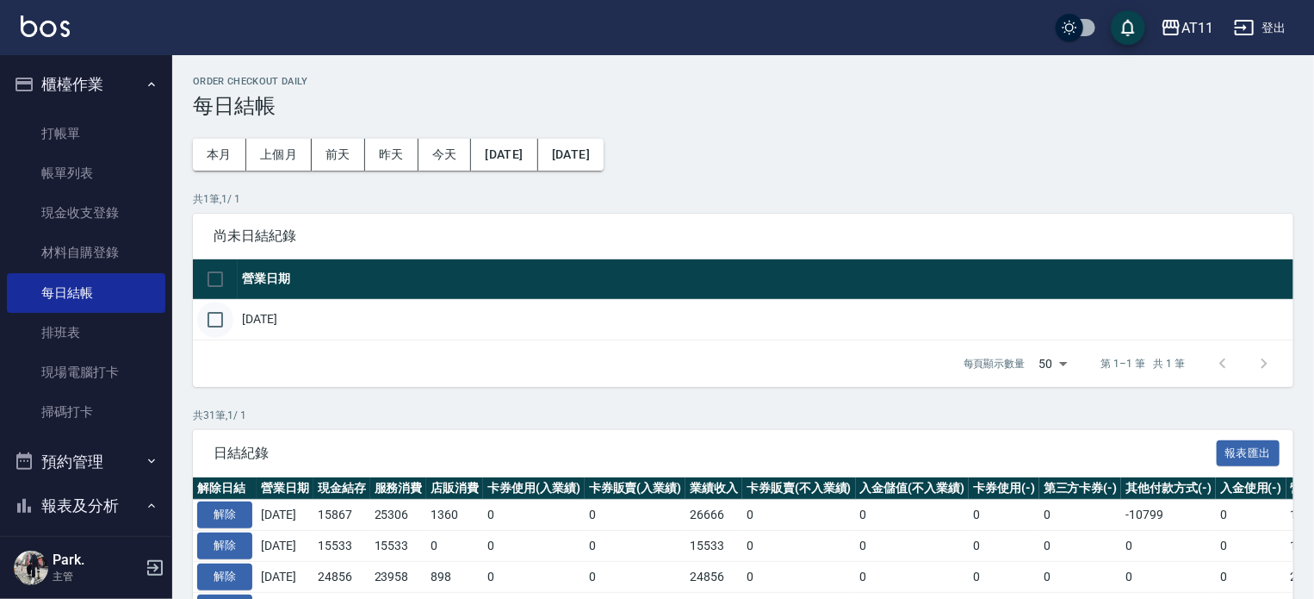
click at [224, 318] on input "checkbox" at bounding box center [215, 319] width 36 height 36
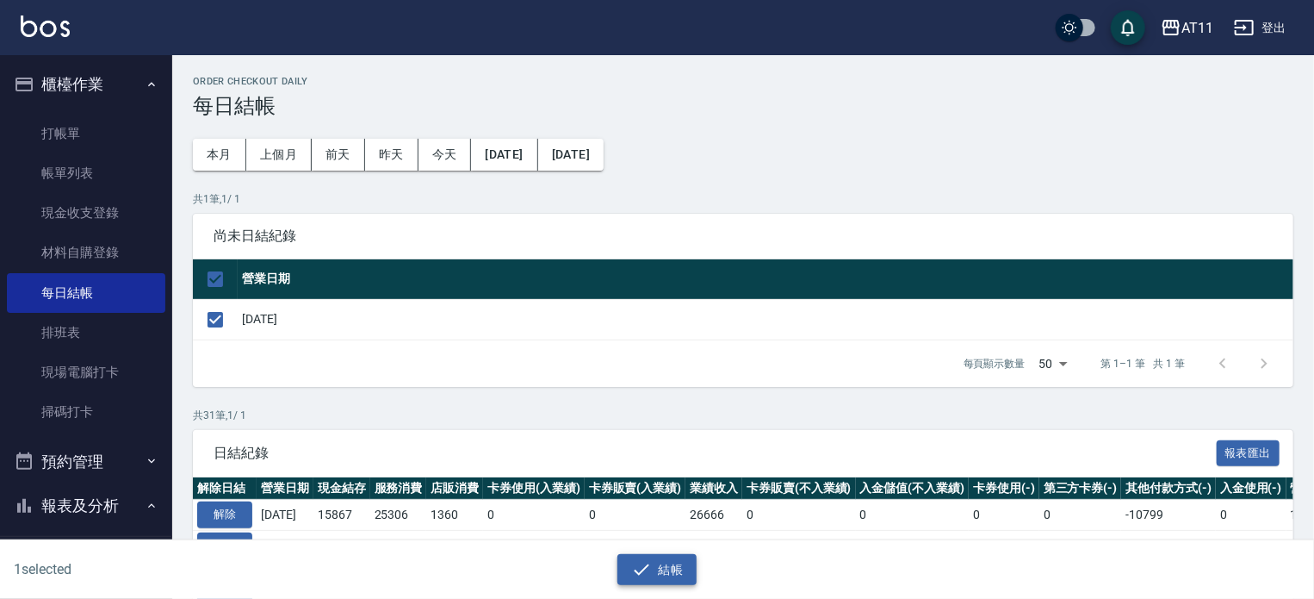
click at [679, 566] on button "結帳" at bounding box center [658, 570] width 80 height 32
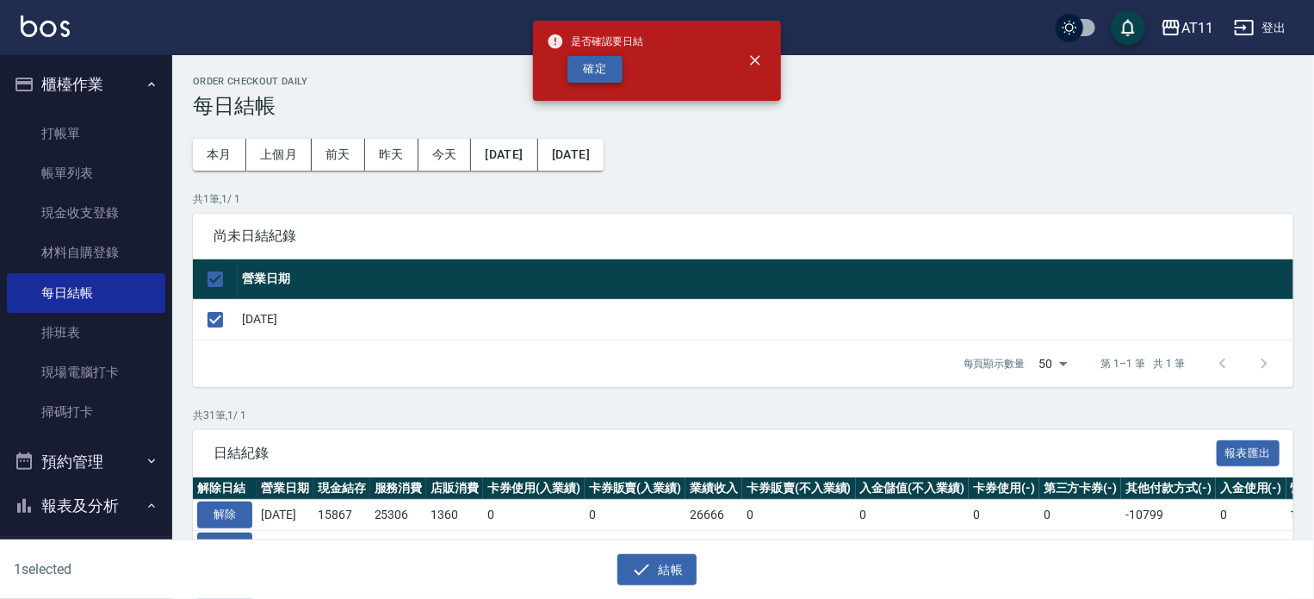
click at [601, 72] on button "確定" at bounding box center [595, 69] width 55 height 27
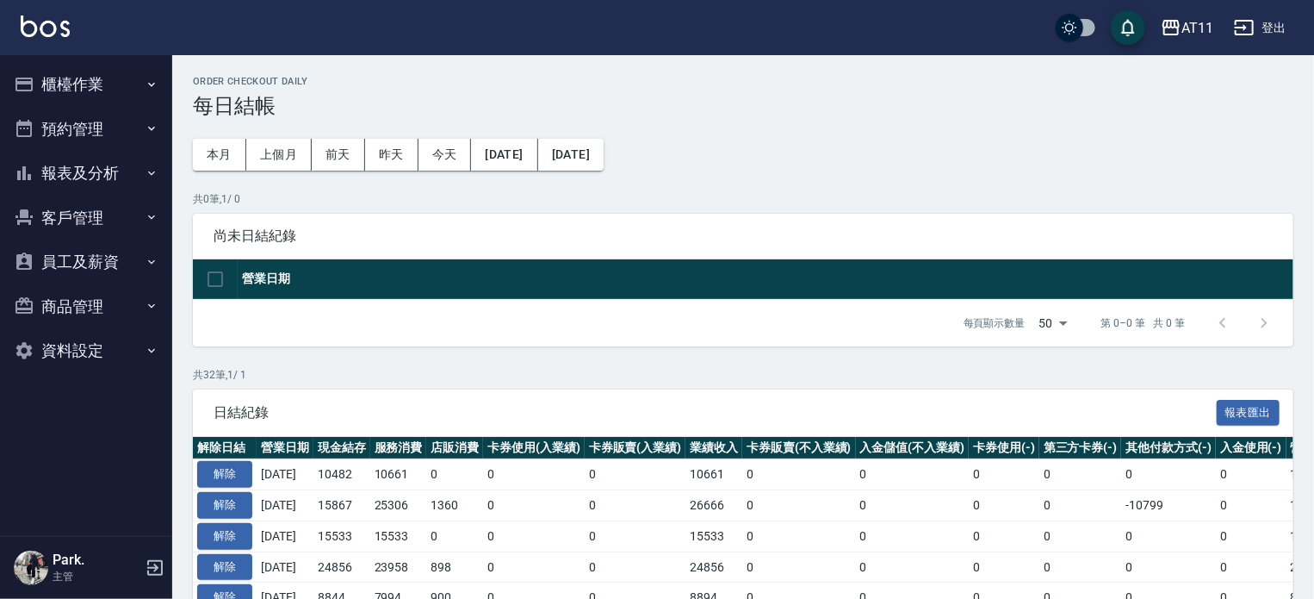
click at [86, 175] on button "報表及分析" at bounding box center [86, 173] width 158 height 45
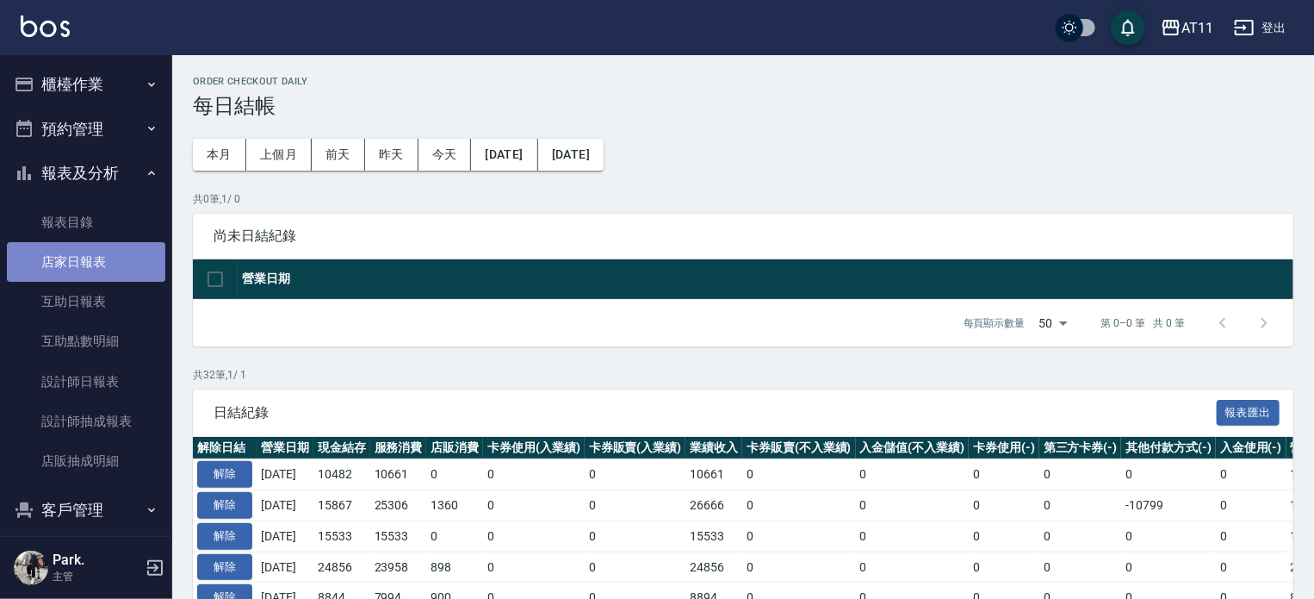
click at [93, 265] on link "店家日報表" at bounding box center [86, 262] width 158 height 40
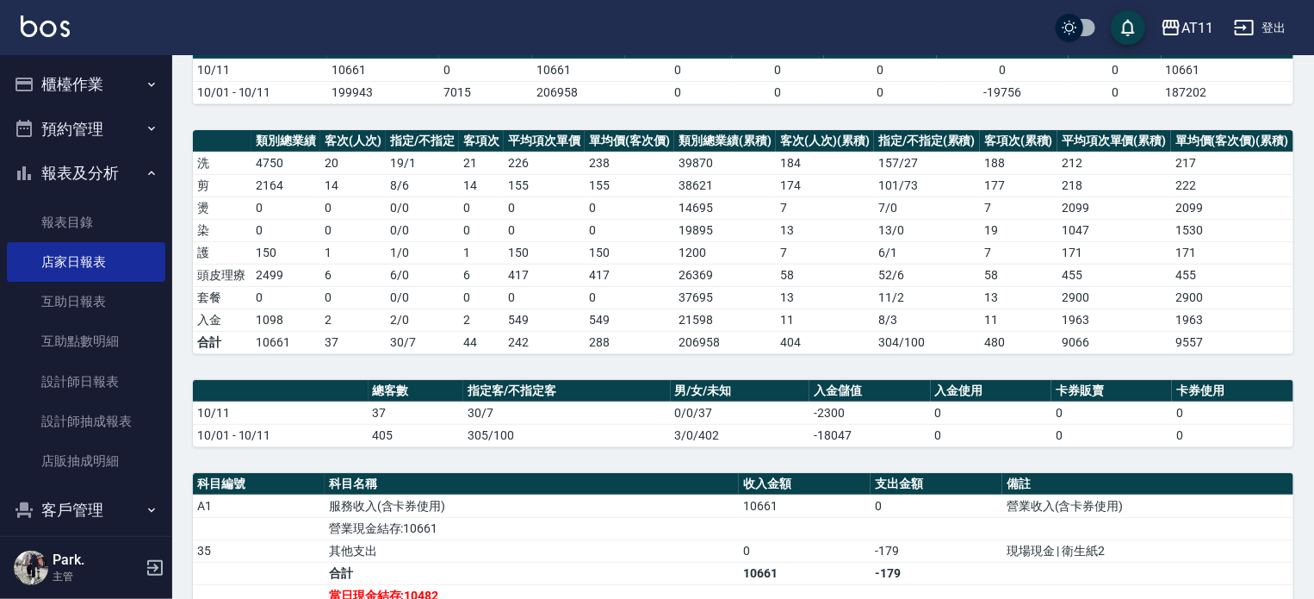
scroll to position [258, 0]
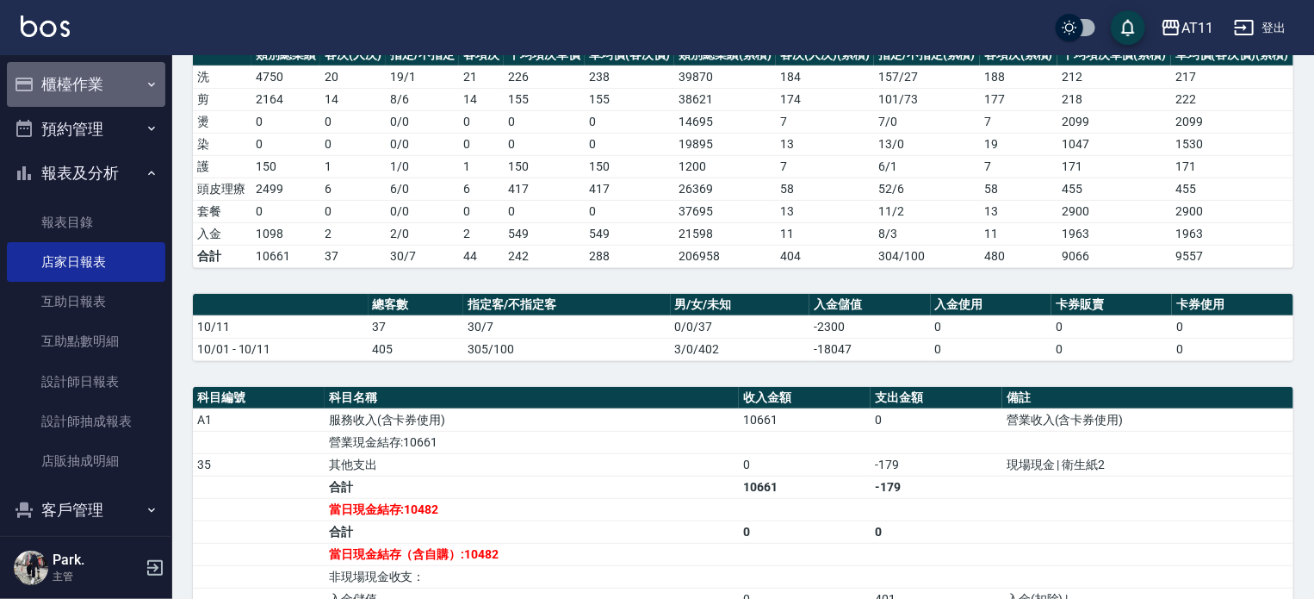
click at [102, 90] on button "櫃檯作業" at bounding box center [86, 84] width 158 height 45
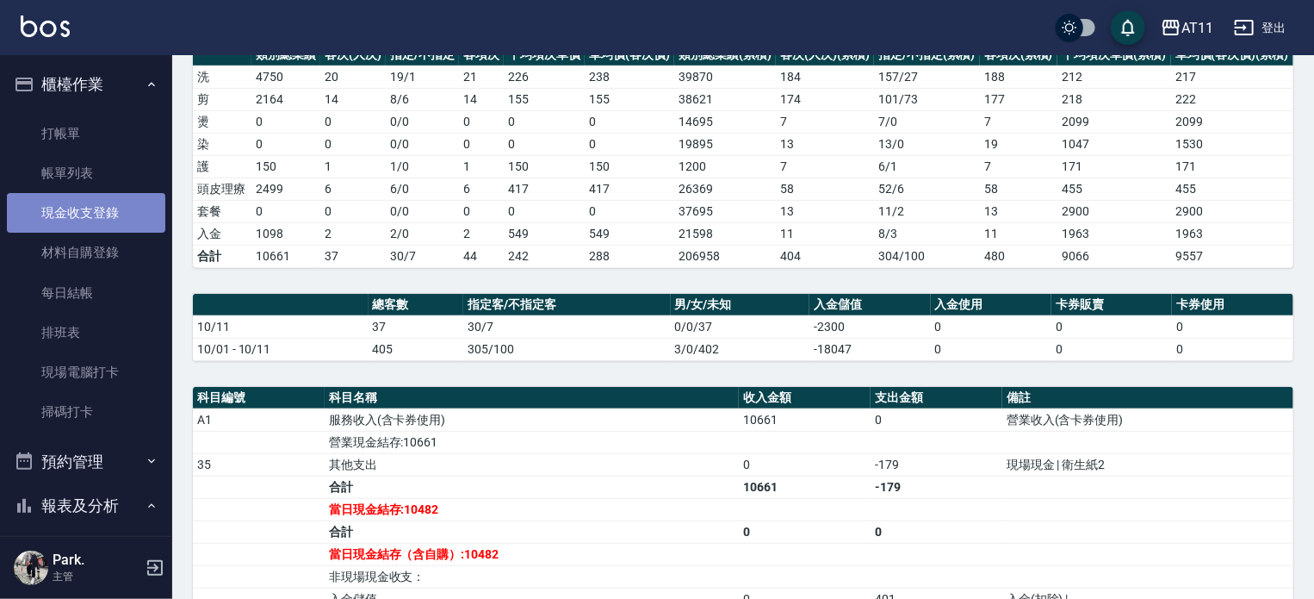
click at [100, 213] on link "現金收支登錄" at bounding box center [86, 213] width 158 height 40
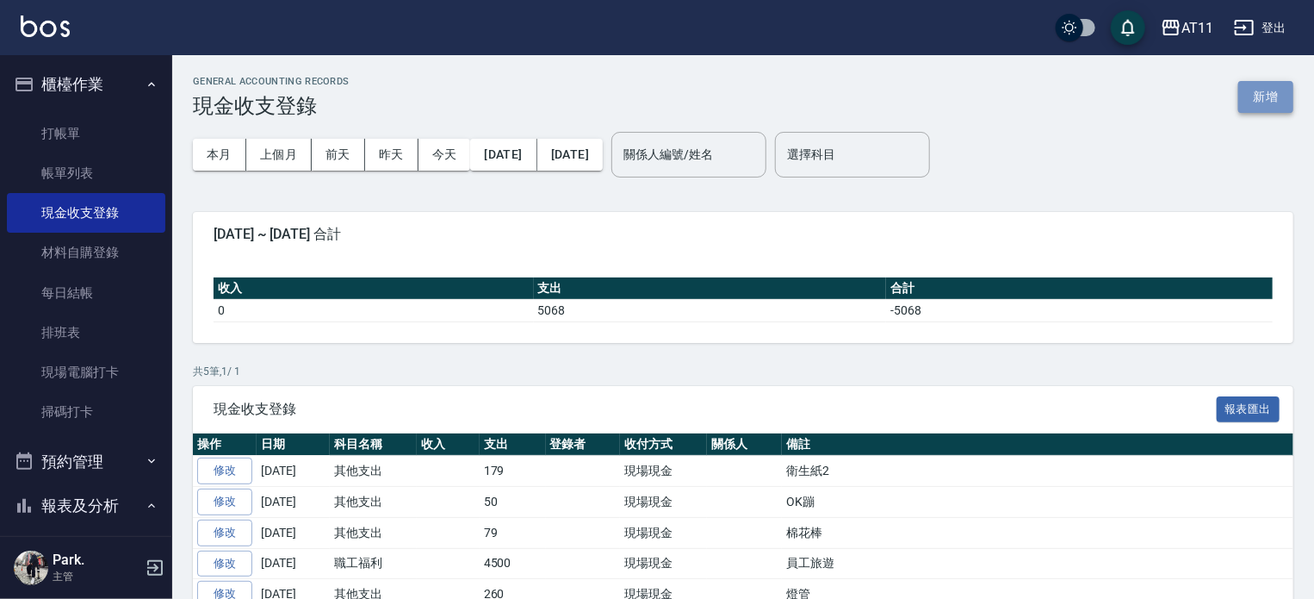
click at [1253, 95] on button "新增" at bounding box center [1266, 97] width 55 height 32
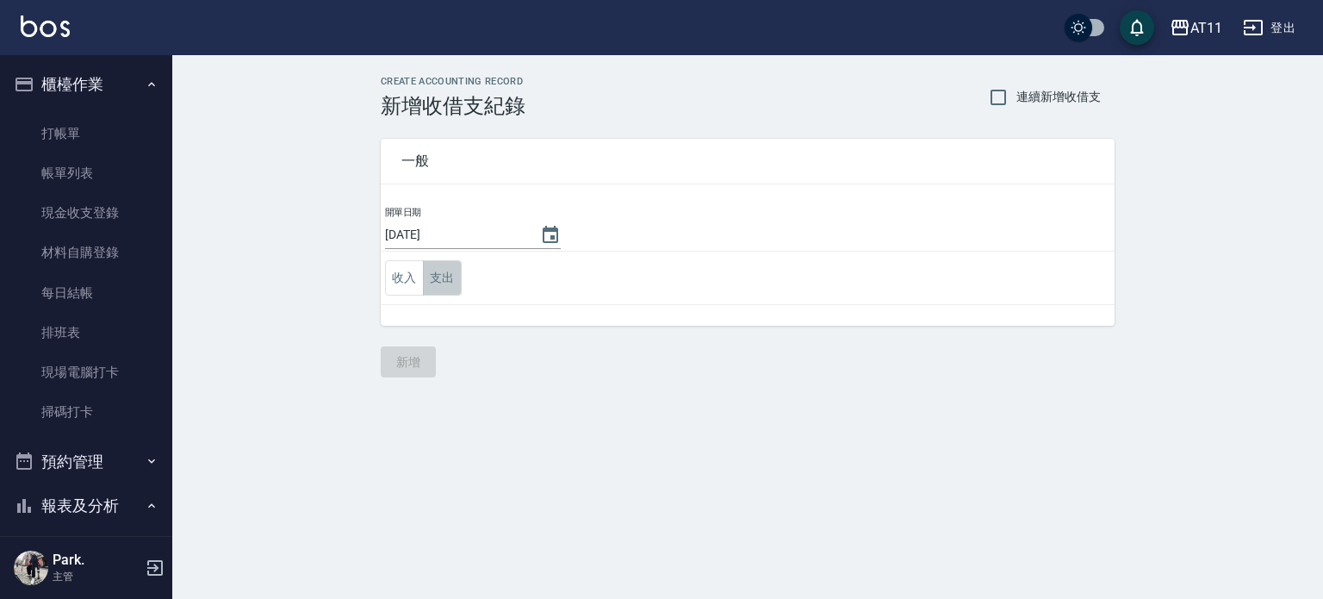
click at [438, 275] on button "支出" at bounding box center [442, 277] width 39 height 35
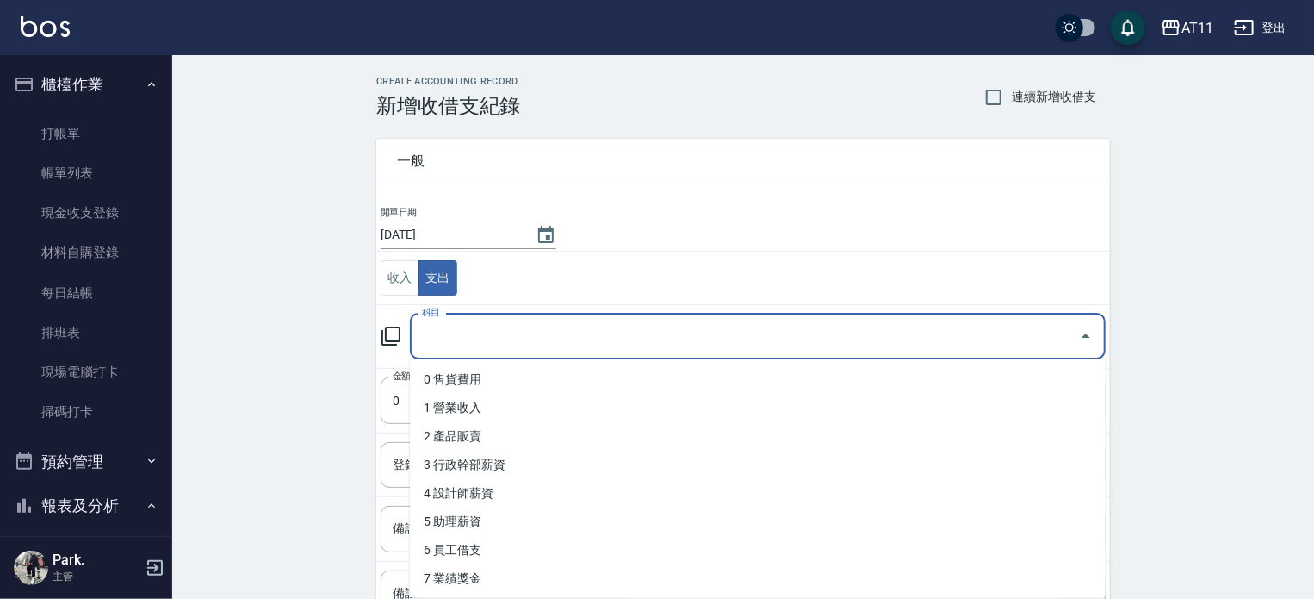
click at [597, 338] on input "科目" at bounding box center [745, 336] width 655 height 30
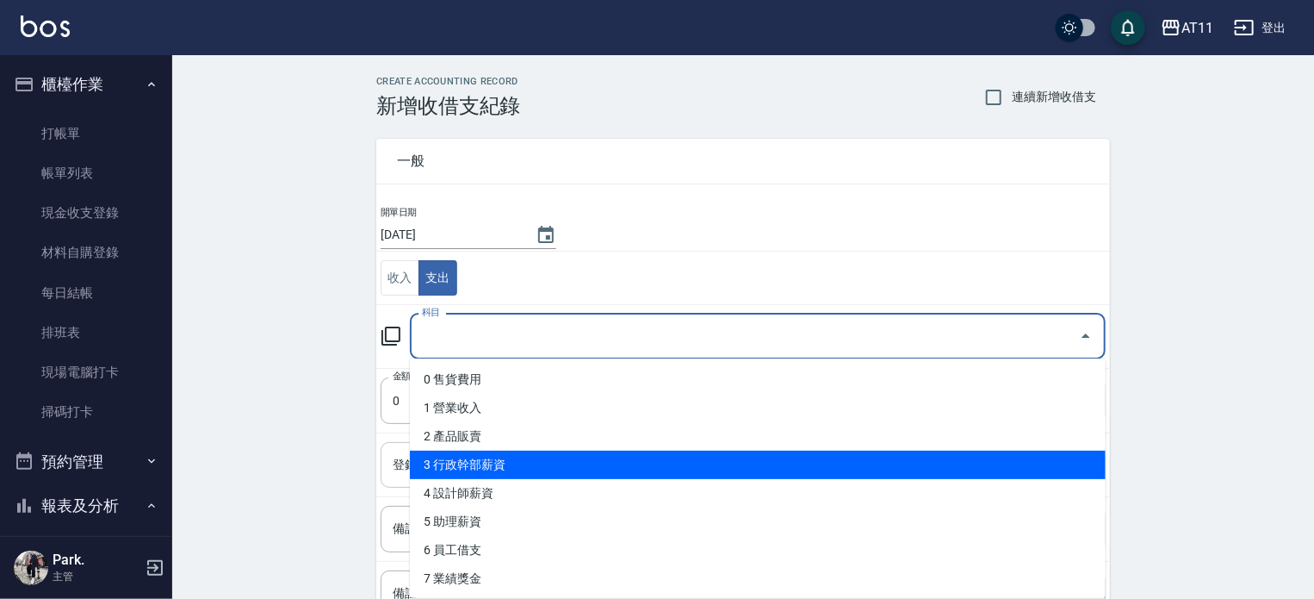
click at [629, 461] on li "3 行政幹部薪資" at bounding box center [758, 464] width 696 height 28
type input "3 行政幹部薪資"
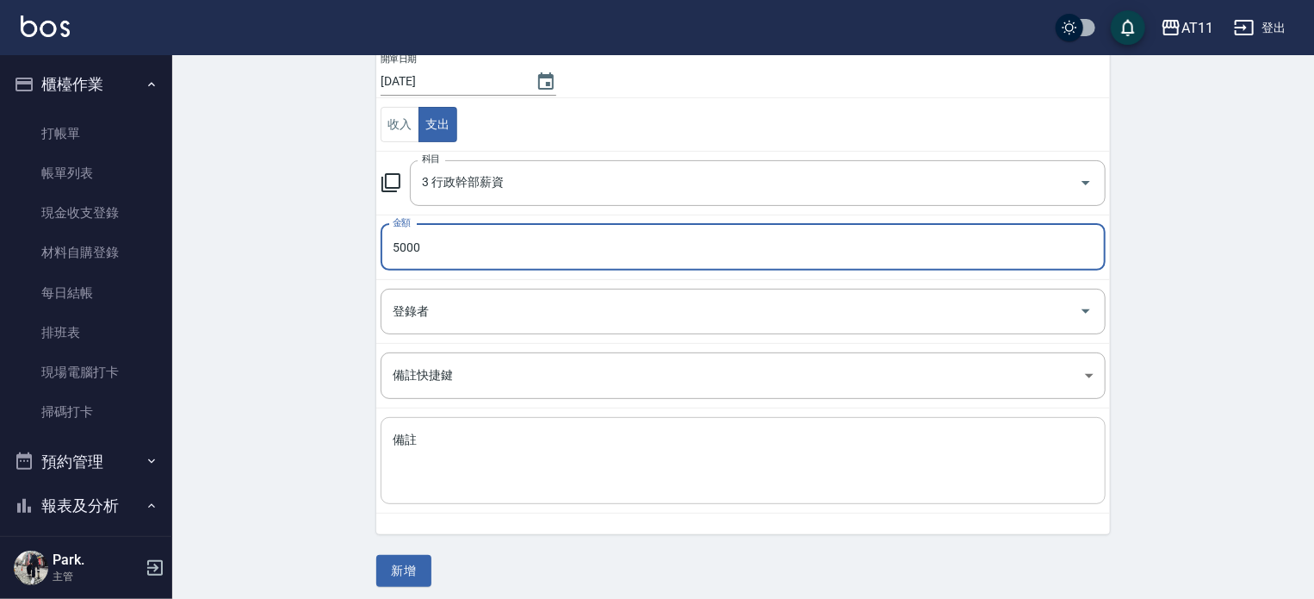
scroll to position [159, 0]
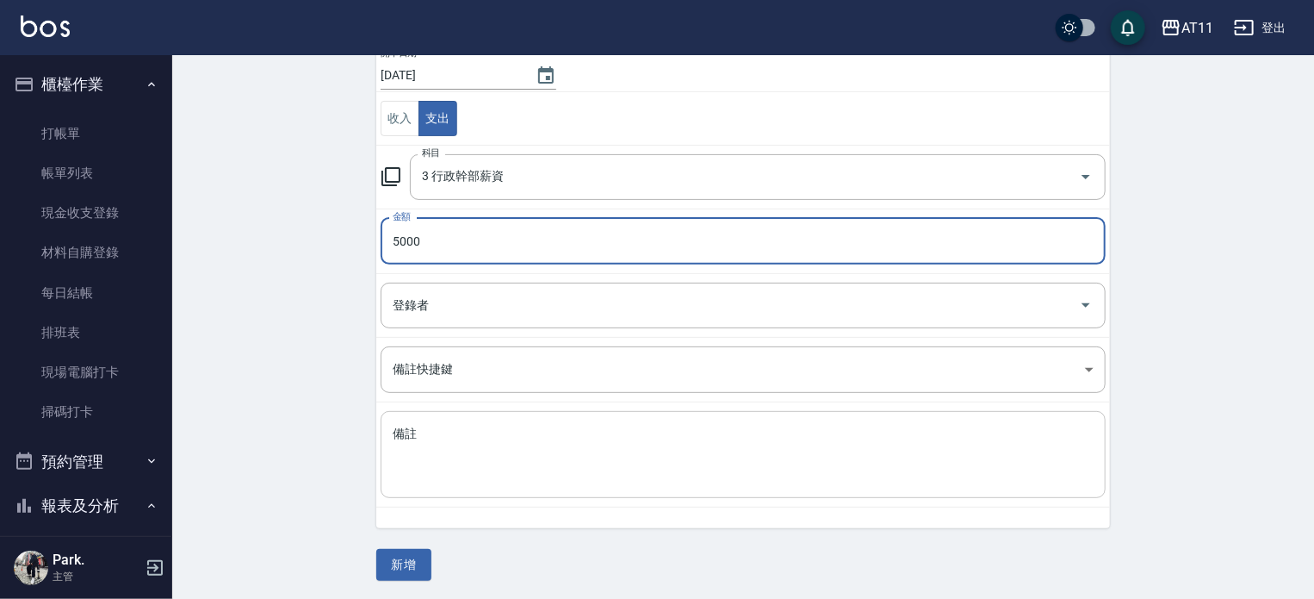
type input "5000"
click at [594, 457] on textarea "備註" at bounding box center [743, 454] width 701 height 59
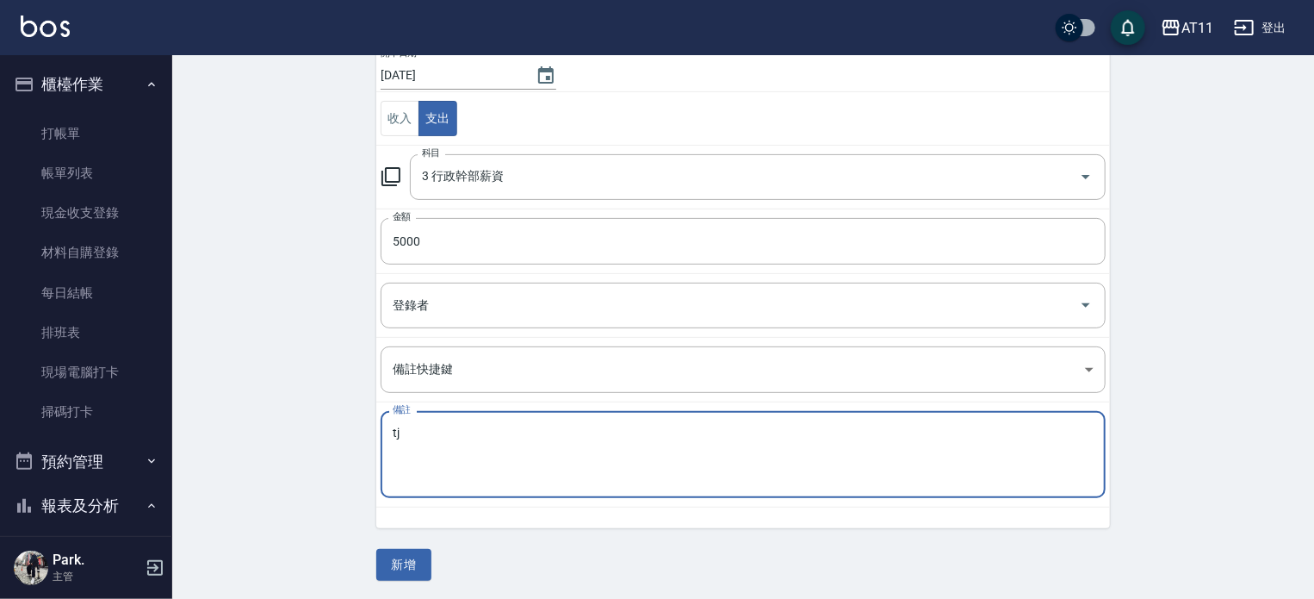
type textarea "t"
type textarea "處長"
click at [408, 551] on button "新增" at bounding box center [403, 565] width 55 height 32
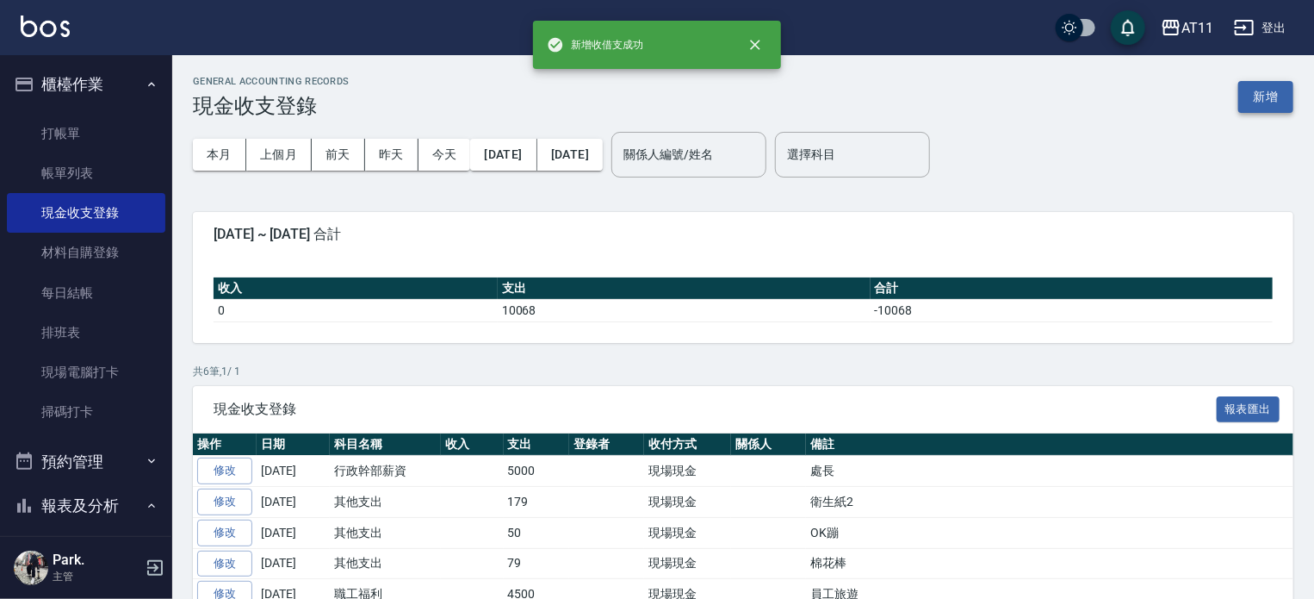
click at [1254, 101] on button "新增" at bounding box center [1266, 97] width 55 height 32
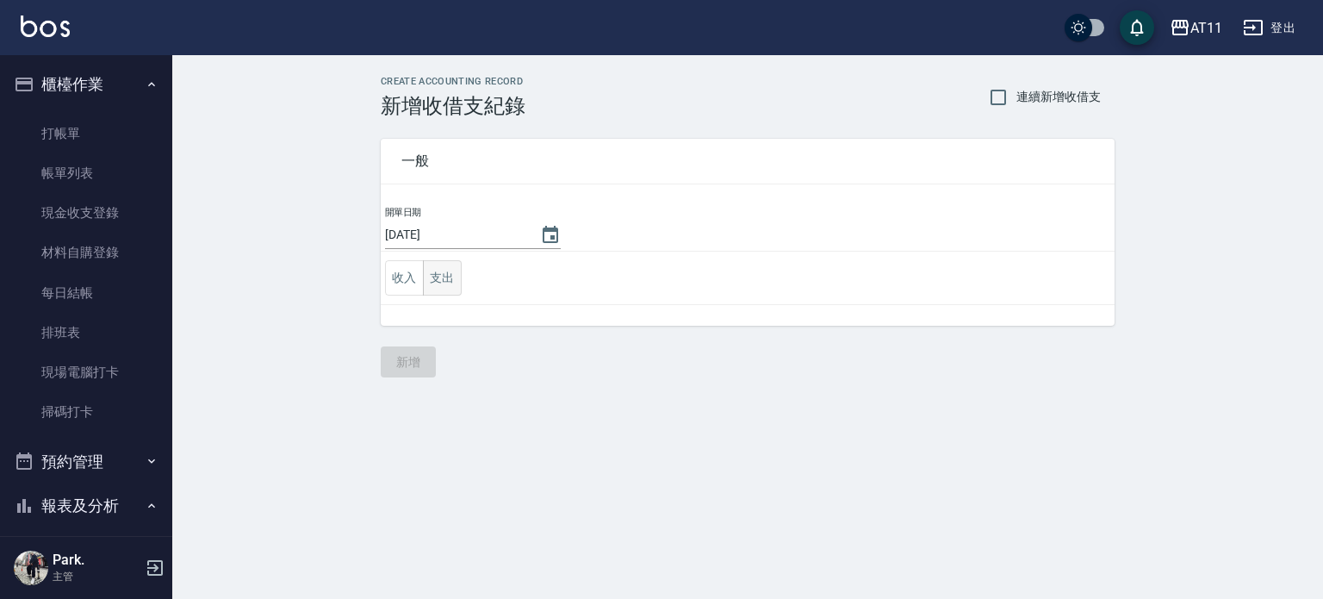
click at [451, 274] on button "支出" at bounding box center [442, 277] width 39 height 35
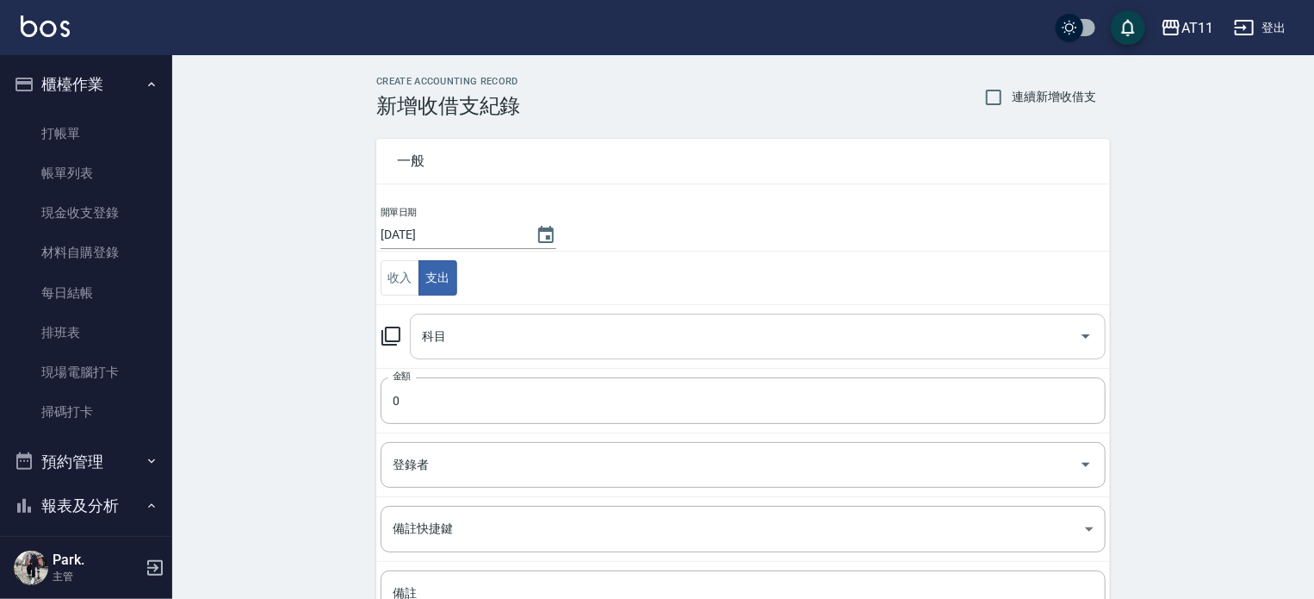
click at [556, 326] on input "科目" at bounding box center [745, 336] width 655 height 30
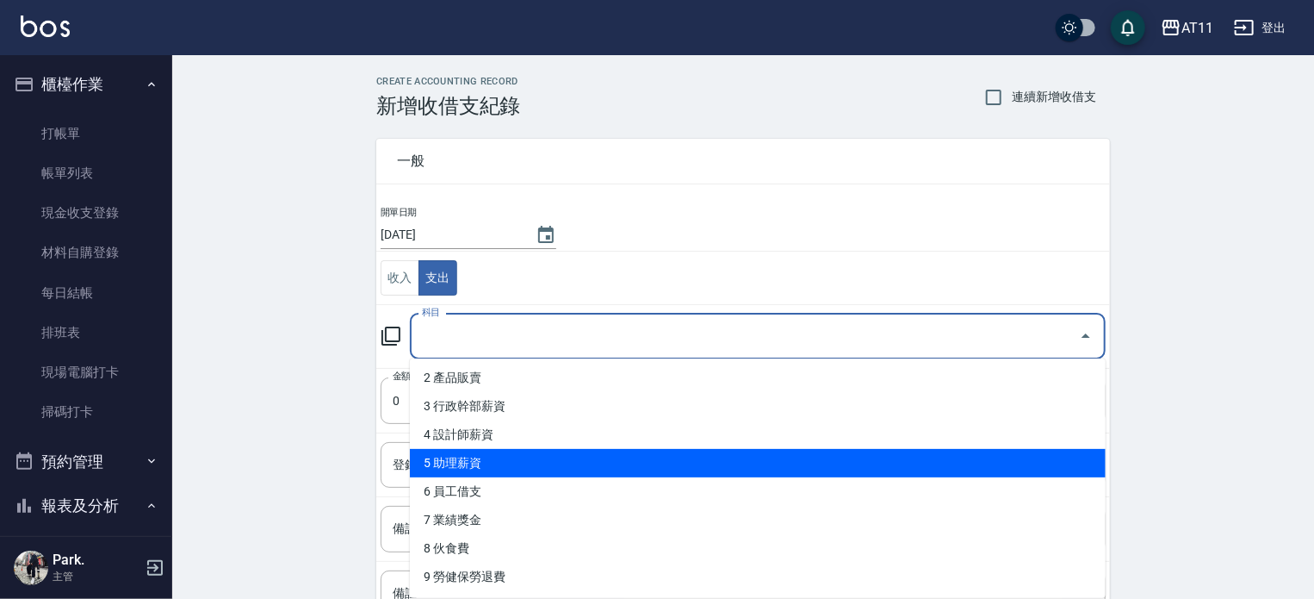
scroll to position [86, 0]
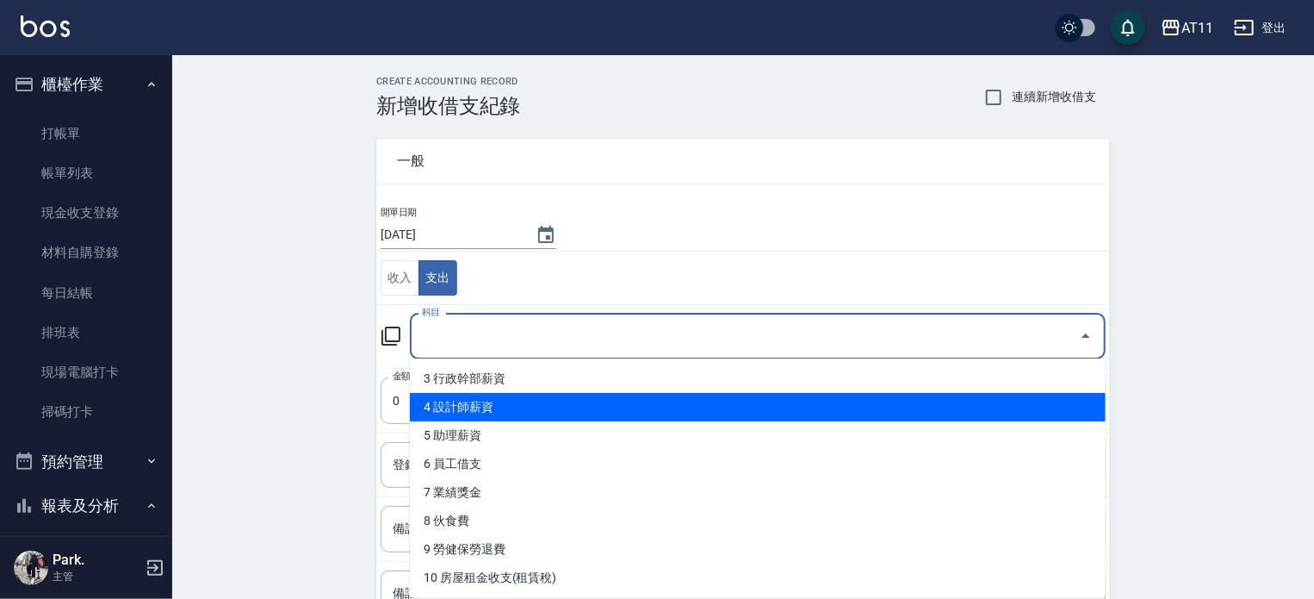
click at [632, 413] on li "4 設計師薪資" at bounding box center [758, 407] width 696 height 28
type input "4 設計師薪資"
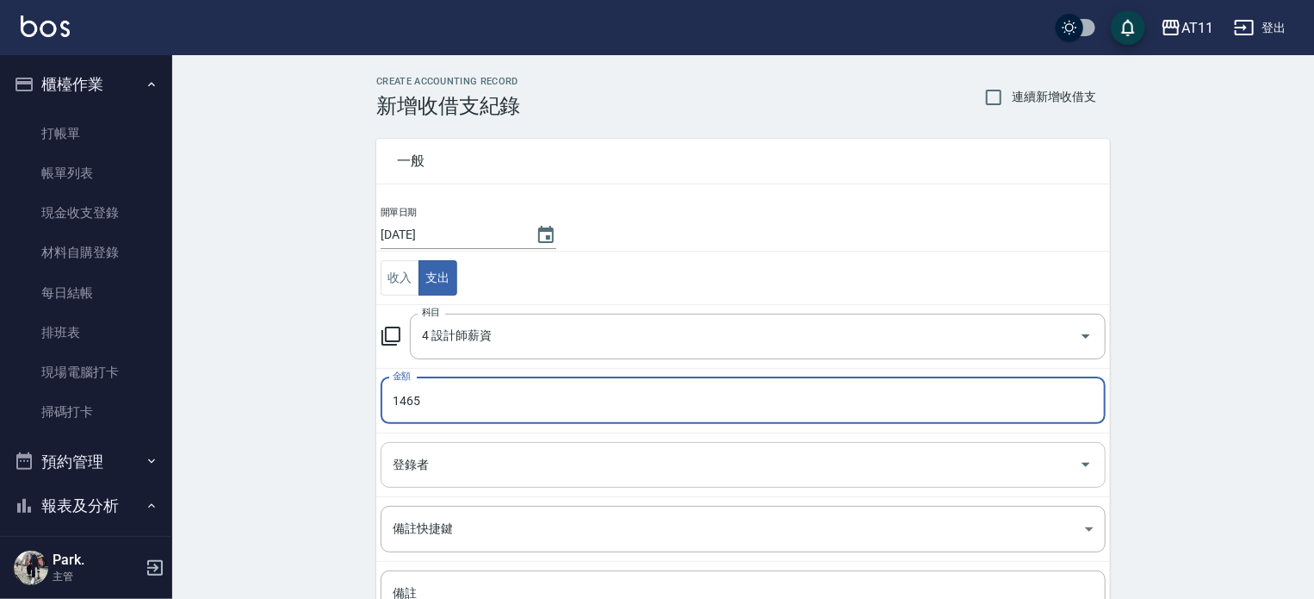
type input "1465"
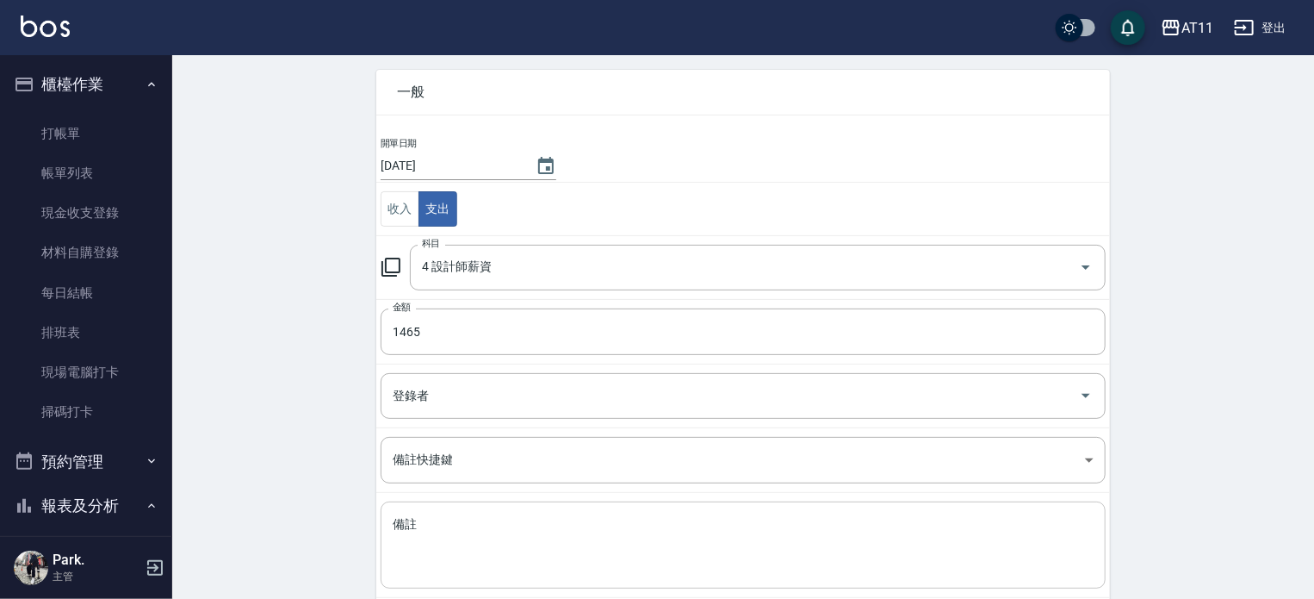
scroll to position [159, 0]
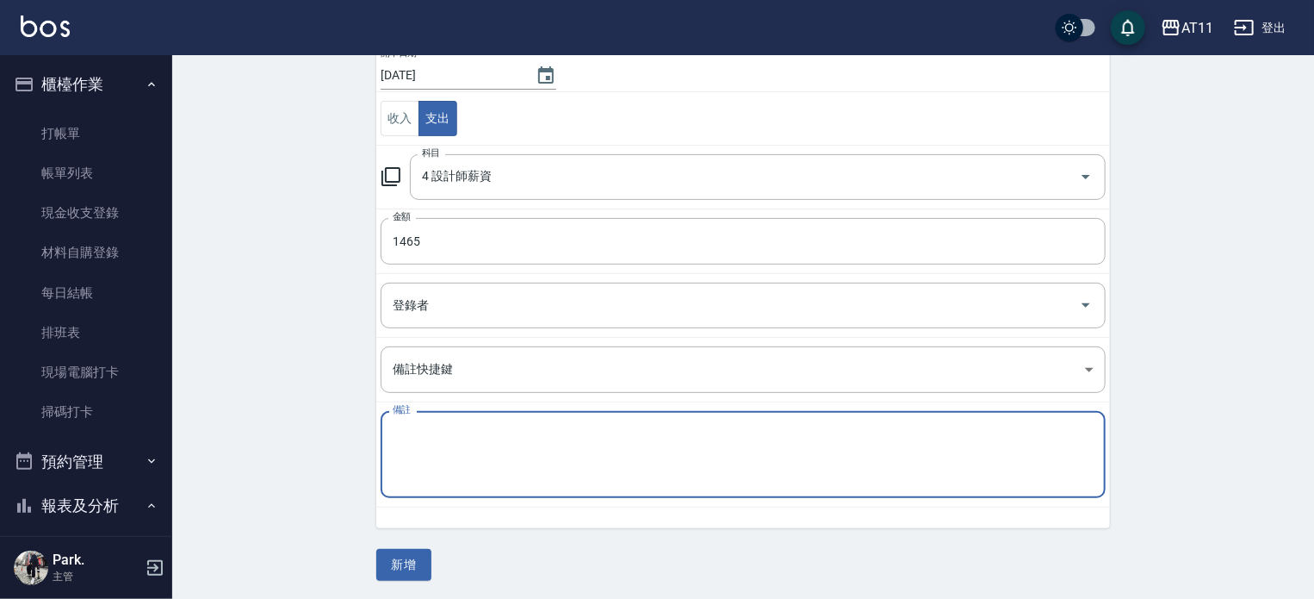
click at [594, 454] on textarea "備註" at bounding box center [743, 454] width 701 height 59
type textarea "ㄈ"
type textarea "z"
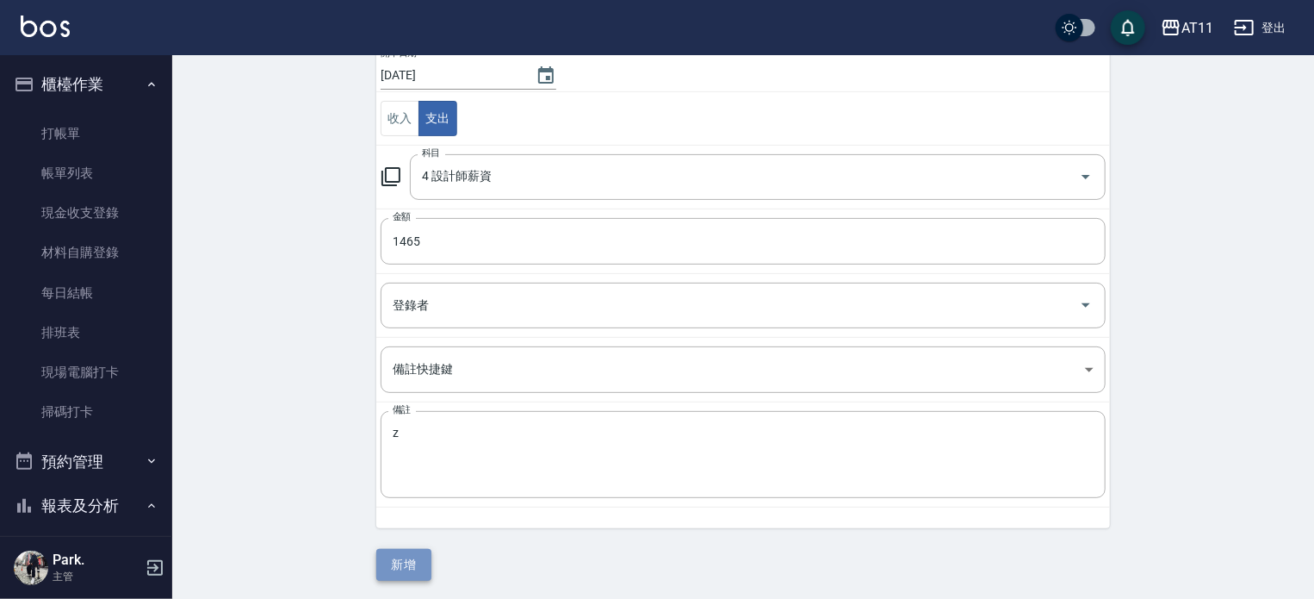
click at [411, 562] on button "新增" at bounding box center [403, 565] width 55 height 32
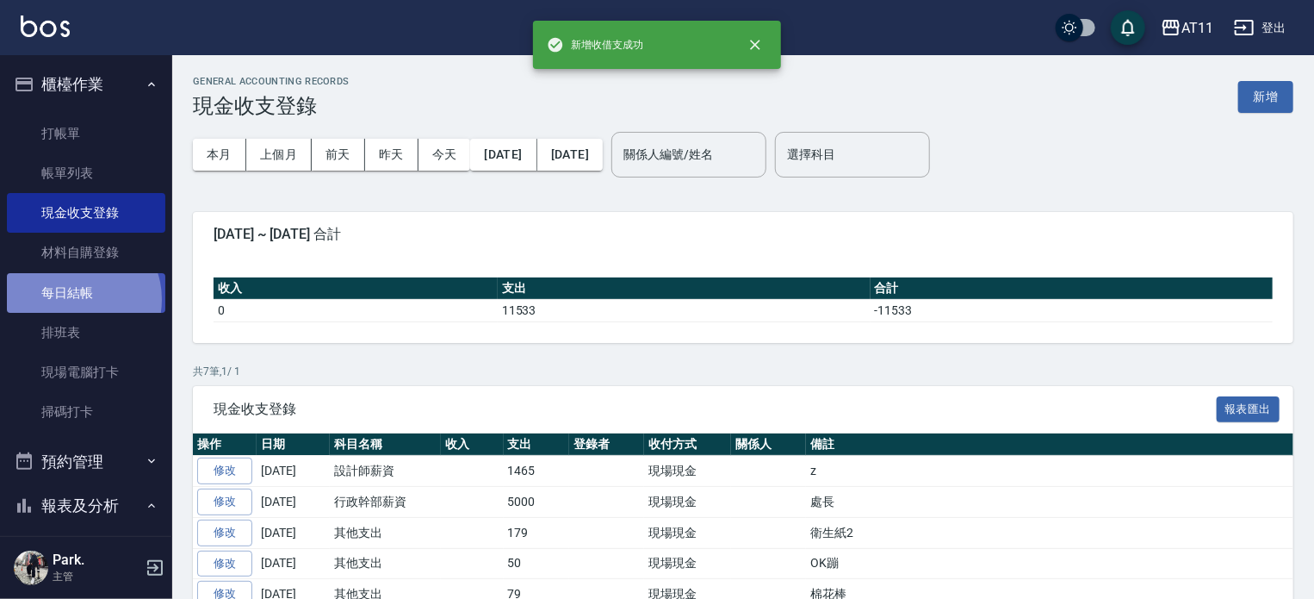
click at [77, 299] on link "每日結帳" at bounding box center [86, 293] width 158 height 40
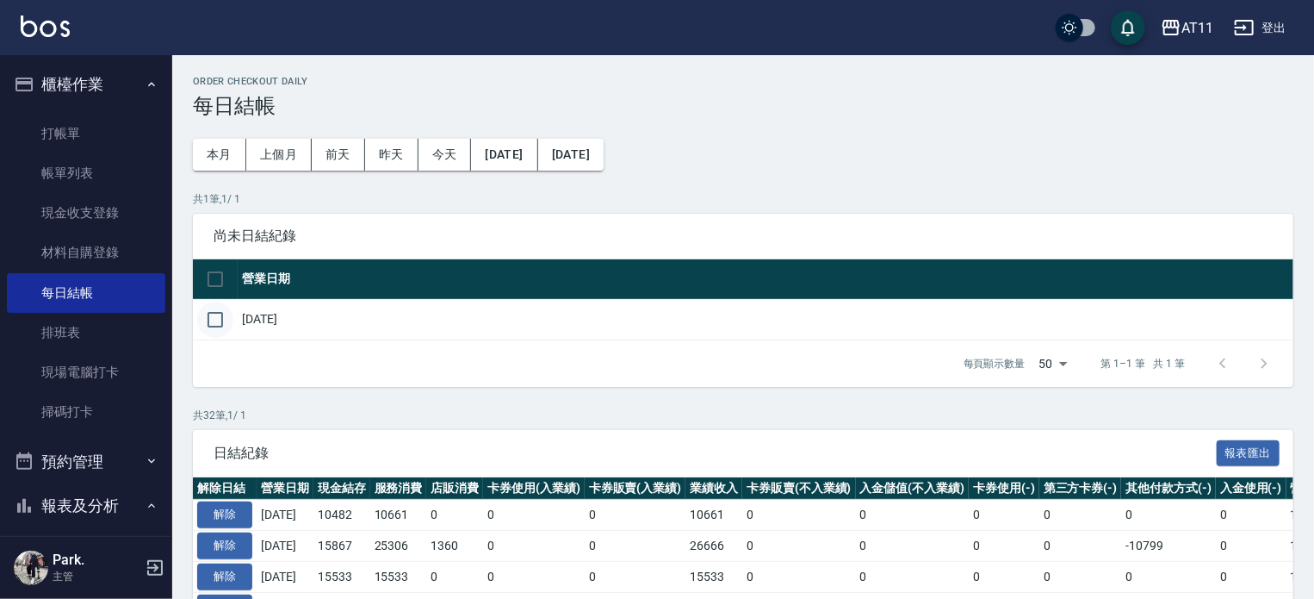
click at [220, 320] on input "checkbox" at bounding box center [215, 319] width 36 height 36
checkbox input "true"
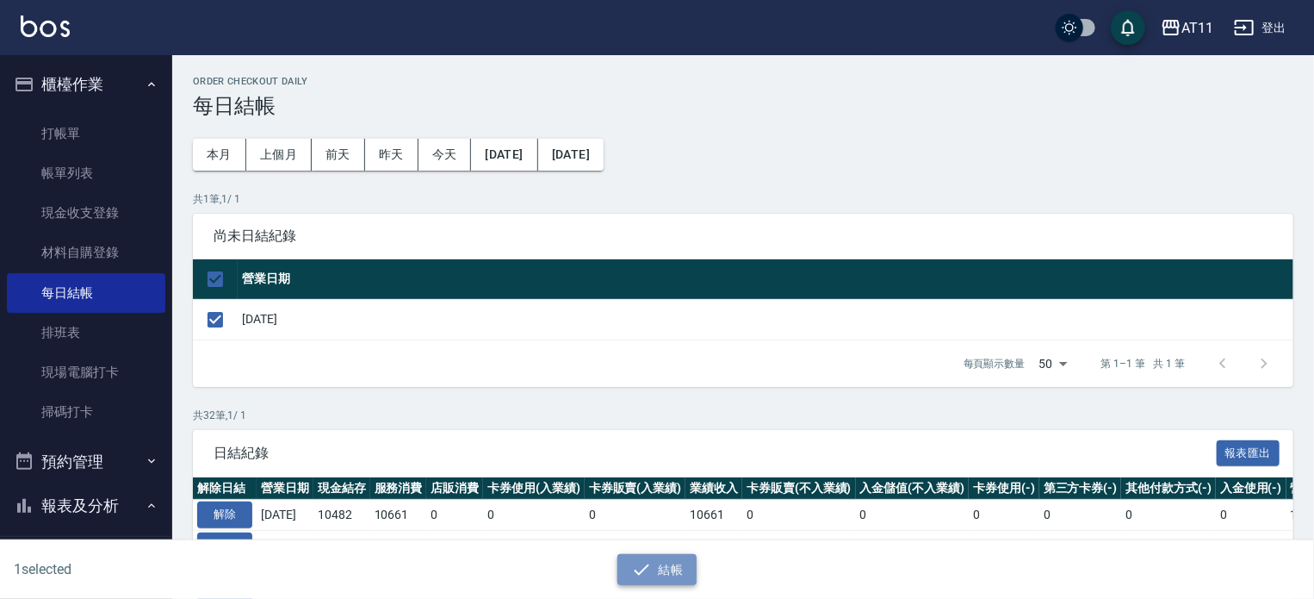
drag, startPoint x: 648, startPoint y: 574, endPoint x: 644, endPoint y: 544, distance: 29.5
click at [648, 573] on icon "button" at bounding box center [641, 569] width 21 height 21
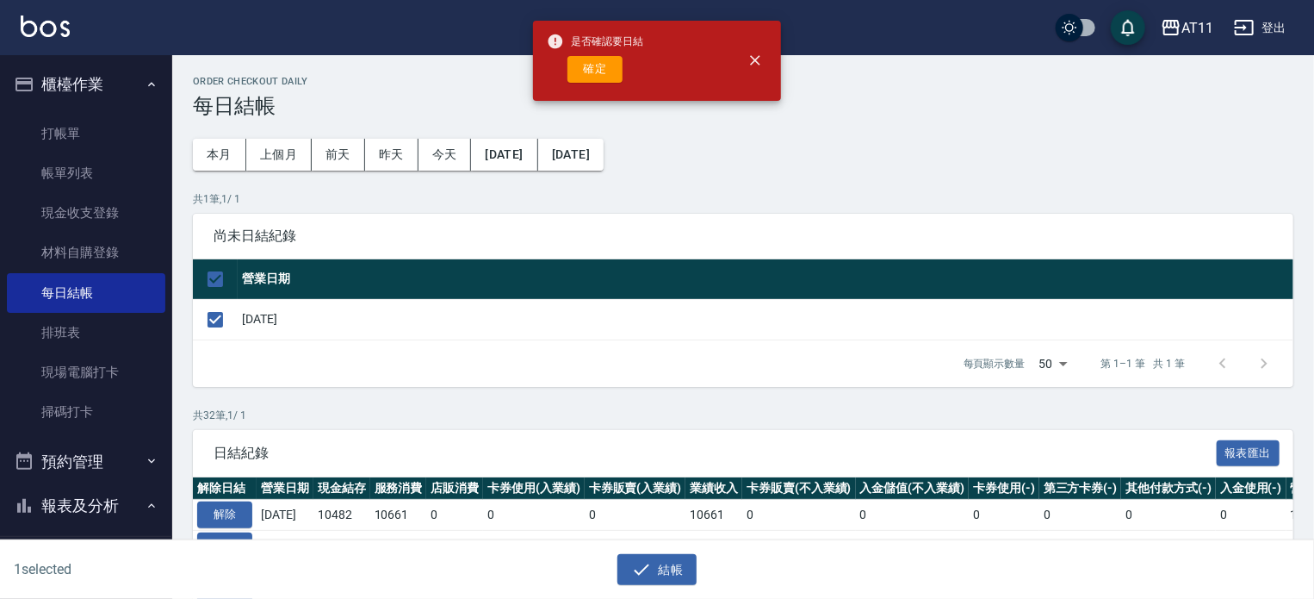
click at [593, 75] on button "確定" at bounding box center [595, 69] width 55 height 27
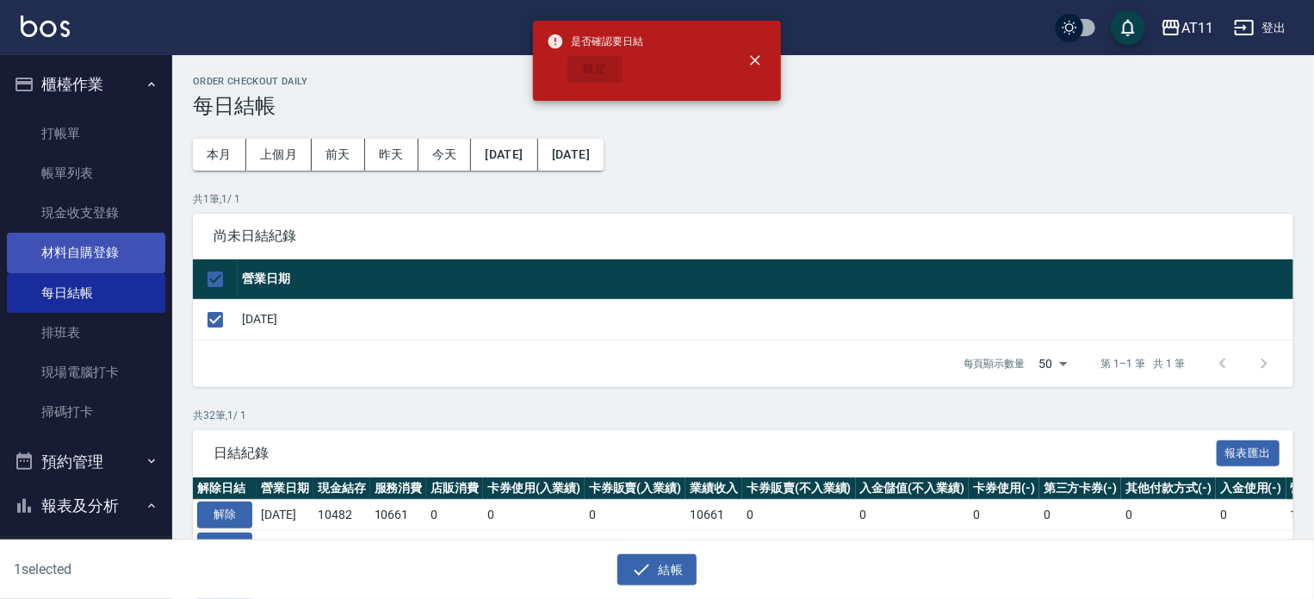
checkbox input "false"
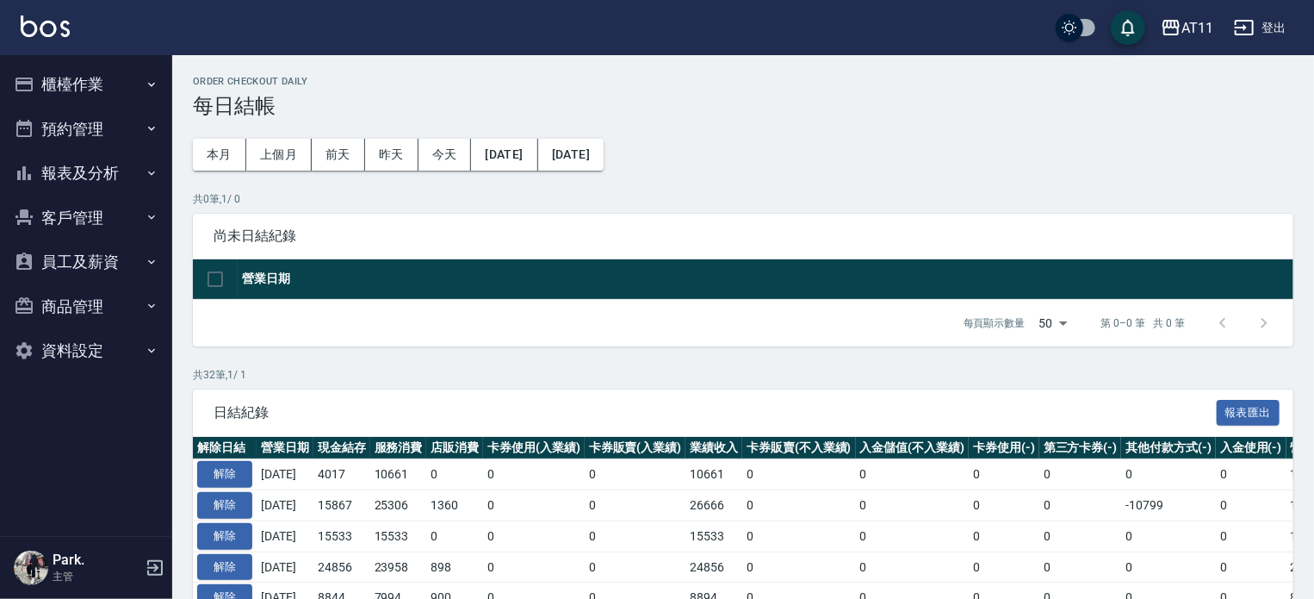
click at [74, 90] on button "櫃檯作業" at bounding box center [86, 84] width 158 height 45
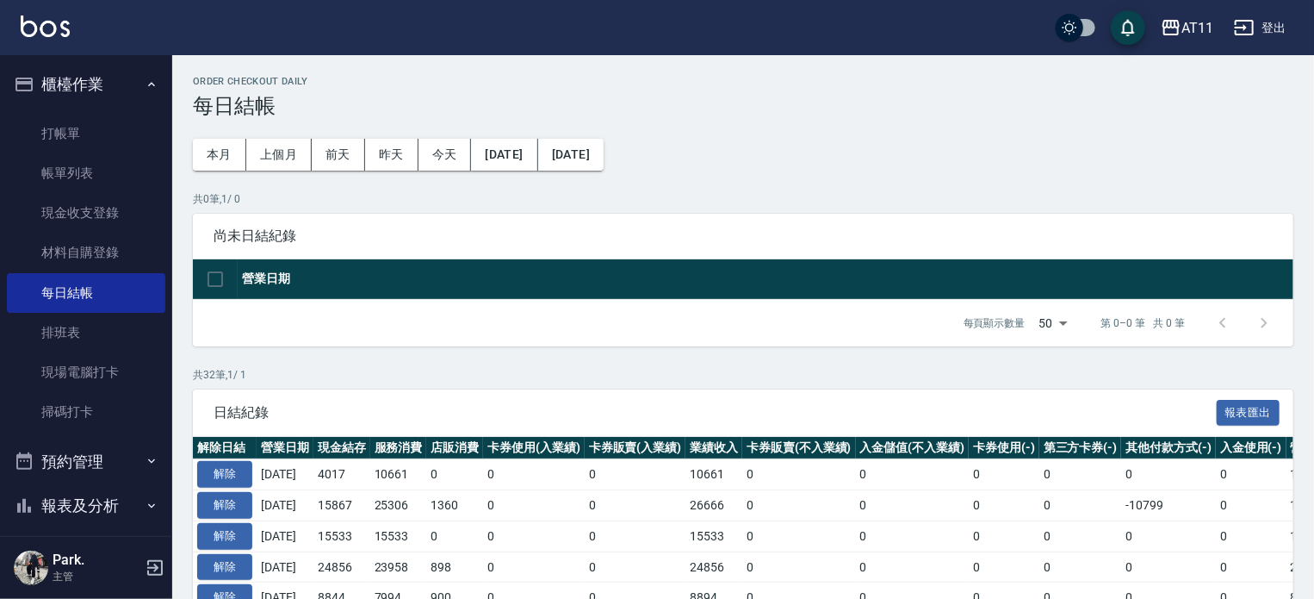
click at [110, 85] on button "櫃檯作業" at bounding box center [86, 84] width 158 height 45
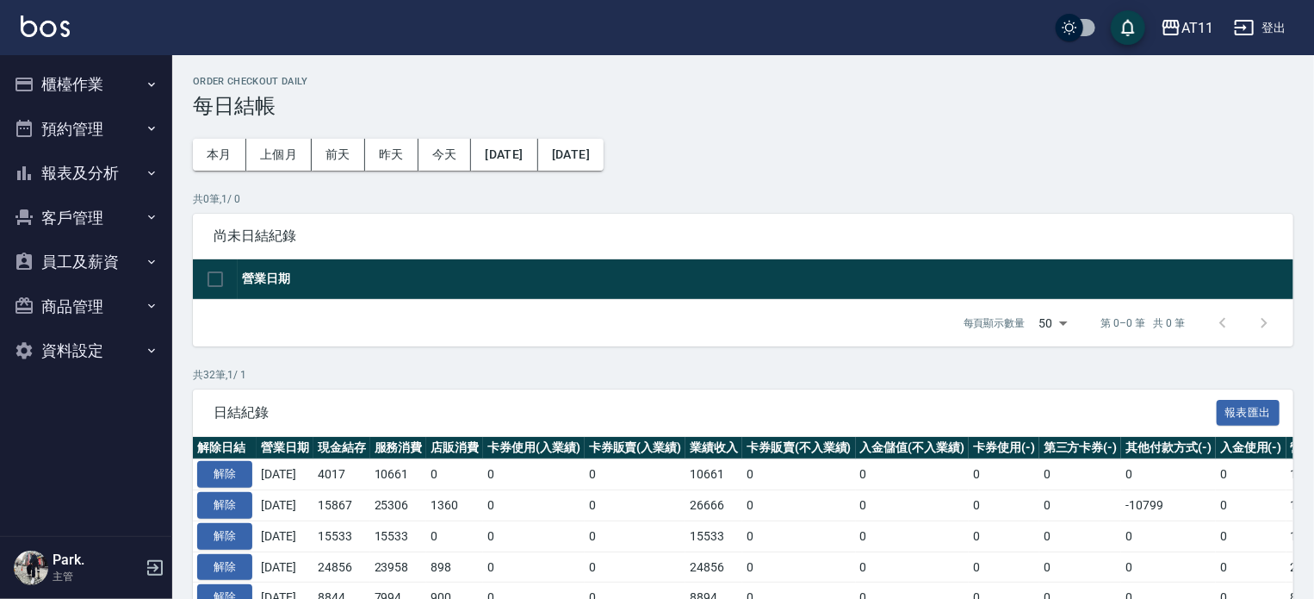
click at [95, 180] on button "報表及分析" at bounding box center [86, 173] width 158 height 45
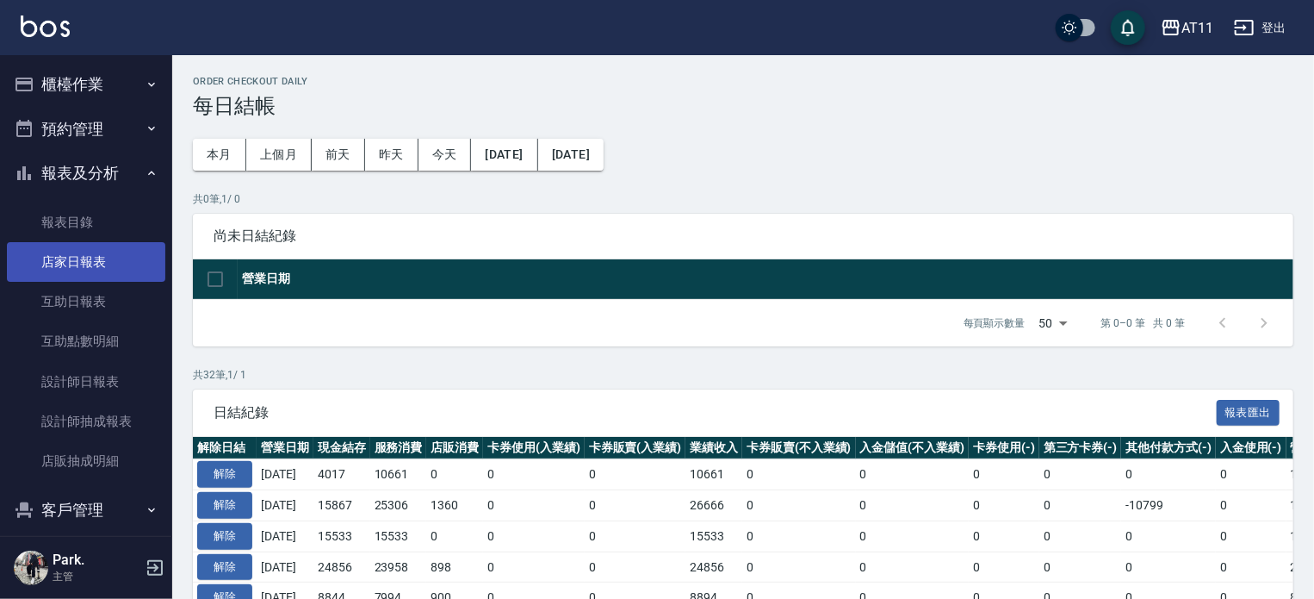
click at [83, 254] on link "店家日報表" at bounding box center [86, 262] width 158 height 40
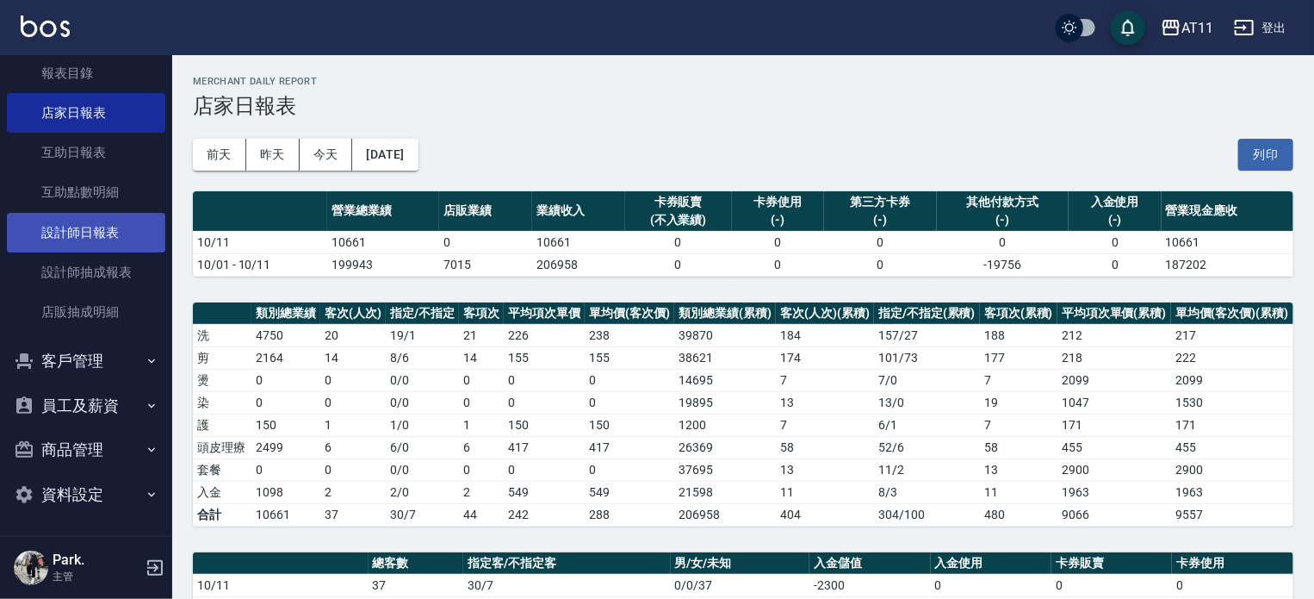
click at [103, 226] on link "設計師日報表" at bounding box center [86, 233] width 158 height 40
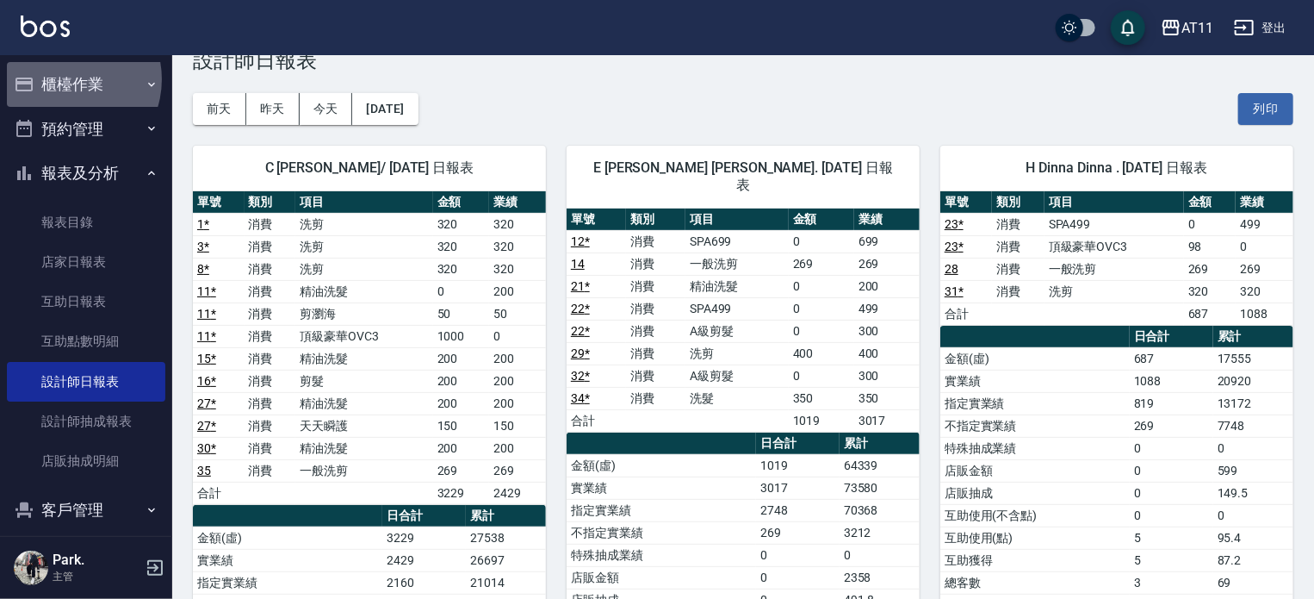
click at [65, 79] on button "櫃檯作業" at bounding box center [86, 84] width 158 height 45
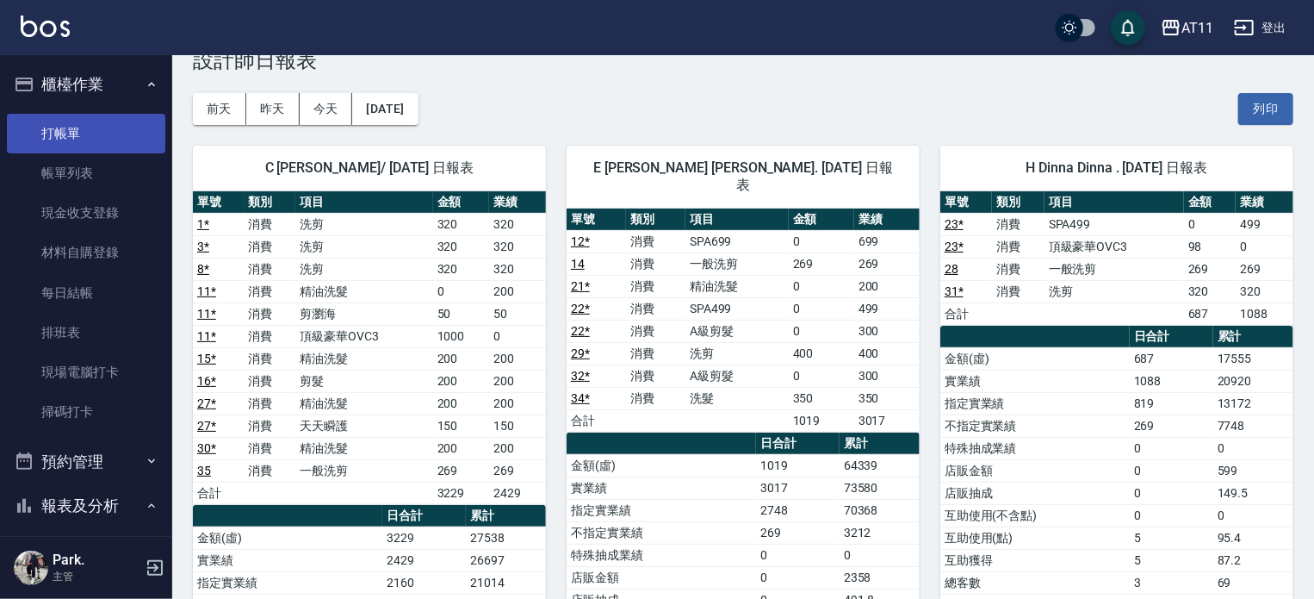
click at [60, 140] on link "打帳單" at bounding box center [86, 134] width 158 height 40
